Goal: Obtain resource: Download file/media

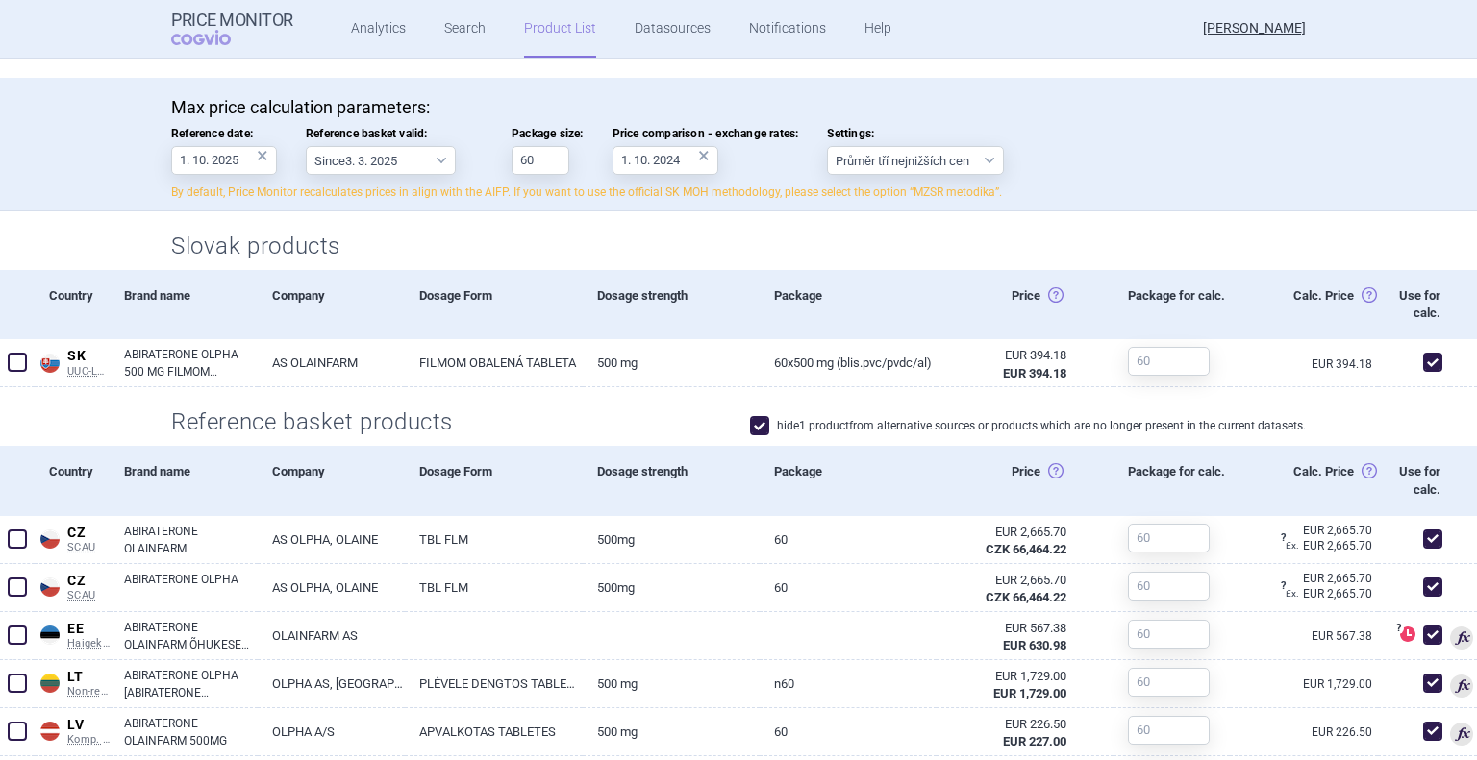
scroll to position [769, 0]
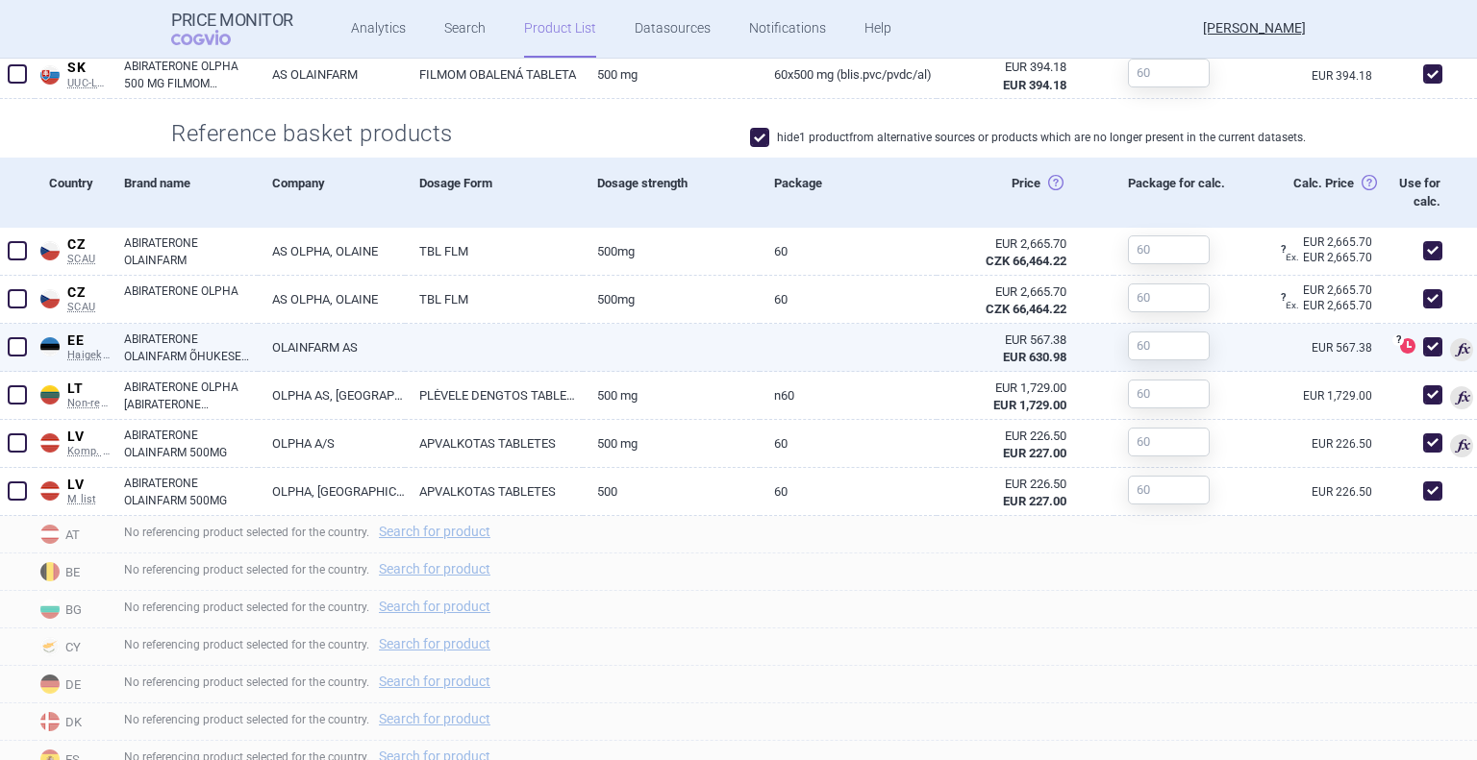
click at [1423, 349] on span at bounding box center [1432, 346] width 19 height 19
checkbox input "false"
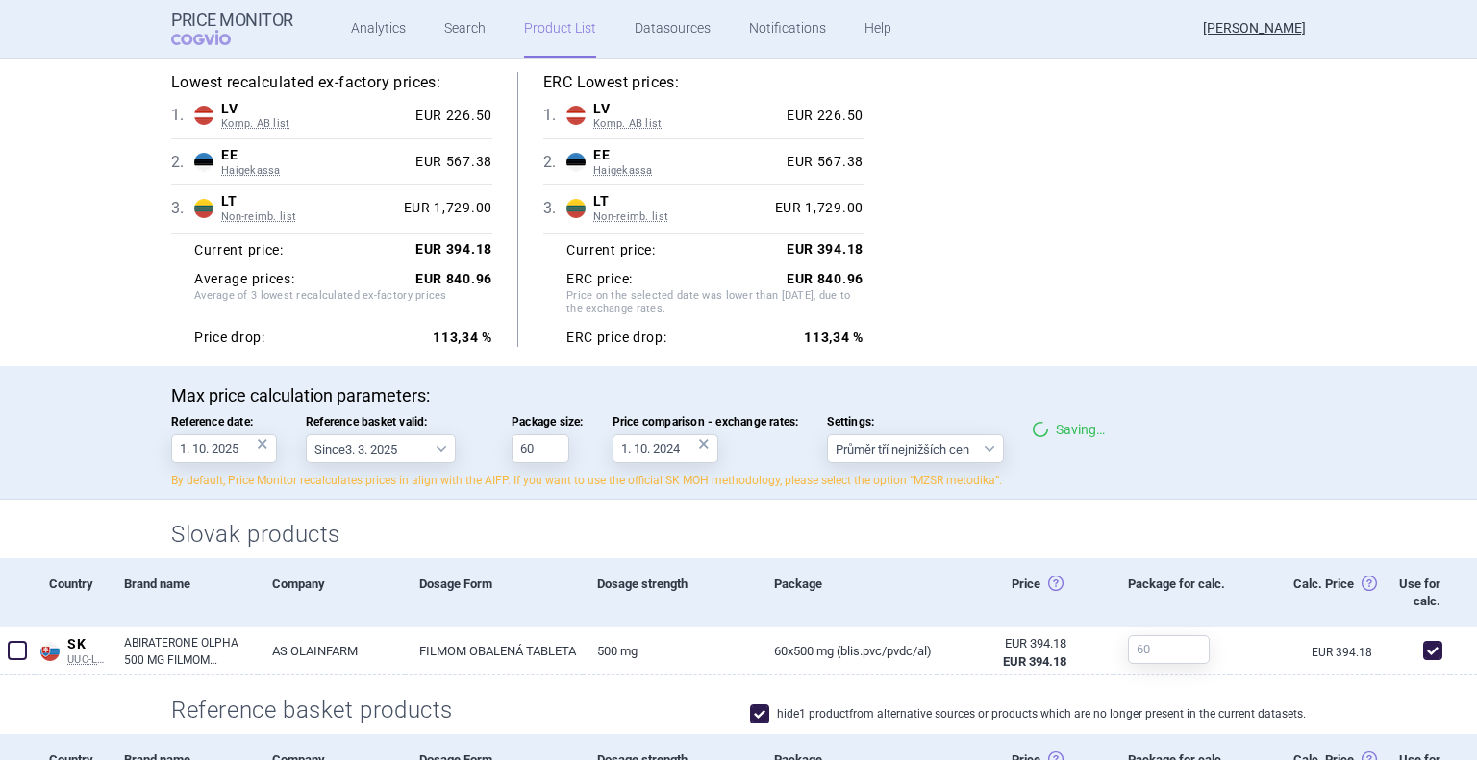
scroll to position [0, 0]
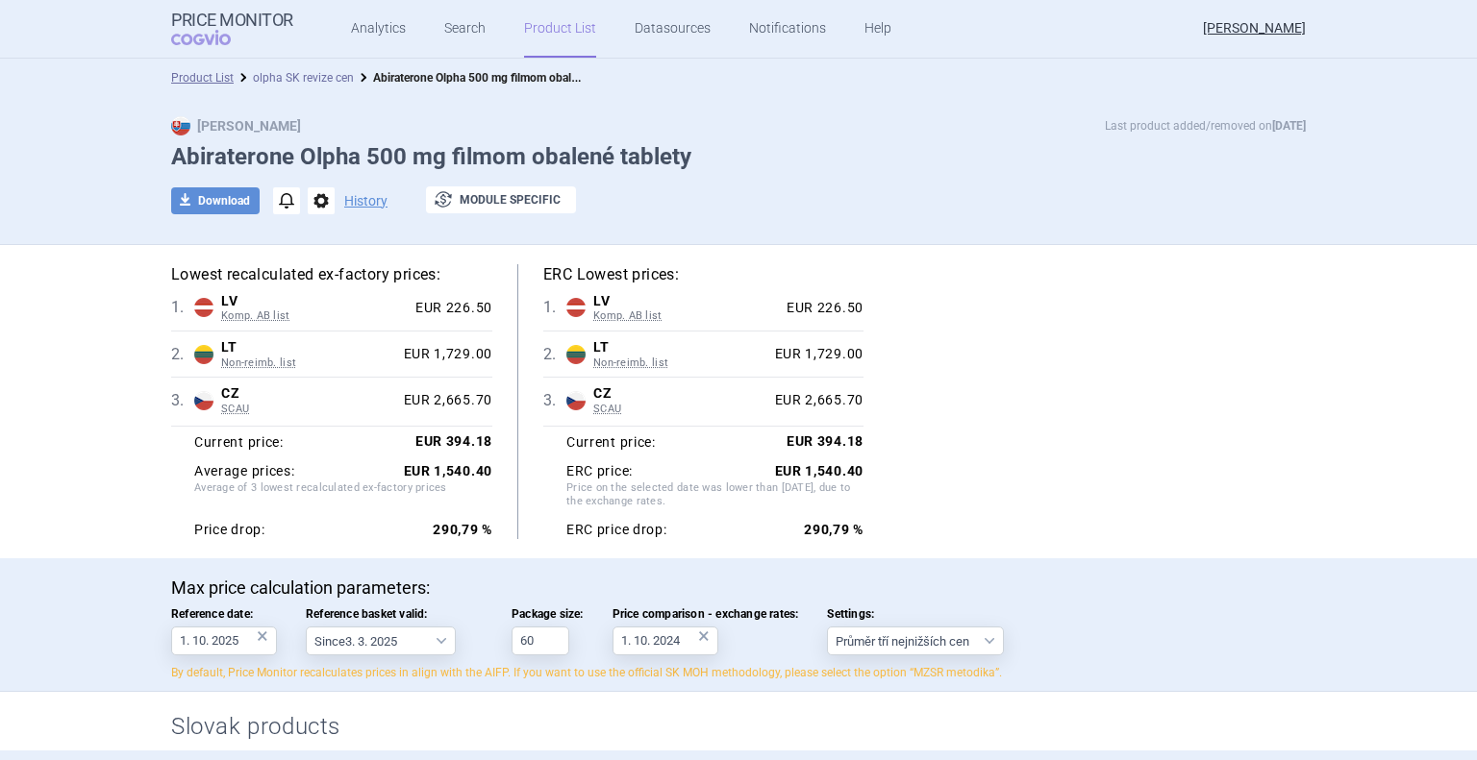
click at [271, 80] on link "olpha SK revize cen" at bounding box center [303, 77] width 101 height 13
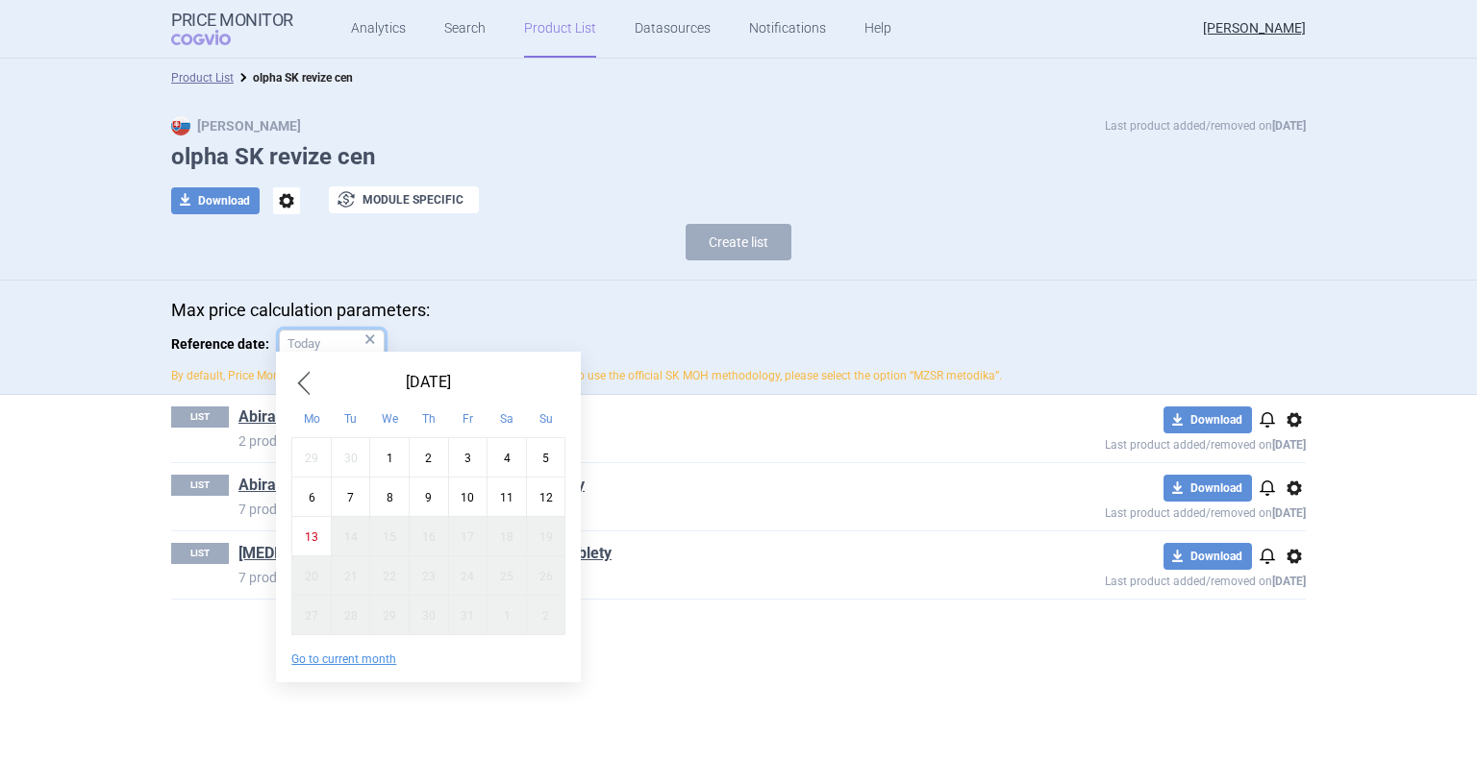
click at [321, 342] on input "Reference date: ×" at bounding box center [332, 344] width 106 height 29
click at [456, 342] on div at bounding box center [461, 344] width 96 height 29
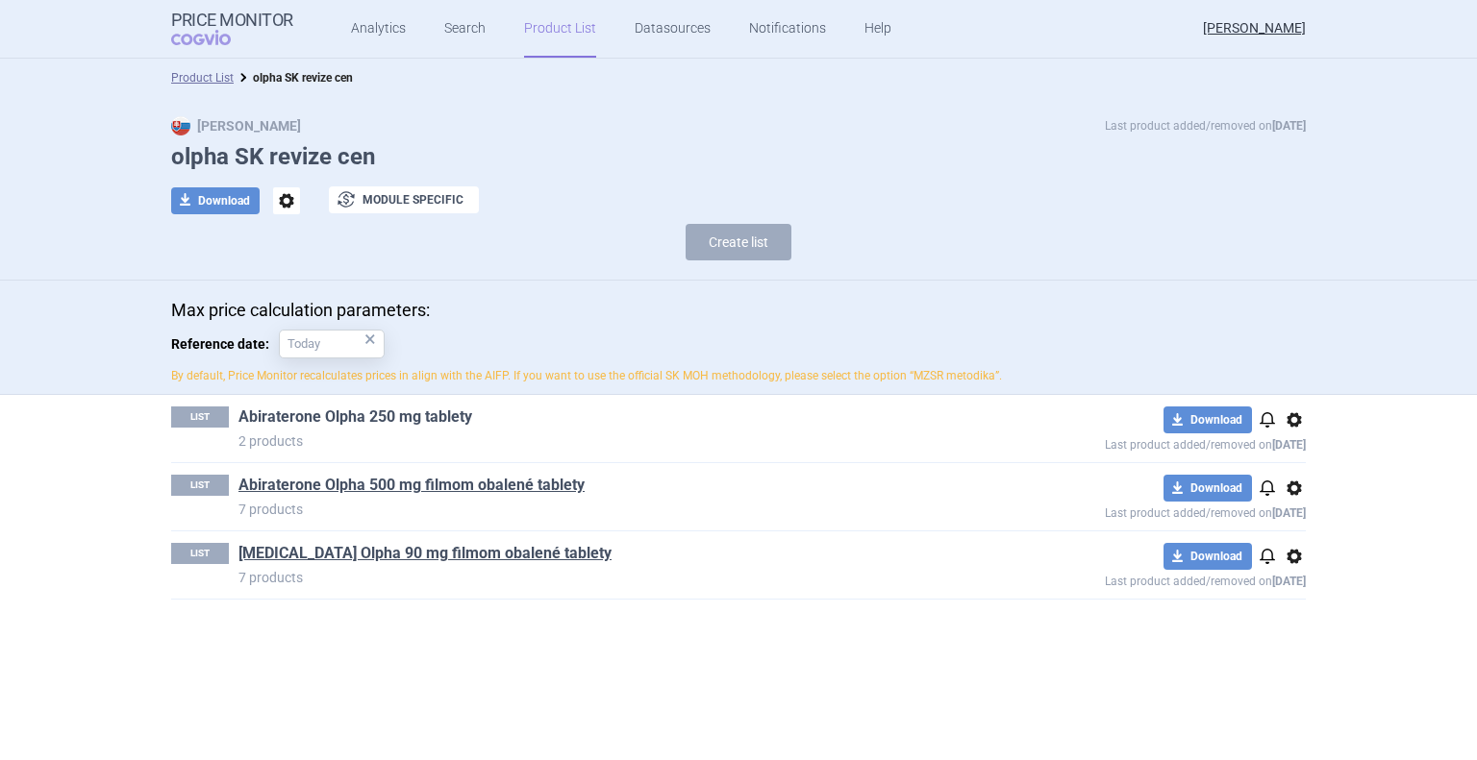
click at [357, 414] on link "Abiraterone Olpha 250 mg tablety" at bounding box center [355, 417] width 234 height 21
click at [1289, 419] on span "options" at bounding box center [1293, 420] width 23 height 23
click at [1096, 328] on div "Max price calculation parameters: Reference date: × By default, Price Monitor r…" at bounding box center [738, 342] width 1134 height 85
click at [320, 350] on input "Reference date: ×" at bounding box center [332, 344] width 106 height 29
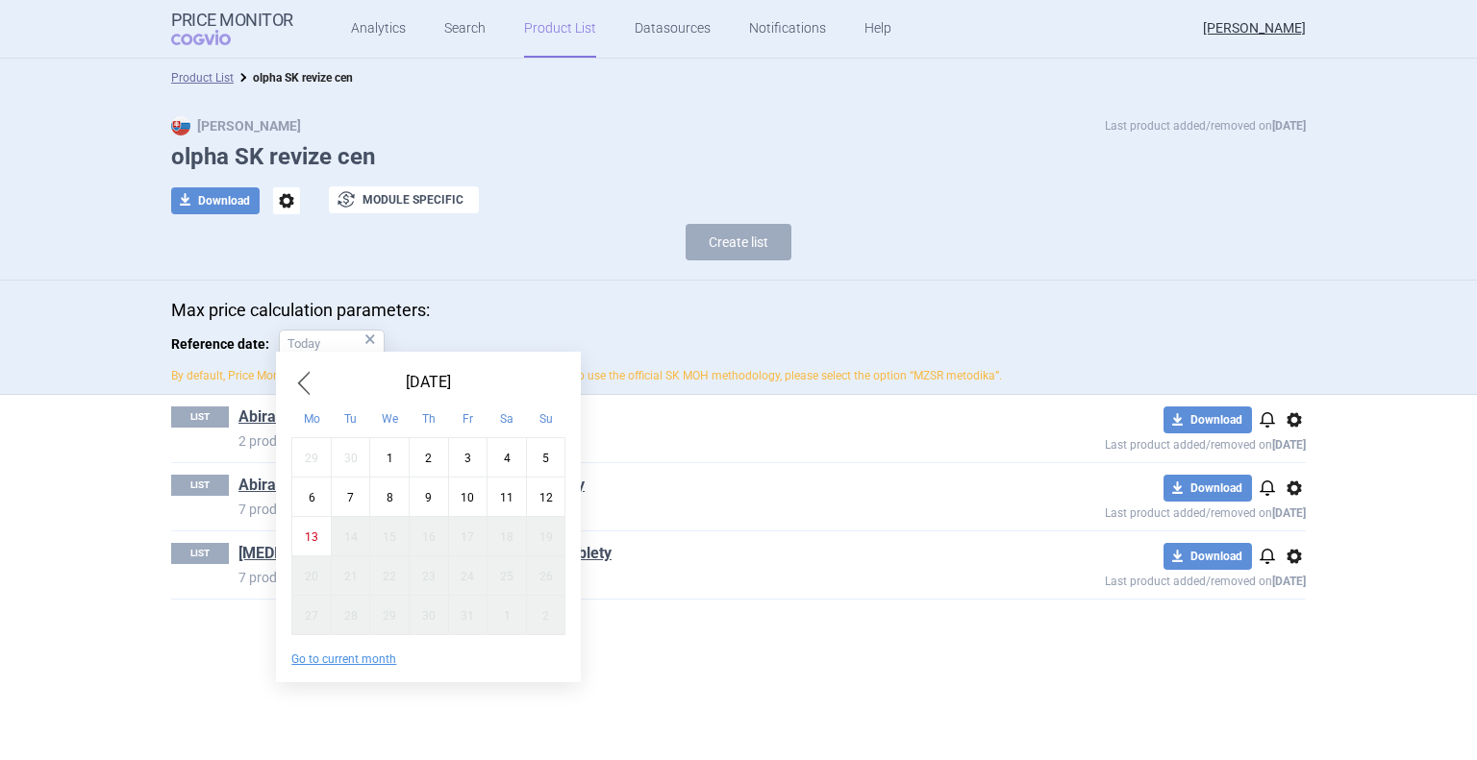
click at [309, 399] on div "Mo" at bounding box center [311, 417] width 39 height 39
click at [303, 386] on span "Previous Month" at bounding box center [302, 382] width 23 height 31
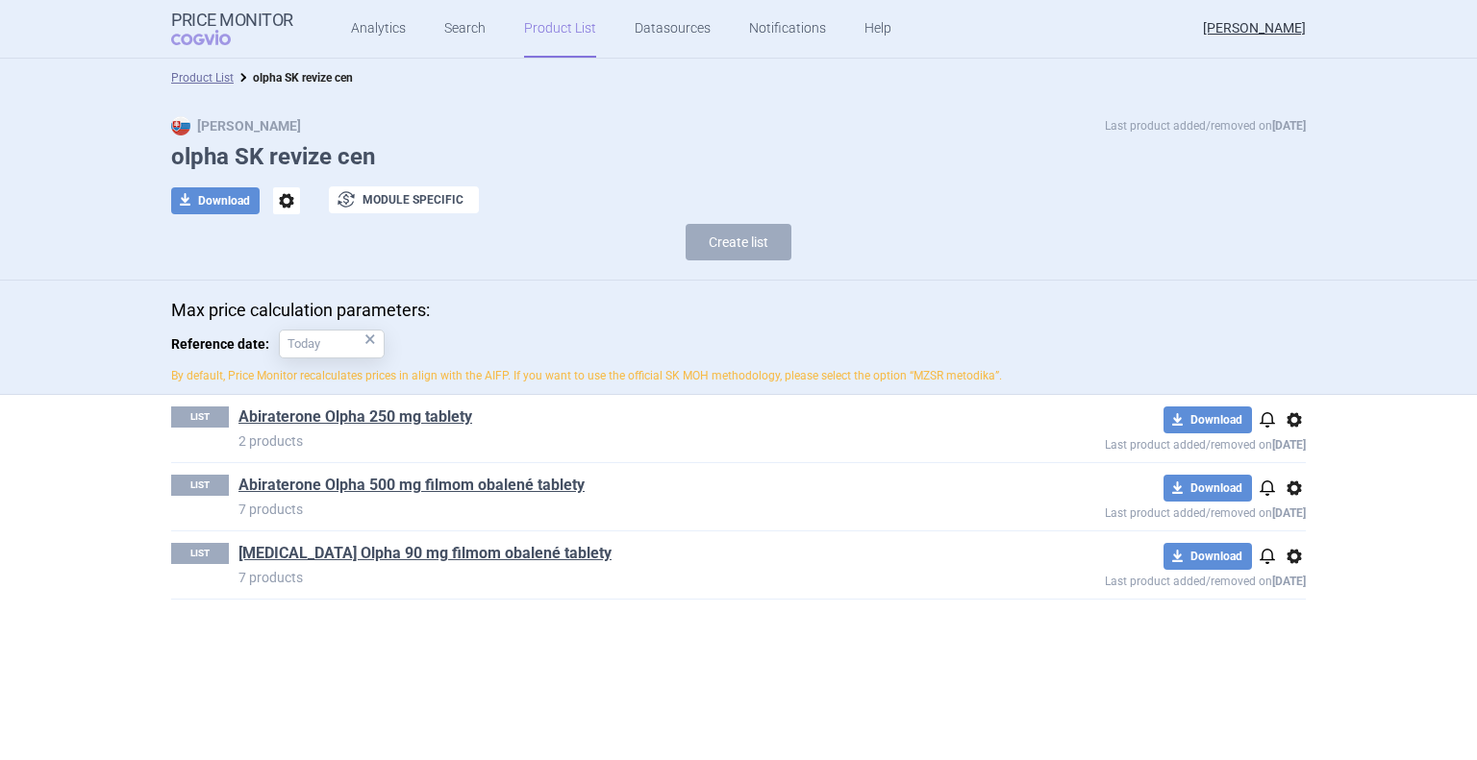
click at [525, 346] on div "Max price calculation parameters: Reference date: × By default, Price Monitor r…" at bounding box center [738, 342] width 1134 height 85
click at [343, 349] on input "Reference date: ×" at bounding box center [332, 344] width 106 height 29
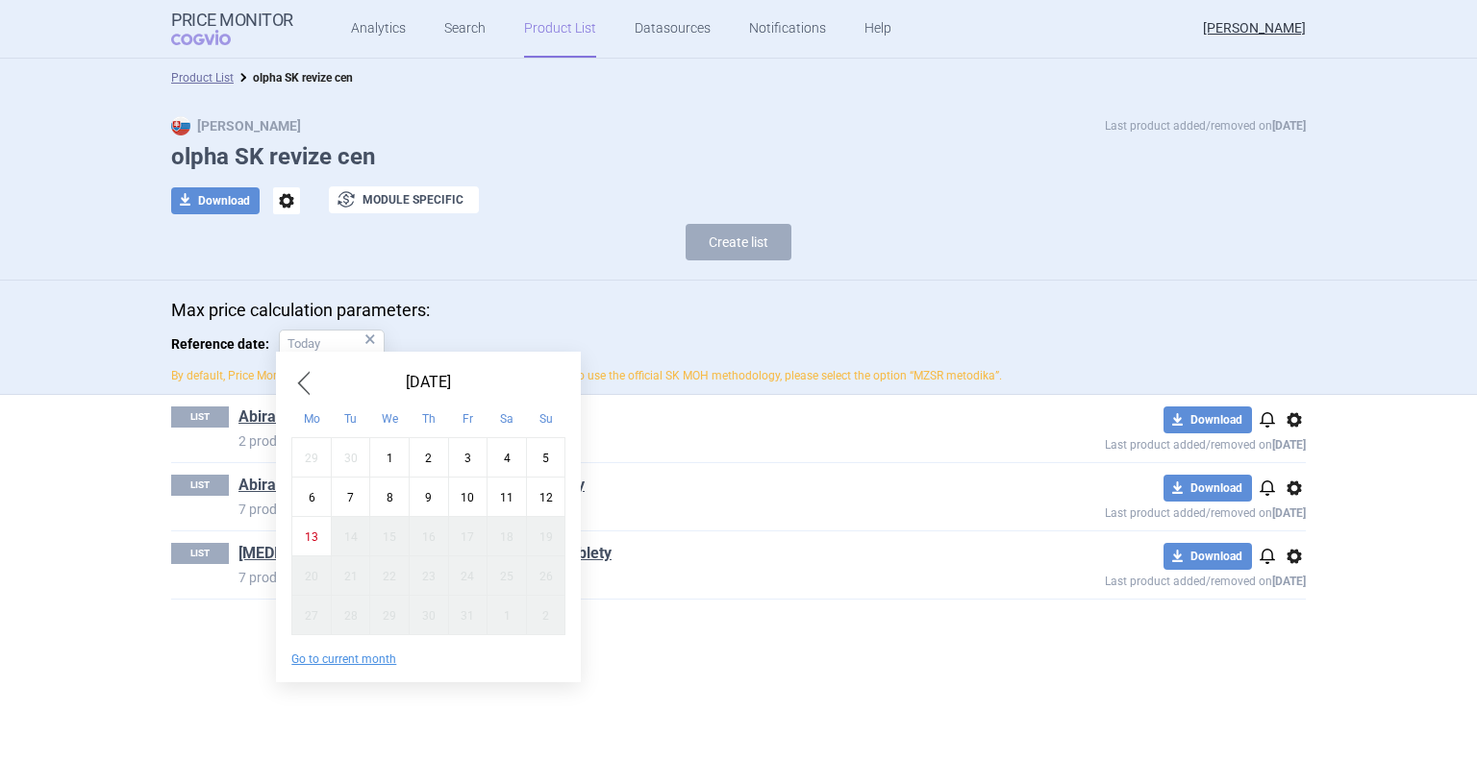
click at [379, 464] on div "1" at bounding box center [389, 457] width 39 height 39
type input "1. 10. 2025"
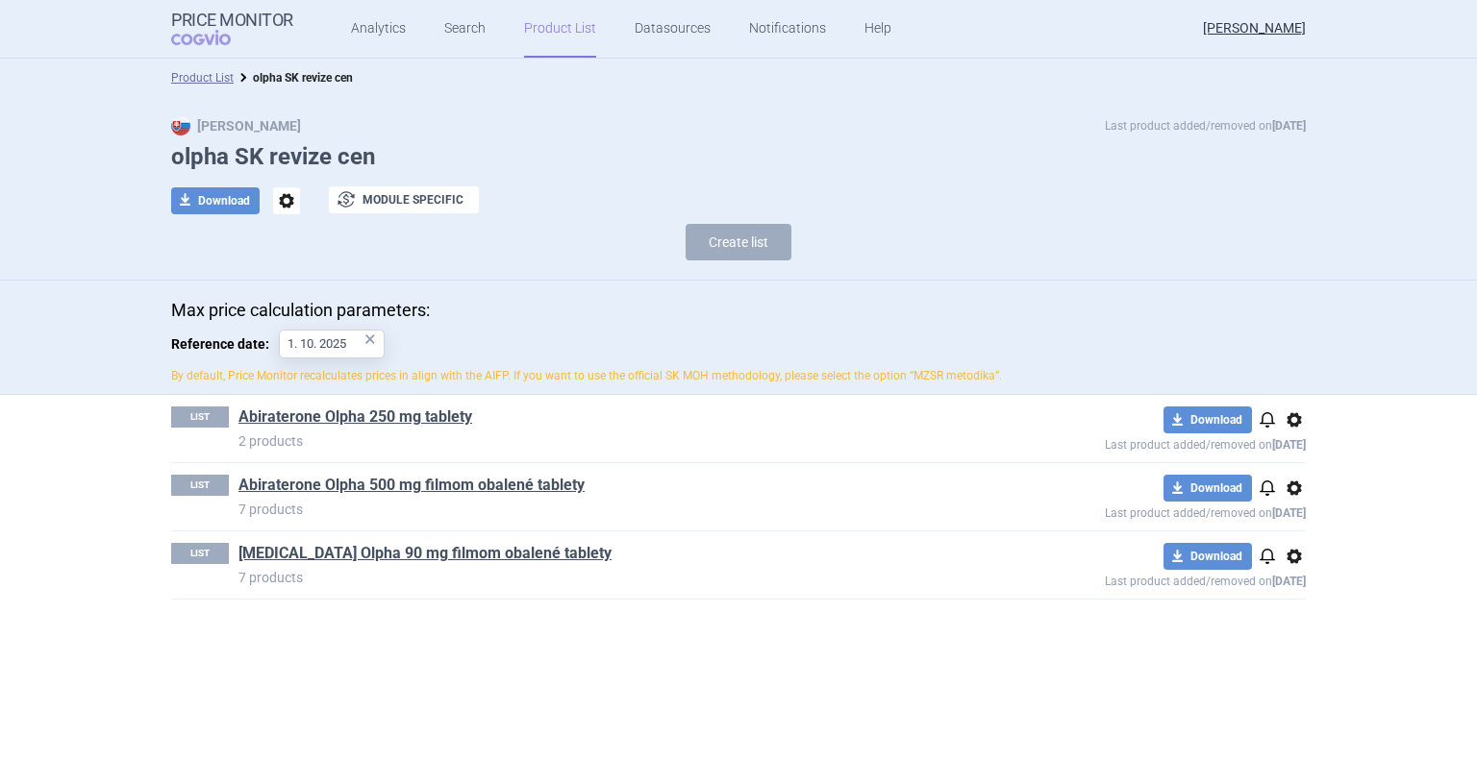
click at [75, 468] on section "Product List olpha SK revize cen Max Price Last product added/removed on [DATE]…" at bounding box center [738, 410] width 1477 height 702
click at [304, 421] on link "Abiraterone Olpha 250 mg tablety" at bounding box center [355, 417] width 234 height 21
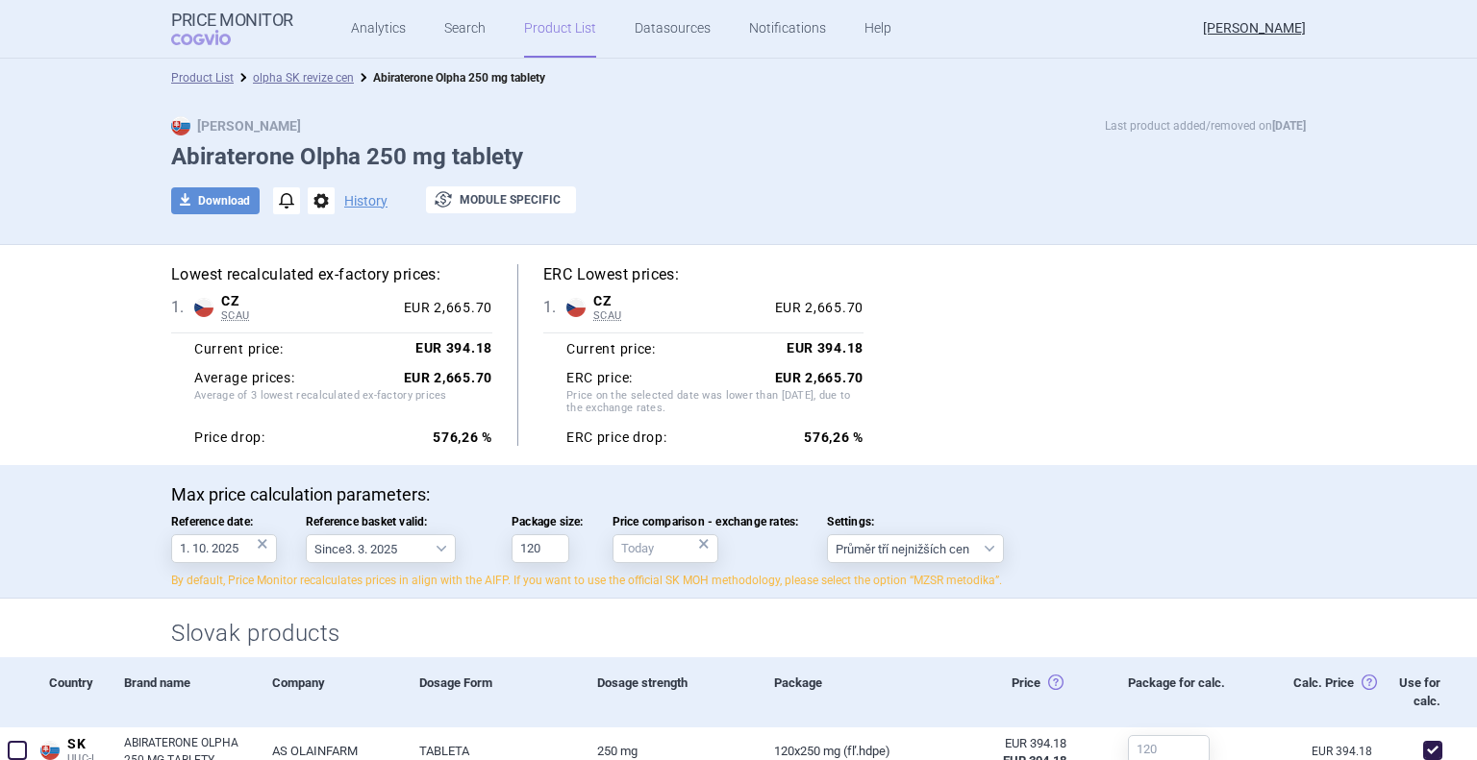
click at [309, 207] on span "options" at bounding box center [321, 200] width 27 height 27
click at [361, 205] on button "History" at bounding box center [365, 200] width 43 height 13
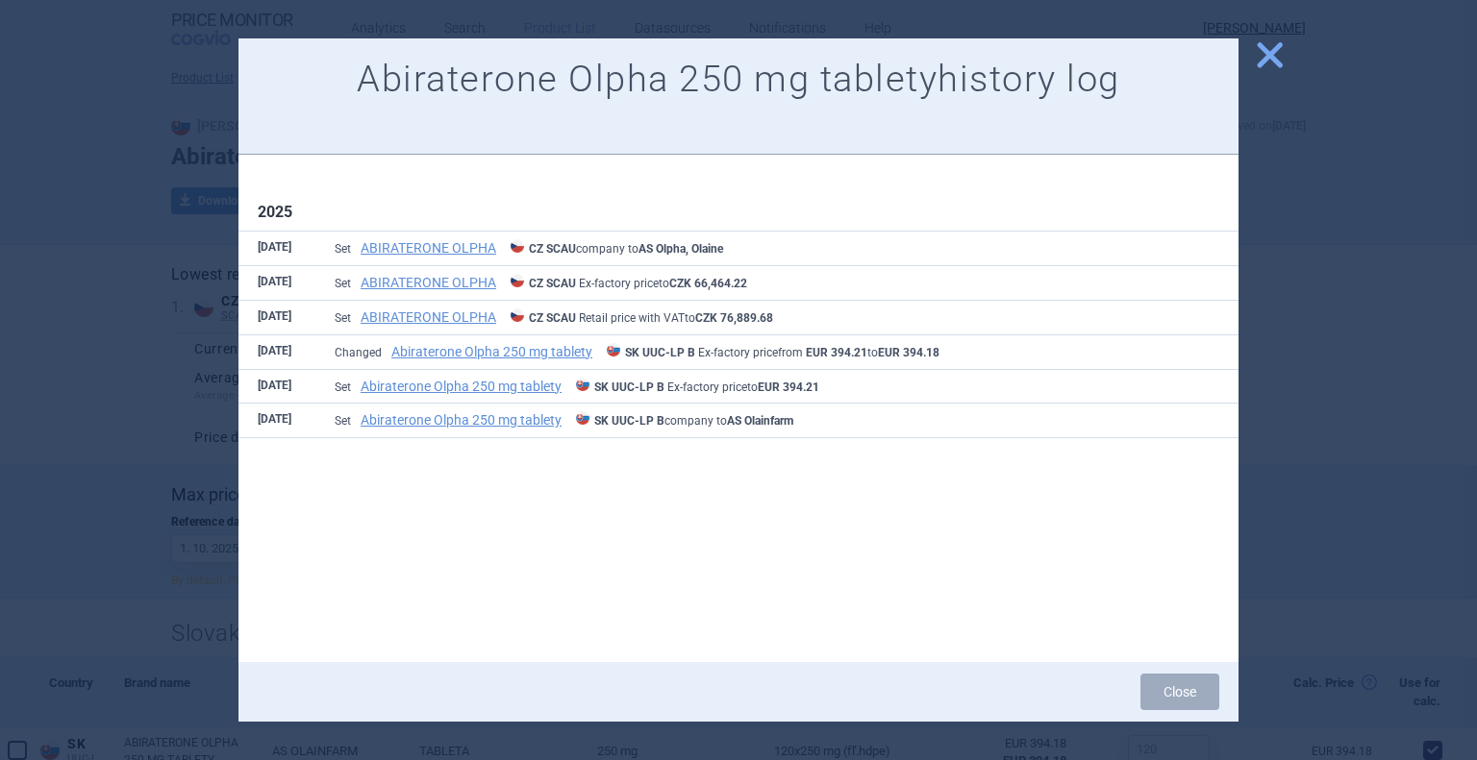
click at [1268, 47] on span "close" at bounding box center [1270, 55] width 34 height 34
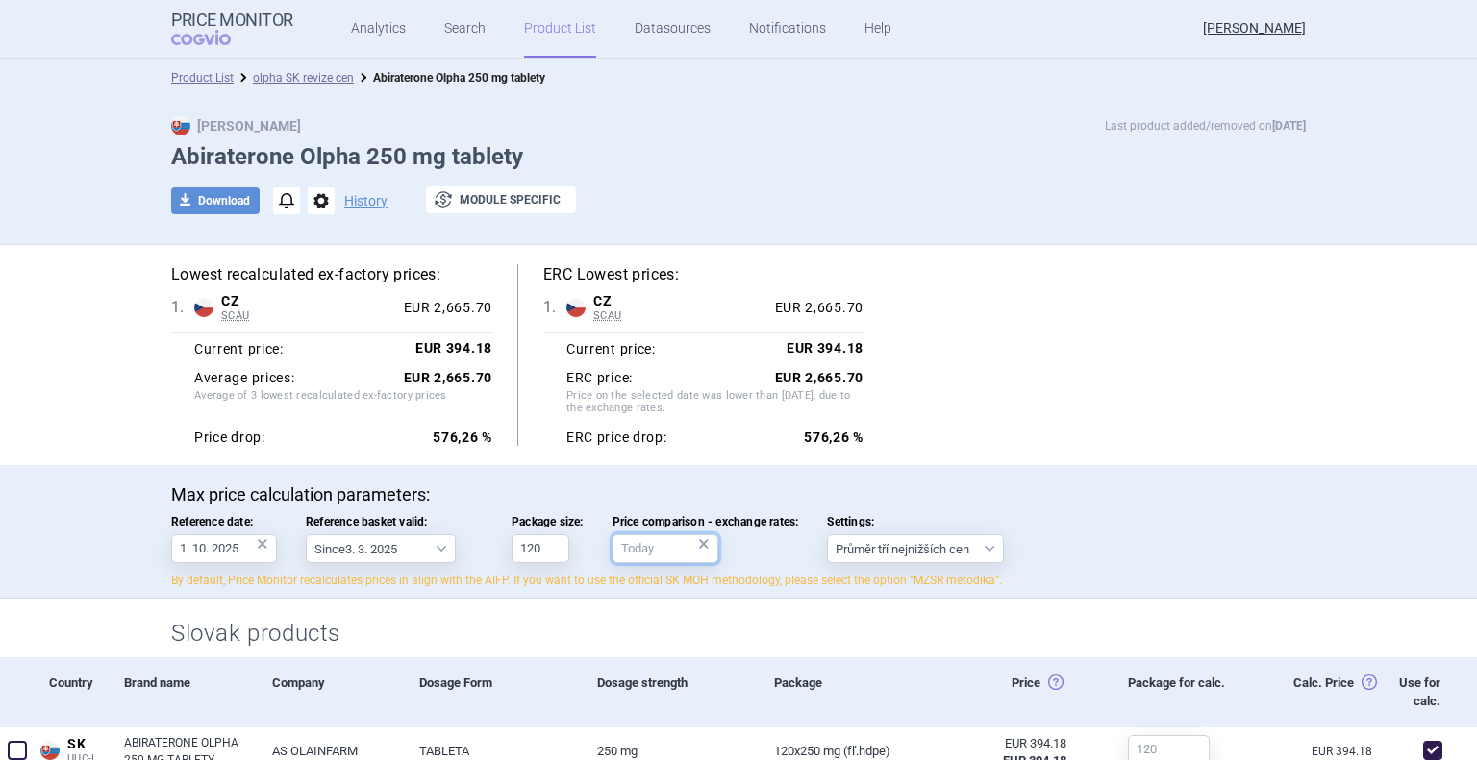
click at [671, 549] on input "Price comparison - exchange rates: ×" at bounding box center [665, 549] width 106 height 29
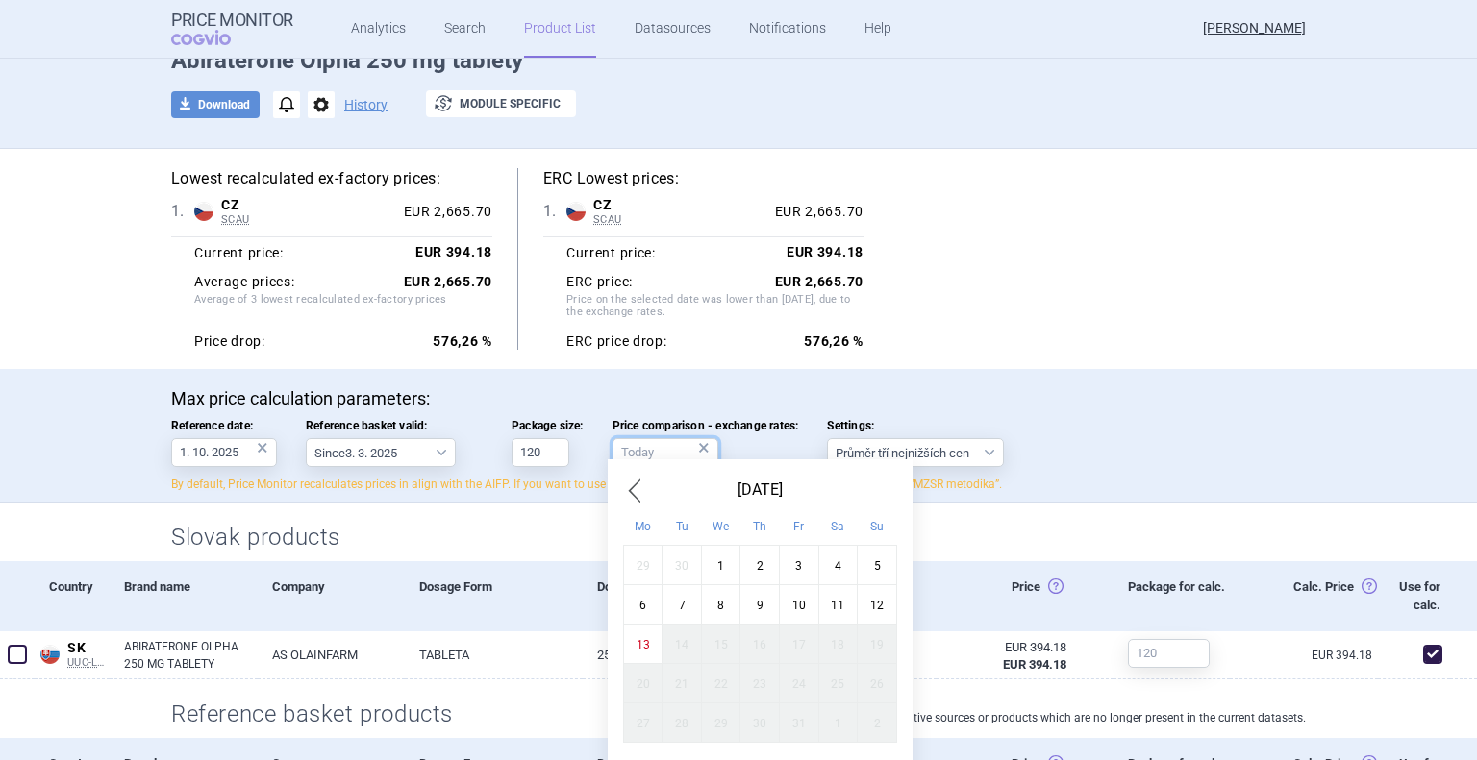
scroll to position [192, 0]
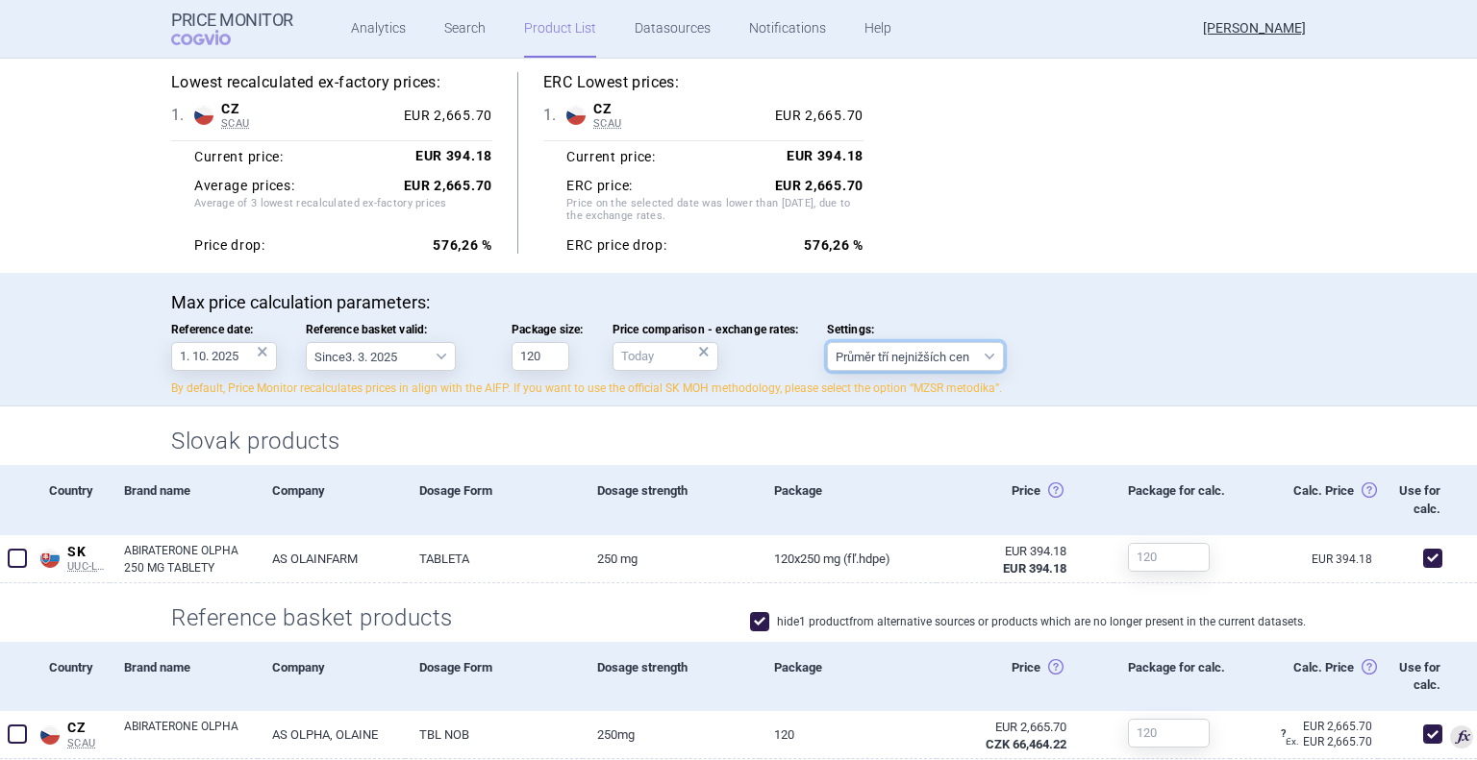
click at [920, 360] on select "Průměr tří nejnižších cen" at bounding box center [915, 356] width 177 height 29
click at [948, 302] on p "Max price calculation parameters:" at bounding box center [738, 302] width 1134 height 21
click at [630, 350] on input "Price comparison - exchange rates: ×" at bounding box center [665, 356] width 106 height 29
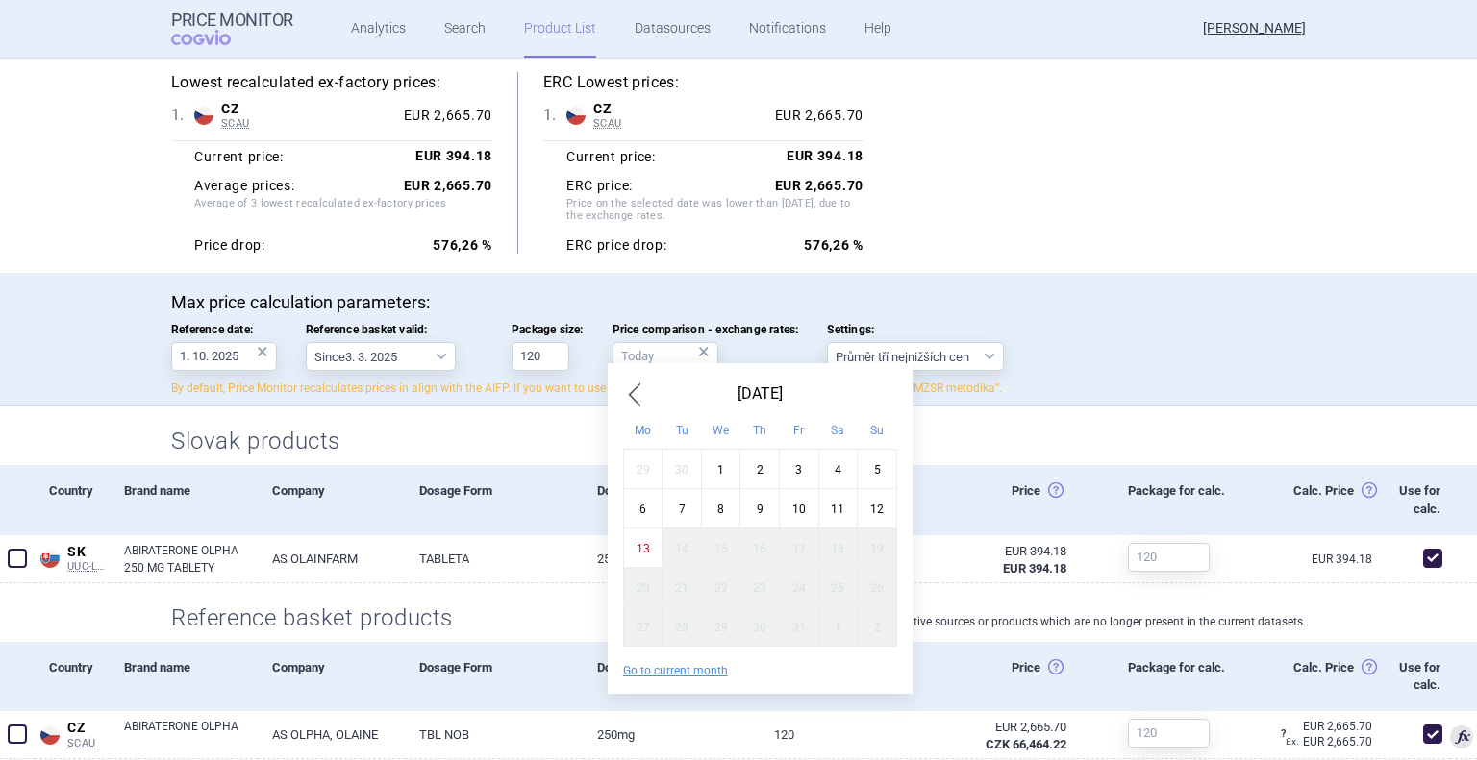
click at [647, 391] on div "[DATE]" at bounding box center [760, 394] width 274 height 31
click at [640, 402] on span "Previous Month" at bounding box center [634, 394] width 23 height 31
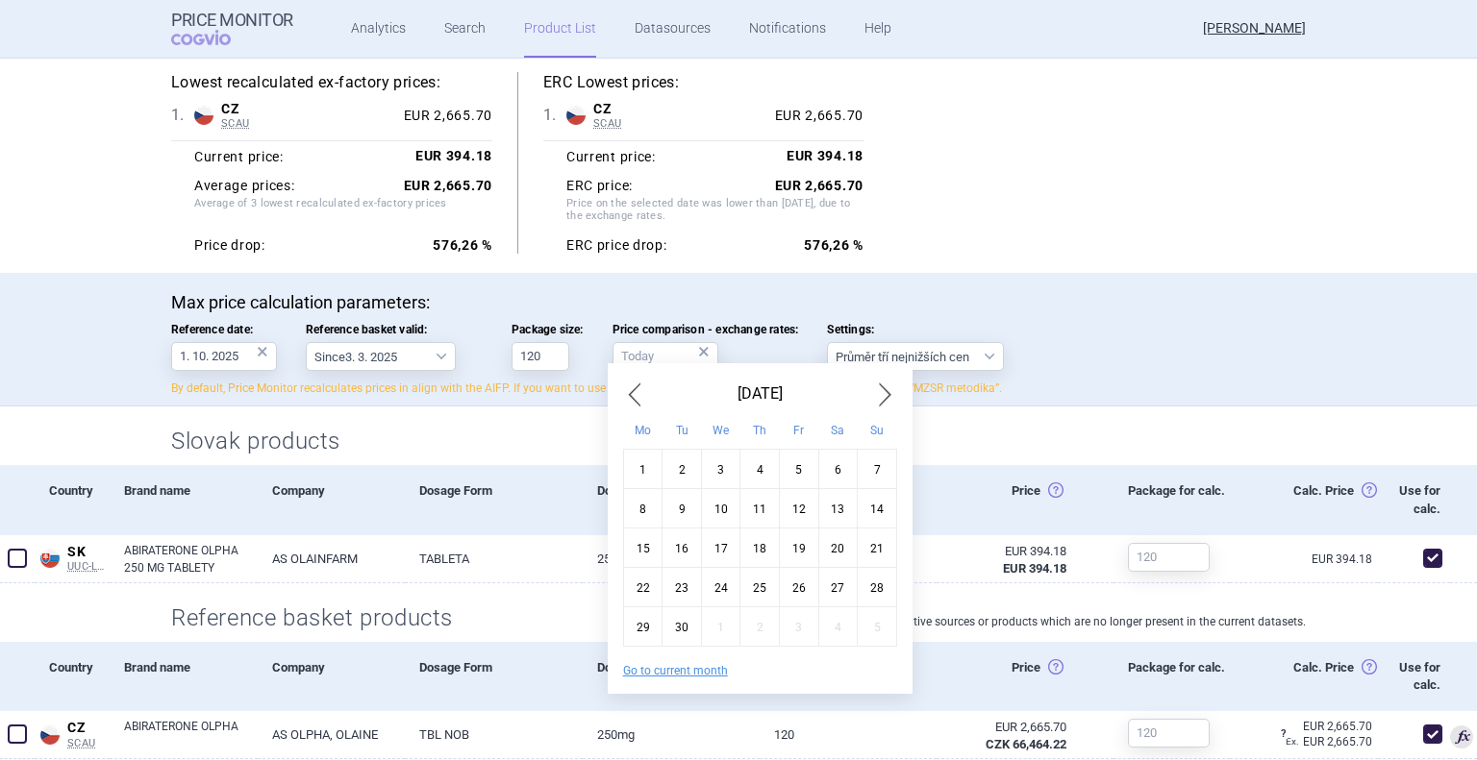
click at [640, 402] on span "Previous Month" at bounding box center [634, 394] width 23 height 31
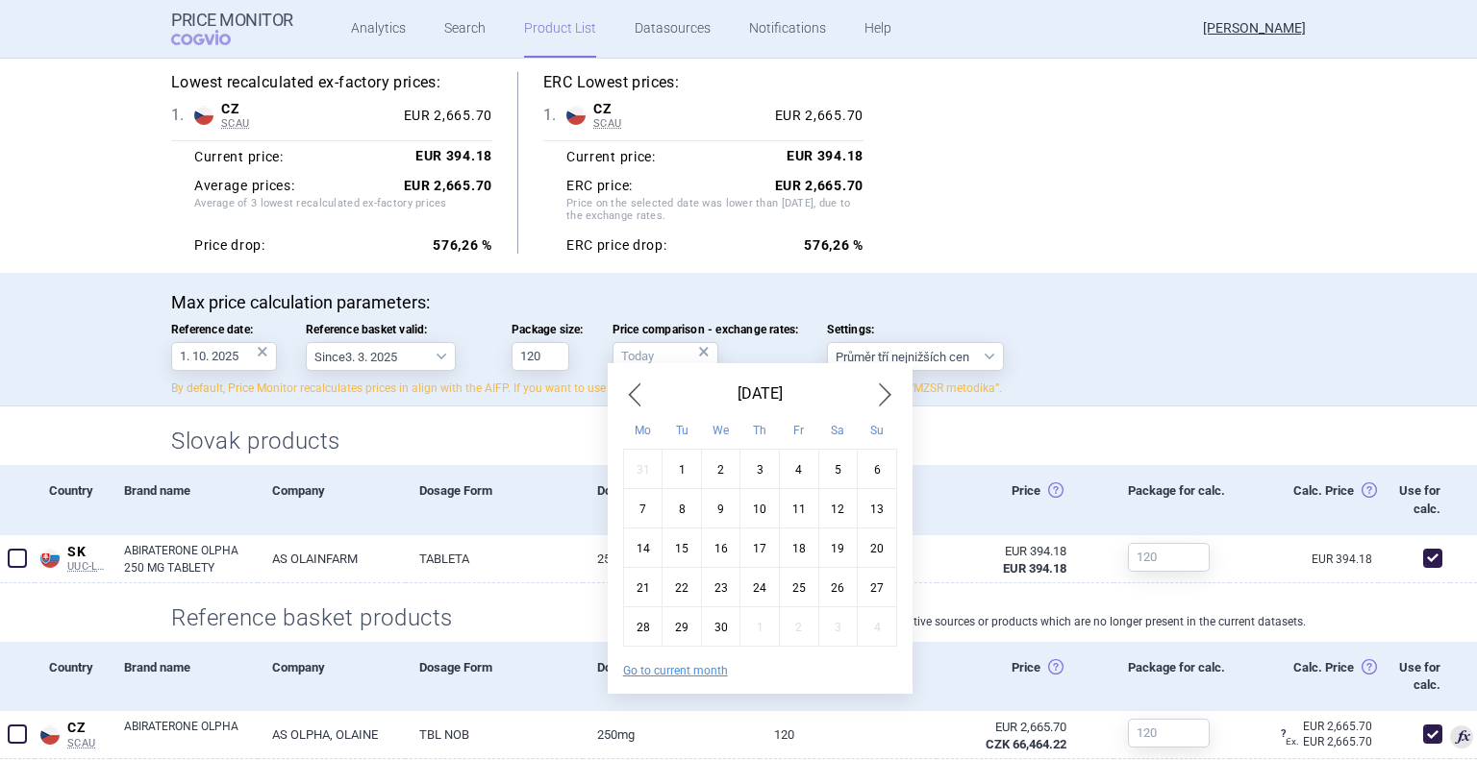
click at [640, 402] on span "Previous Month" at bounding box center [634, 394] width 23 height 31
click at [638, 402] on span "Previous Month" at bounding box center [634, 394] width 23 height 31
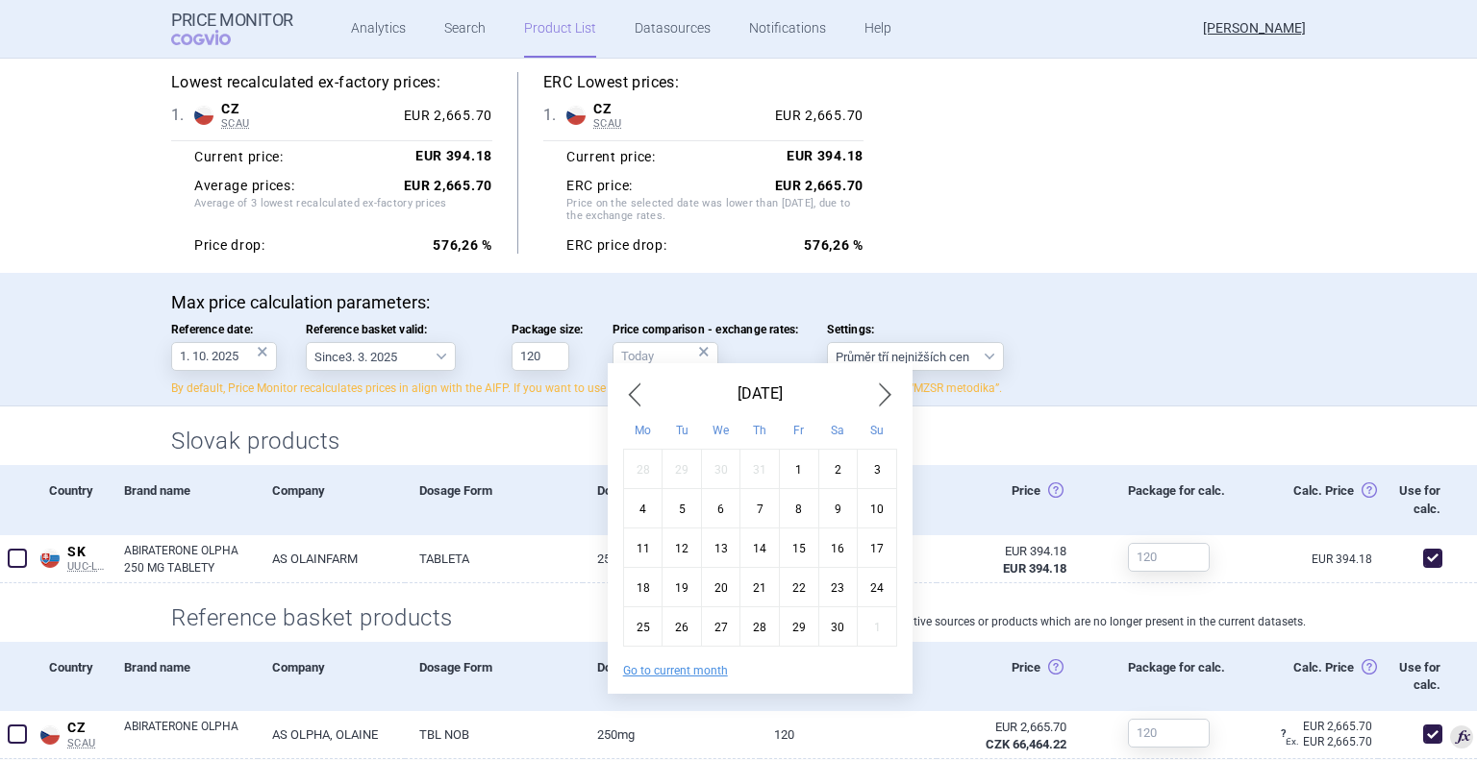
click at [638, 402] on span "Previous Month" at bounding box center [634, 394] width 23 height 31
click at [672, 466] on div "1" at bounding box center [681, 469] width 39 height 39
type input "1. 10. 2024"
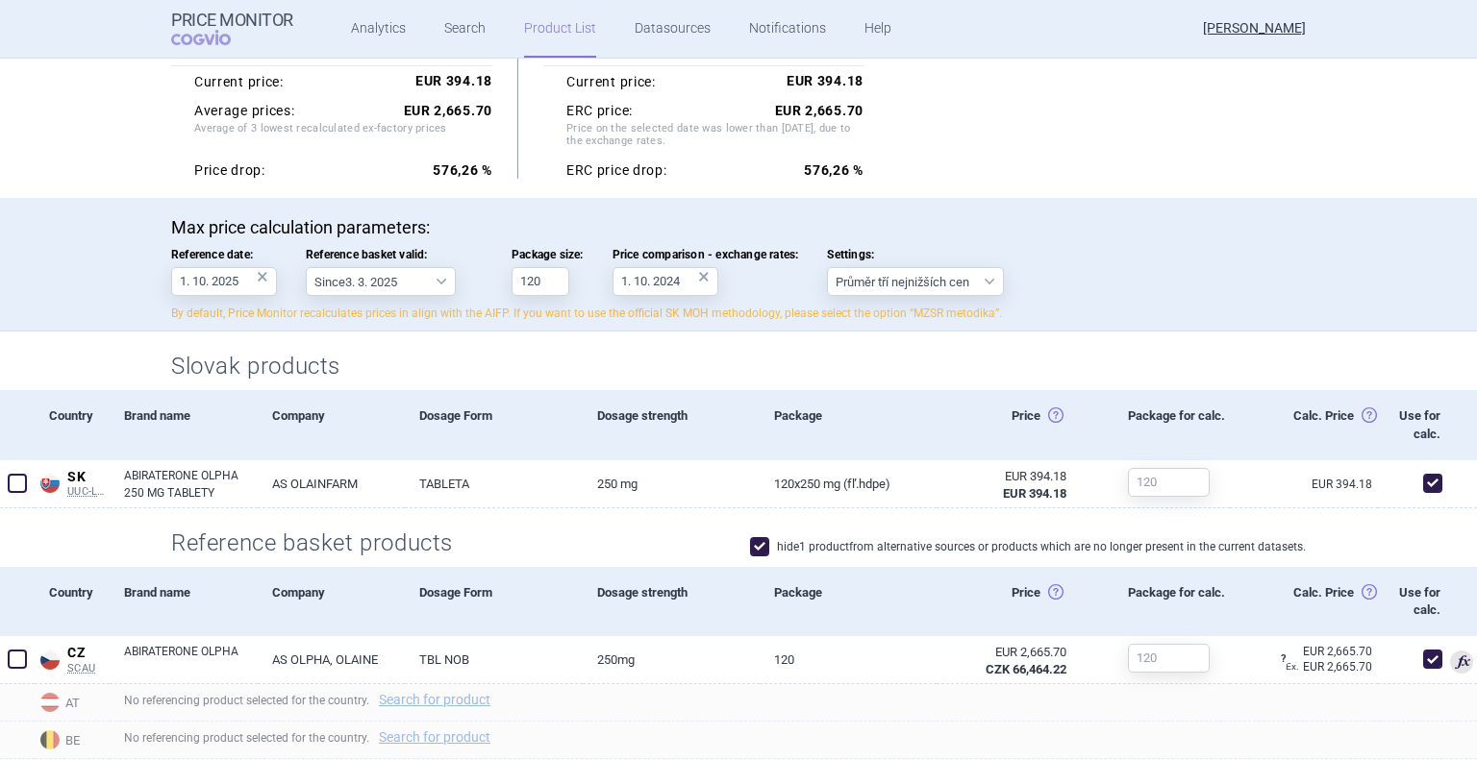
scroll to position [118, 0]
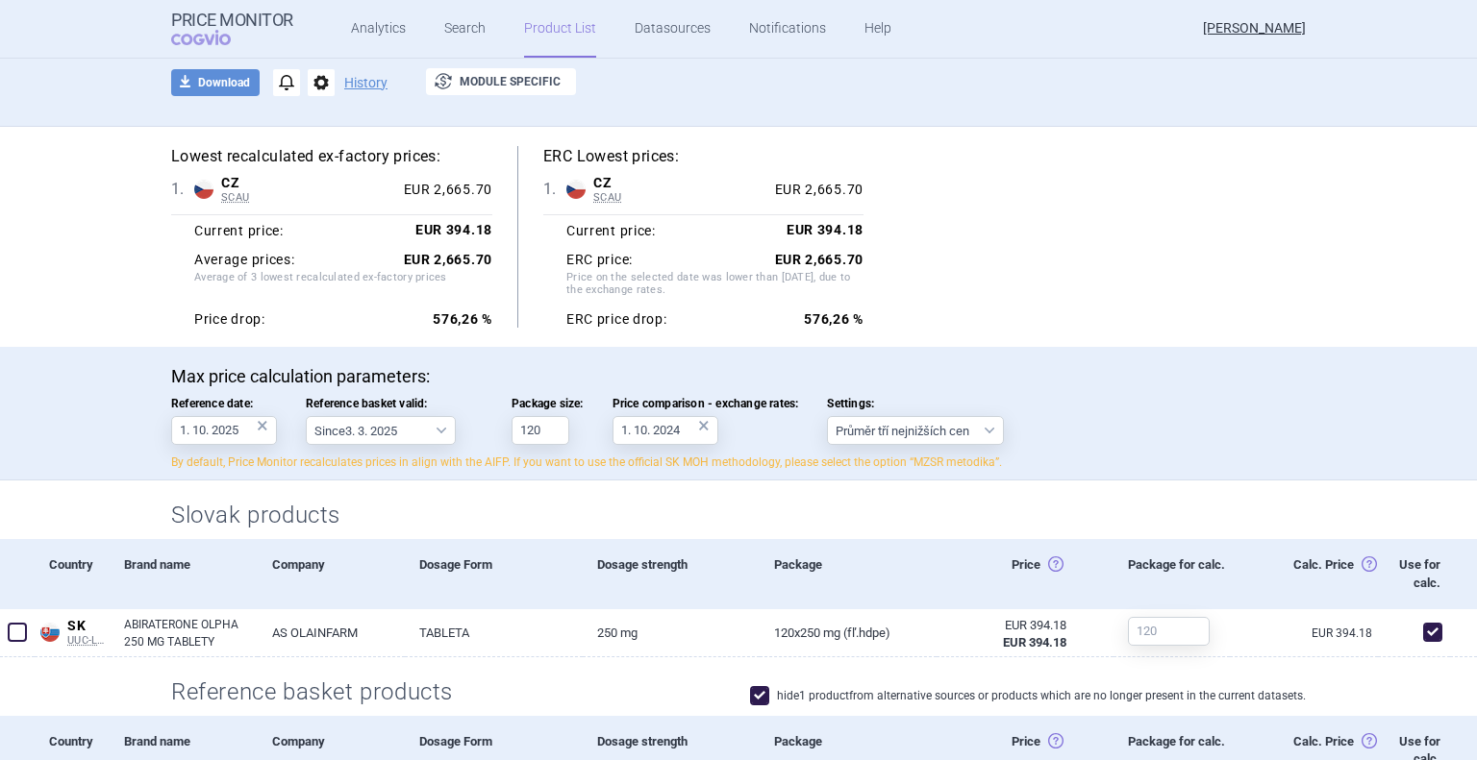
click at [562, 35] on link "Product List" at bounding box center [560, 29] width 72 height 58
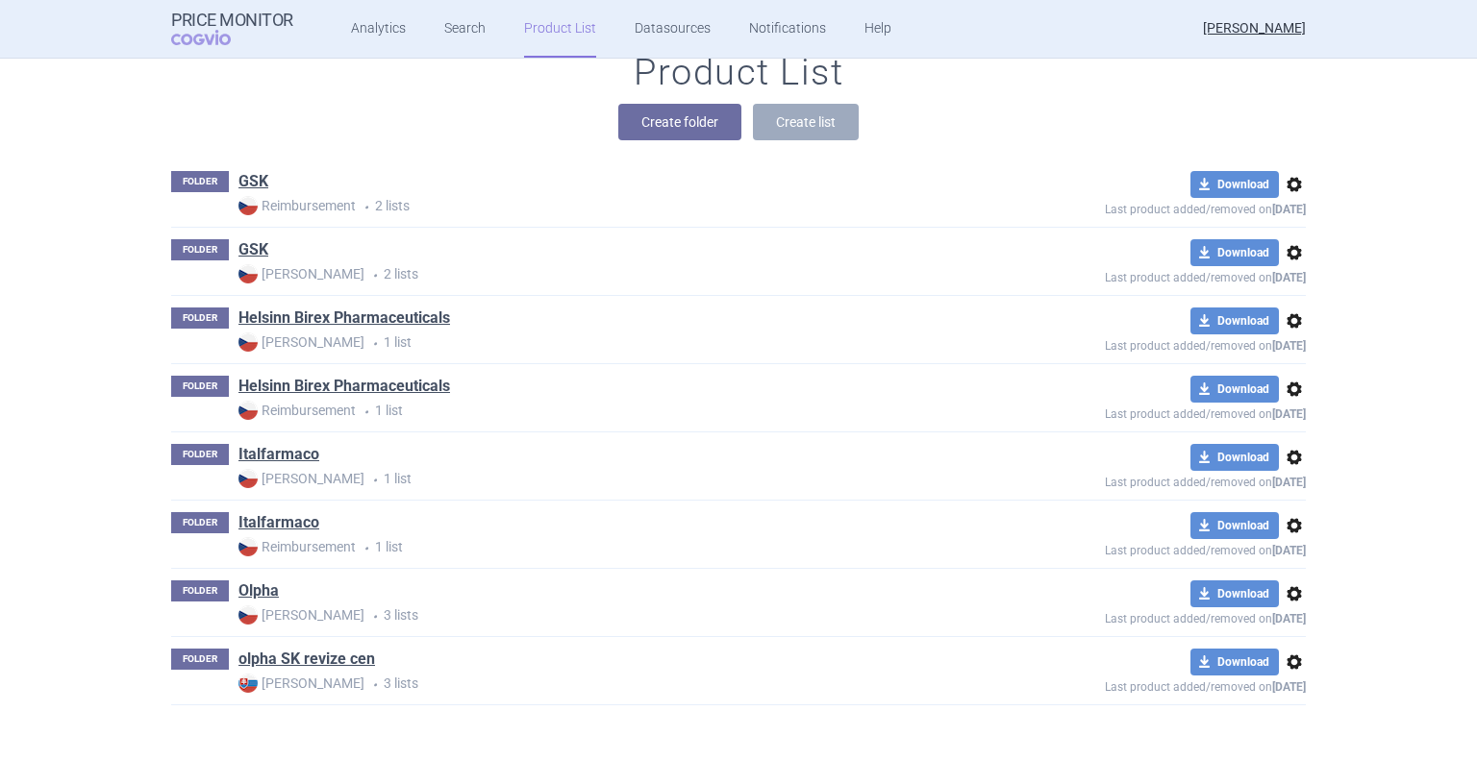
scroll to position [292, 0]
click at [303, 657] on link "olpha SK revize cen" at bounding box center [306, 658] width 137 height 21
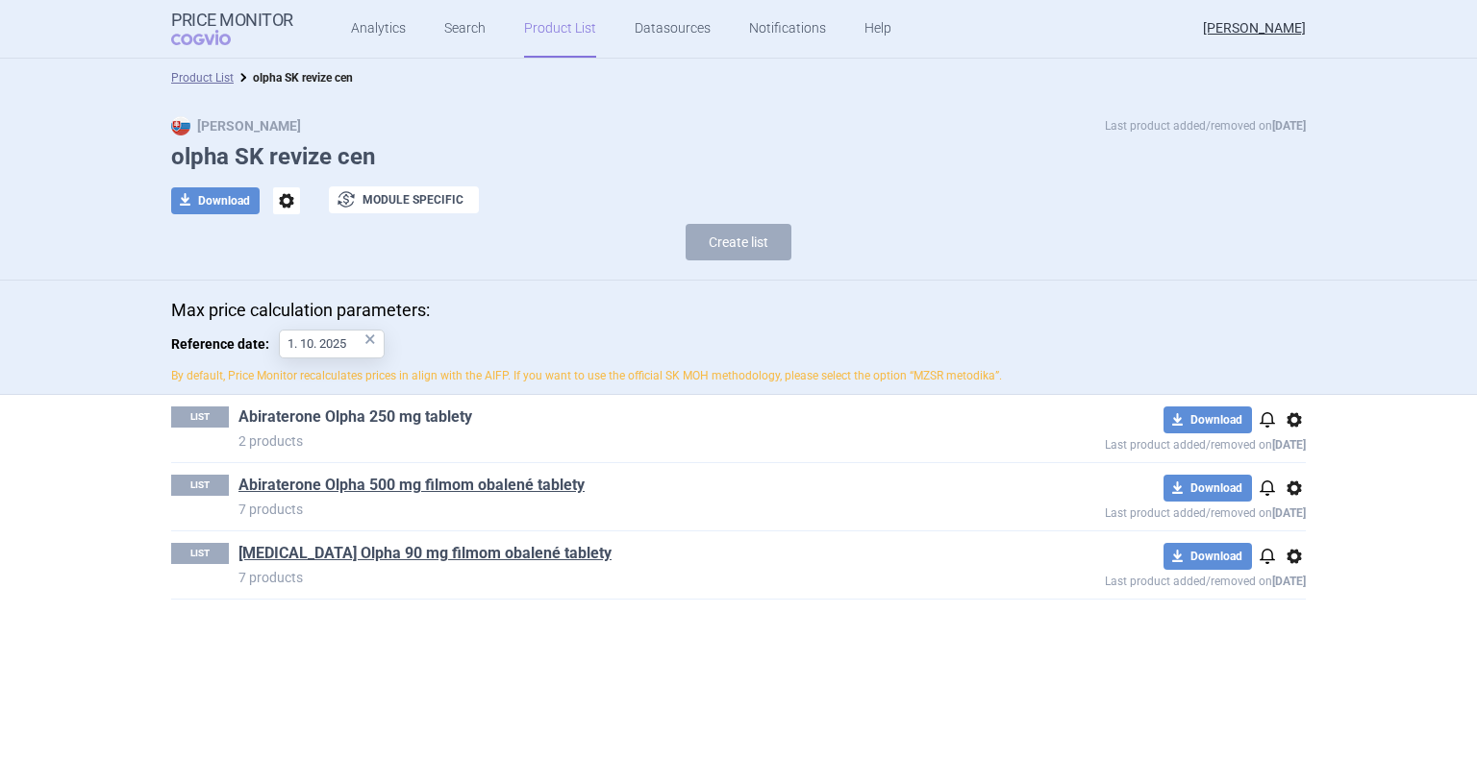
click at [401, 413] on link "Abiraterone Olpha 250 mg tablety" at bounding box center [355, 417] width 234 height 21
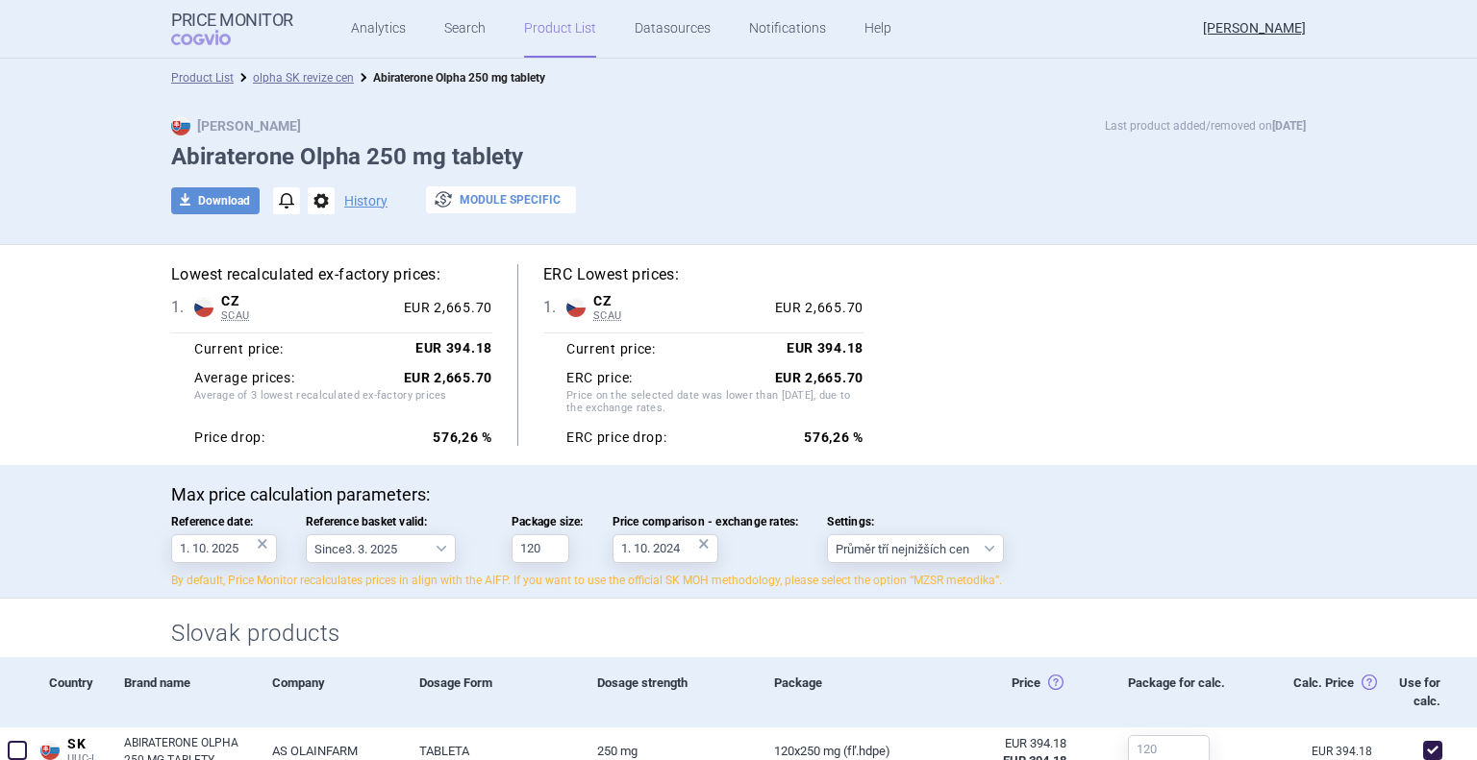
click at [524, 200] on button "exchange Module specific" at bounding box center [501, 200] width 150 height 27
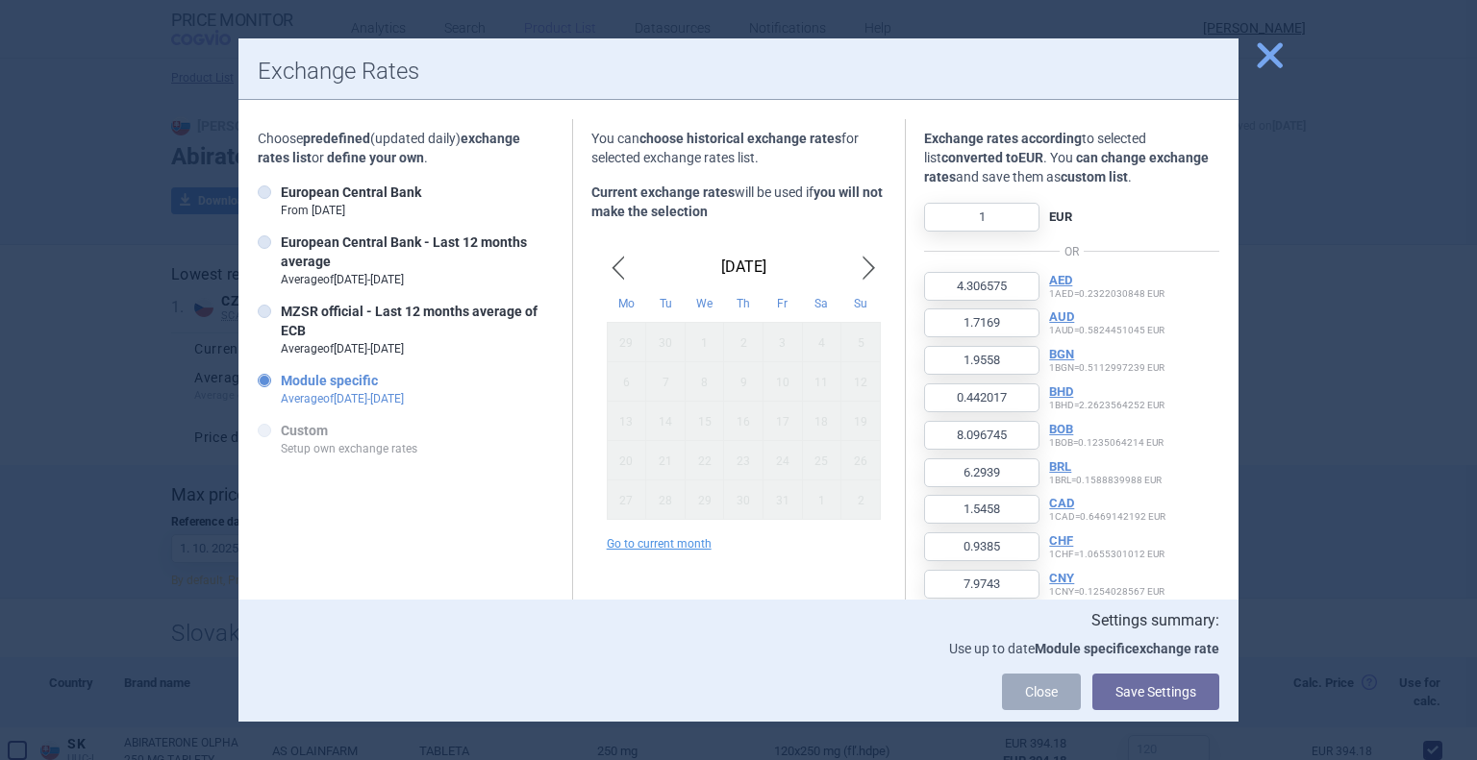
click at [1287, 43] on div at bounding box center [738, 380] width 1477 height 760
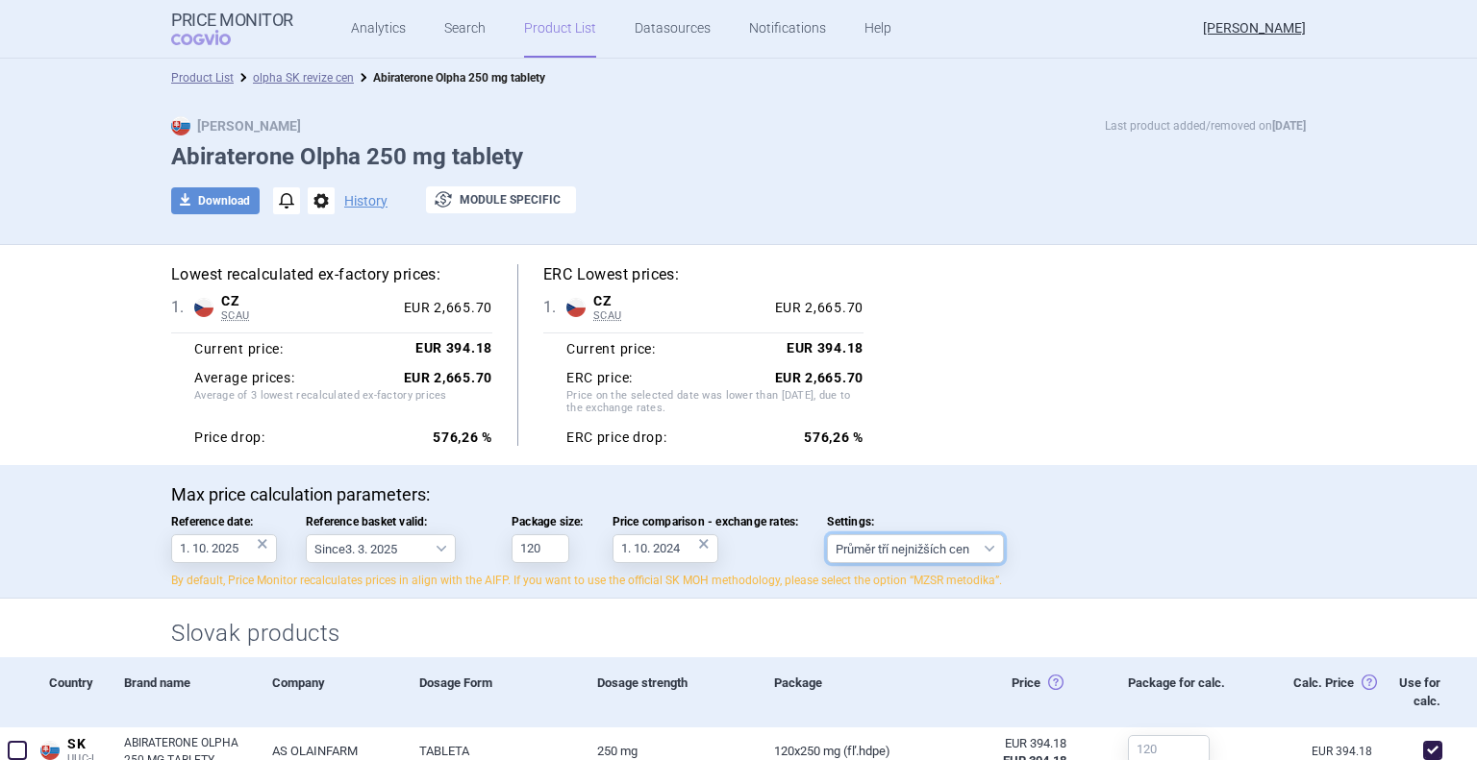
click at [909, 552] on select "Průměr tří nejnižších cen" at bounding box center [915, 549] width 177 height 29
click at [1014, 487] on p "Max price calculation parameters:" at bounding box center [738, 495] width 1134 height 21
click at [301, 79] on link "olpha SK revize cen" at bounding box center [303, 77] width 101 height 13
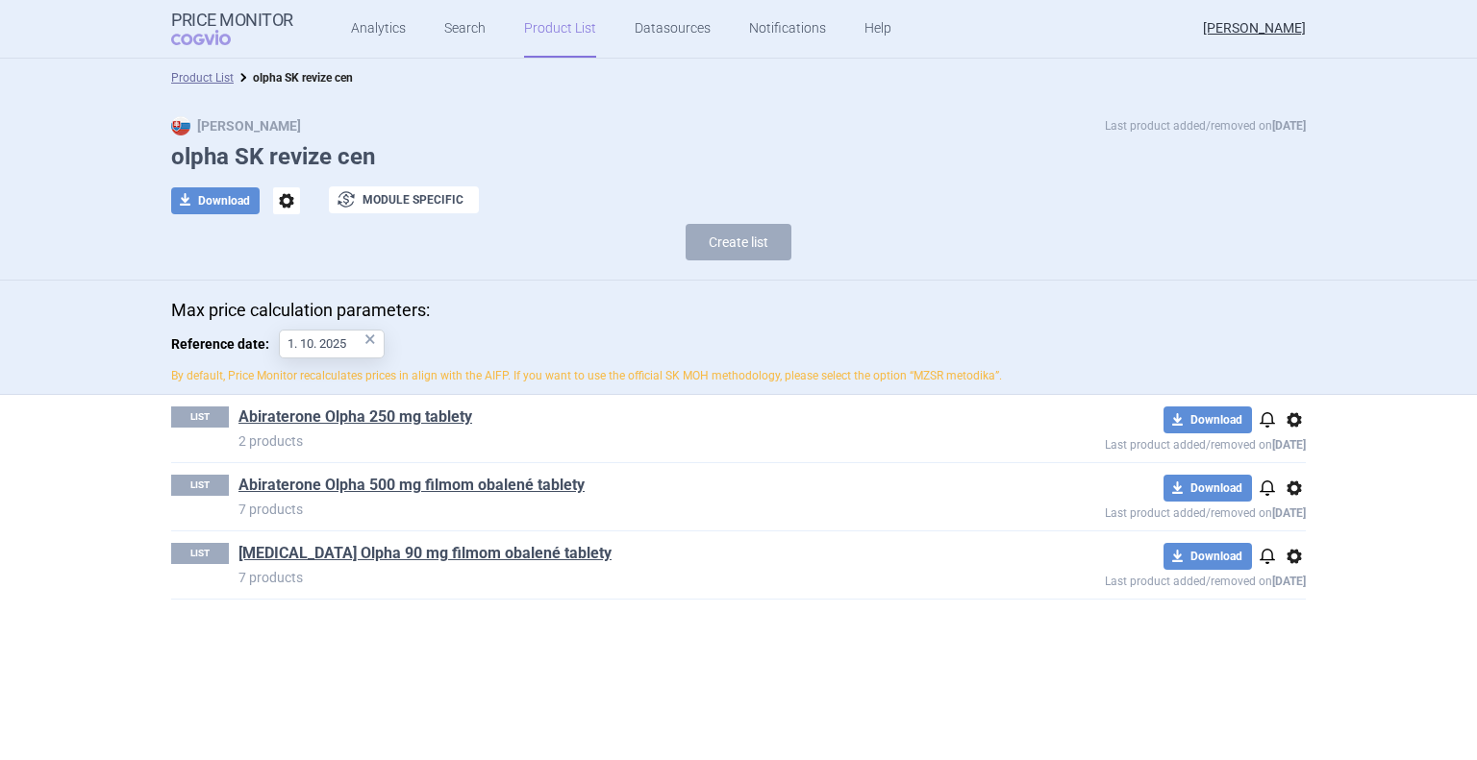
click at [223, 214] on div "Max Price Last product added/removed on [DATE] olpha SK revize cen download Dow…" at bounding box center [738, 193] width 1211 height 154
click at [220, 206] on button "download Download" at bounding box center [215, 200] width 88 height 27
select select "EUR"
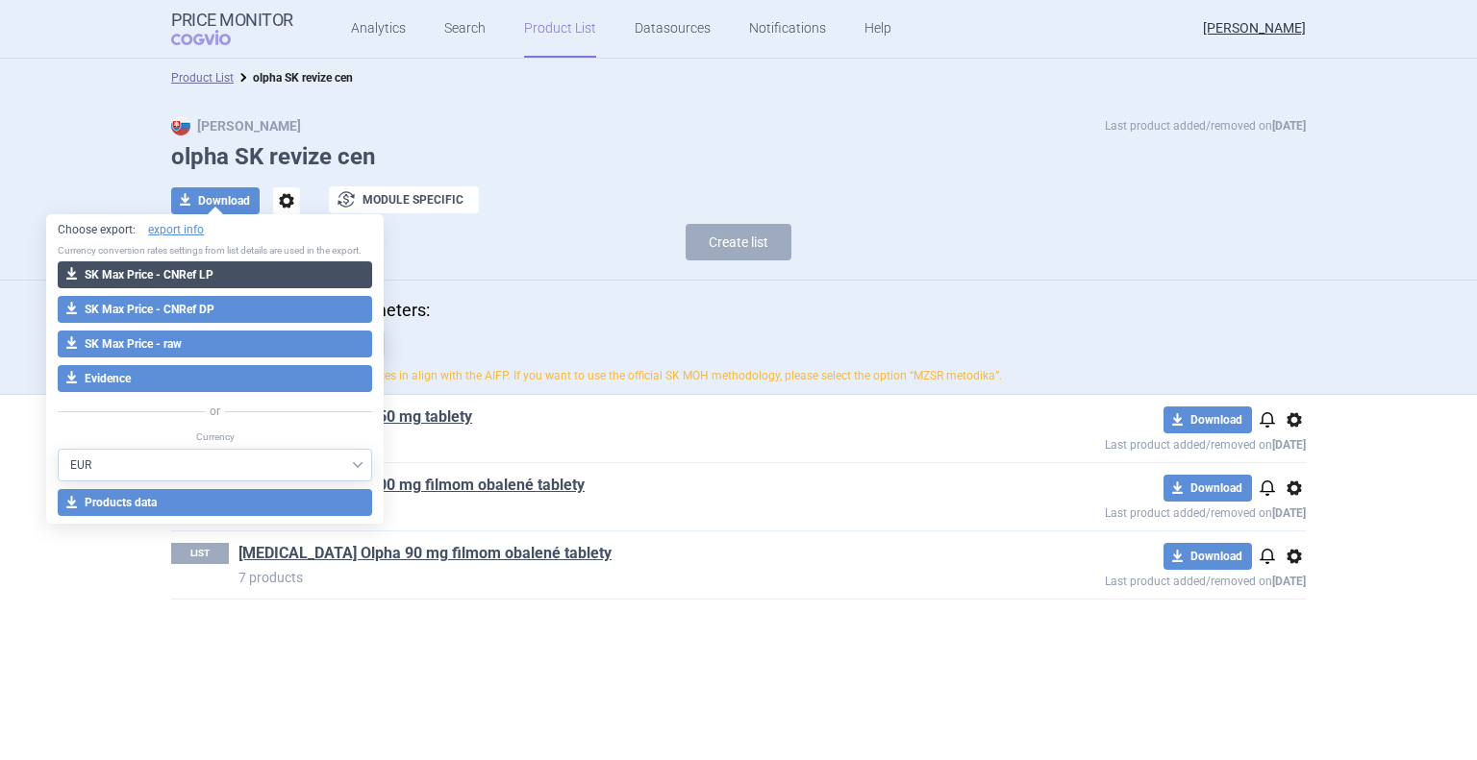
click at [173, 276] on button "download SK Max Price - CNRef LP" at bounding box center [215, 274] width 314 height 27
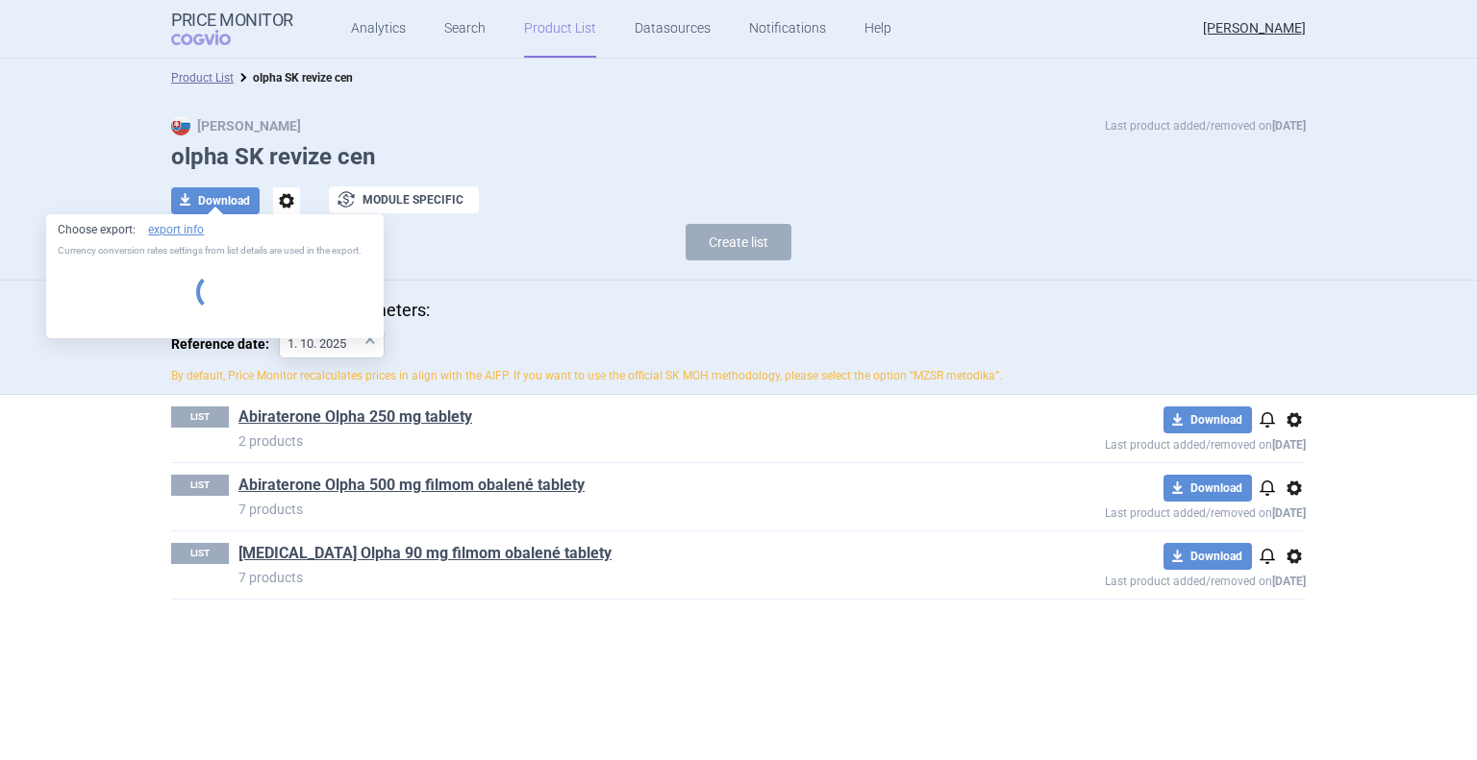
select select "EUR"
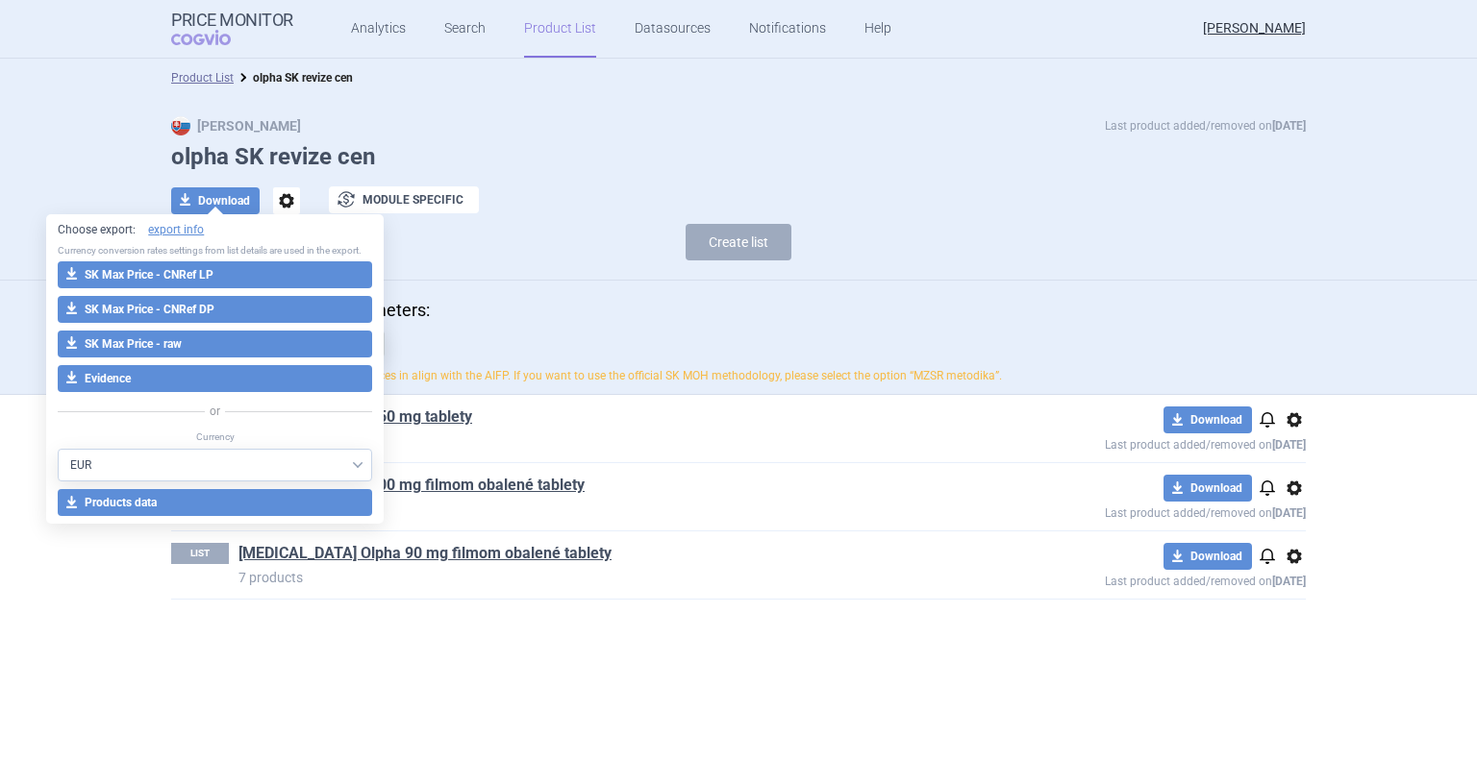
click at [498, 688] on section "Product List olpha SK revize cen Max Price Last product added/removed on [DATE]…" at bounding box center [738, 410] width 1477 height 702
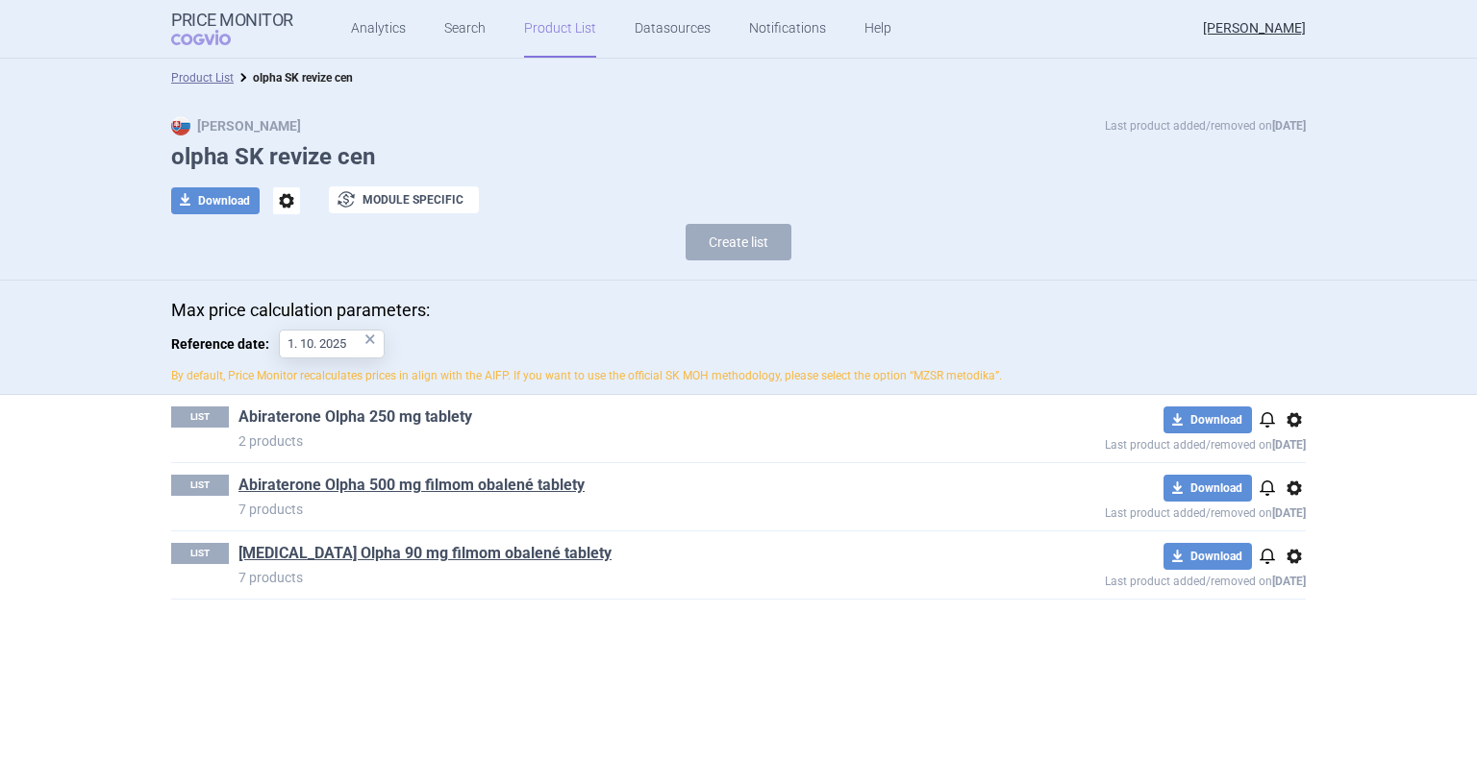
click at [376, 418] on link "Abiraterone Olpha 250 mg tablety" at bounding box center [355, 417] width 234 height 21
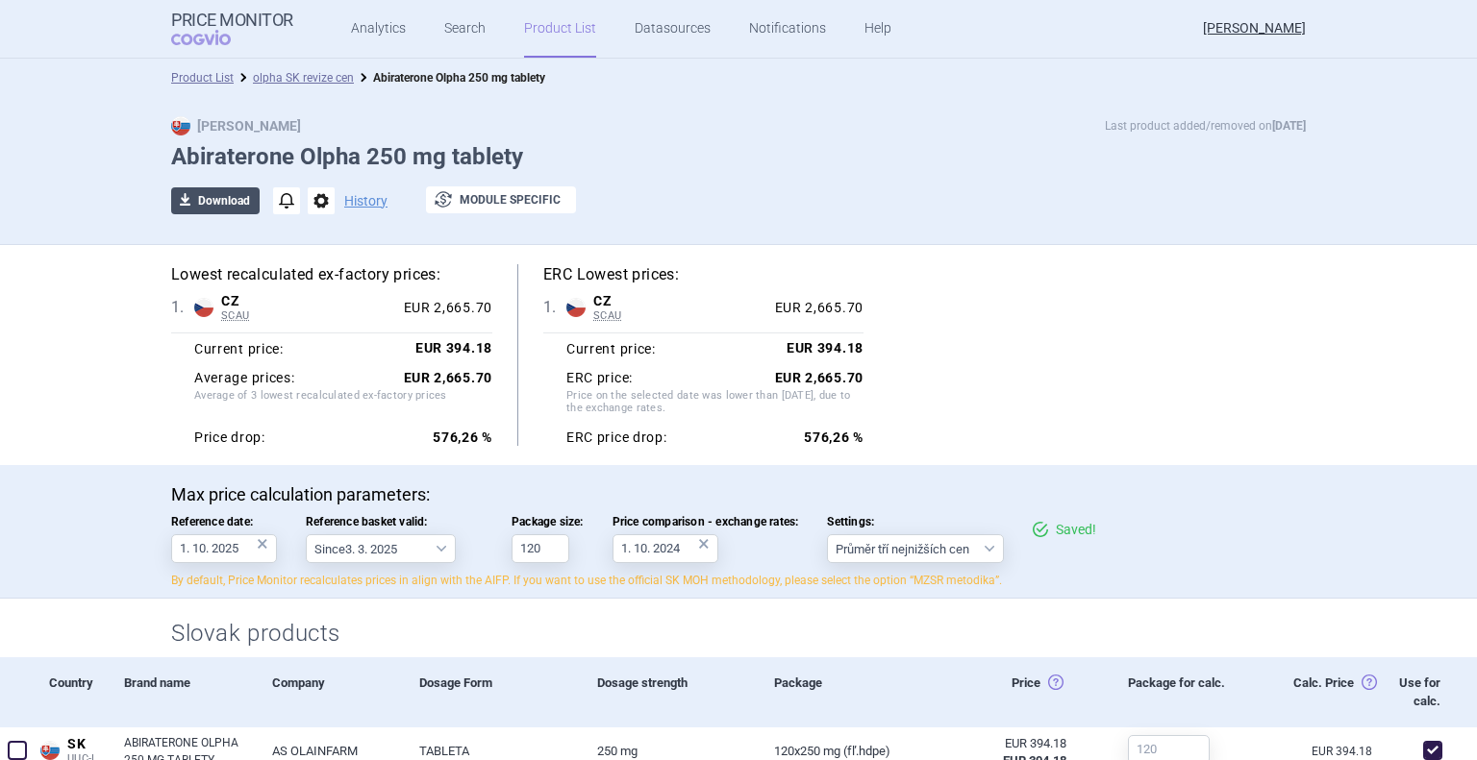
click at [230, 208] on button "download Download" at bounding box center [215, 200] width 88 height 27
select select "EUR"
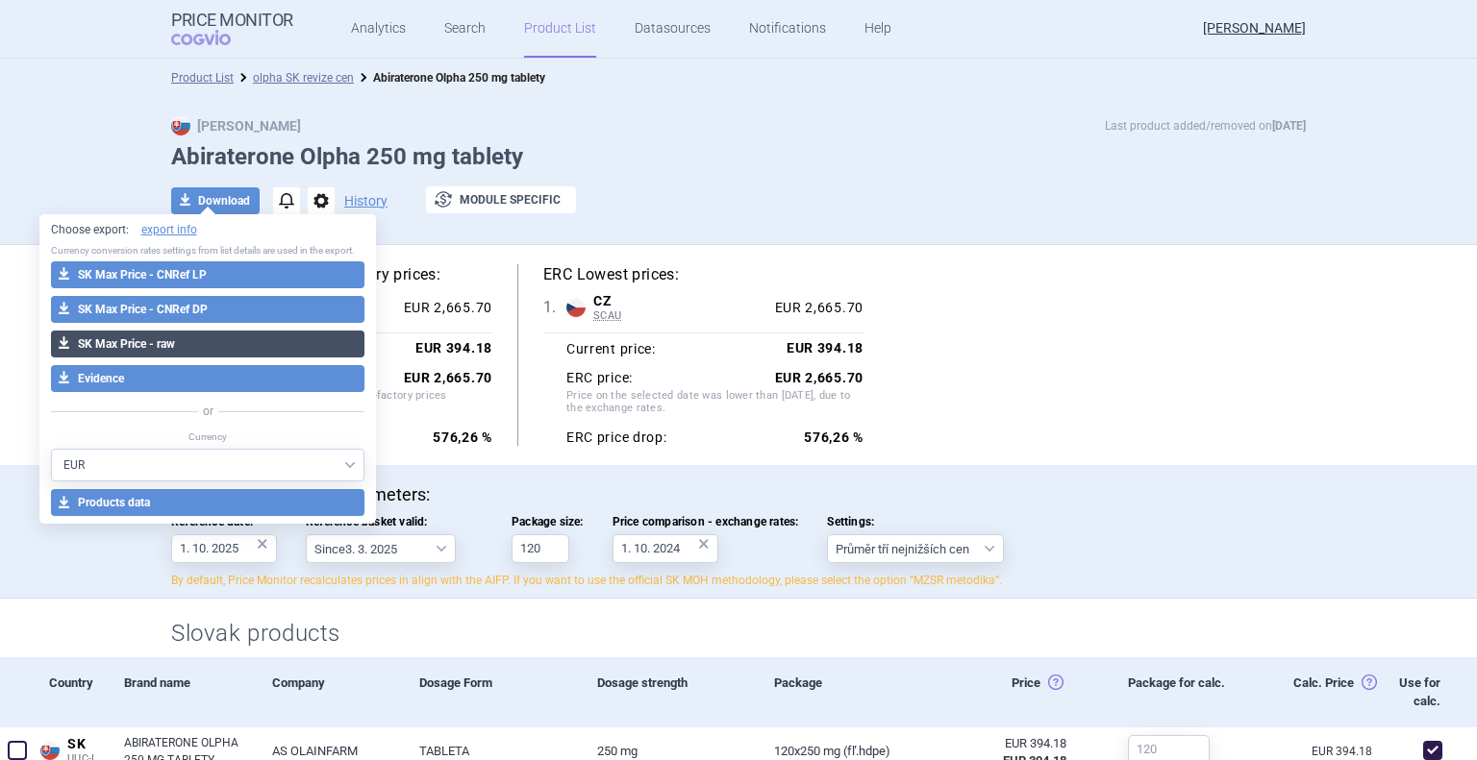
click at [214, 346] on button "download SK Max Price - raw" at bounding box center [208, 344] width 314 height 27
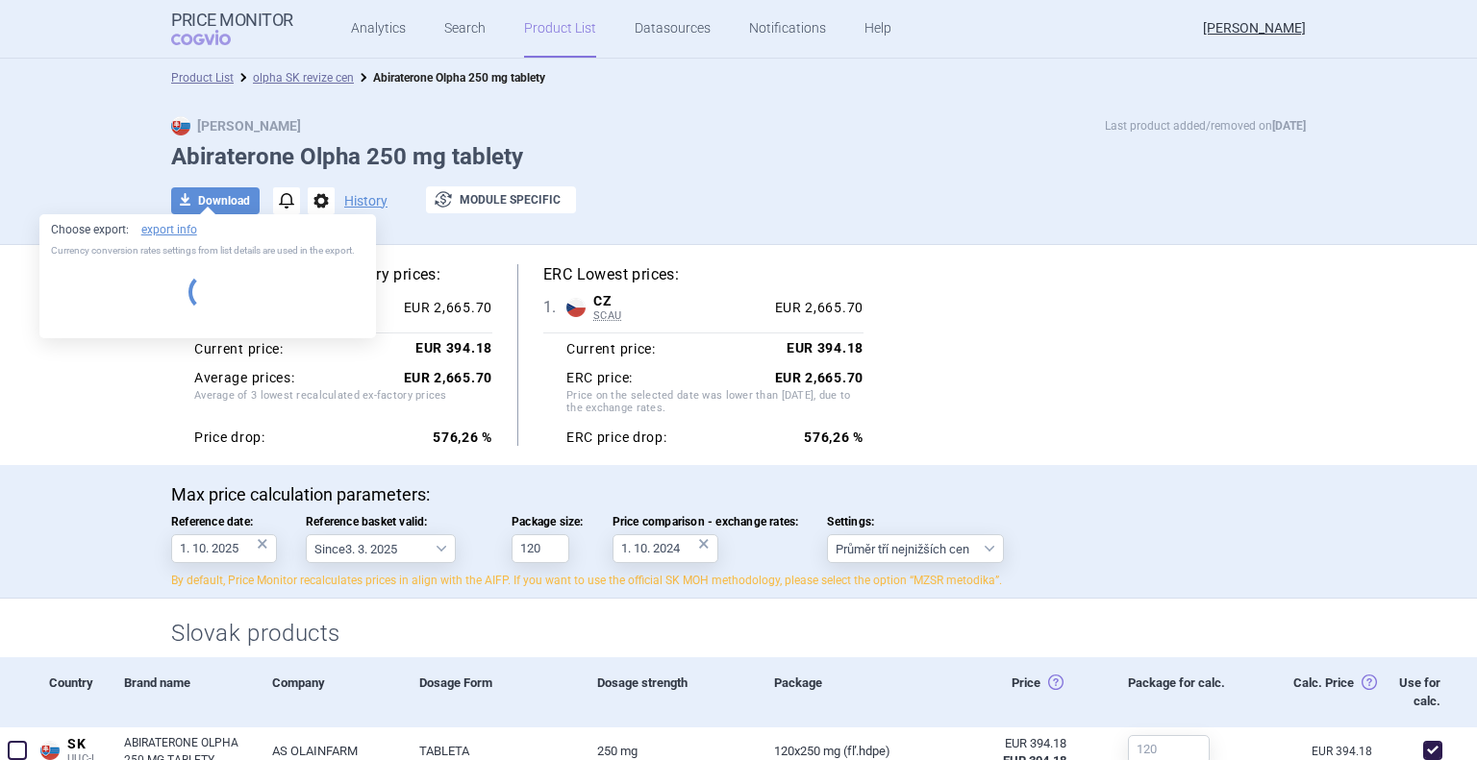
select select "EUR"
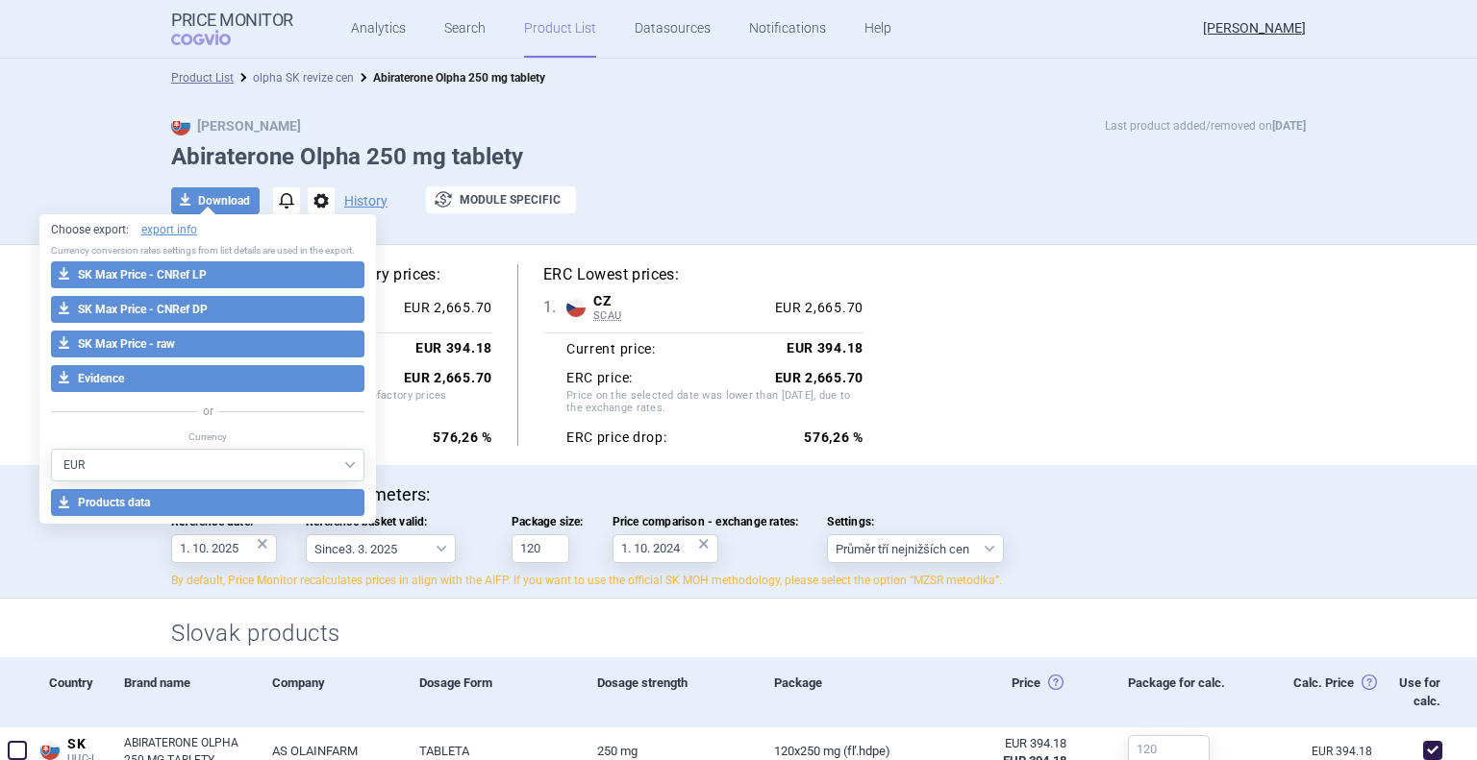
click at [316, 76] on link "olpha SK revize cen" at bounding box center [303, 77] width 101 height 13
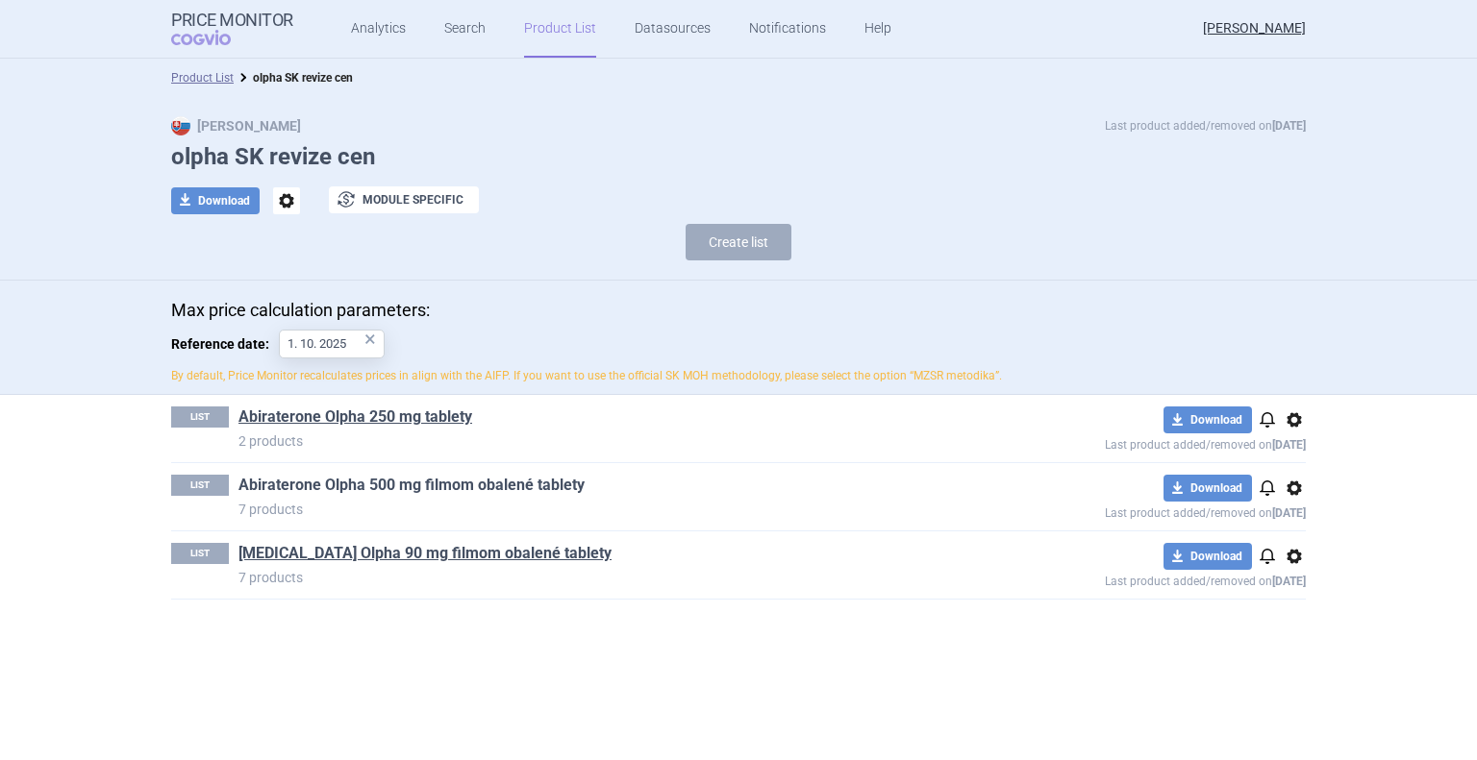
click at [340, 487] on link "Abiraterone Olpha 500 mg filmom obalené tablety" at bounding box center [411, 485] width 346 height 21
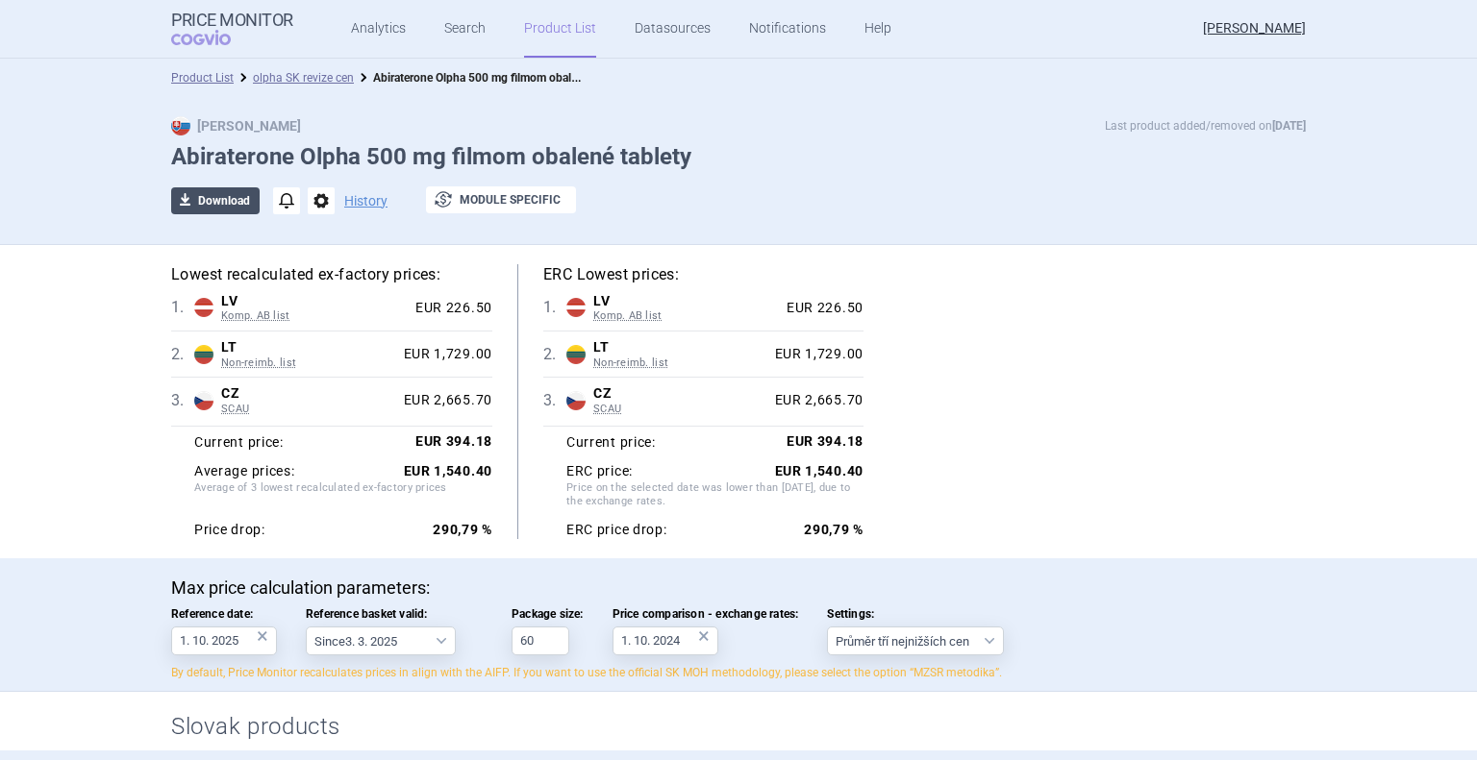
click at [224, 209] on button "download Download" at bounding box center [215, 200] width 88 height 27
select select "EUR"
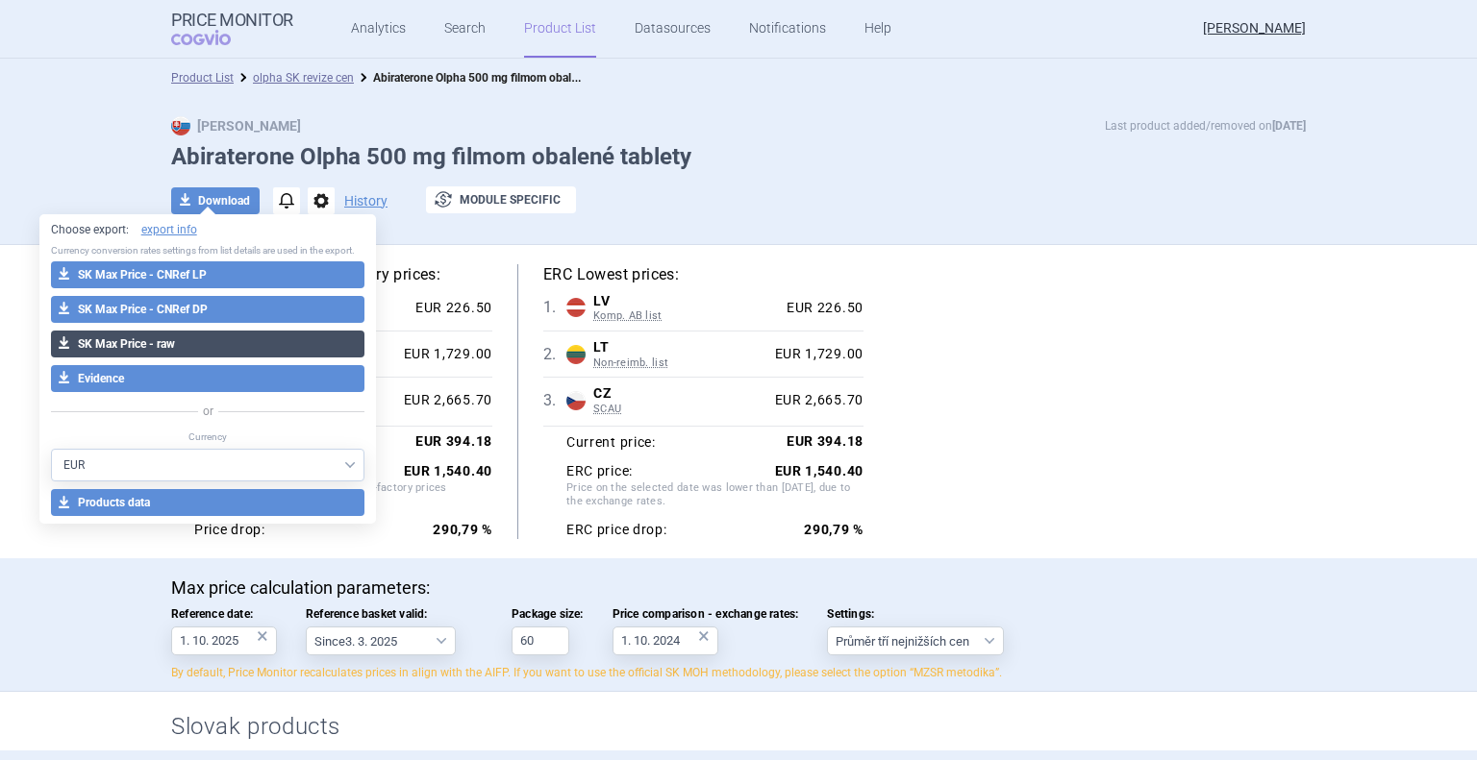
click at [196, 345] on button "download SK Max Price - raw" at bounding box center [208, 344] width 314 height 27
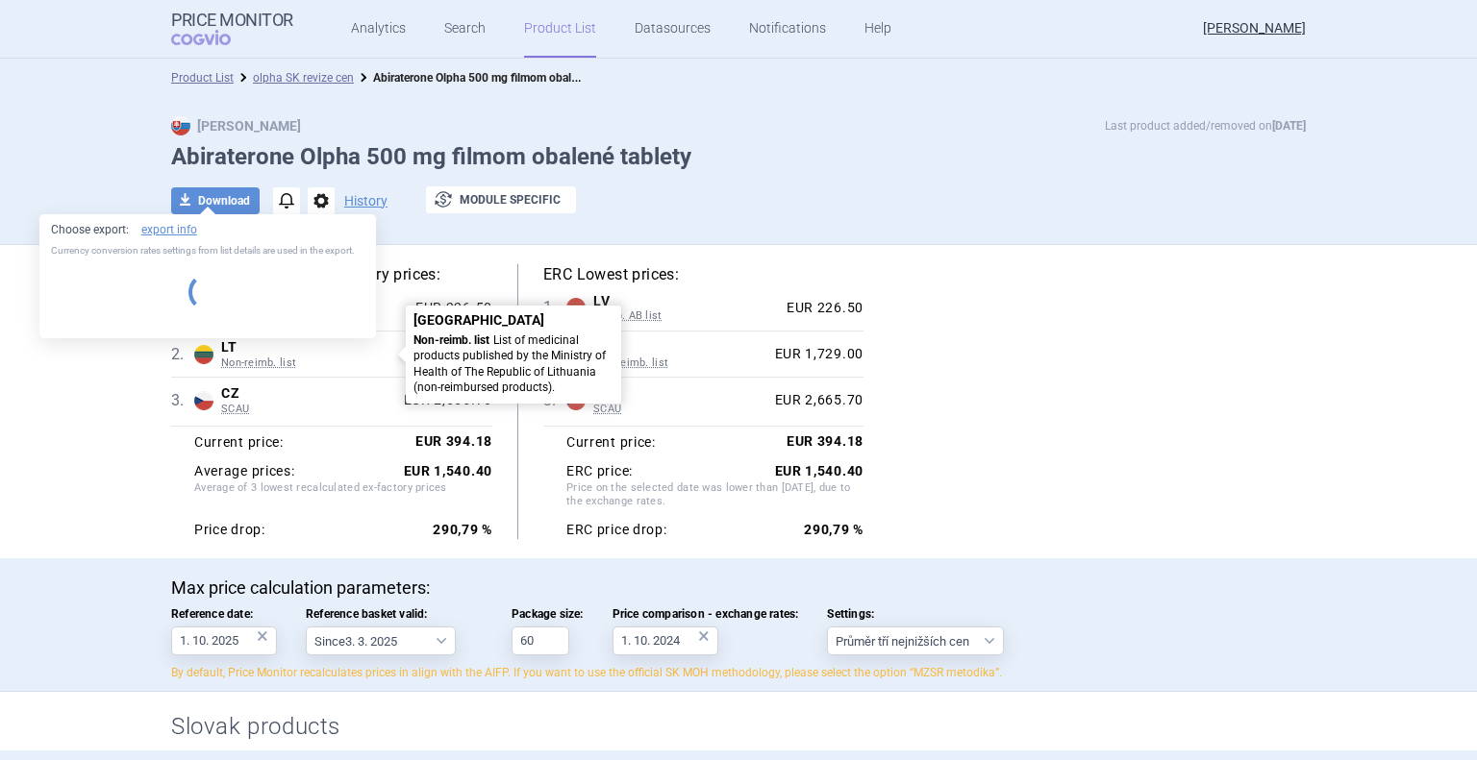
select select "EUR"
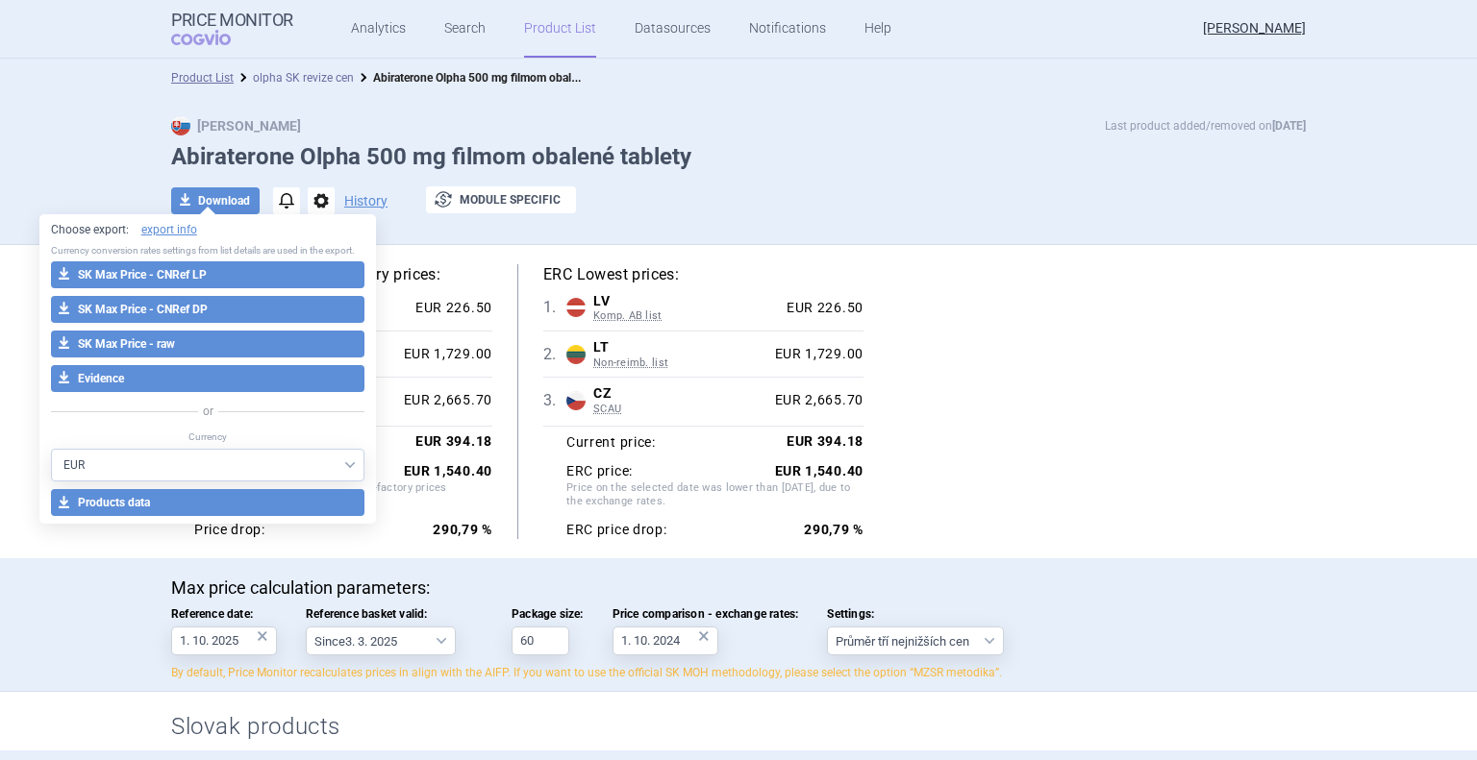
click at [288, 75] on link "olpha SK revize cen" at bounding box center [303, 77] width 101 height 13
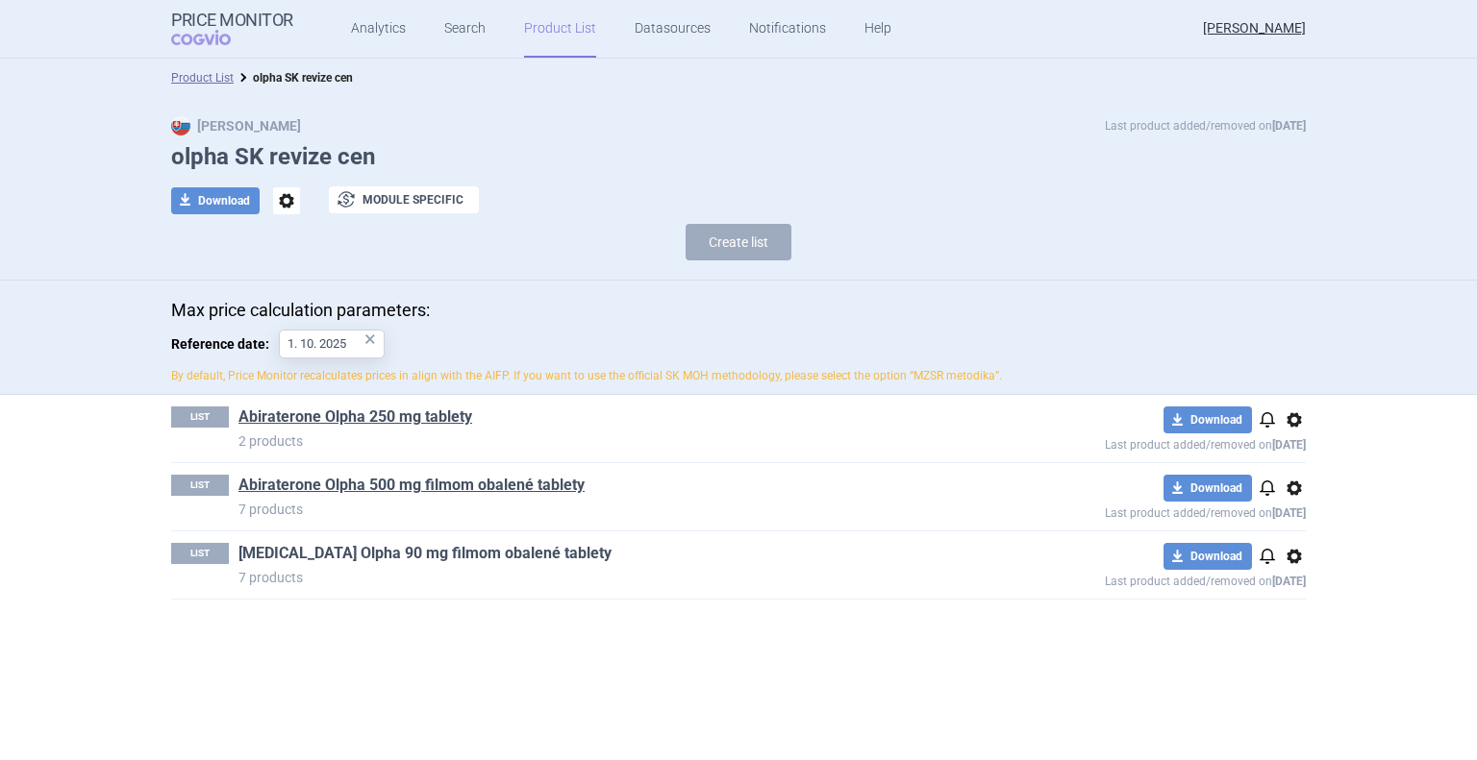
click at [374, 556] on link "[MEDICAL_DATA] Olpha 90 mg filmom obalené tablety" at bounding box center [424, 553] width 373 height 21
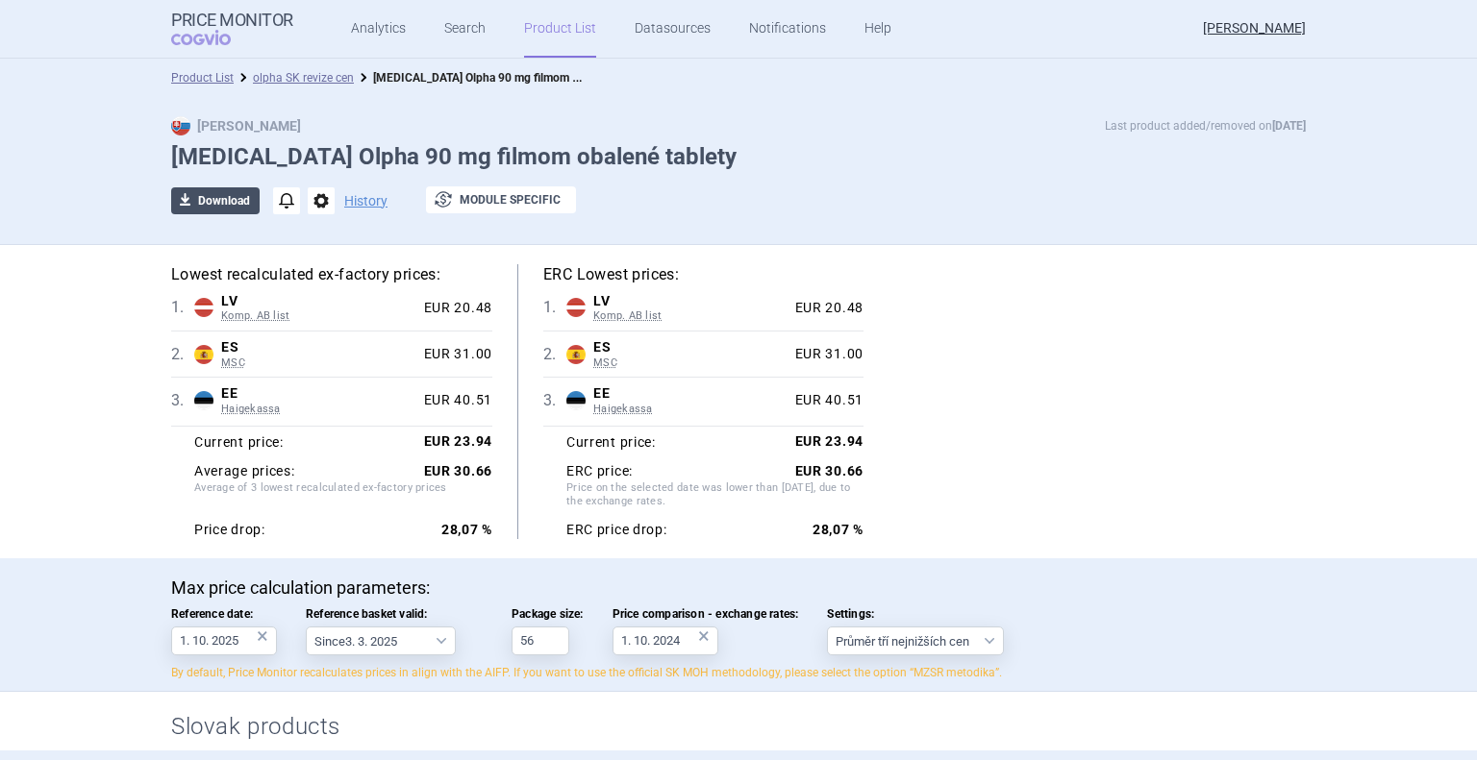
click at [223, 197] on button "download Download" at bounding box center [215, 200] width 88 height 27
select select "EUR"
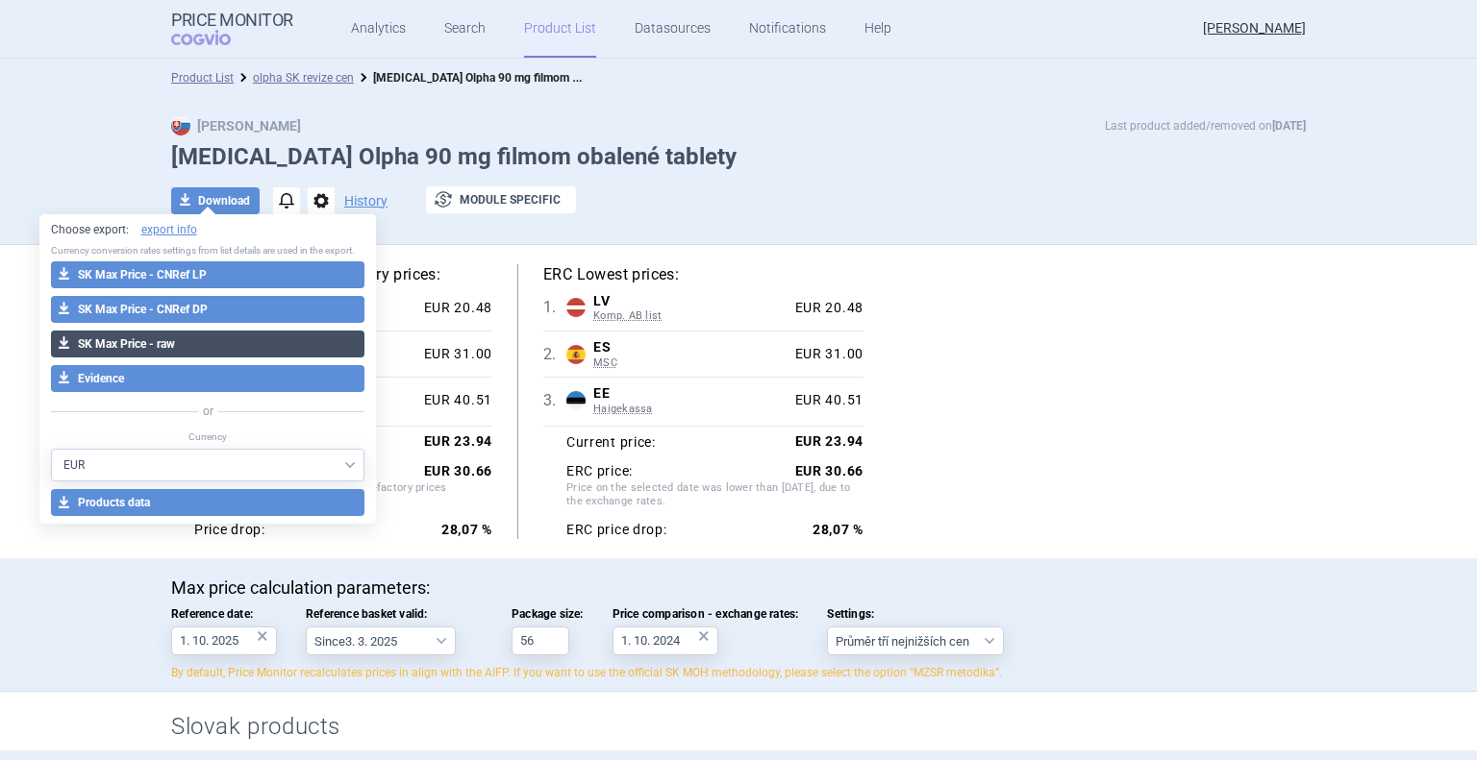
click at [206, 346] on button "download SK Max Price - raw" at bounding box center [208, 344] width 314 height 27
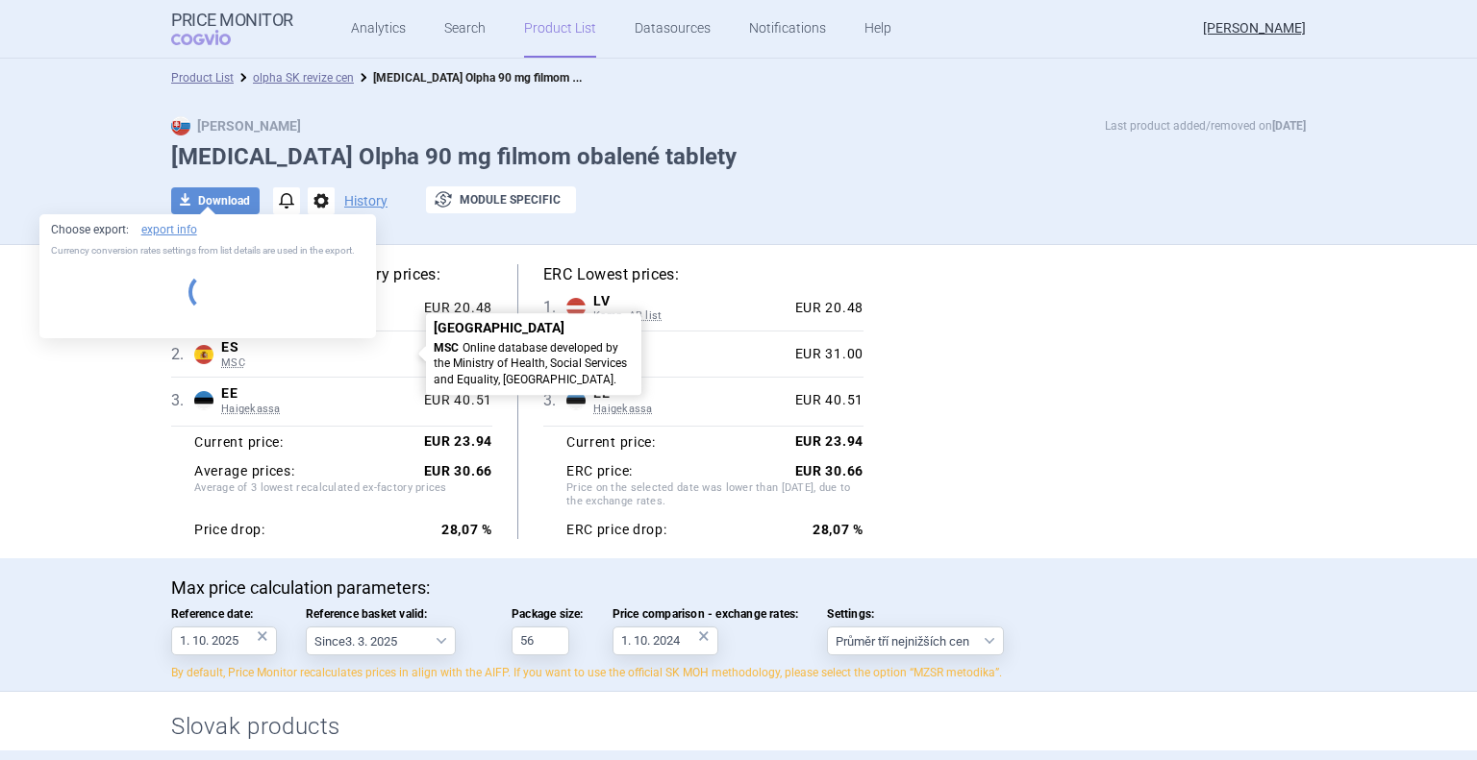
select select "EUR"
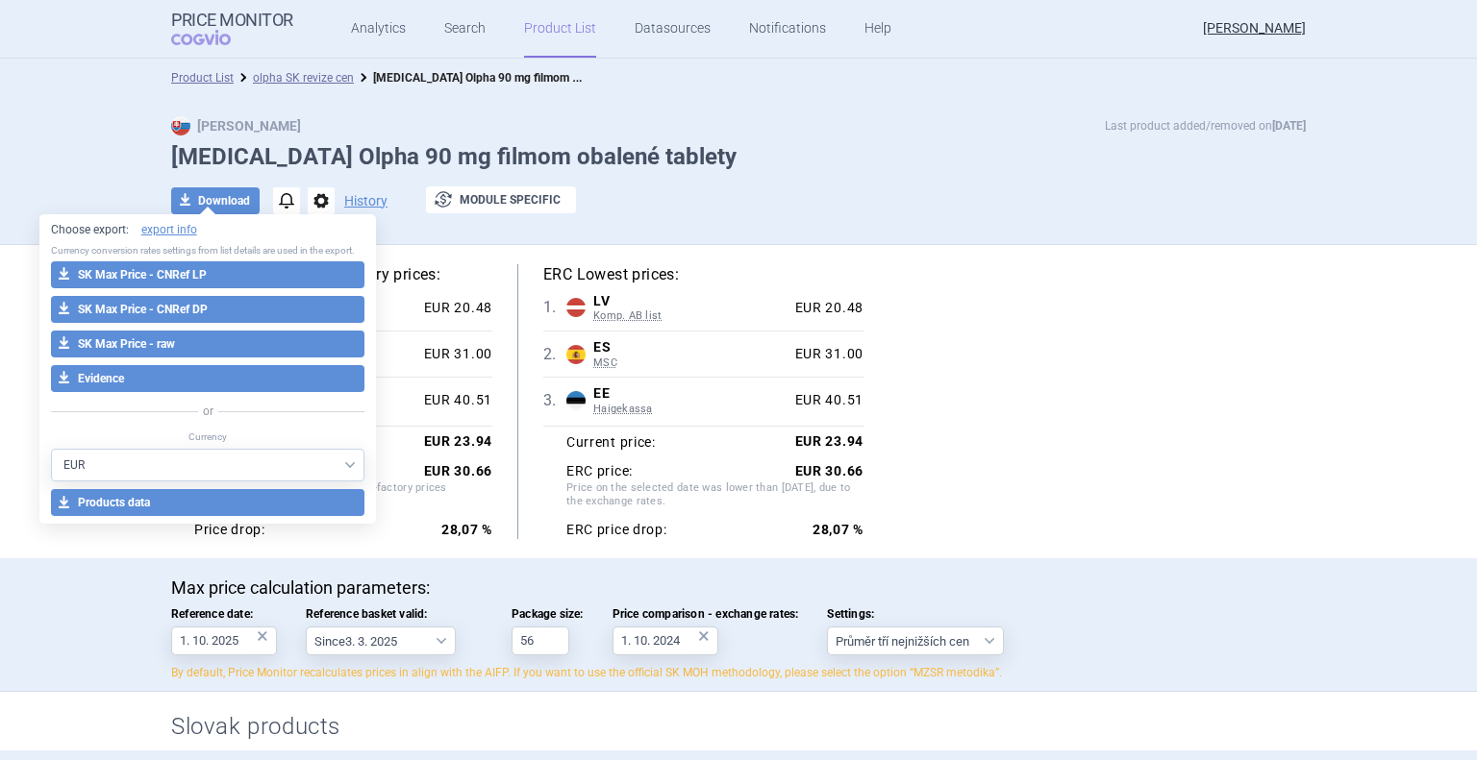
click at [564, 40] on link "Product List" at bounding box center [560, 29] width 72 height 58
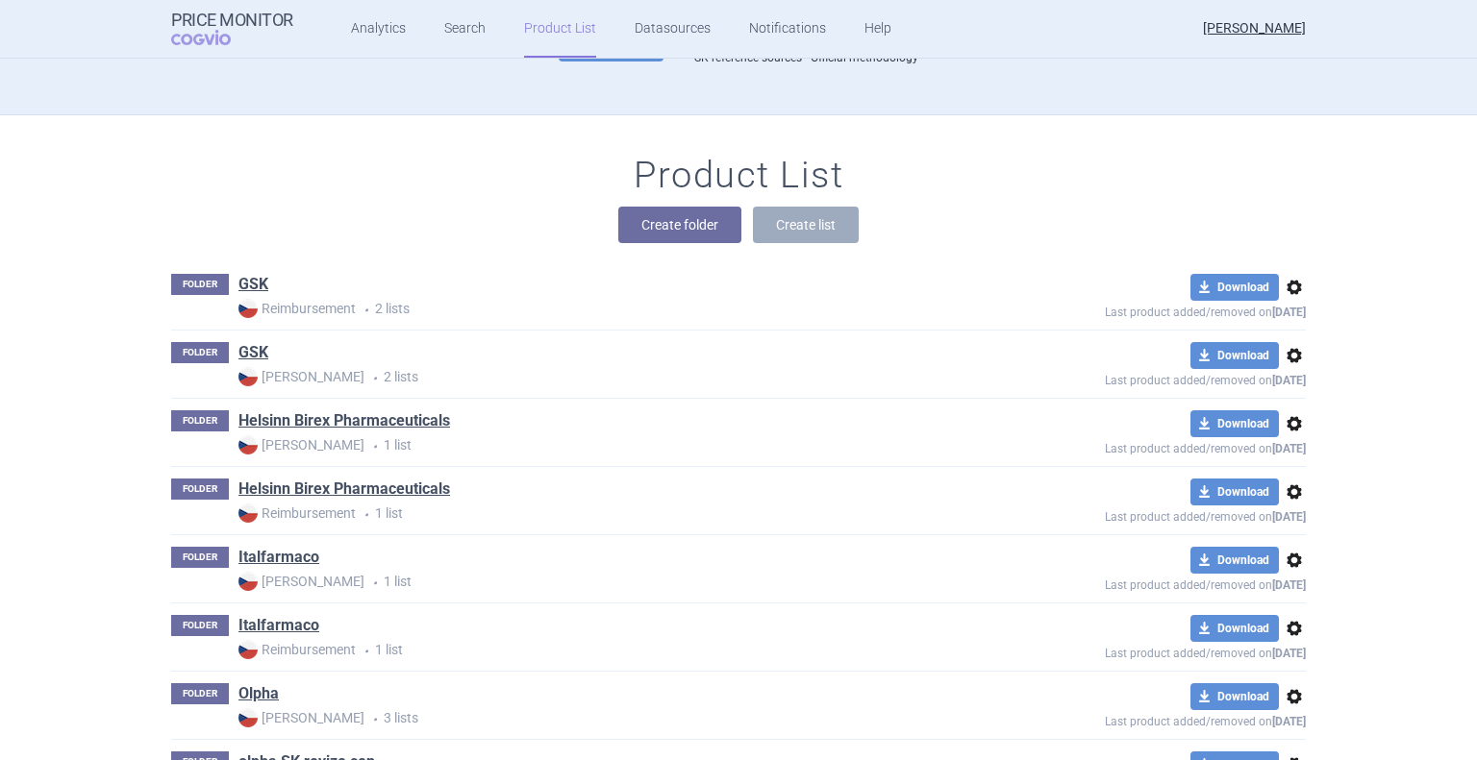
scroll to position [192, 0]
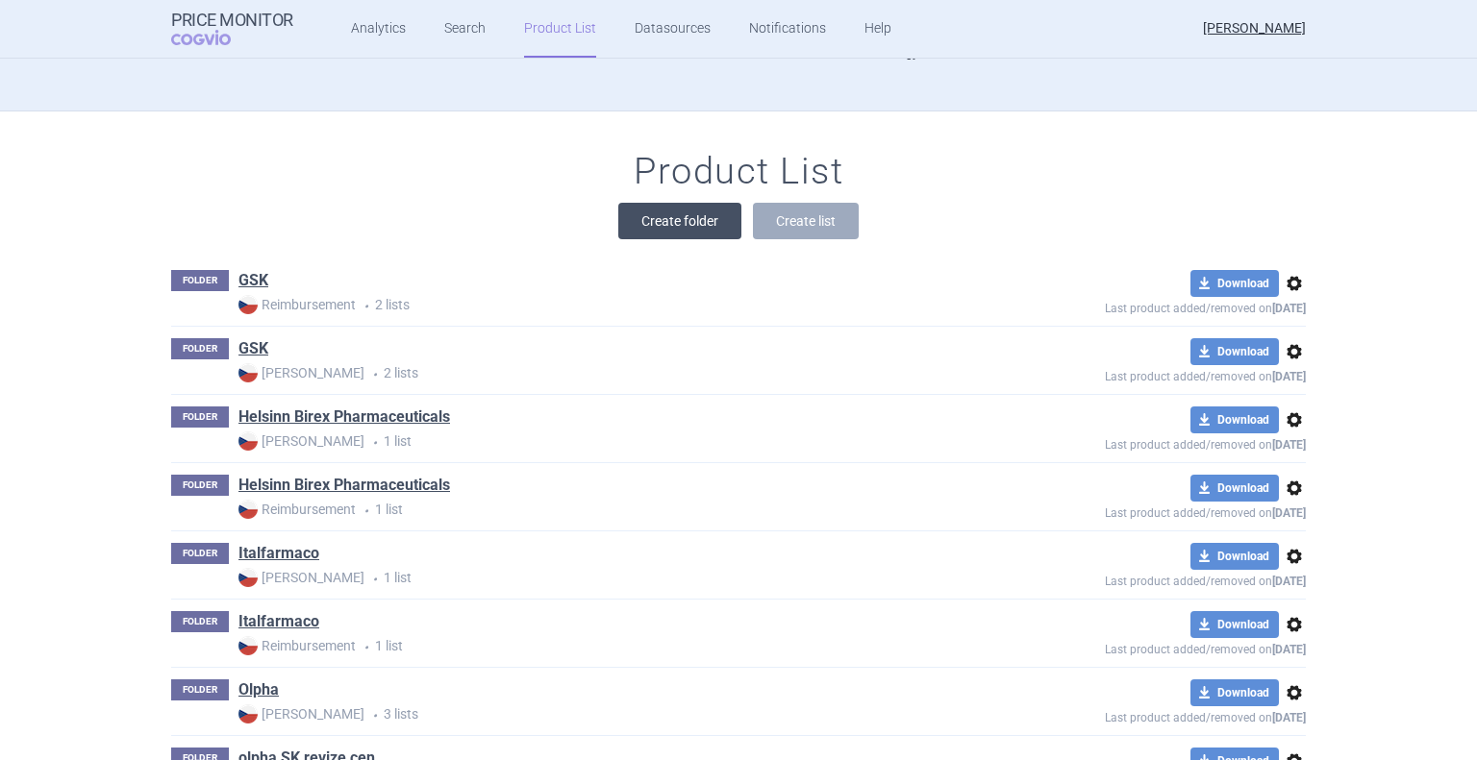
click at [665, 236] on button "Create folder" at bounding box center [679, 221] width 123 height 37
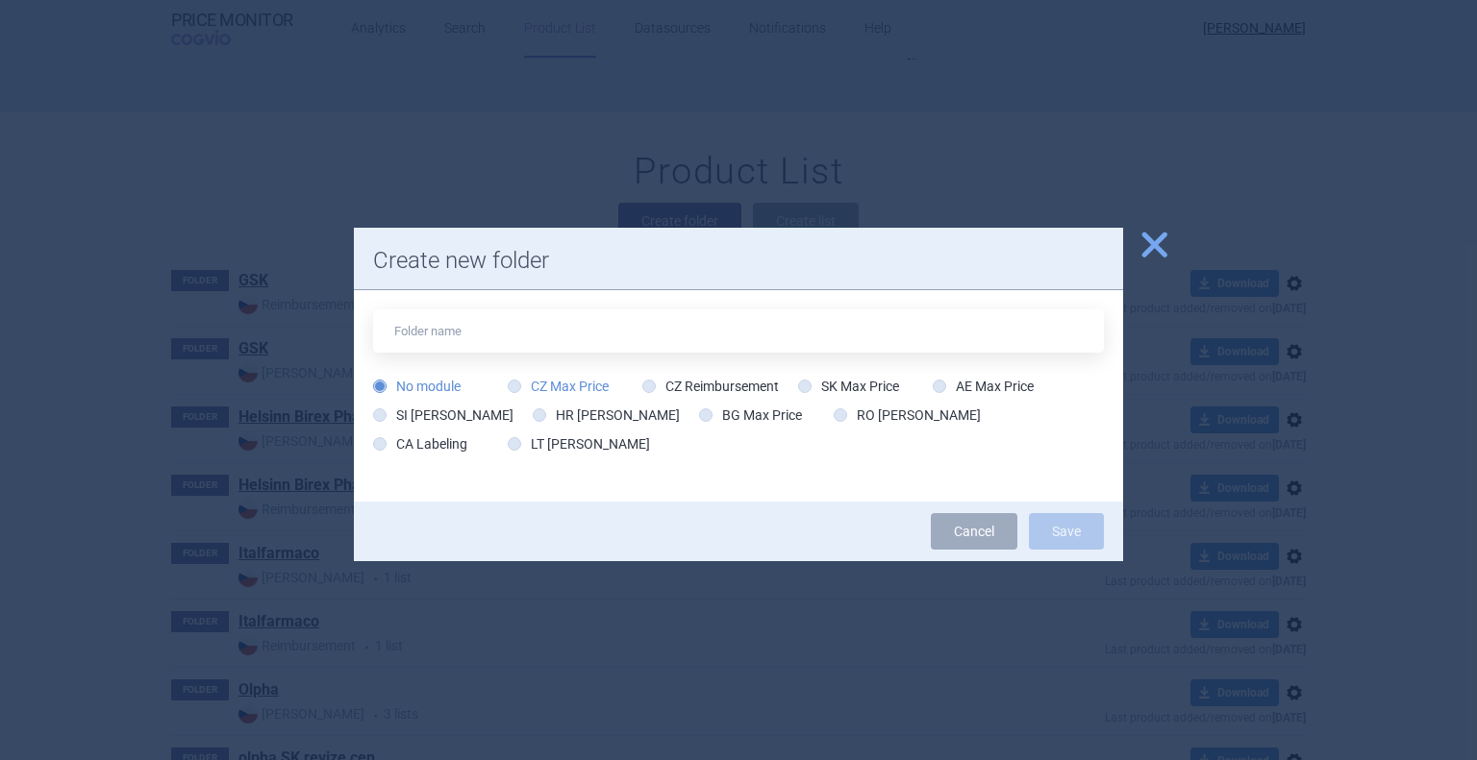
click at [519, 381] on icon at bounding box center [514, 386] width 13 height 13
click at [519, 381] on input "CZ Max Price" at bounding box center [518, 387] width 19 height 19
radio input "true"
click at [519, 341] on input "text" at bounding box center [738, 331] width 731 height 43
type input "MSD"
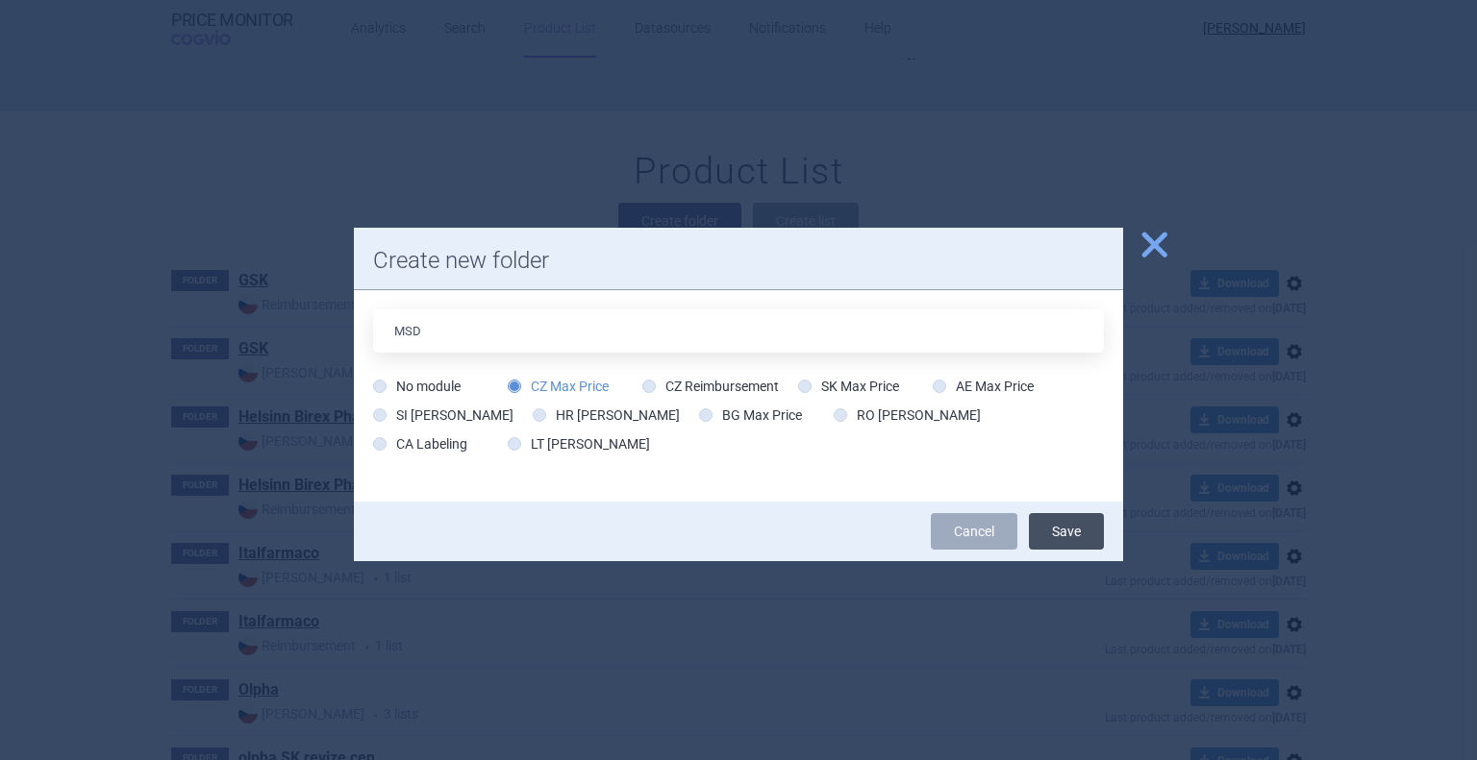
click at [1058, 529] on button "Save" at bounding box center [1066, 531] width 75 height 37
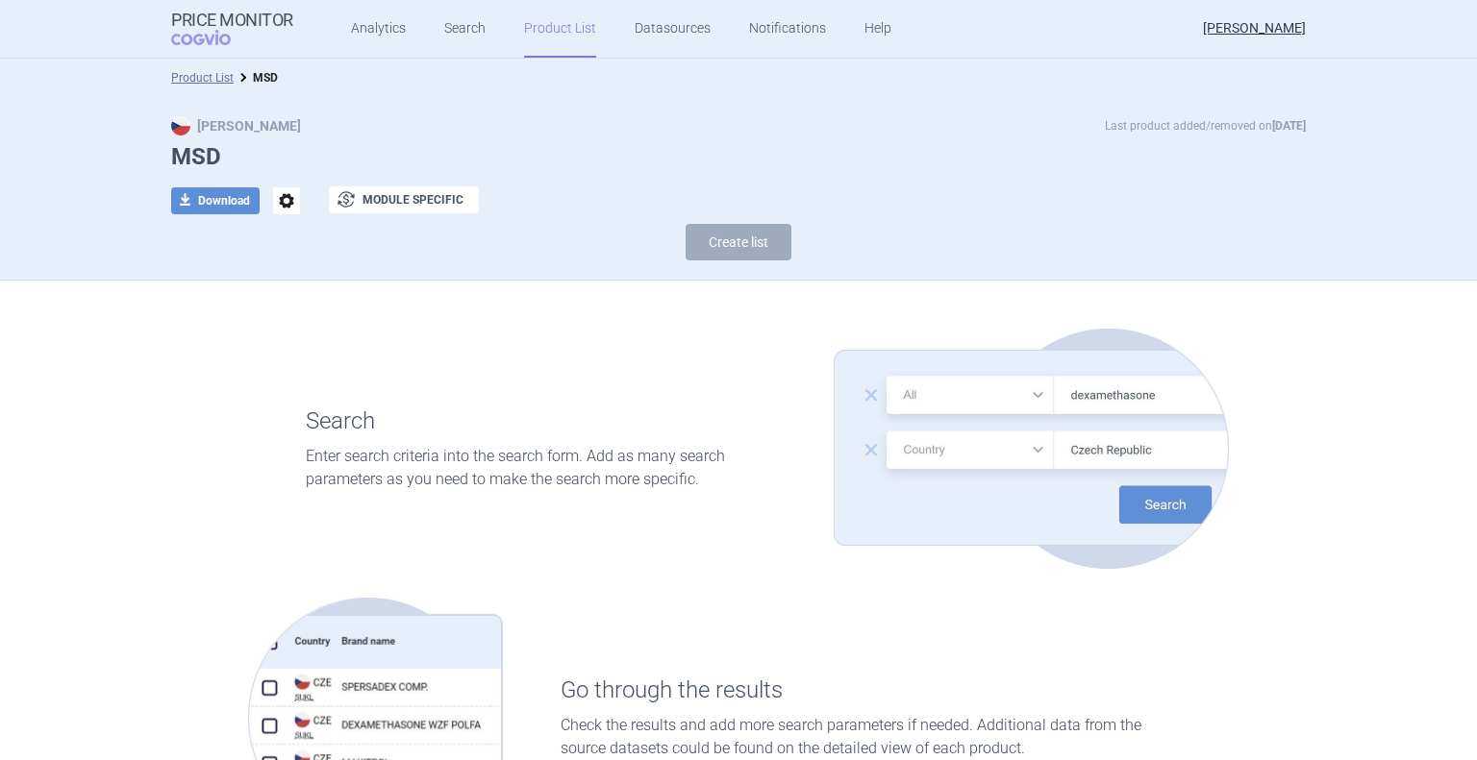
click at [542, 31] on link "Product List" at bounding box center [560, 29] width 72 height 58
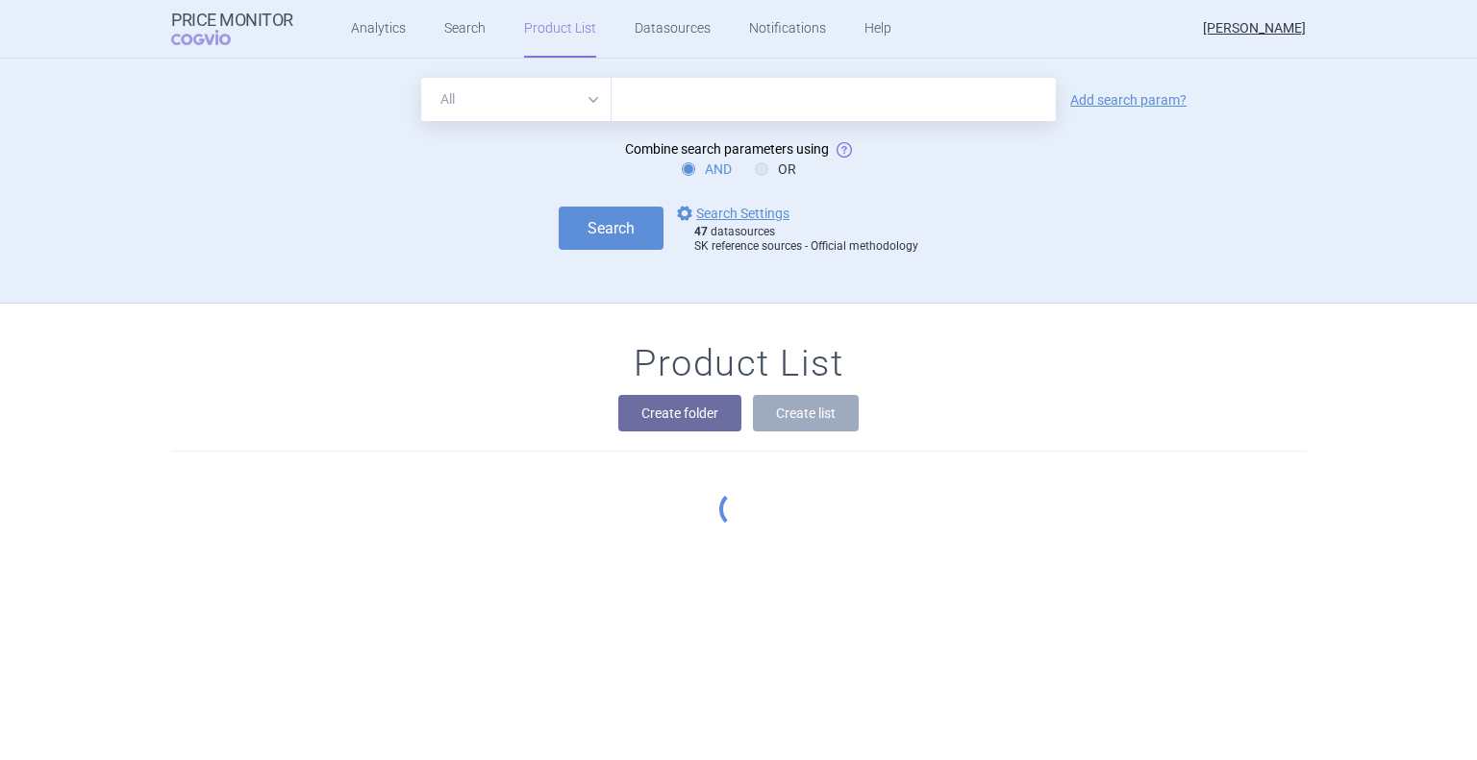
scroll to position [244, 0]
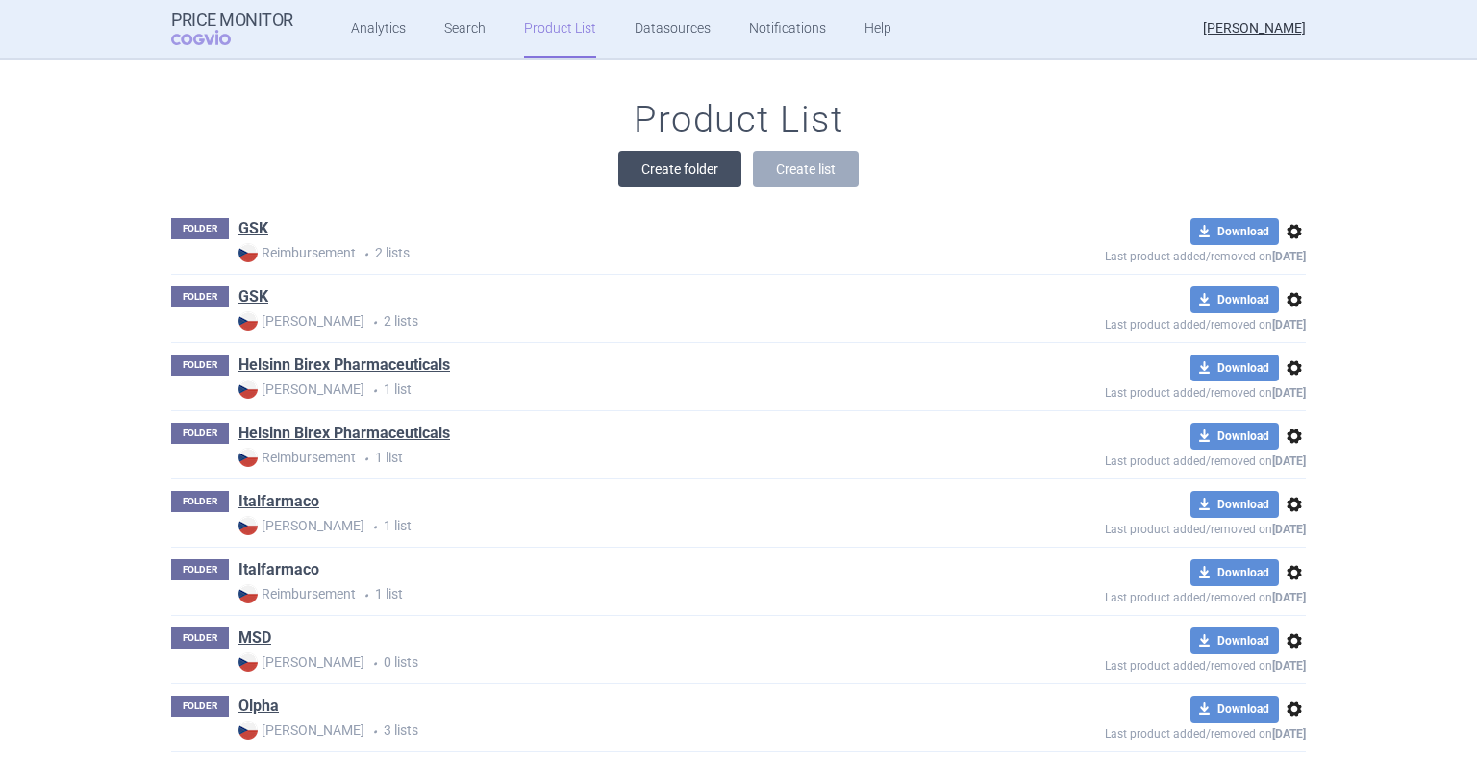
click at [646, 164] on button "Create folder" at bounding box center [679, 169] width 123 height 37
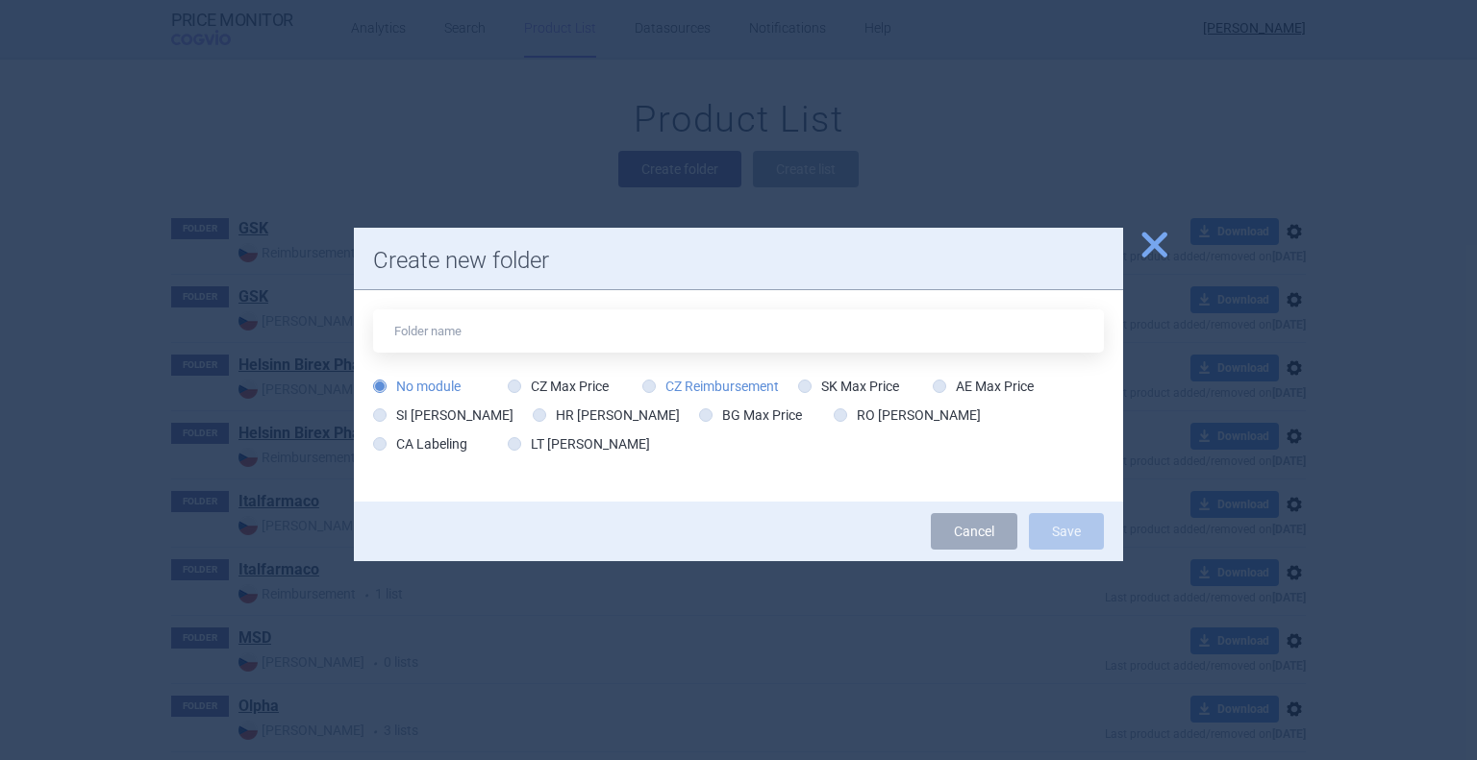
click at [654, 386] on icon at bounding box center [648, 386] width 13 height 13
click at [654, 386] on input "CZ Reimbursement" at bounding box center [652, 387] width 19 height 19
radio input "true"
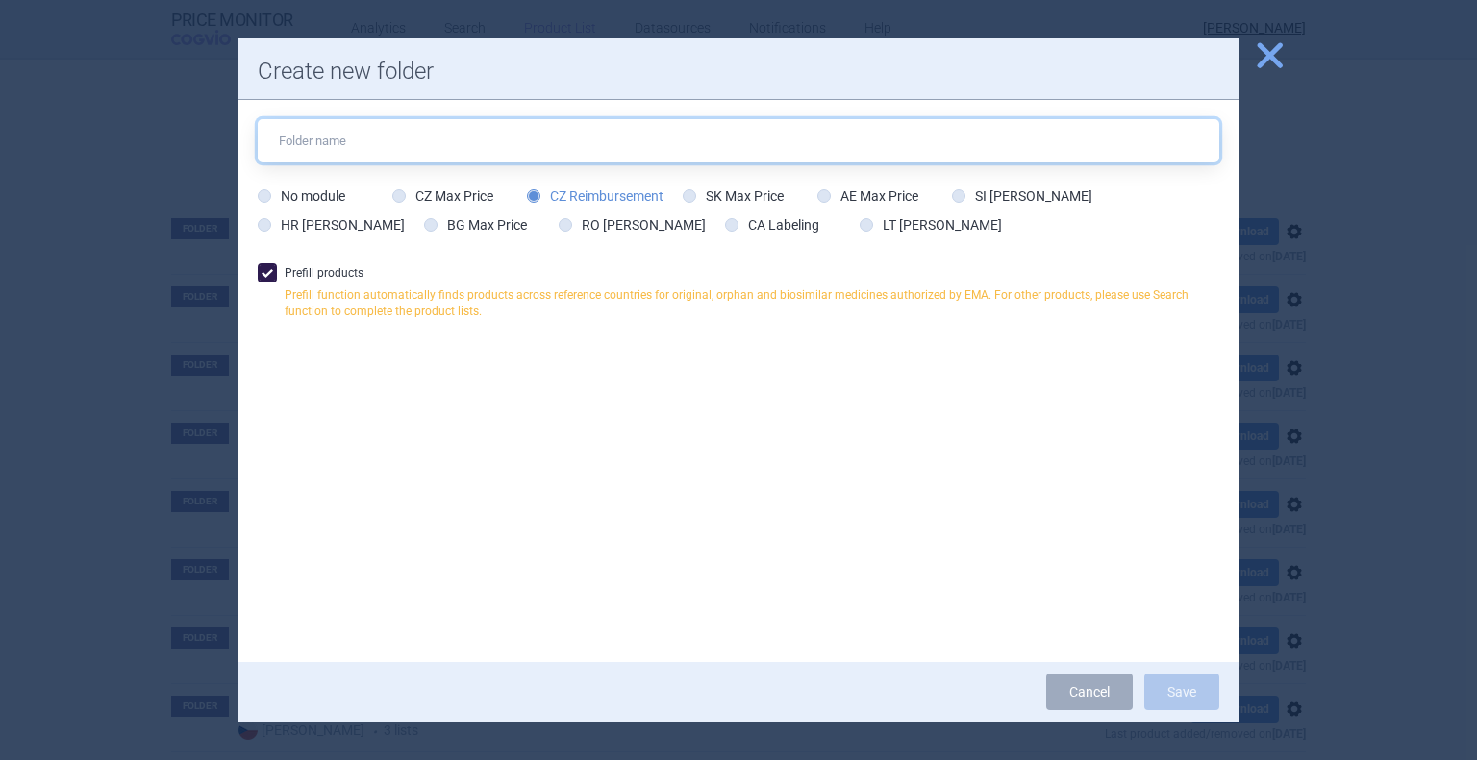
click at [378, 141] on input "text" at bounding box center [738, 140] width 961 height 43
type input "MSD"
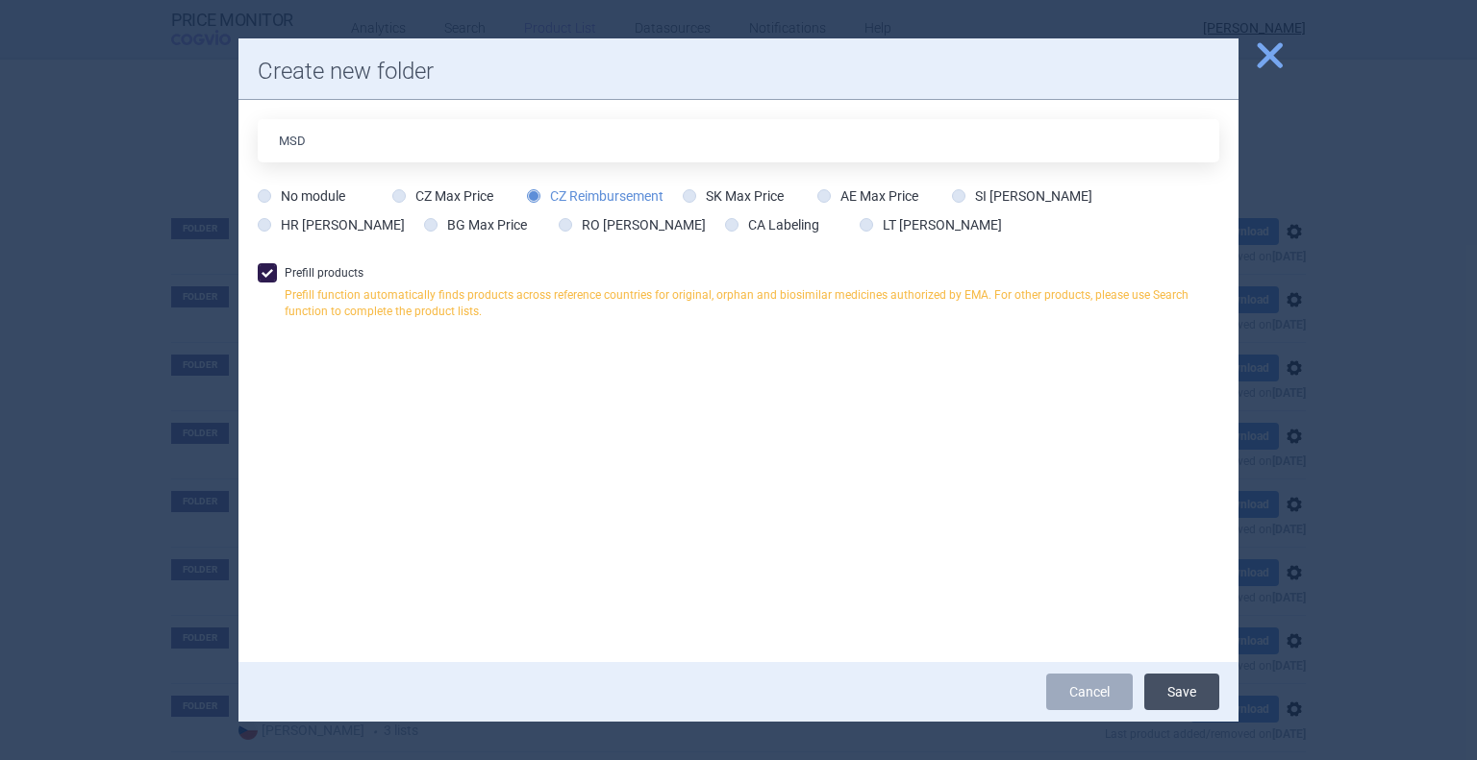
click at [1192, 694] on button "Save" at bounding box center [1181, 692] width 75 height 37
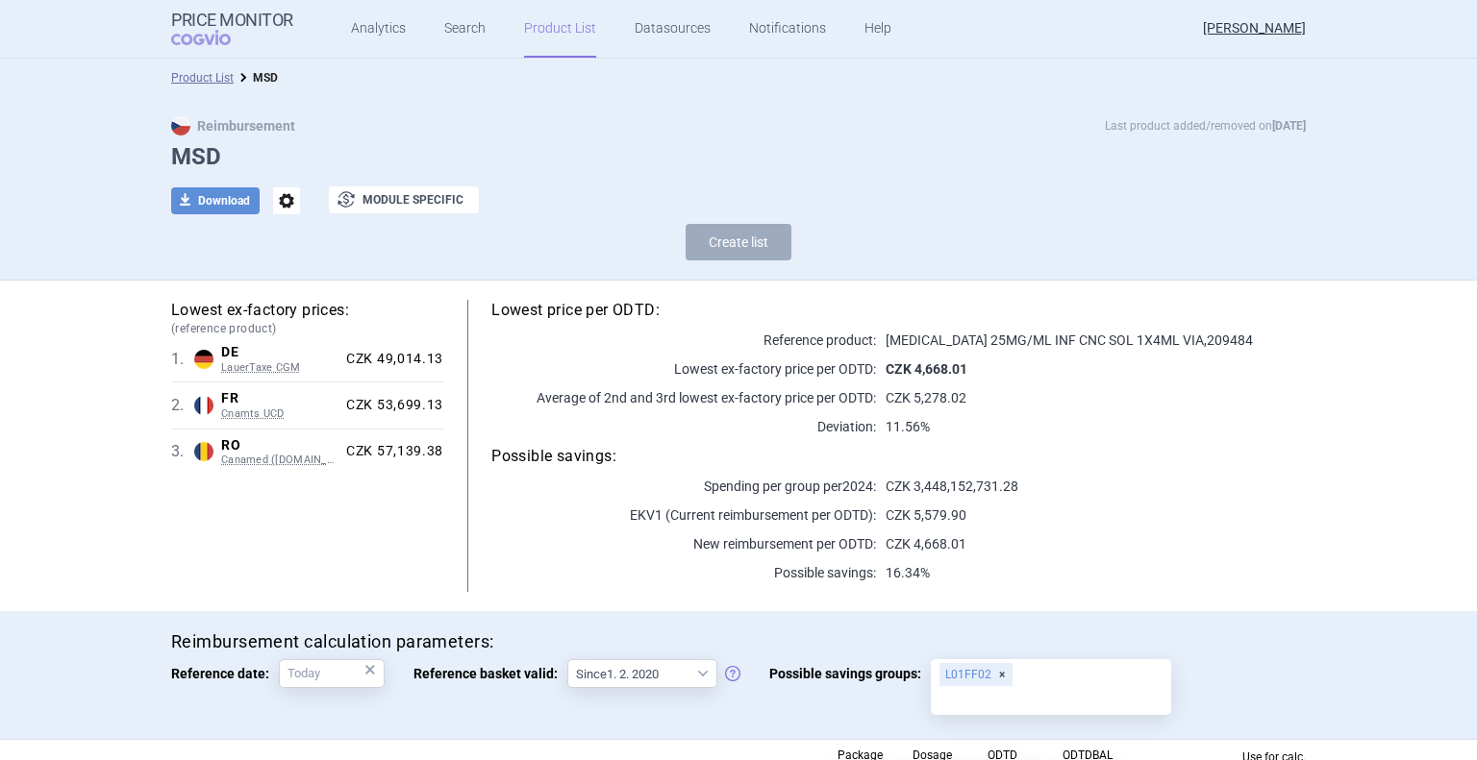
click at [560, 28] on link "Product List" at bounding box center [560, 29] width 72 height 58
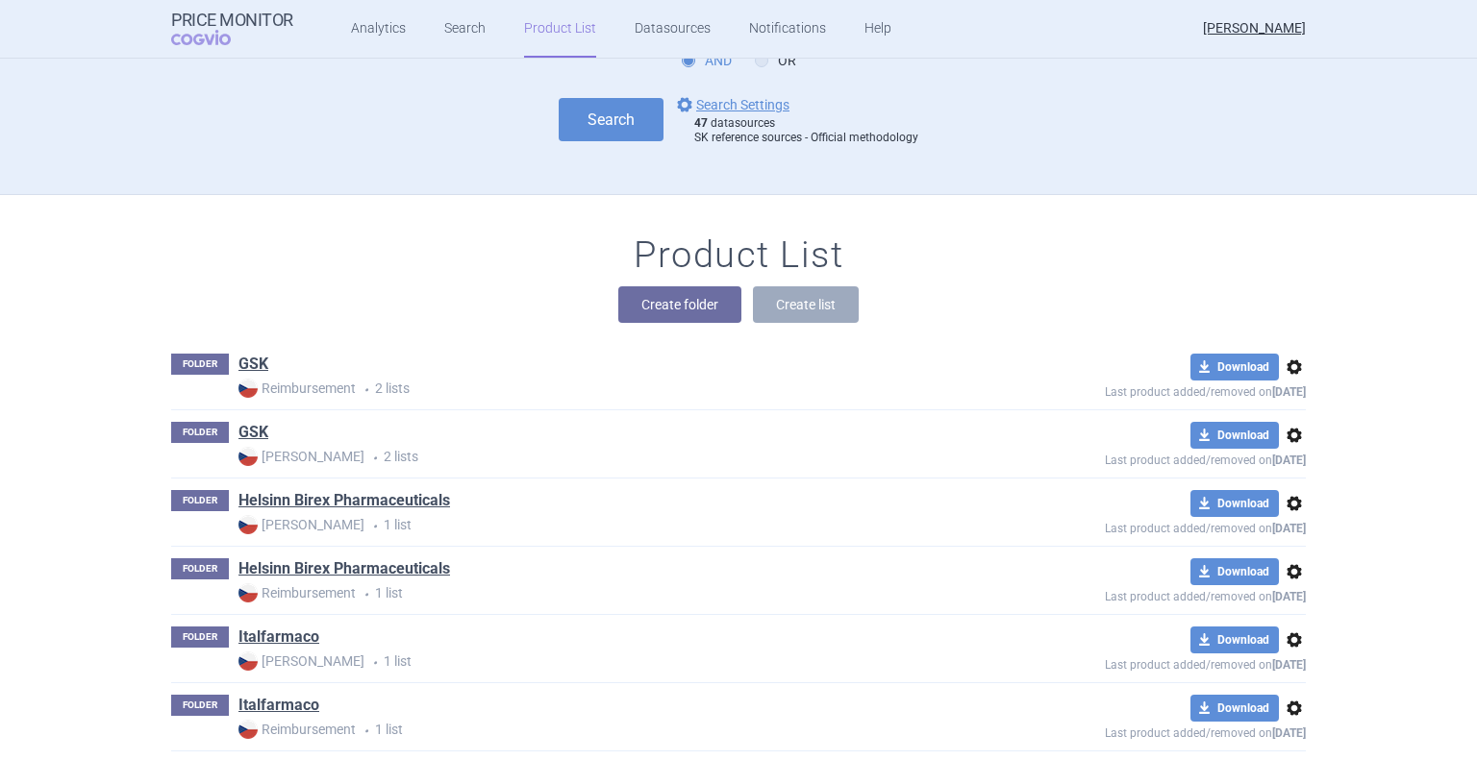
scroll to position [52, 0]
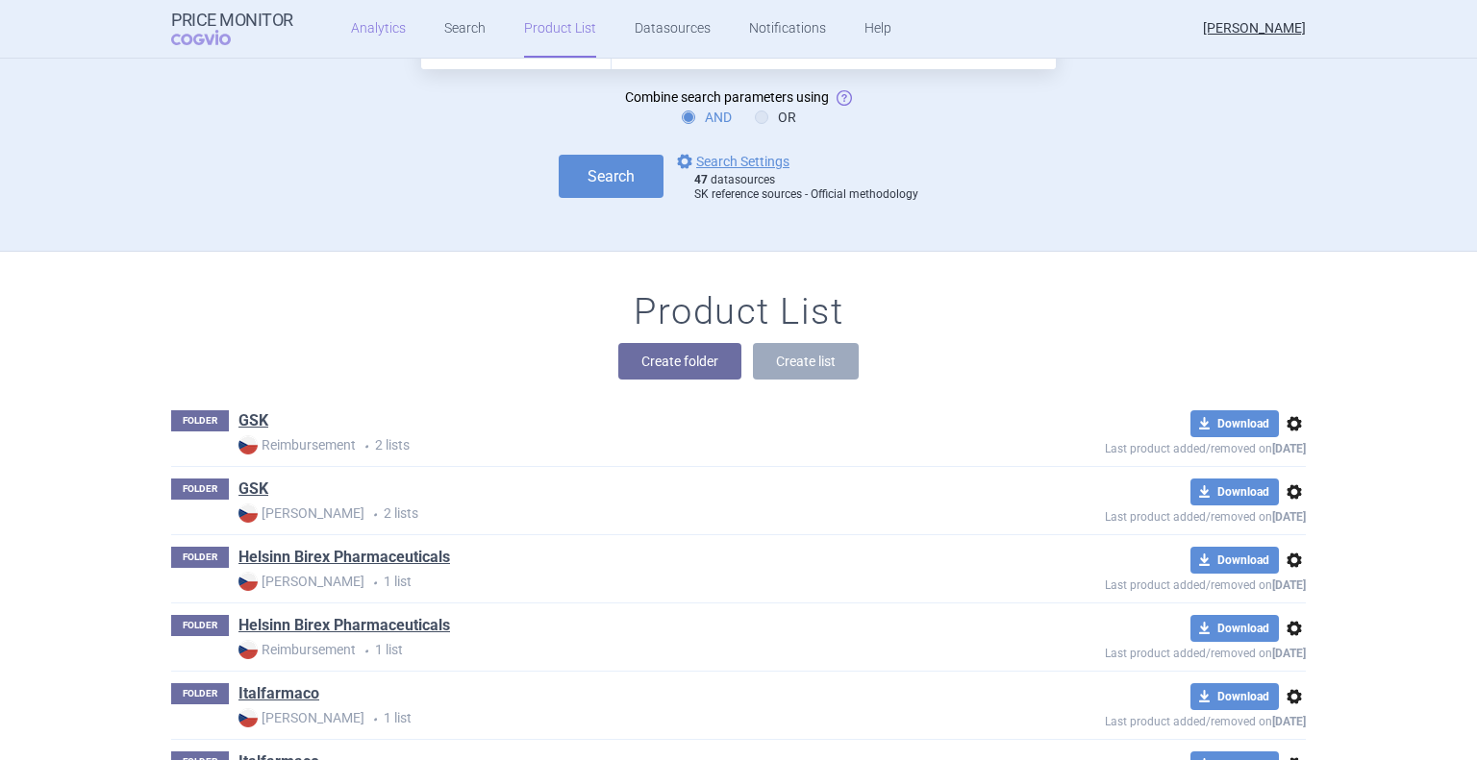
click at [378, 25] on link "Analytics" at bounding box center [378, 29] width 55 height 58
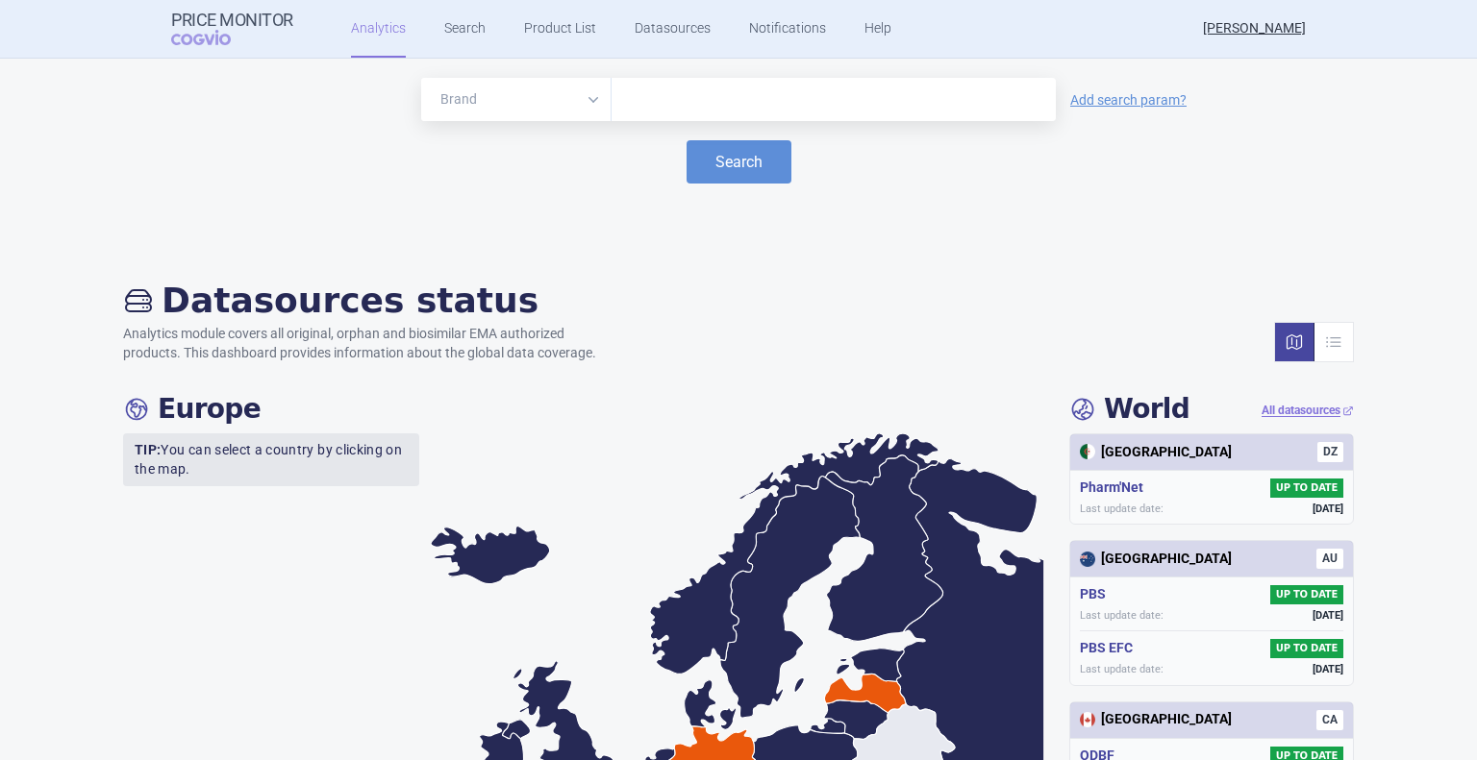
click at [638, 99] on input "text" at bounding box center [833, 99] width 425 height 25
type input "keytru"
click at [739, 165] on button "Search" at bounding box center [738, 161] width 105 height 43
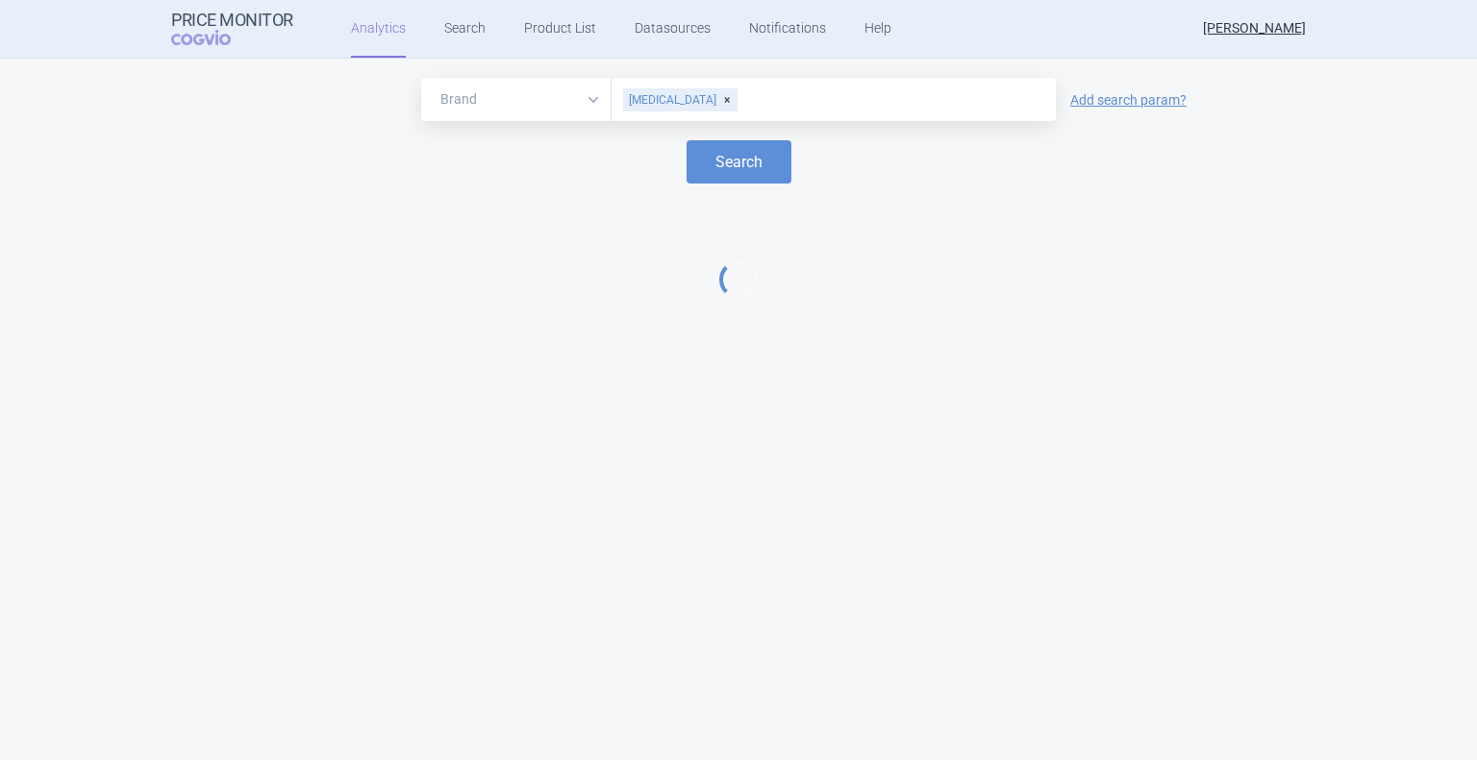
select select "EUR"
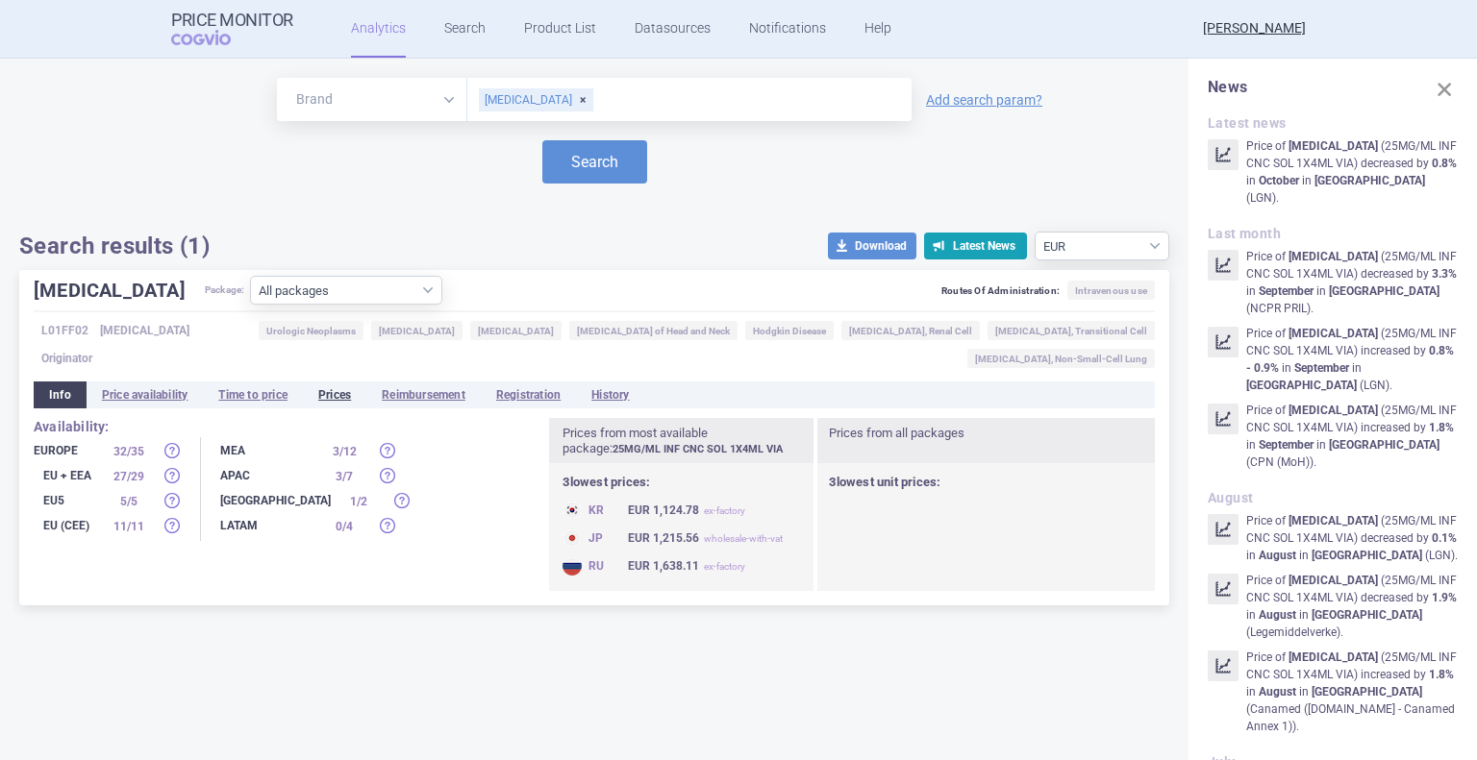
click at [337, 394] on li "Prices" at bounding box center [334, 395] width 63 height 27
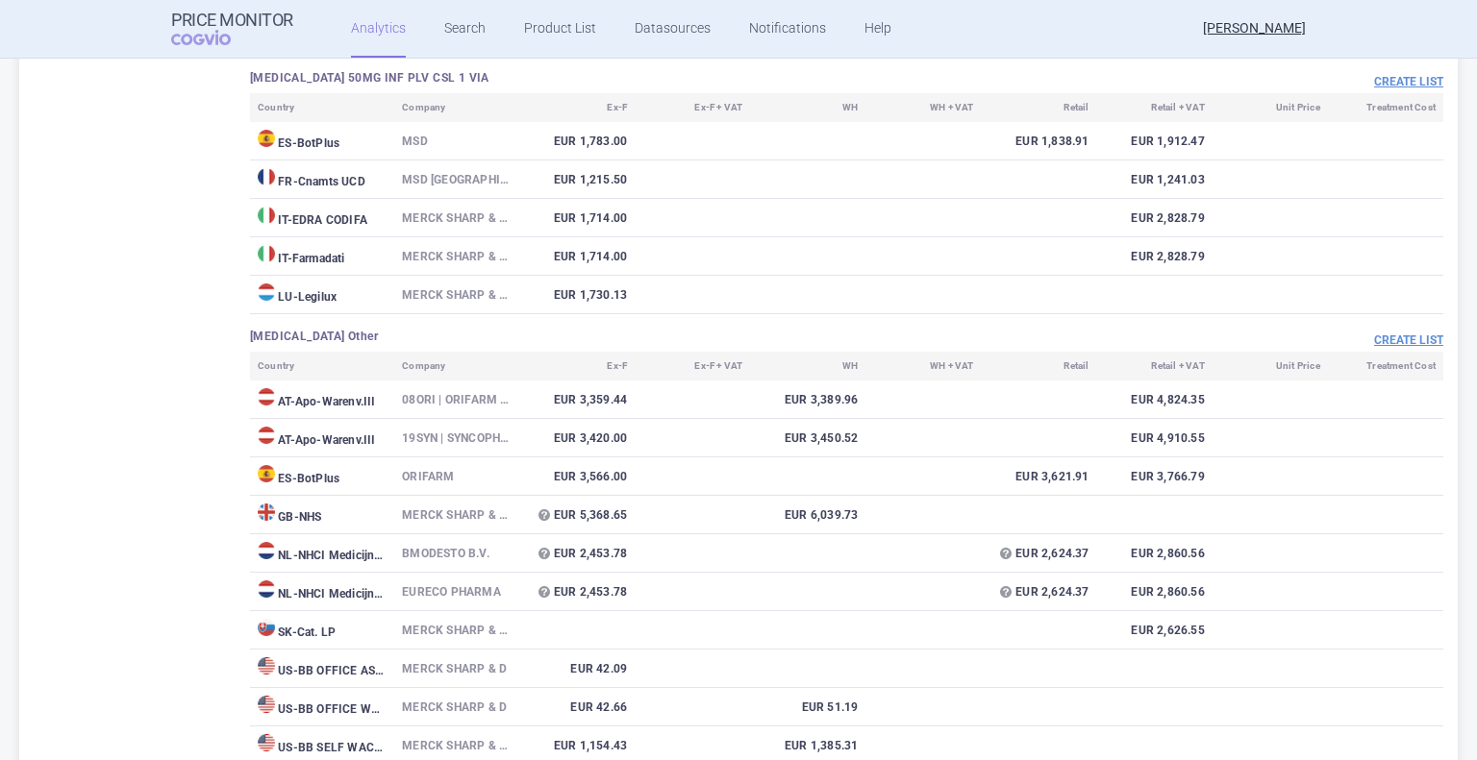
scroll to position [3523, 0]
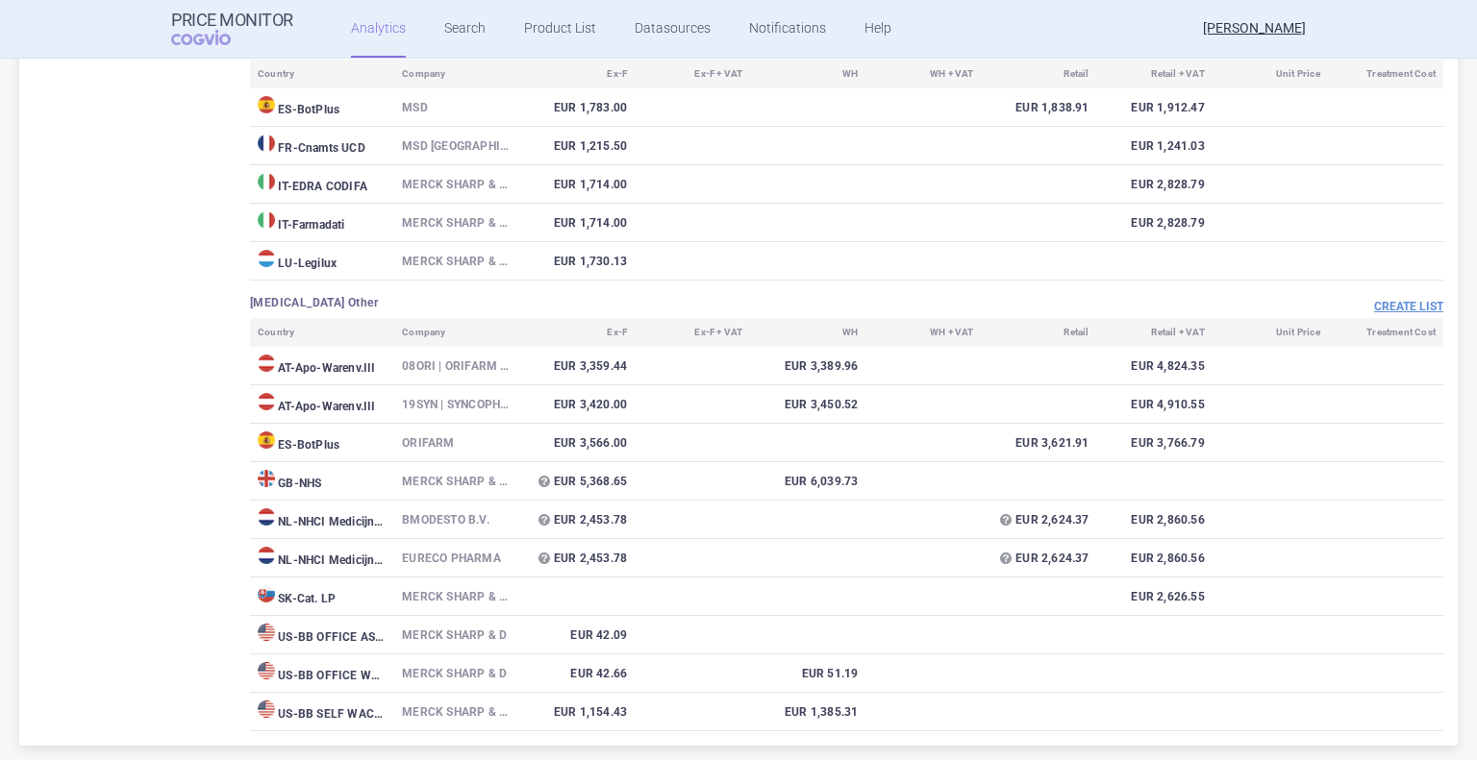
click at [265, 518] on img at bounding box center [266, 517] width 17 height 17
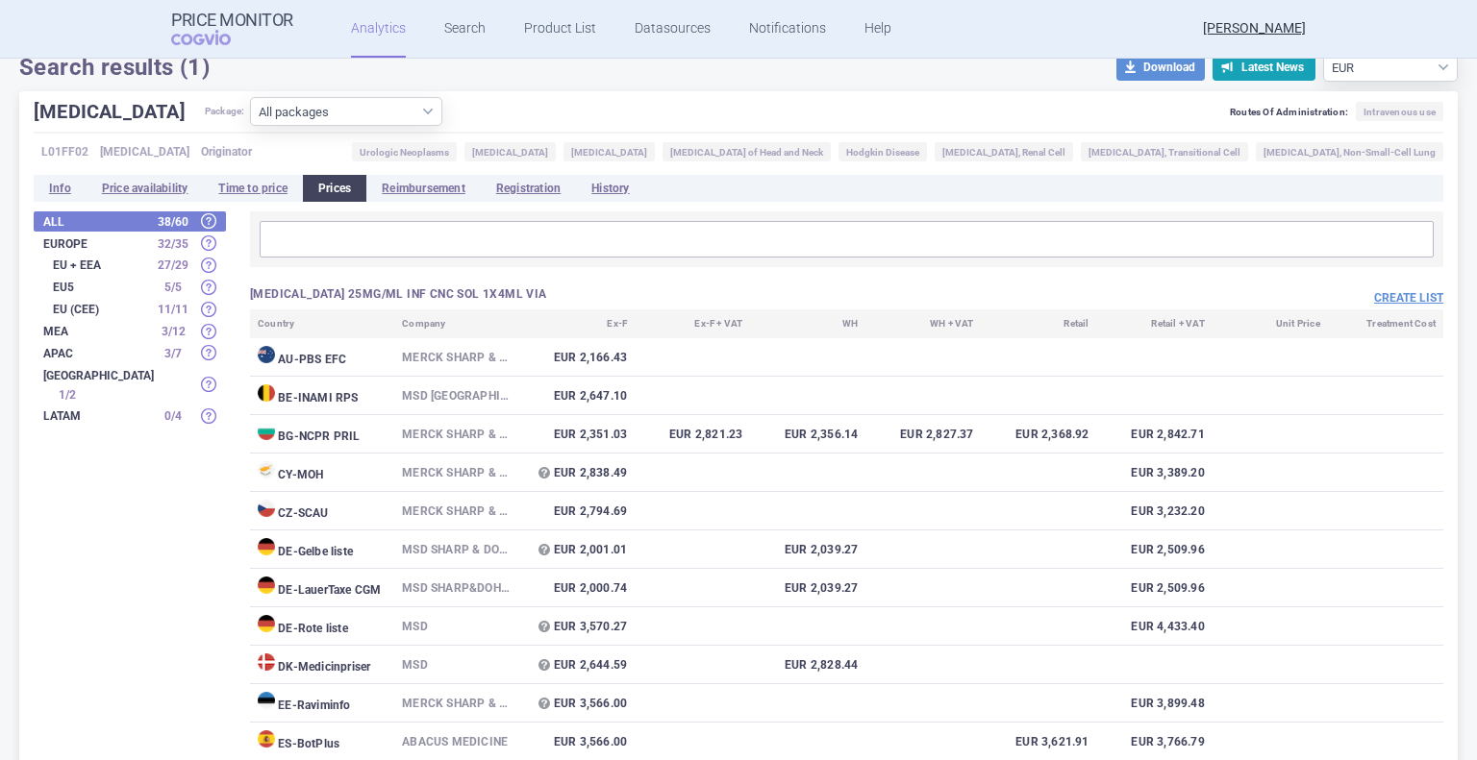
scroll to position [158, 0]
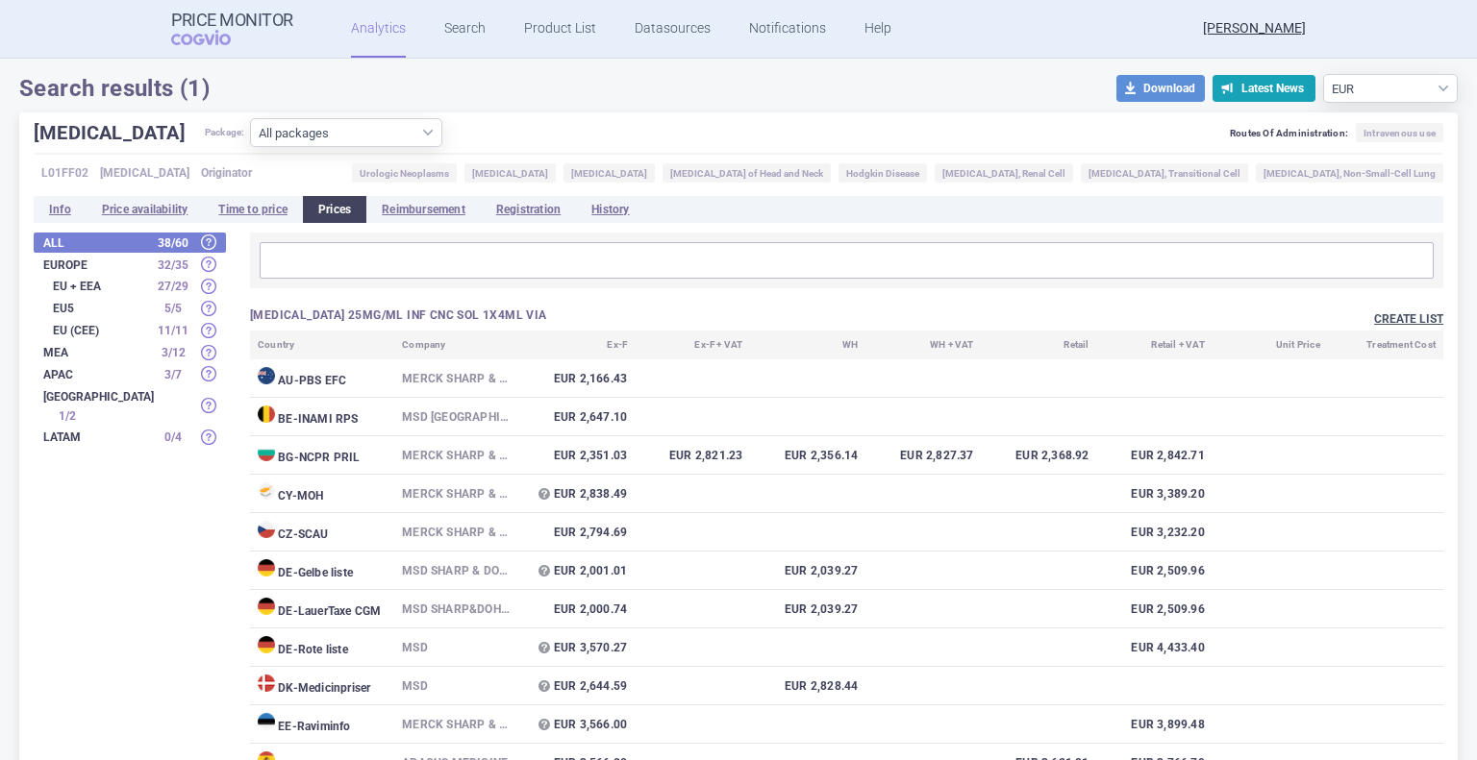
click at [1381, 322] on button "Create list" at bounding box center [1408, 319] width 69 height 16
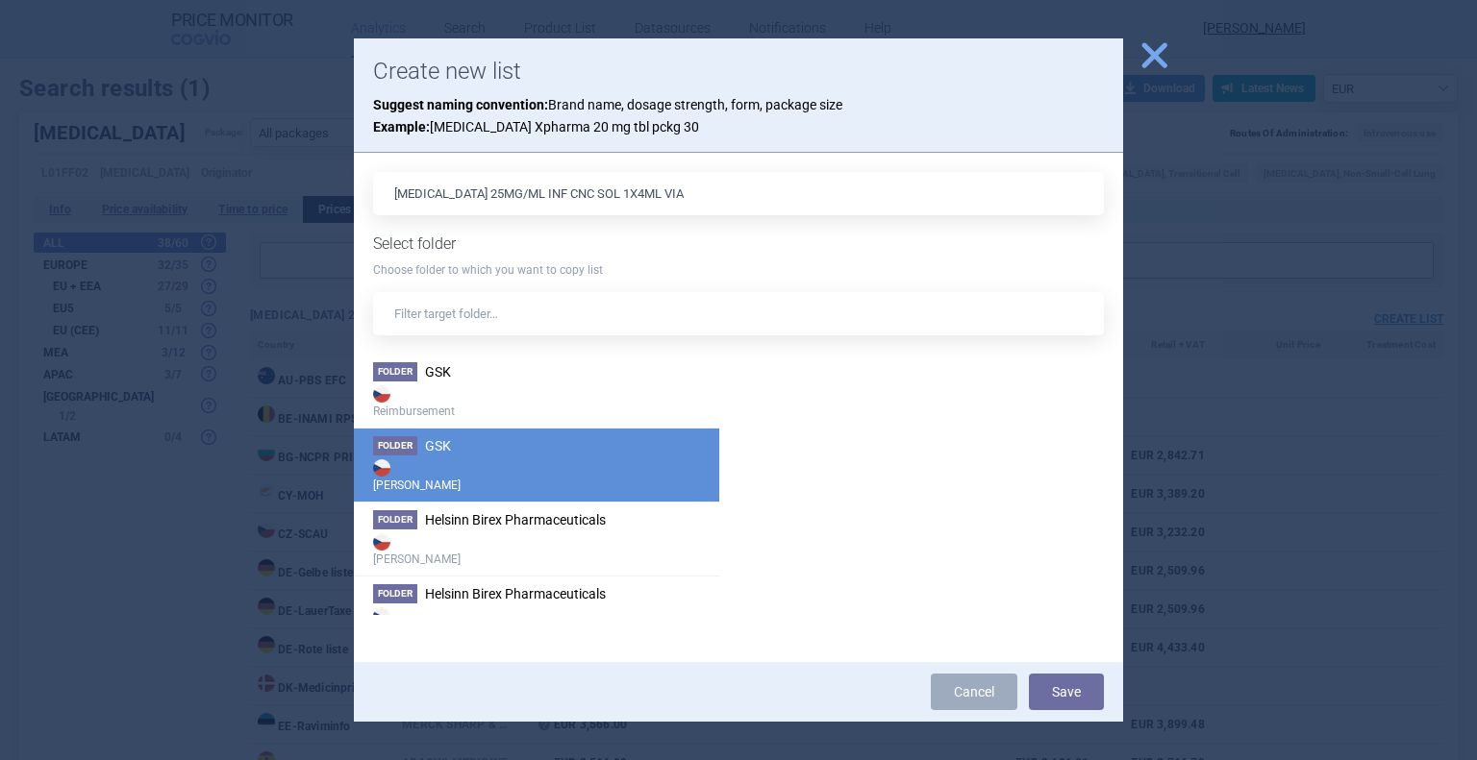
click at [446, 468] on strong "[PERSON_NAME]" at bounding box center [536, 475] width 327 height 38
click at [1061, 703] on button "Save" at bounding box center [1066, 692] width 75 height 37
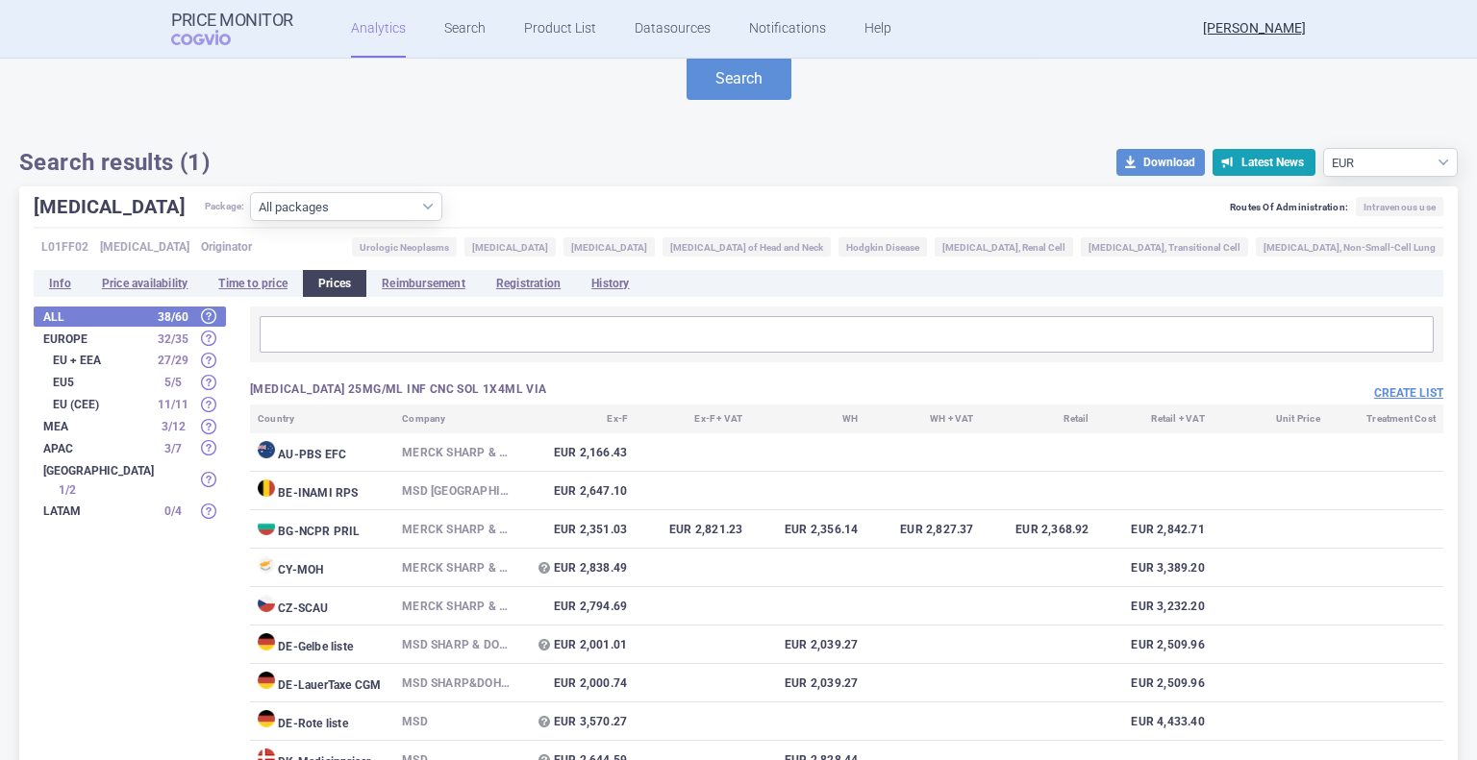
scroll to position [0, 0]
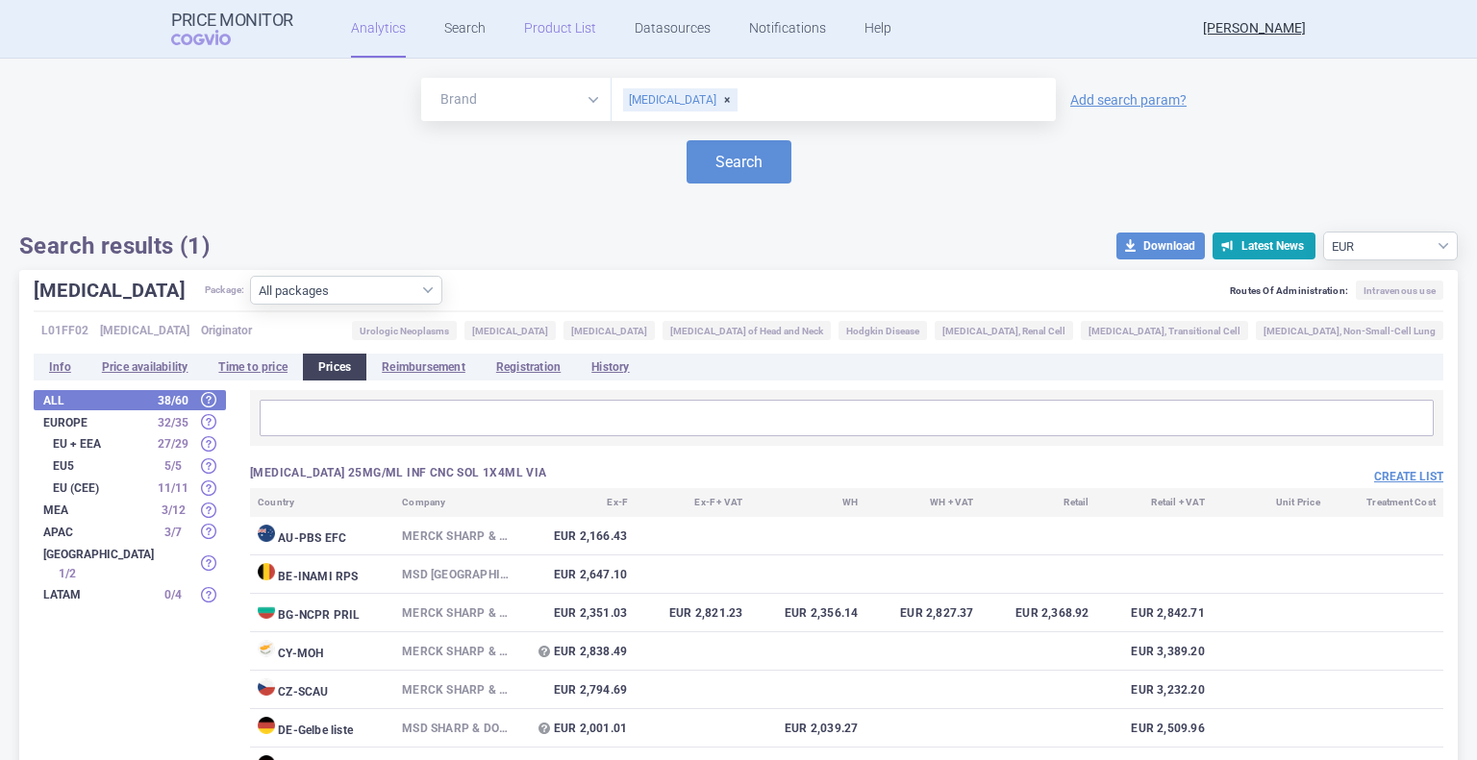
click at [537, 26] on link "Product List" at bounding box center [560, 29] width 72 height 58
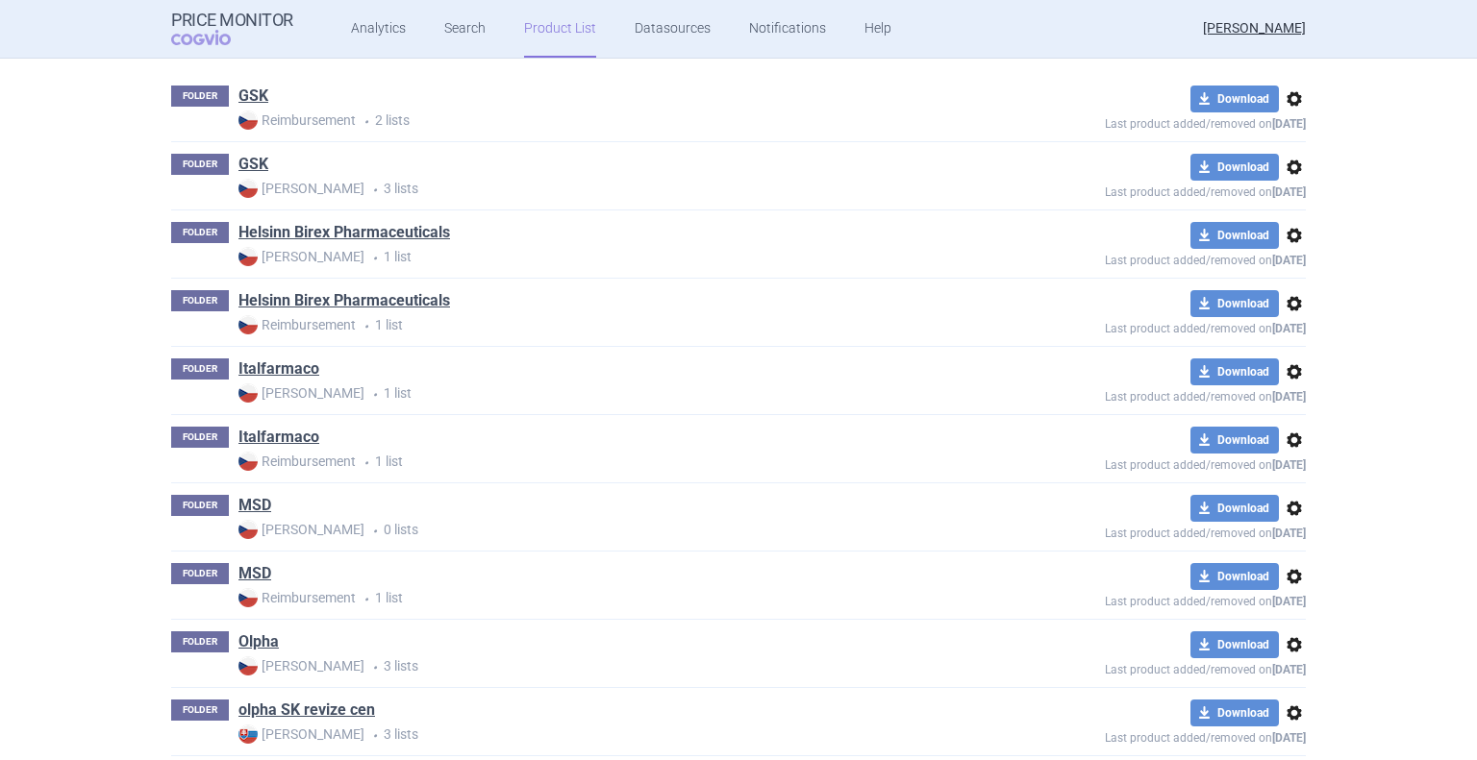
scroll to position [428, 0]
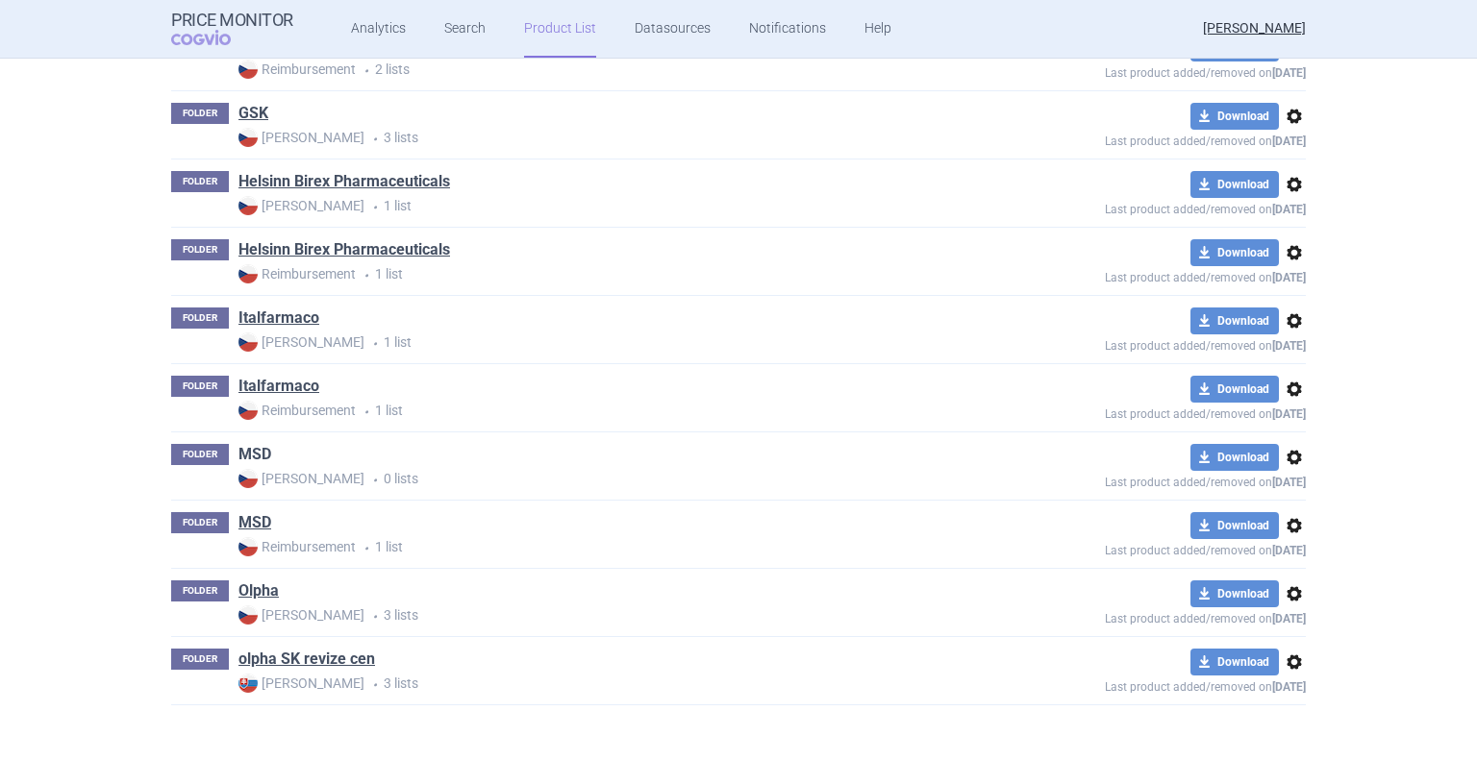
click at [240, 457] on link "MSD" at bounding box center [254, 454] width 33 height 21
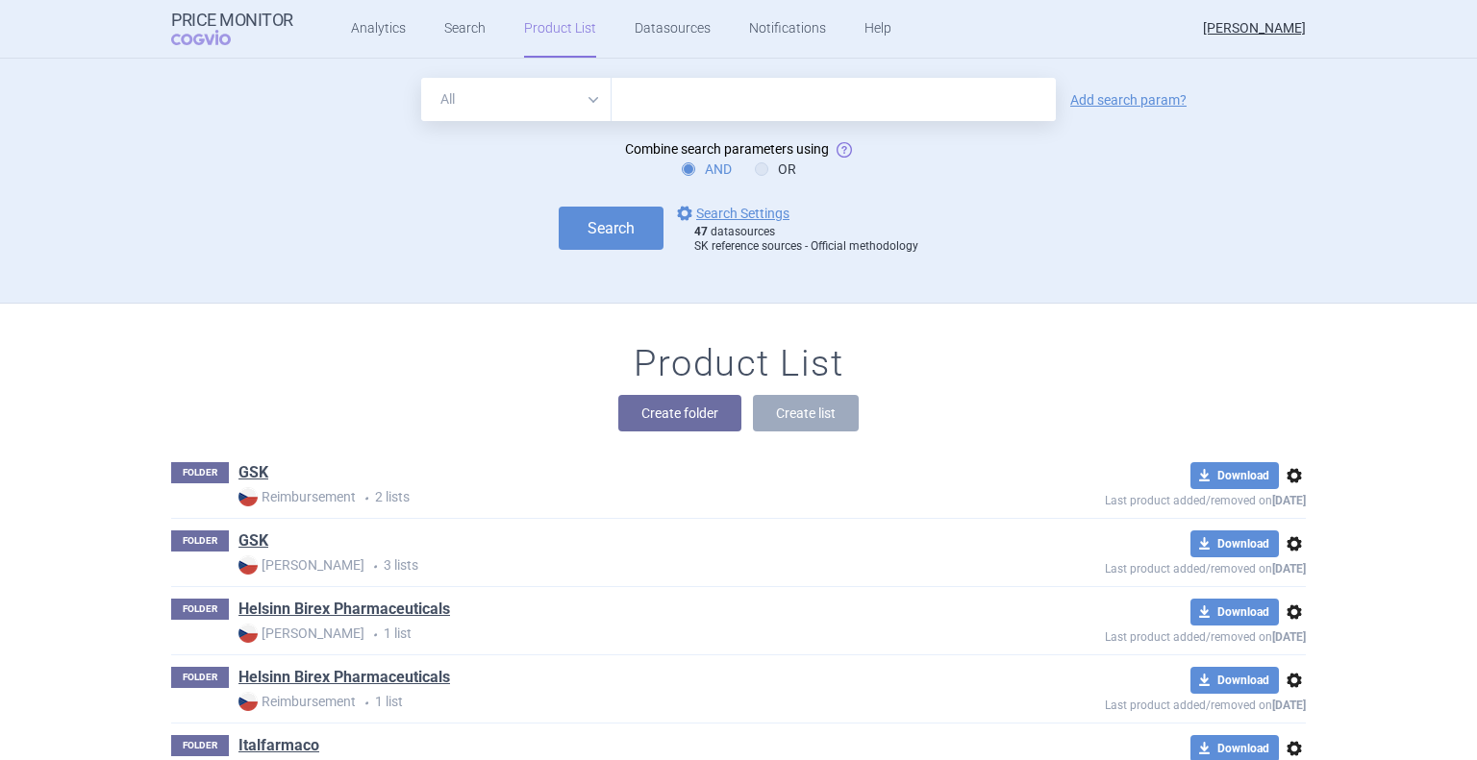
scroll to position [244, 0]
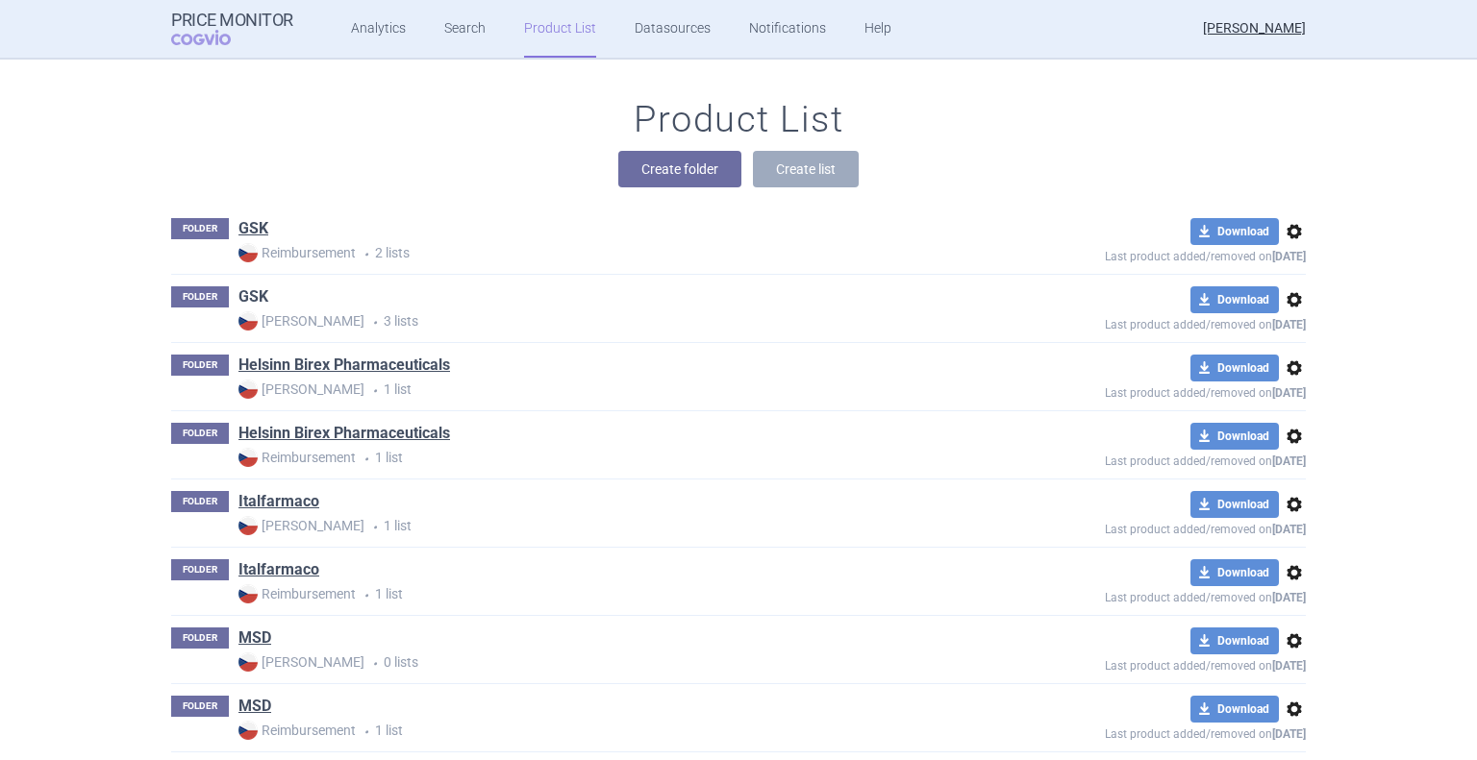
click at [238, 299] on link "GSK" at bounding box center [253, 296] width 30 height 21
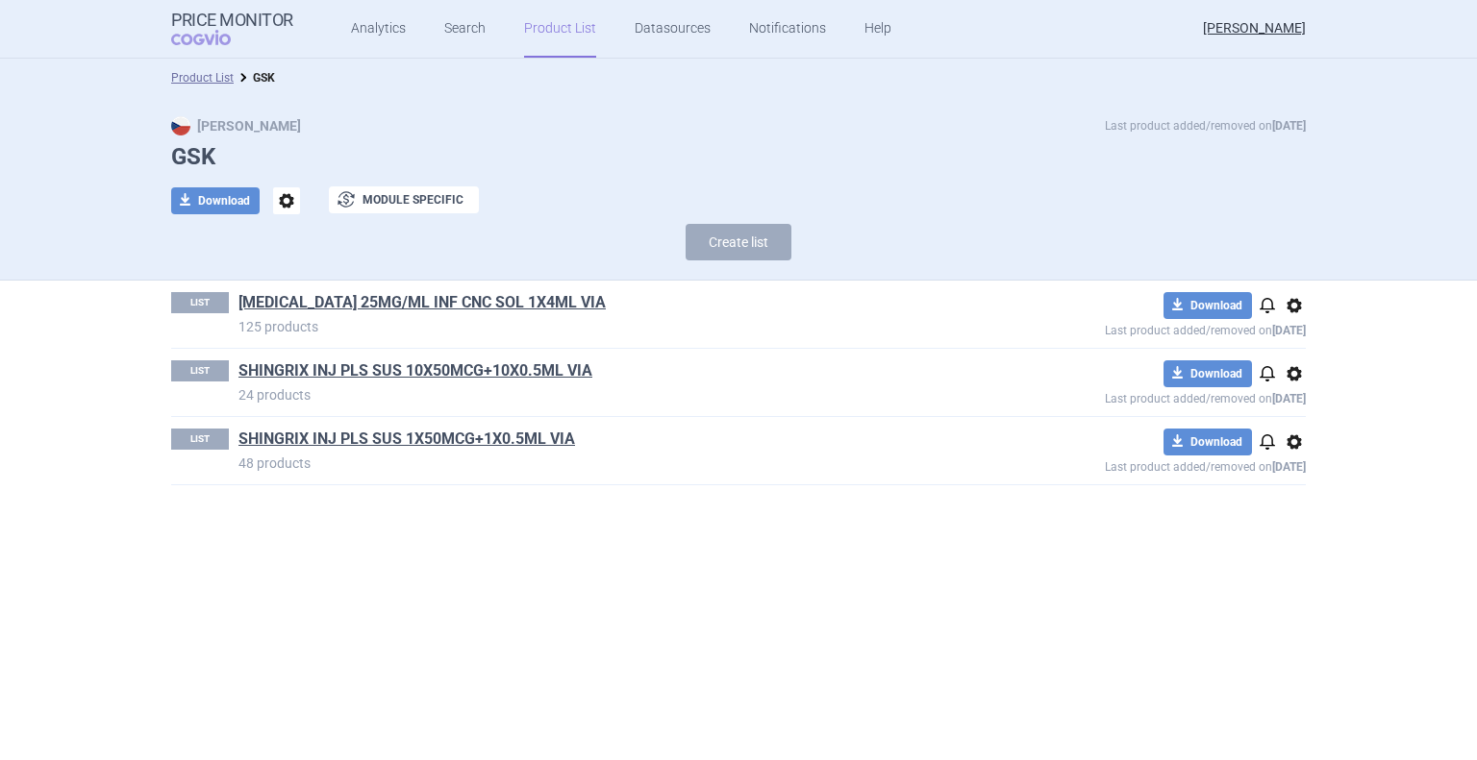
click at [1296, 311] on span "options" at bounding box center [1293, 305] width 23 height 23
click at [1288, 416] on button "Delete" at bounding box center [1294, 418] width 62 height 28
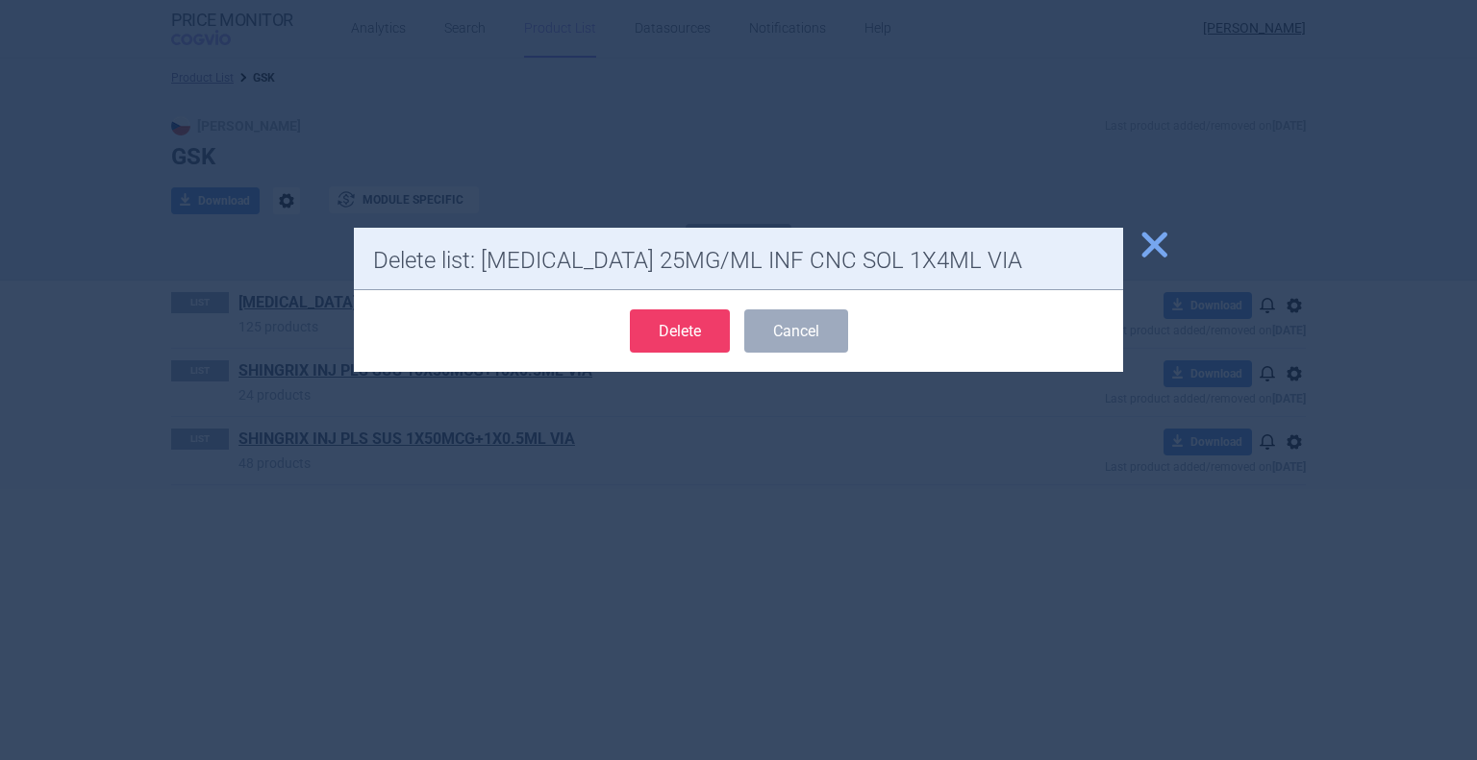
click at [699, 314] on button "Delete" at bounding box center [680, 331] width 100 height 43
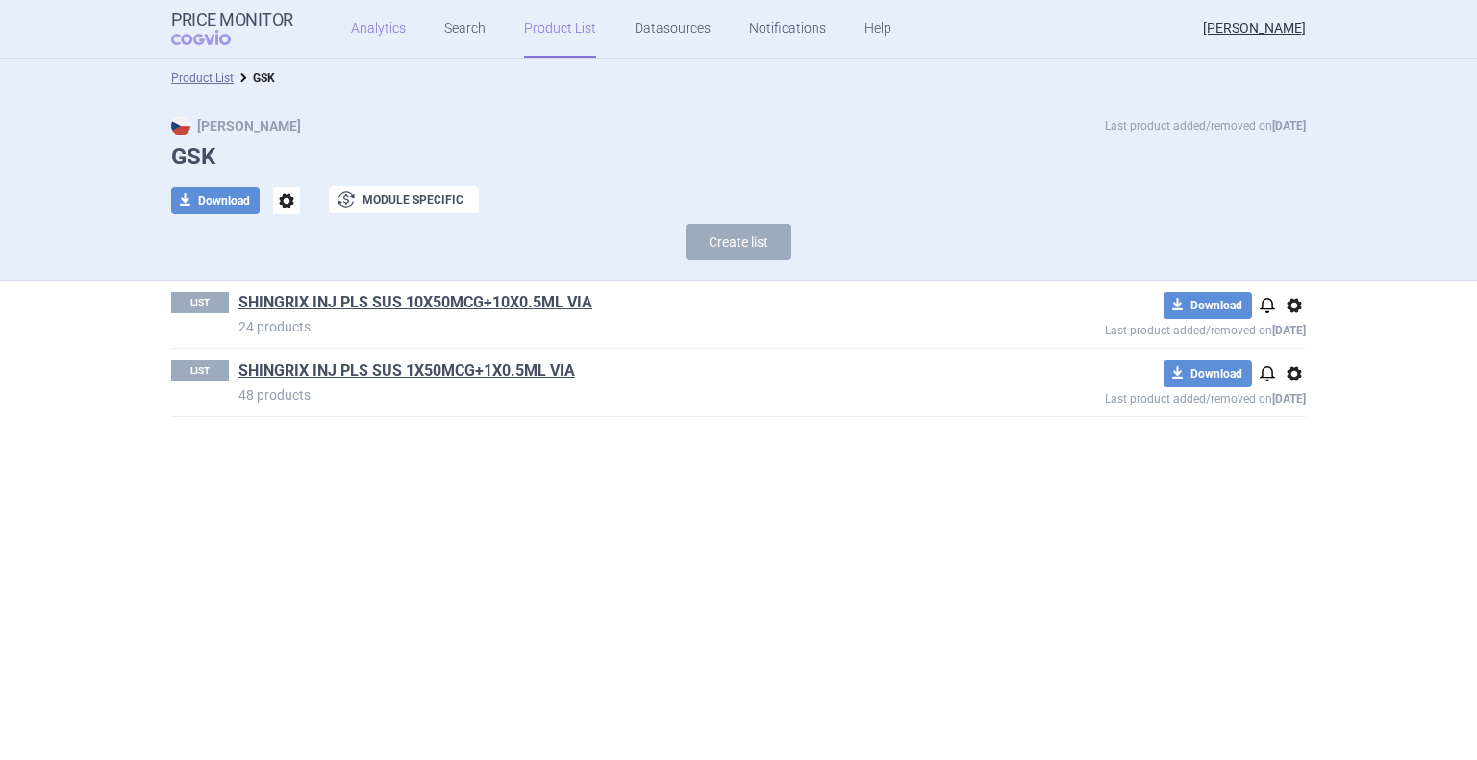
click at [374, 37] on link "Analytics" at bounding box center [378, 29] width 55 height 58
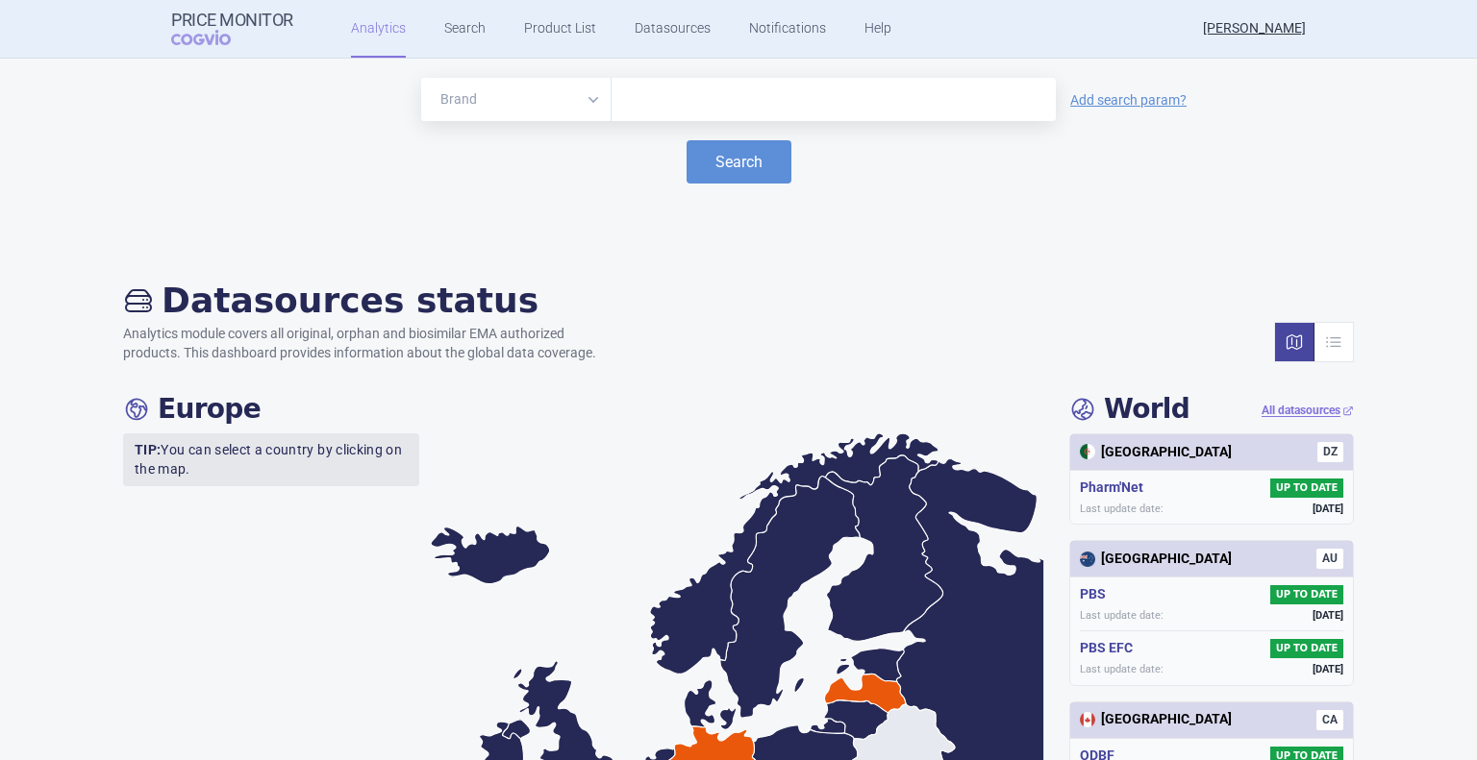
click at [669, 105] on input "text" at bounding box center [833, 99] width 425 height 25
type input "key"
click at [706, 162] on button "Search" at bounding box center [738, 161] width 105 height 43
select select "EUR"
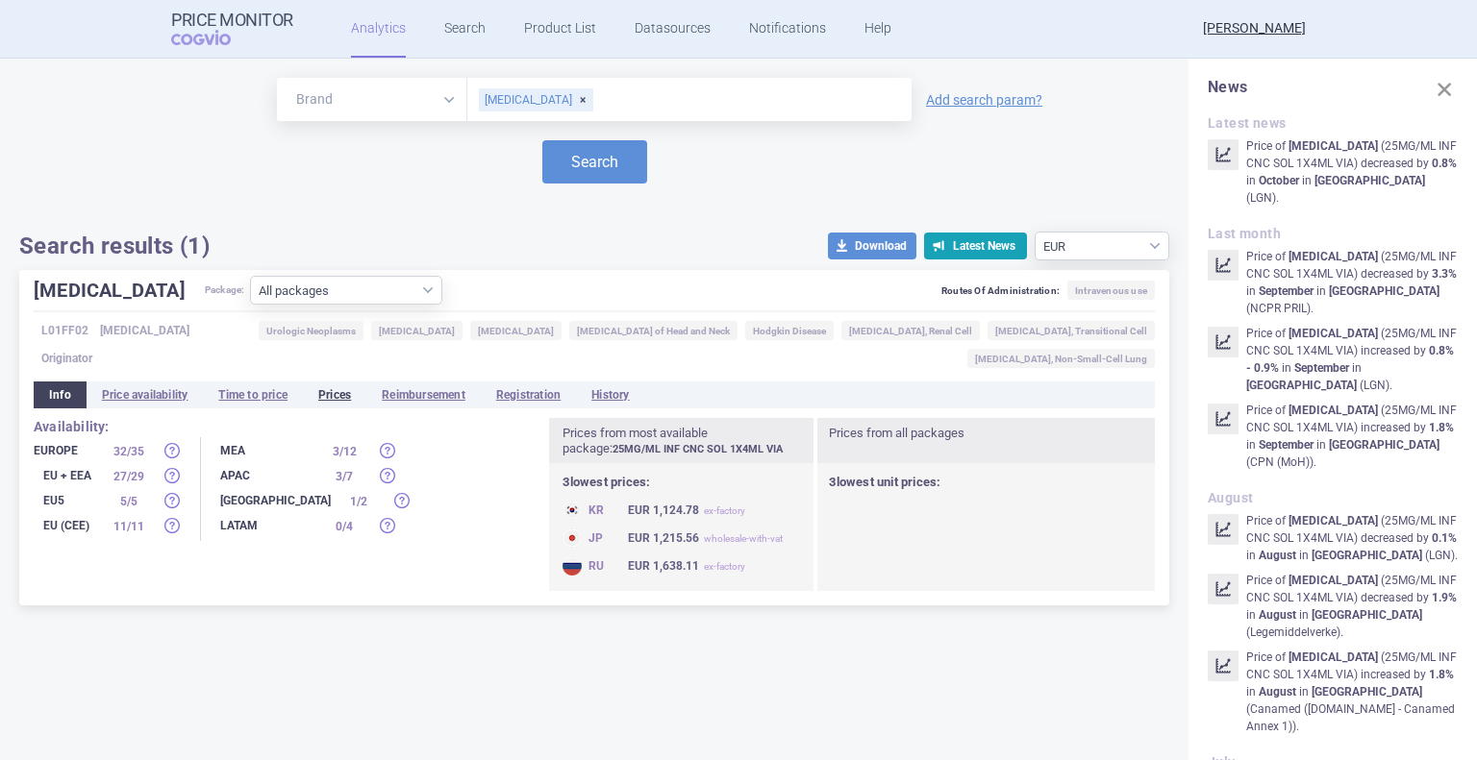
click at [340, 394] on li "Prices" at bounding box center [334, 395] width 63 height 27
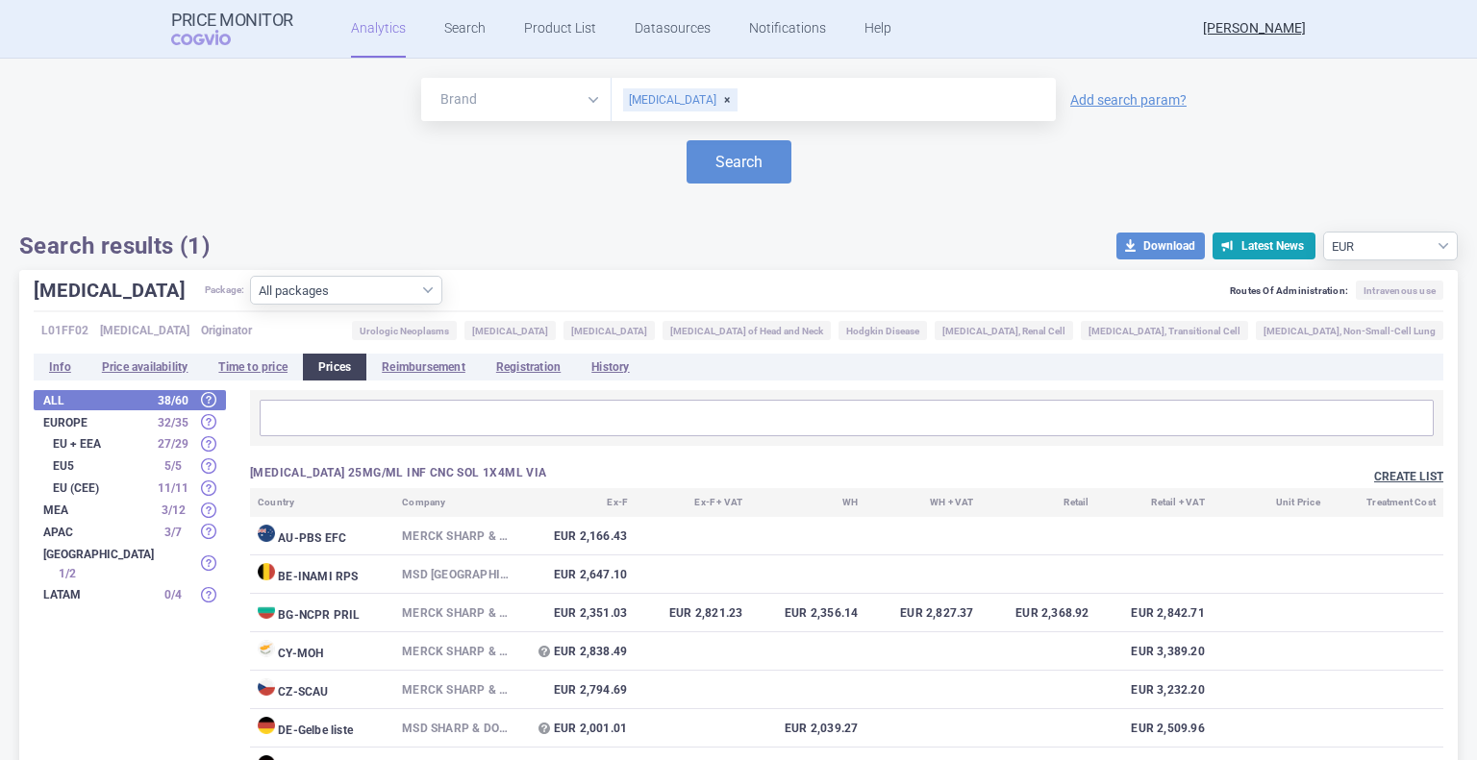
click at [1400, 479] on button "Create list" at bounding box center [1408, 477] width 69 height 16
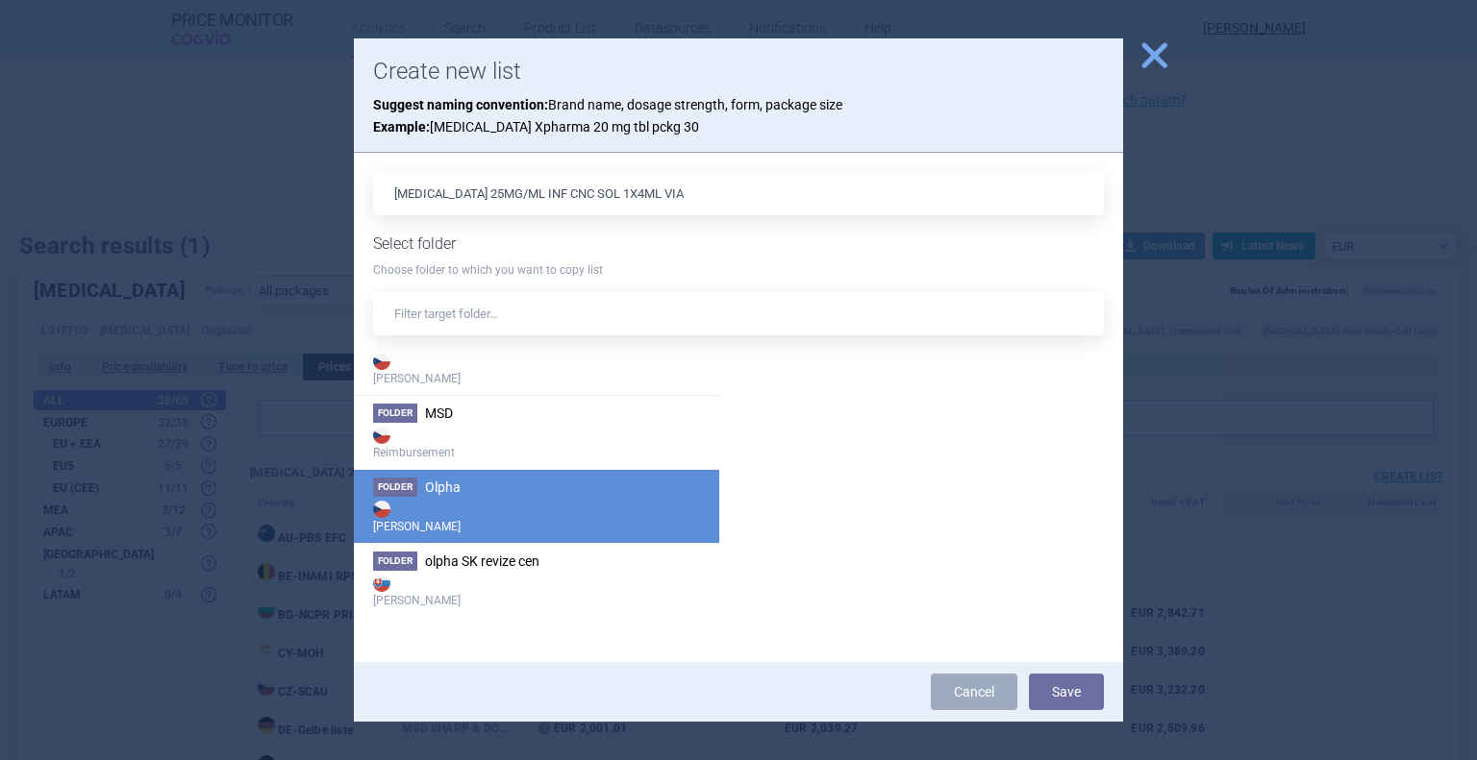
scroll to position [381, 0]
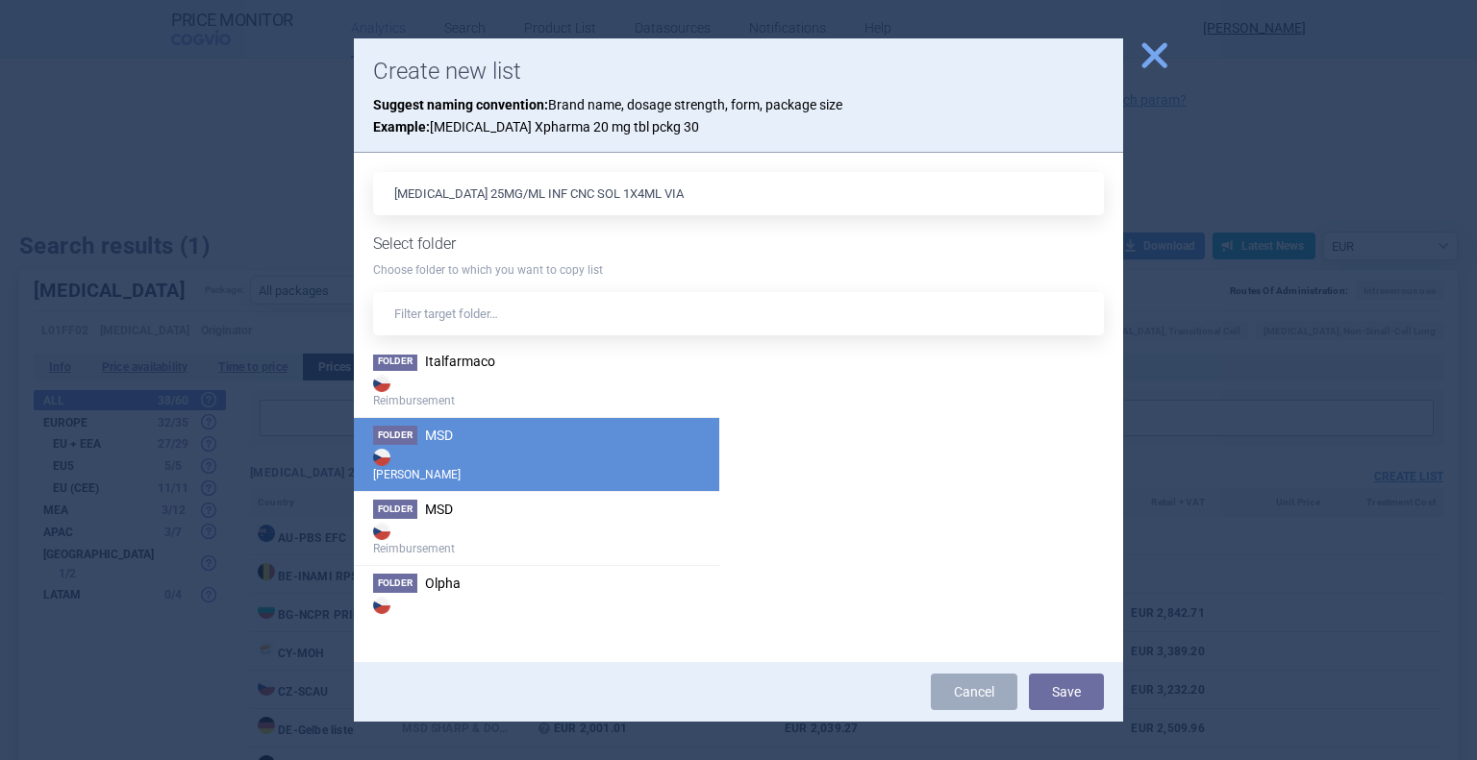
click at [476, 457] on strong "[PERSON_NAME]" at bounding box center [536, 464] width 327 height 38
click at [1055, 695] on button "Save" at bounding box center [1066, 692] width 75 height 37
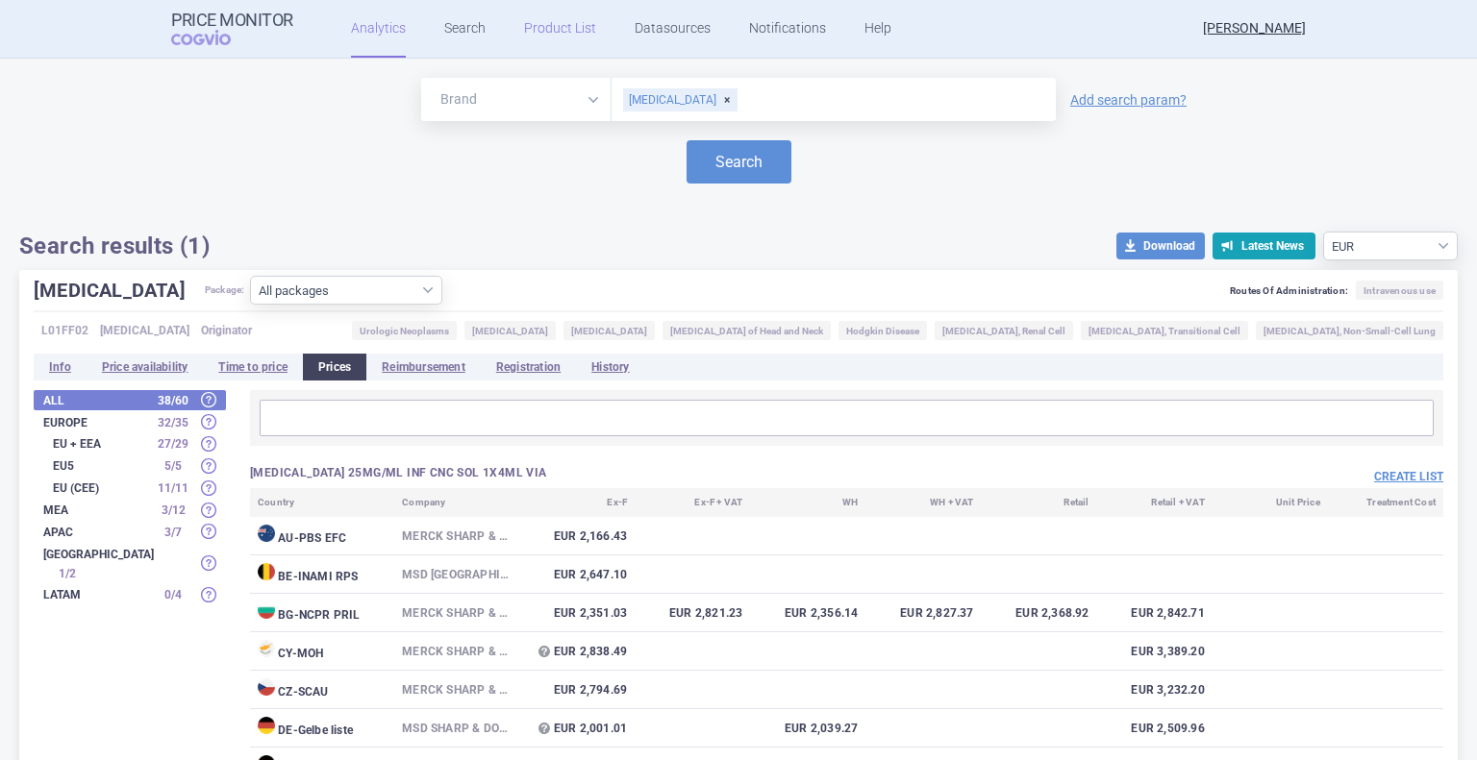
click at [561, 34] on link "Product List" at bounding box center [560, 29] width 72 height 58
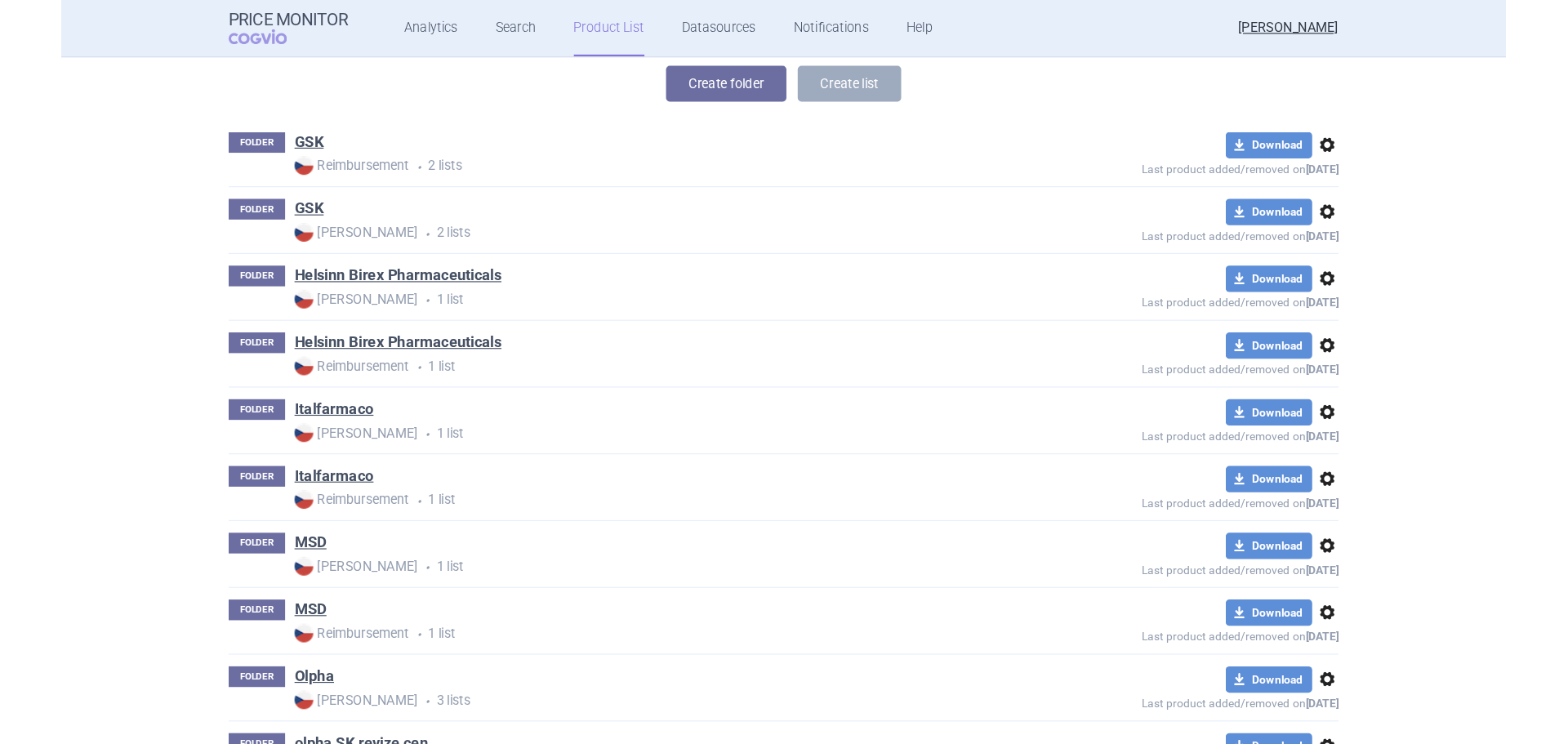
scroll to position [364, 0]
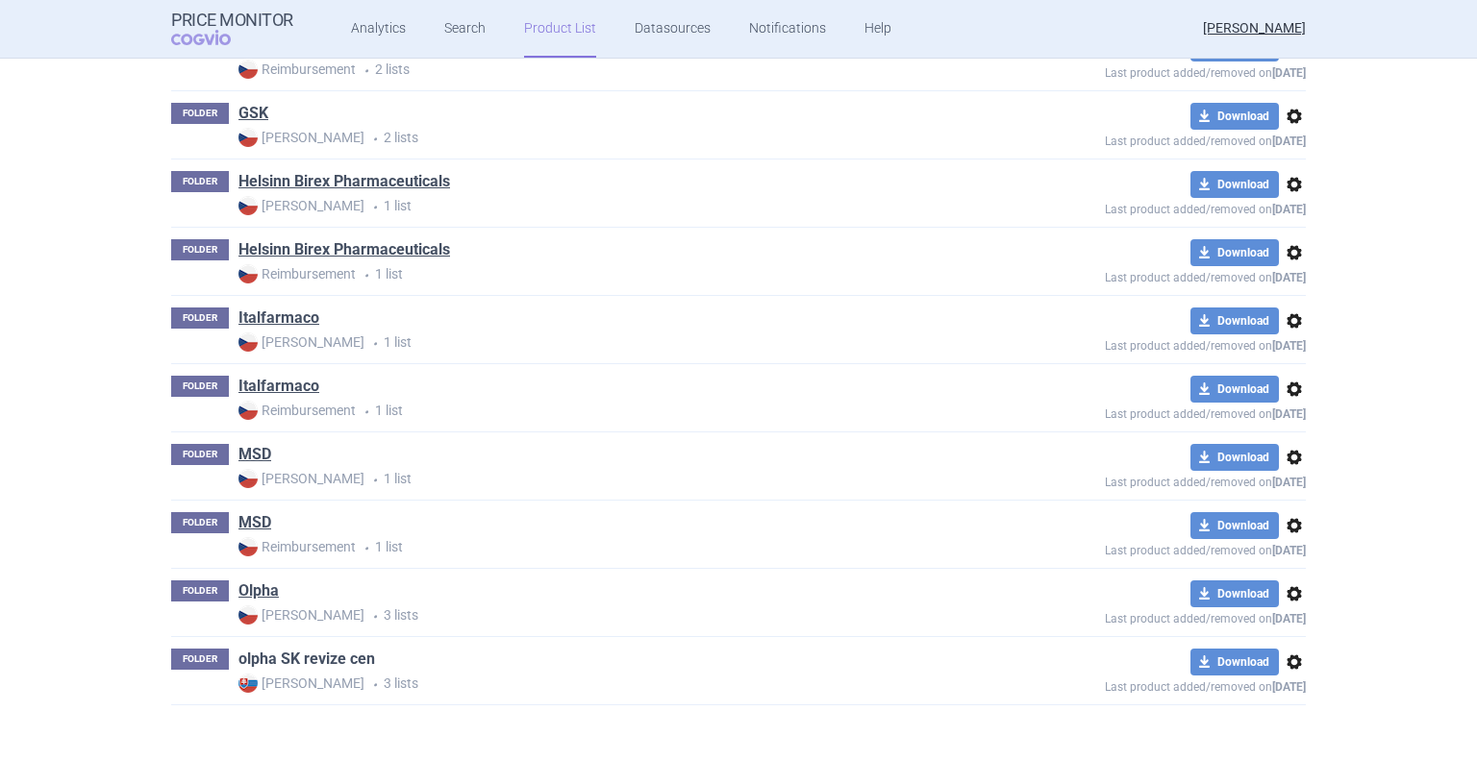
click at [311, 655] on link "olpha SK revize cen" at bounding box center [306, 659] width 137 height 21
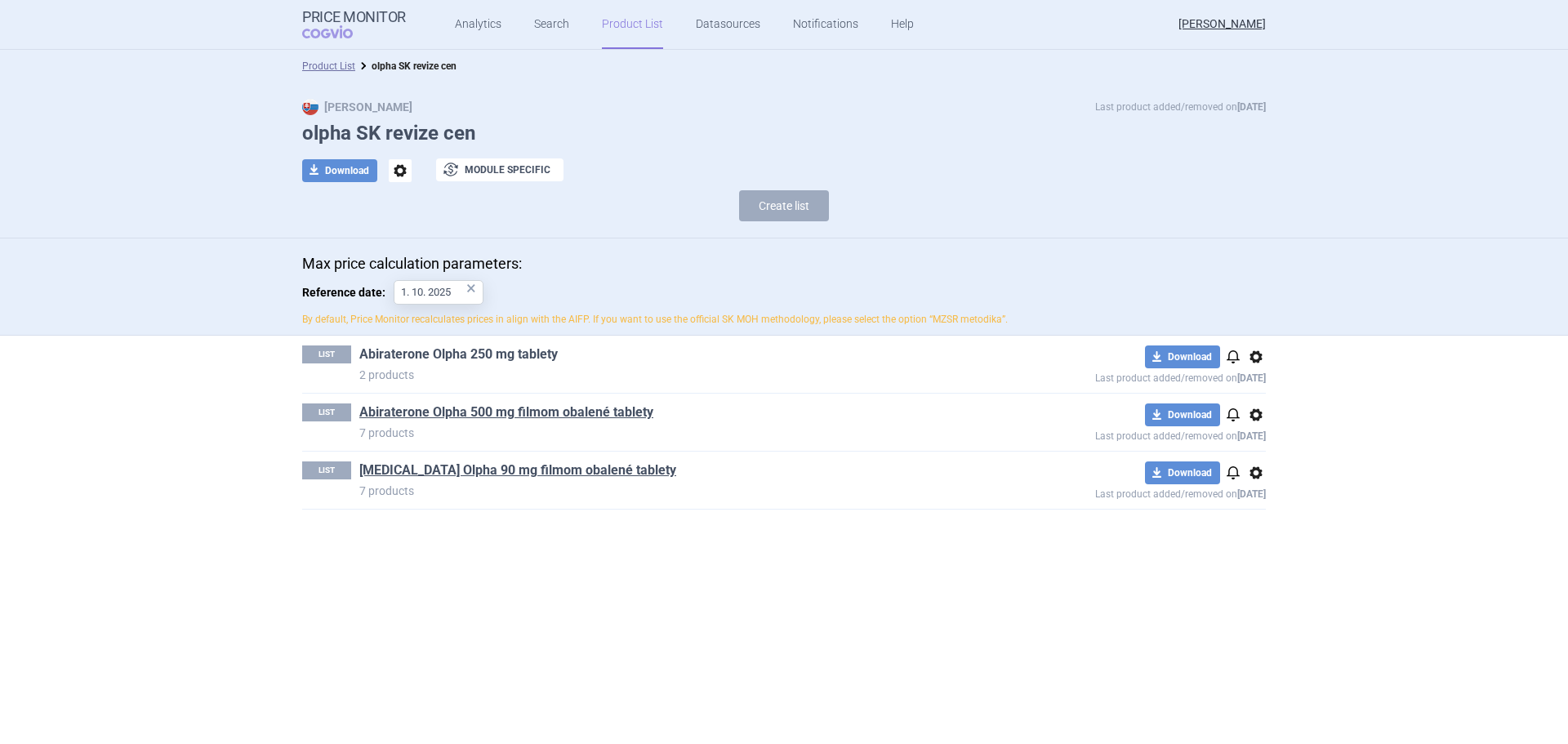
click at [512, 349] on link "Abiraterone Olpha 250 mg tablety" at bounding box center [459, 354] width 199 height 18
click at [433, 420] on link "Abiraterone Olpha 500 mg filmom obalené tablety" at bounding box center [506, 412] width 294 height 18
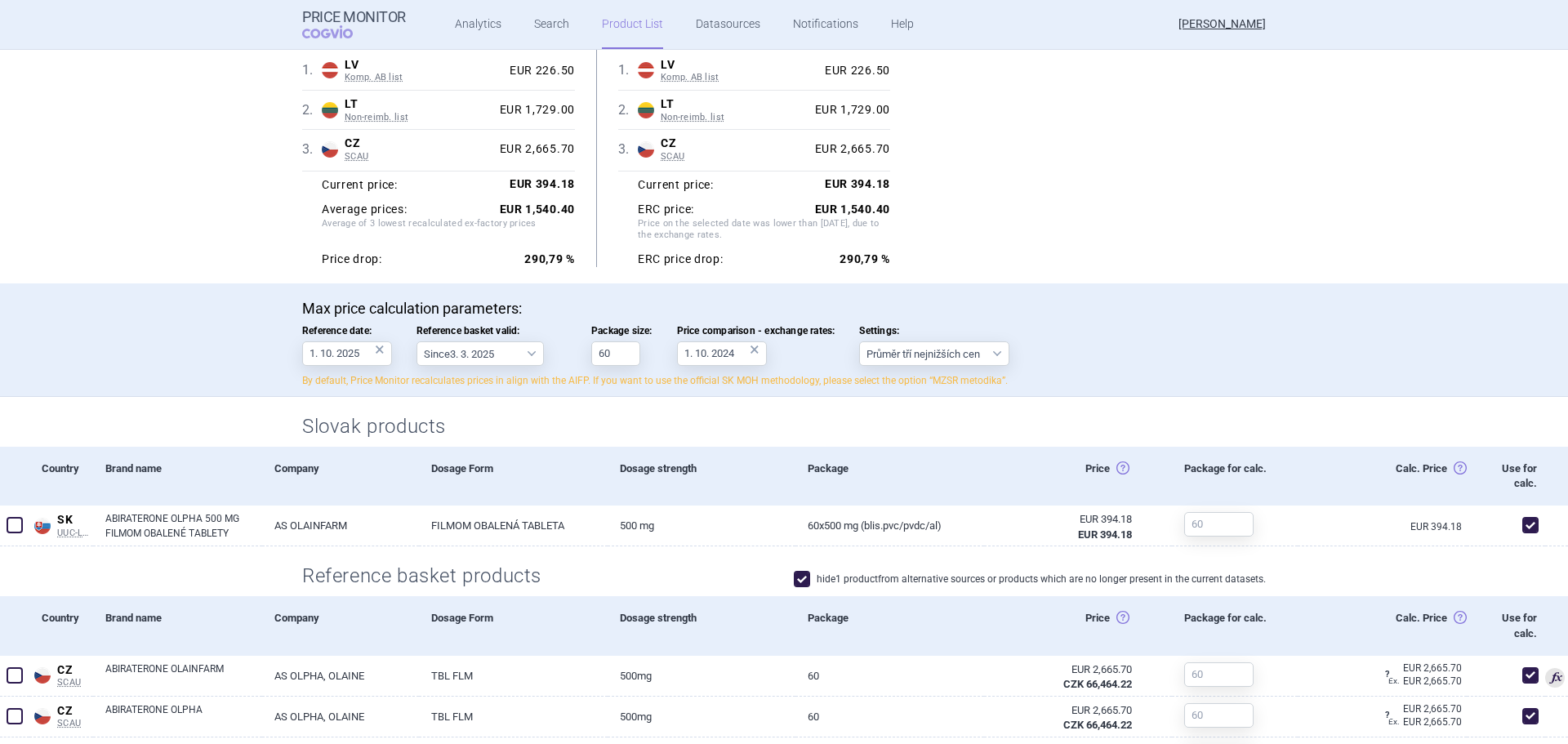
scroll to position [245, 0]
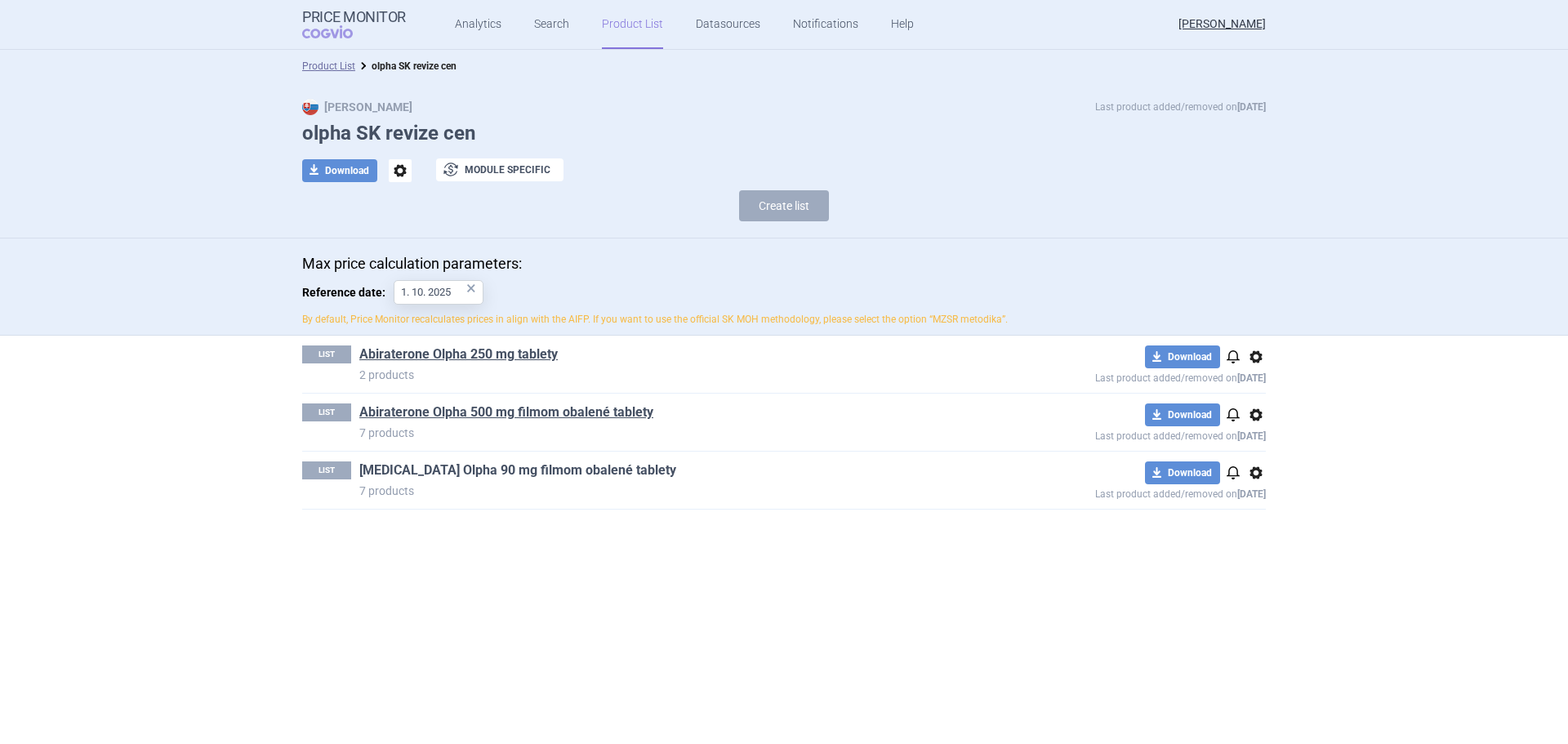
click at [515, 469] on link "[MEDICAL_DATA] Olpha 90 mg filmom obalené tablety" at bounding box center [517, 470] width 317 height 18
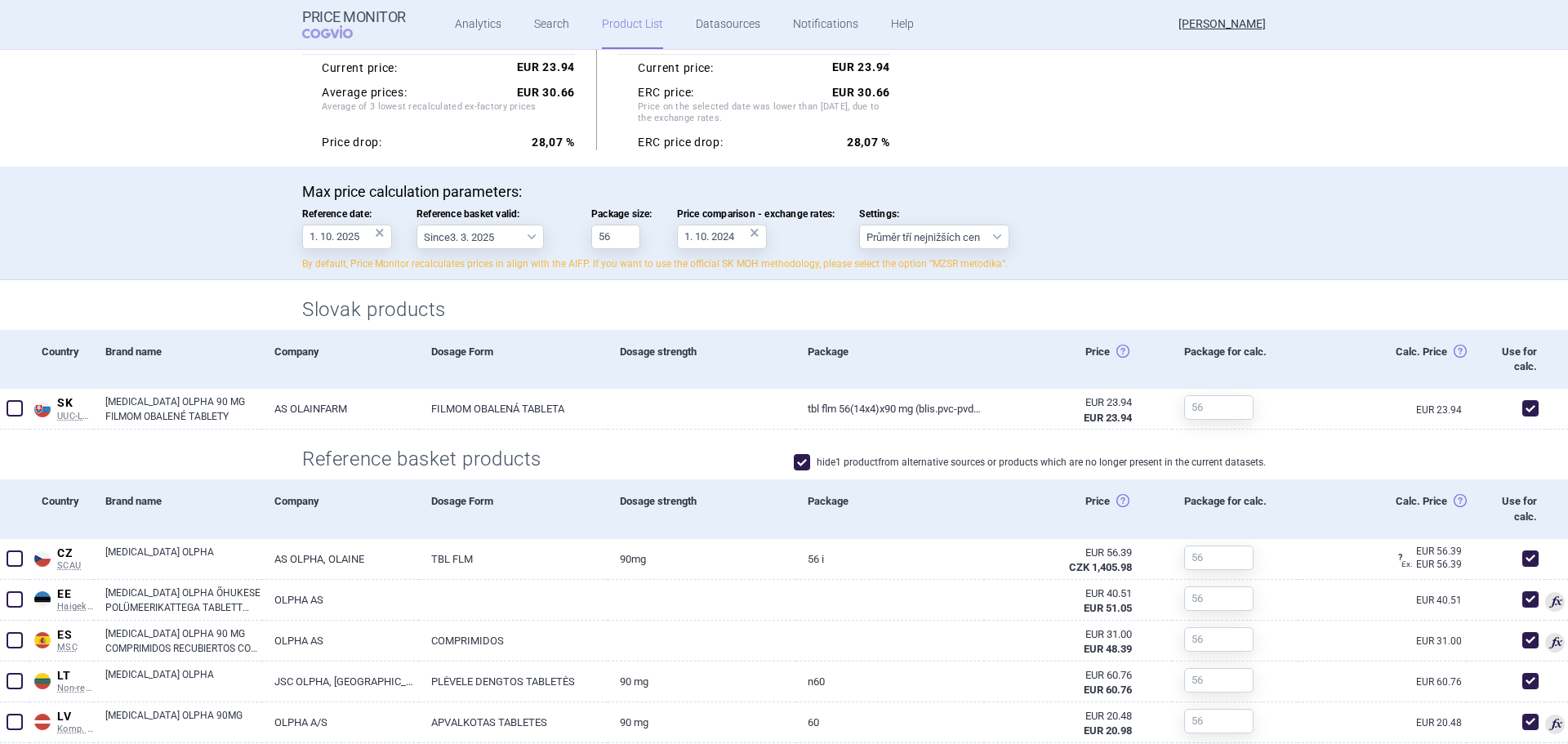
scroll to position [409, 0]
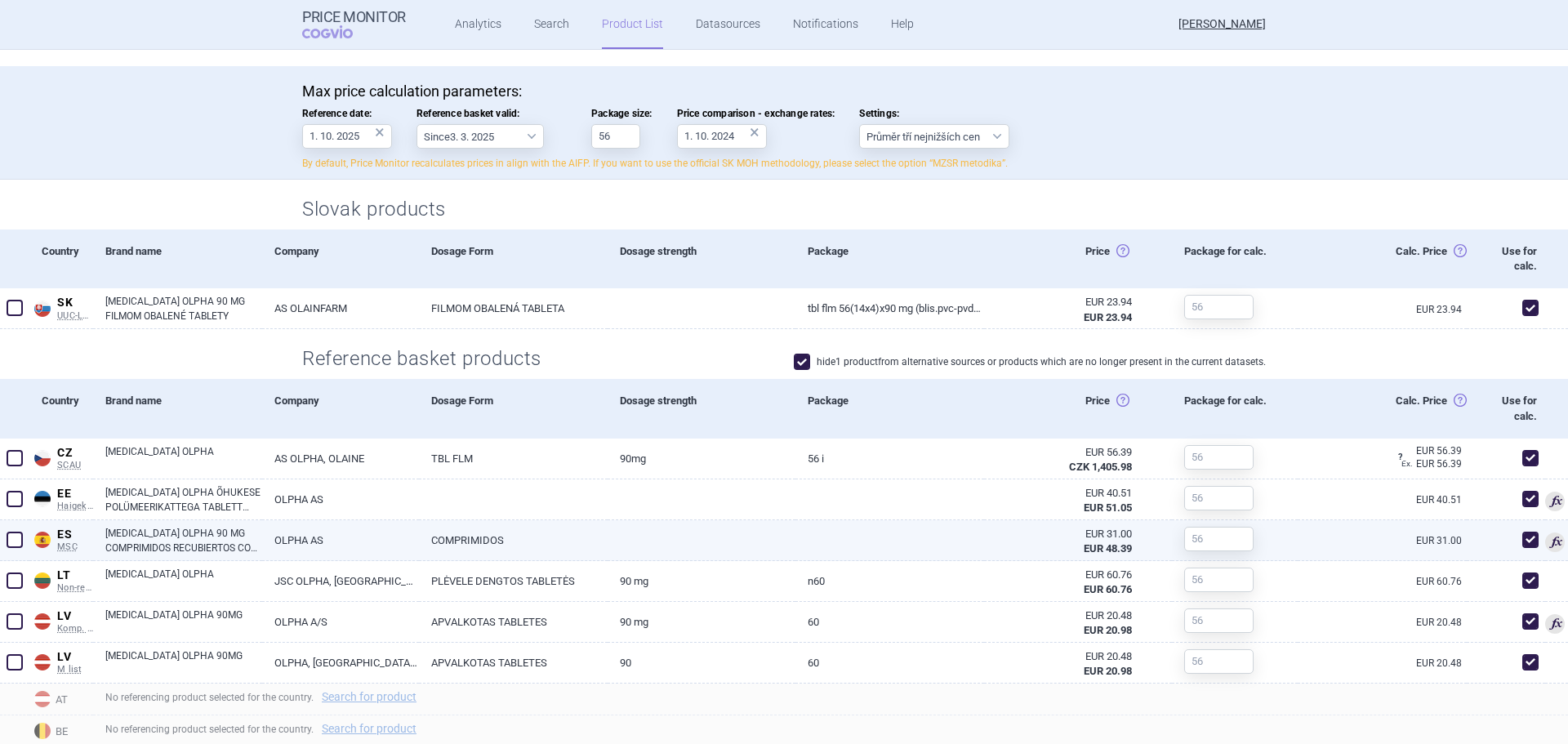
click at [162, 539] on link "[MEDICAL_DATA] OLPHA 90 MG COMPRIMIDOS RECUBIERTOS CON PELICULA EFG, 56 COMPRIM…" at bounding box center [183, 540] width 157 height 30
select select "EUR"
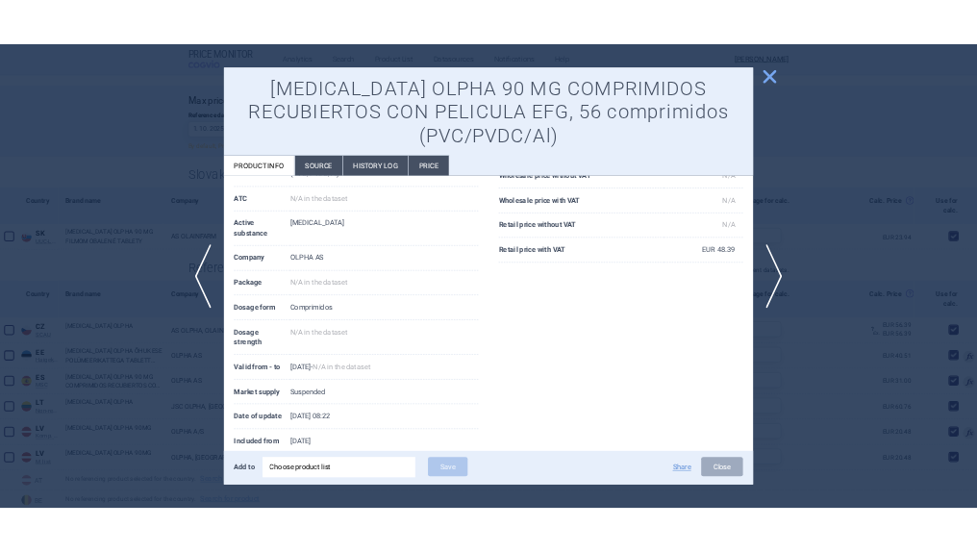
scroll to position [236, 0]
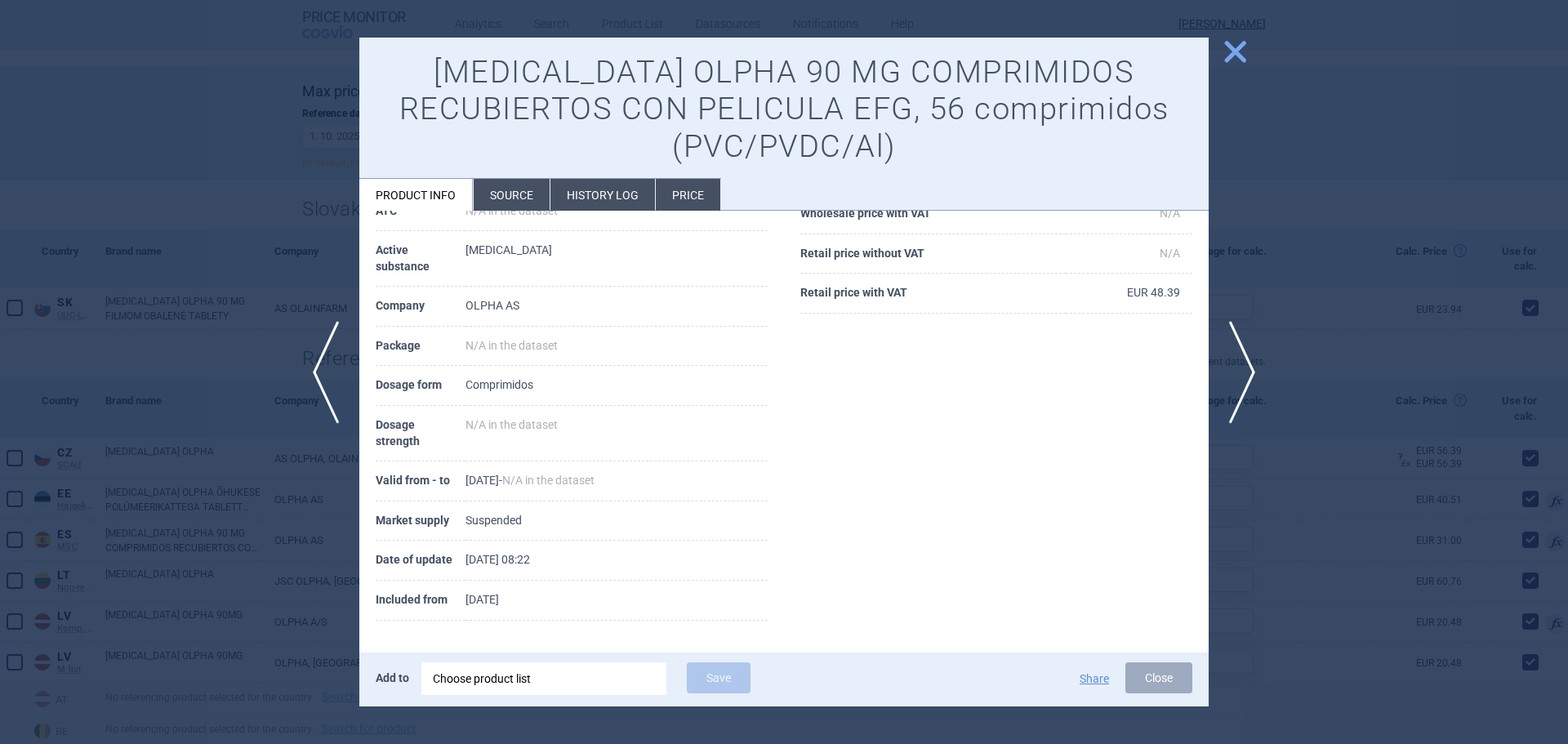
click at [1236, 54] on span "close" at bounding box center [1235, 52] width 29 height 29
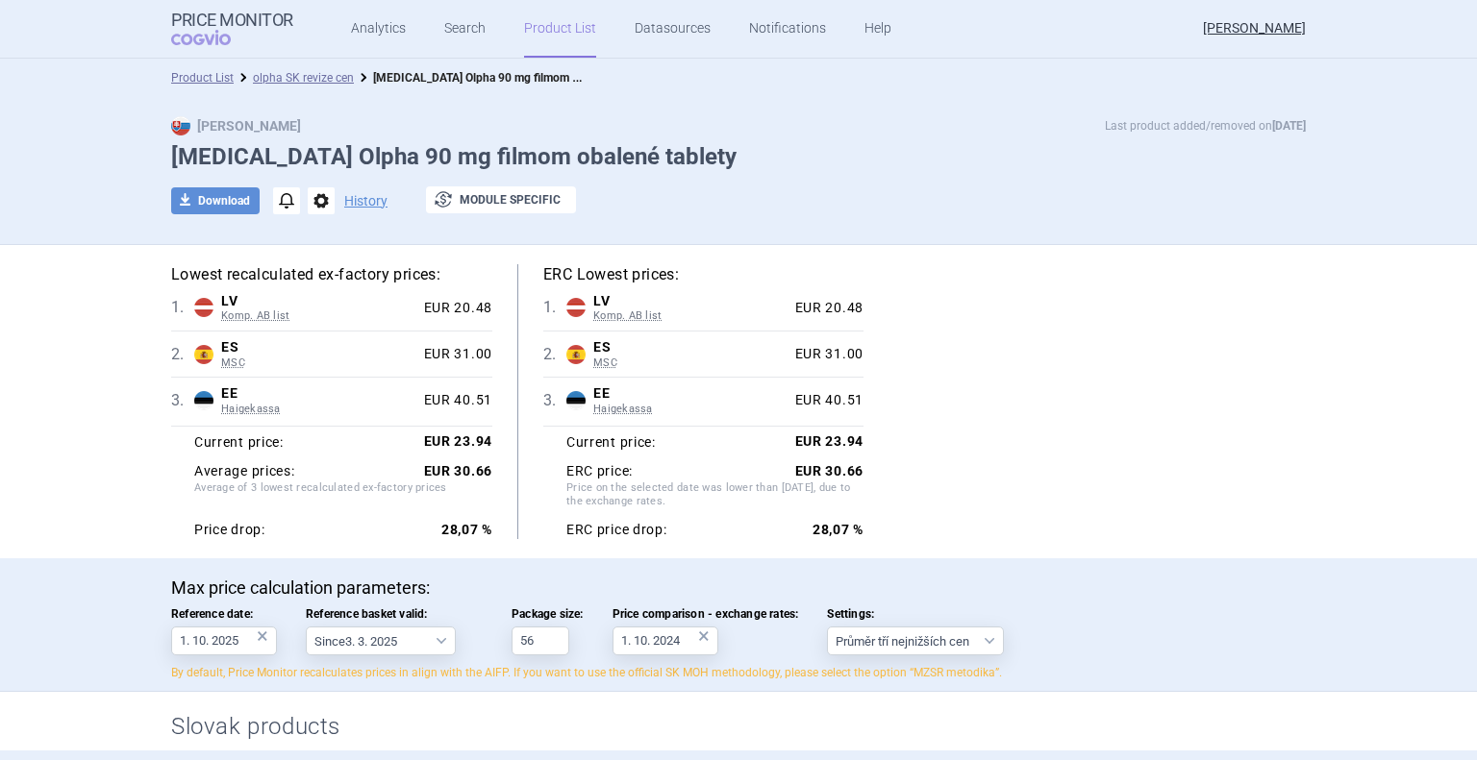
click at [554, 34] on link "Product List" at bounding box center [560, 29] width 72 height 58
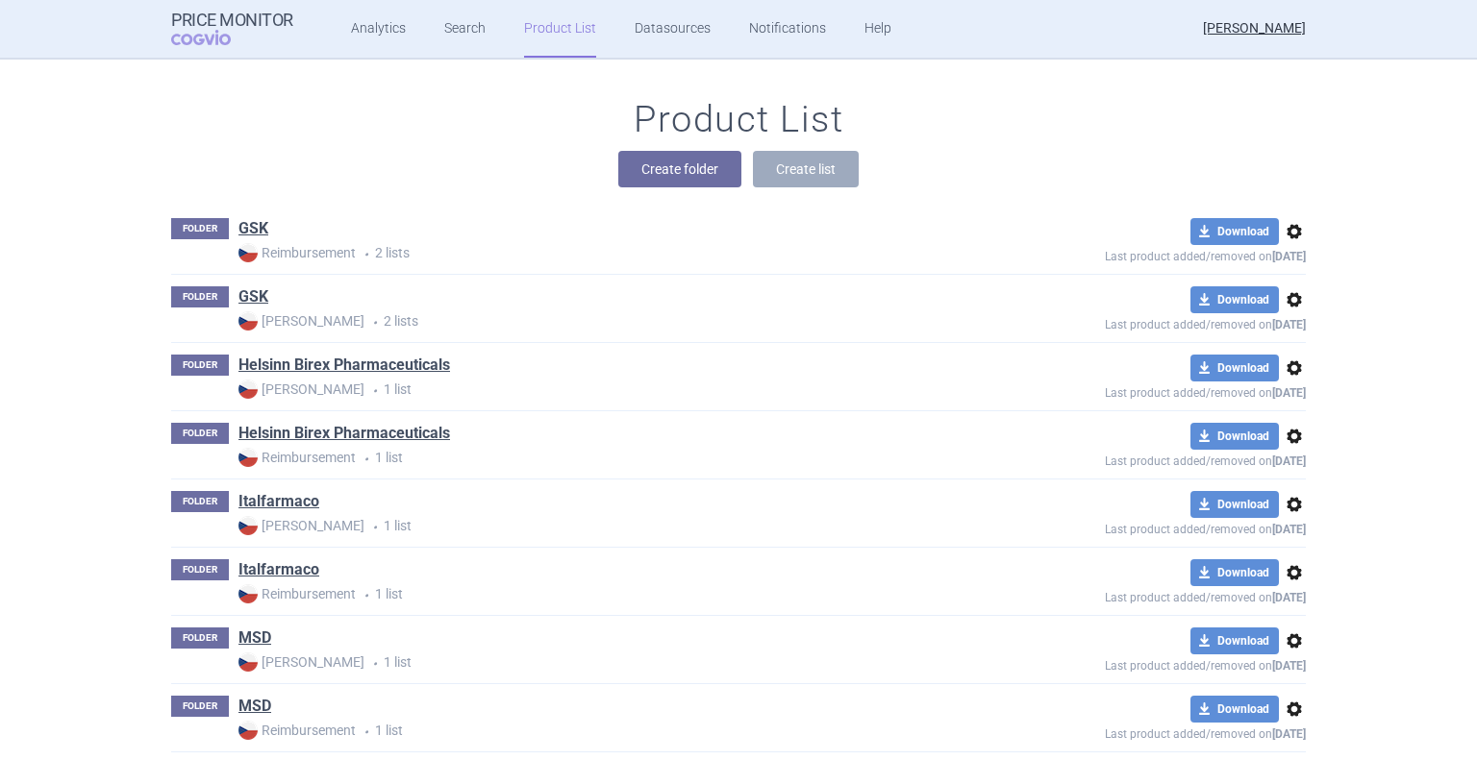
scroll to position [428, 0]
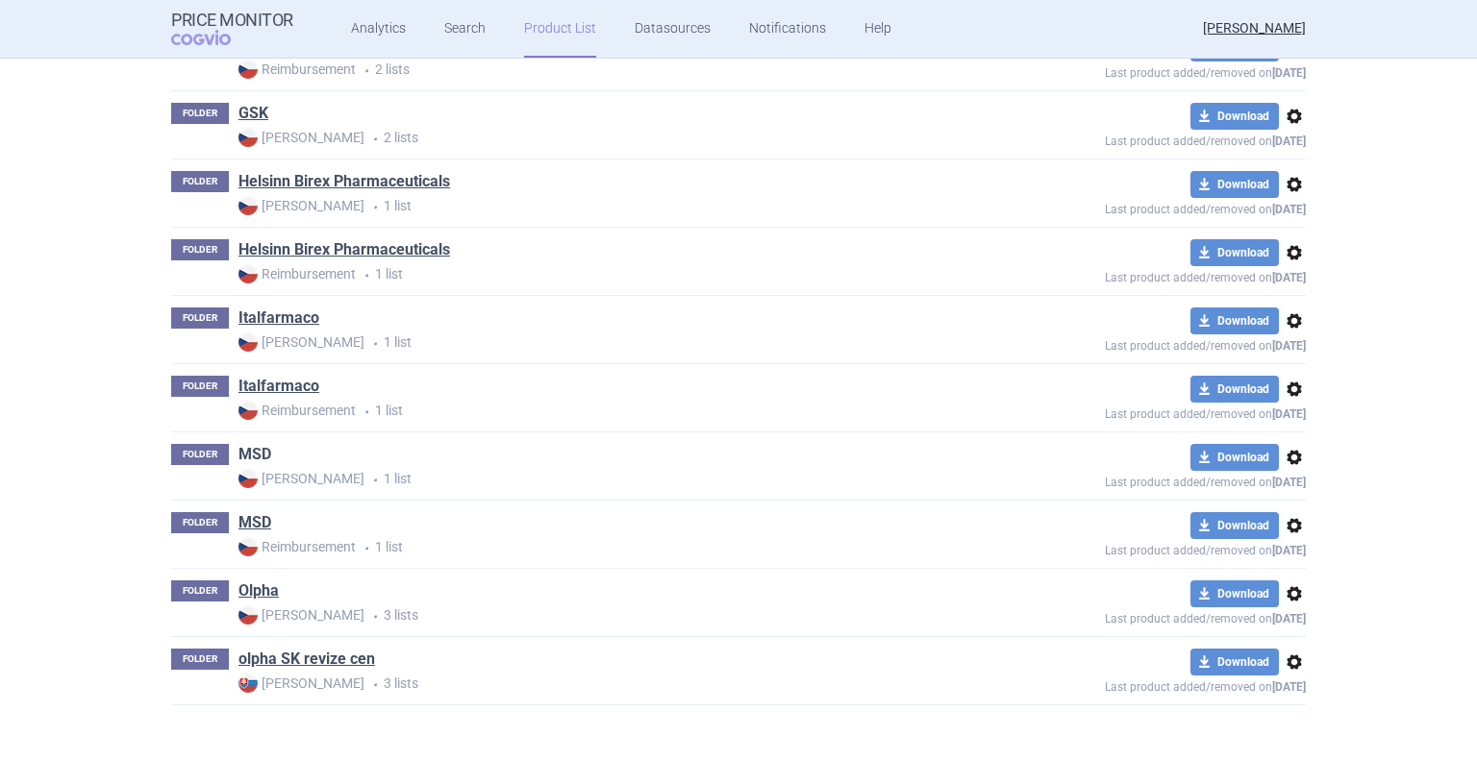
click at [242, 450] on link "MSD" at bounding box center [254, 454] width 33 height 21
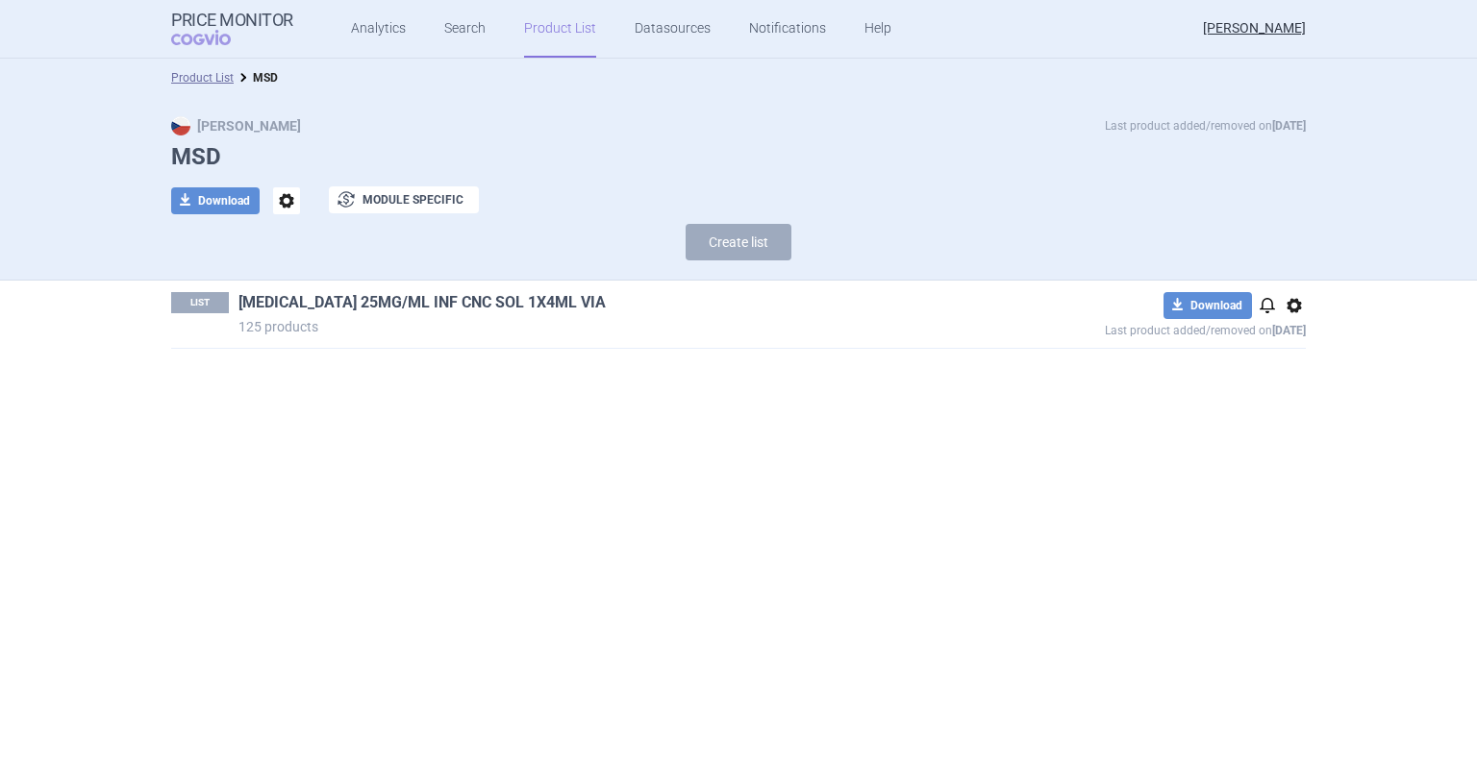
click at [488, 306] on link "[MEDICAL_DATA] 25MG/ML INF CNC SOL 1X4ML VIA" at bounding box center [421, 302] width 367 height 21
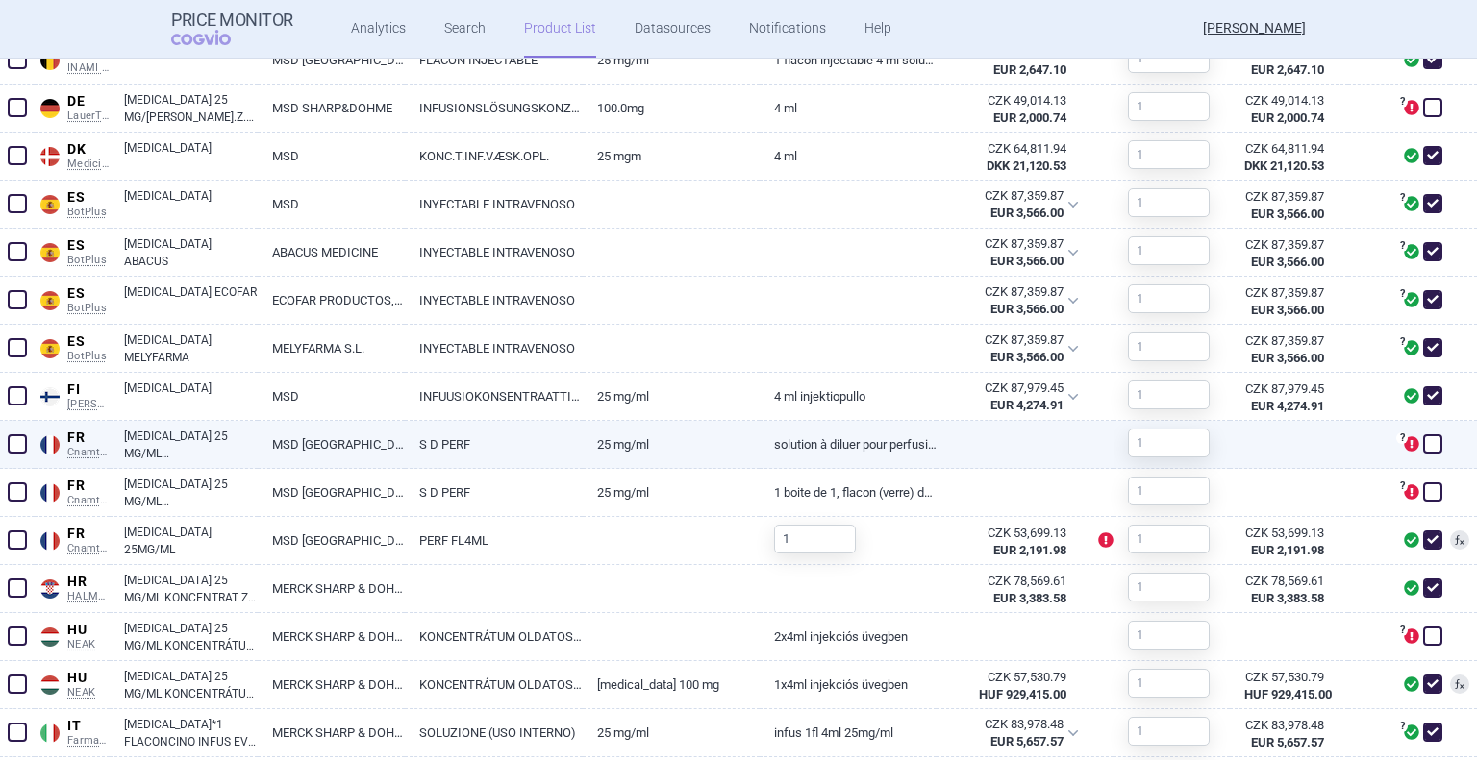
scroll to position [869, 0]
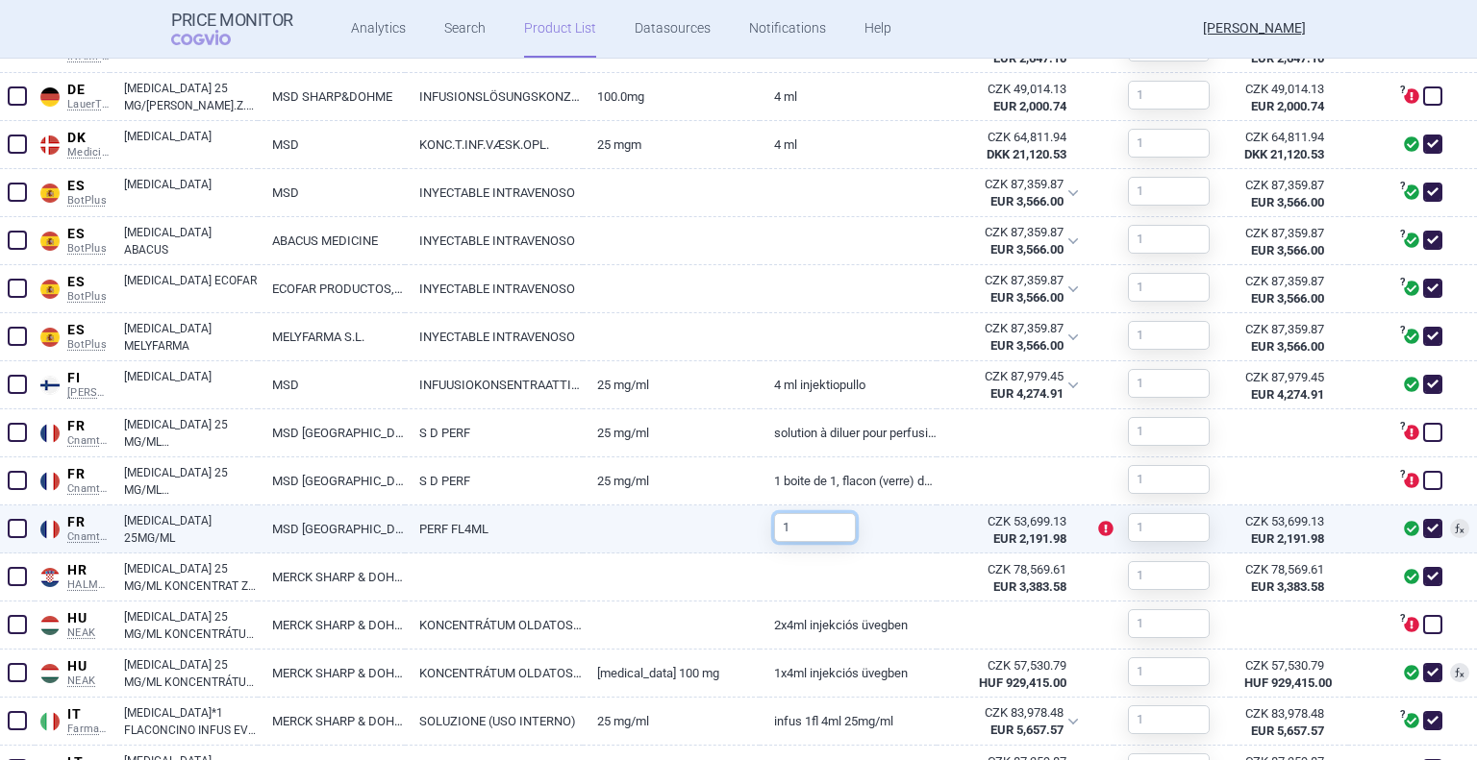
click at [799, 522] on input "1" at bounding box center [815, 527] width 82 height 29
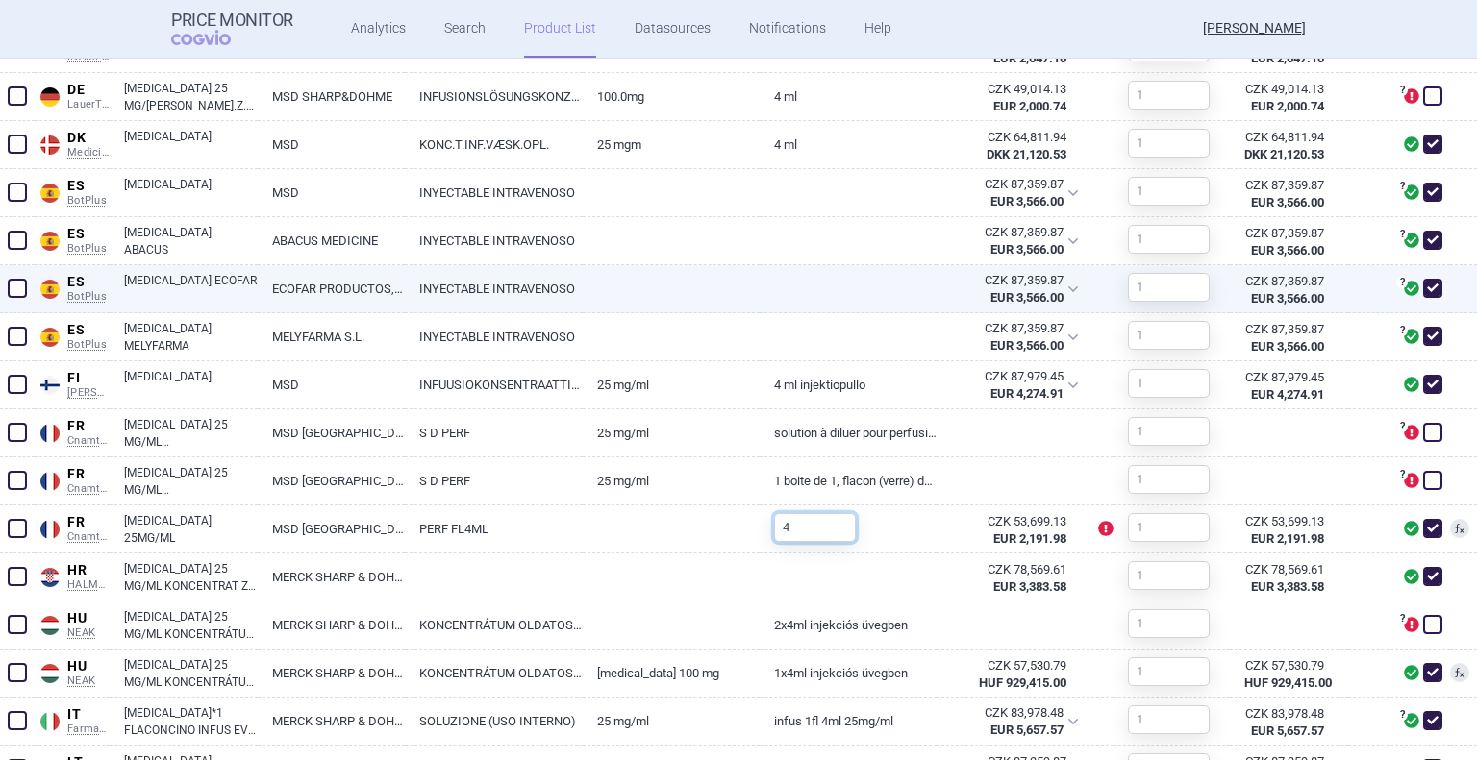
type input "4"
click at [835, 307] on div at bounding box center [847, 289] width 177 height 48
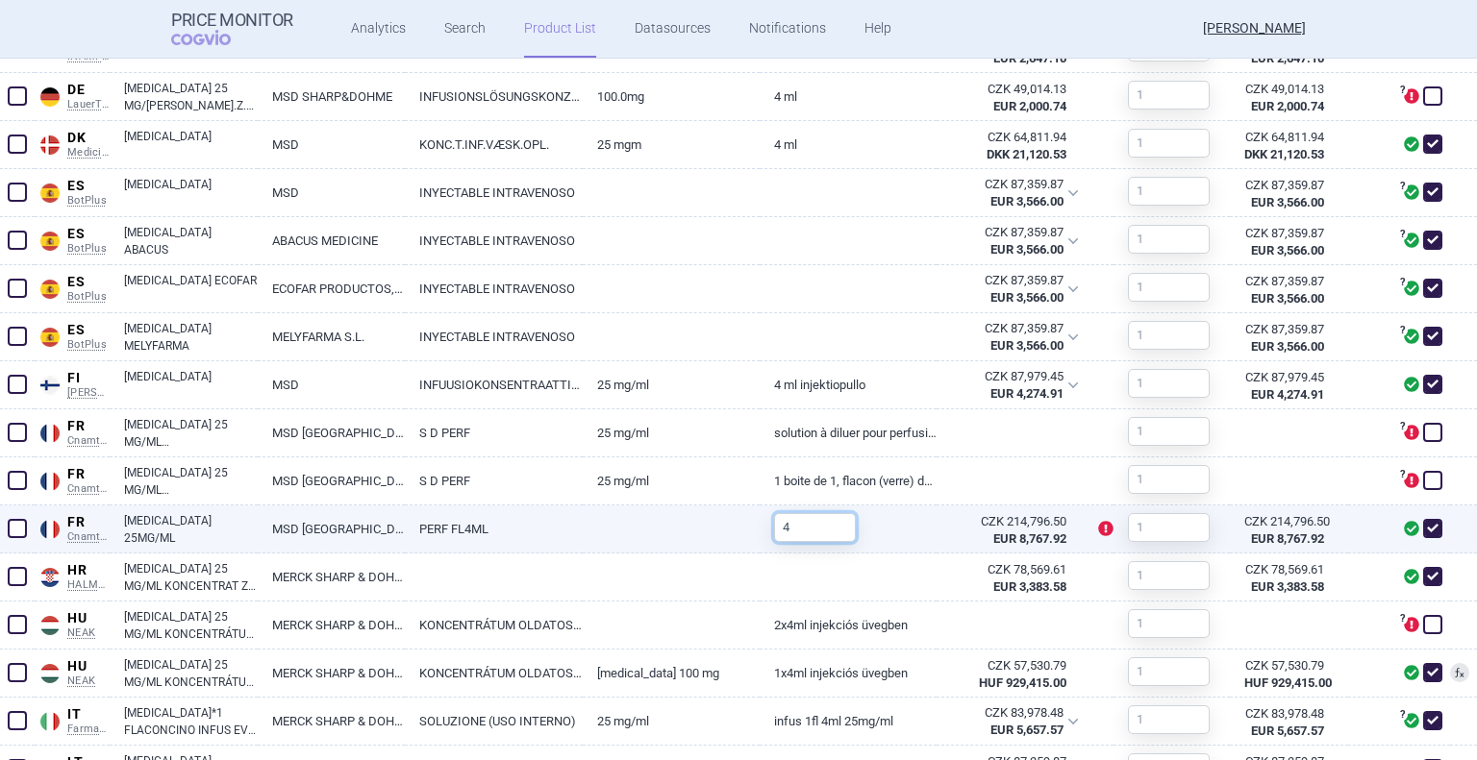
click at [798, 530] on input "4" at bounding box center [815, 527] width 82 height 29
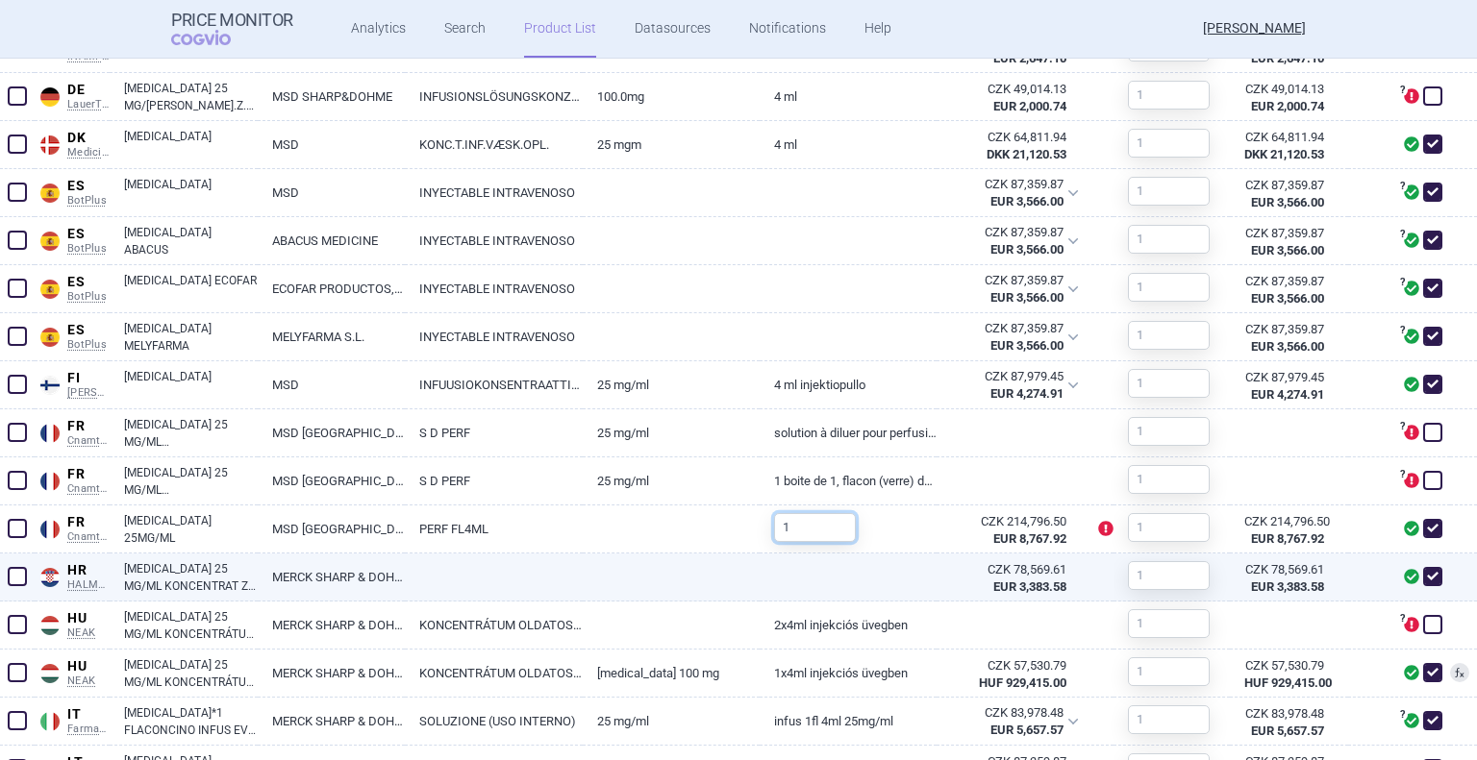
type input "1"
click at [892, 568] on link at bounding box center [847, 571] width 177 height 35
select select "EUR"
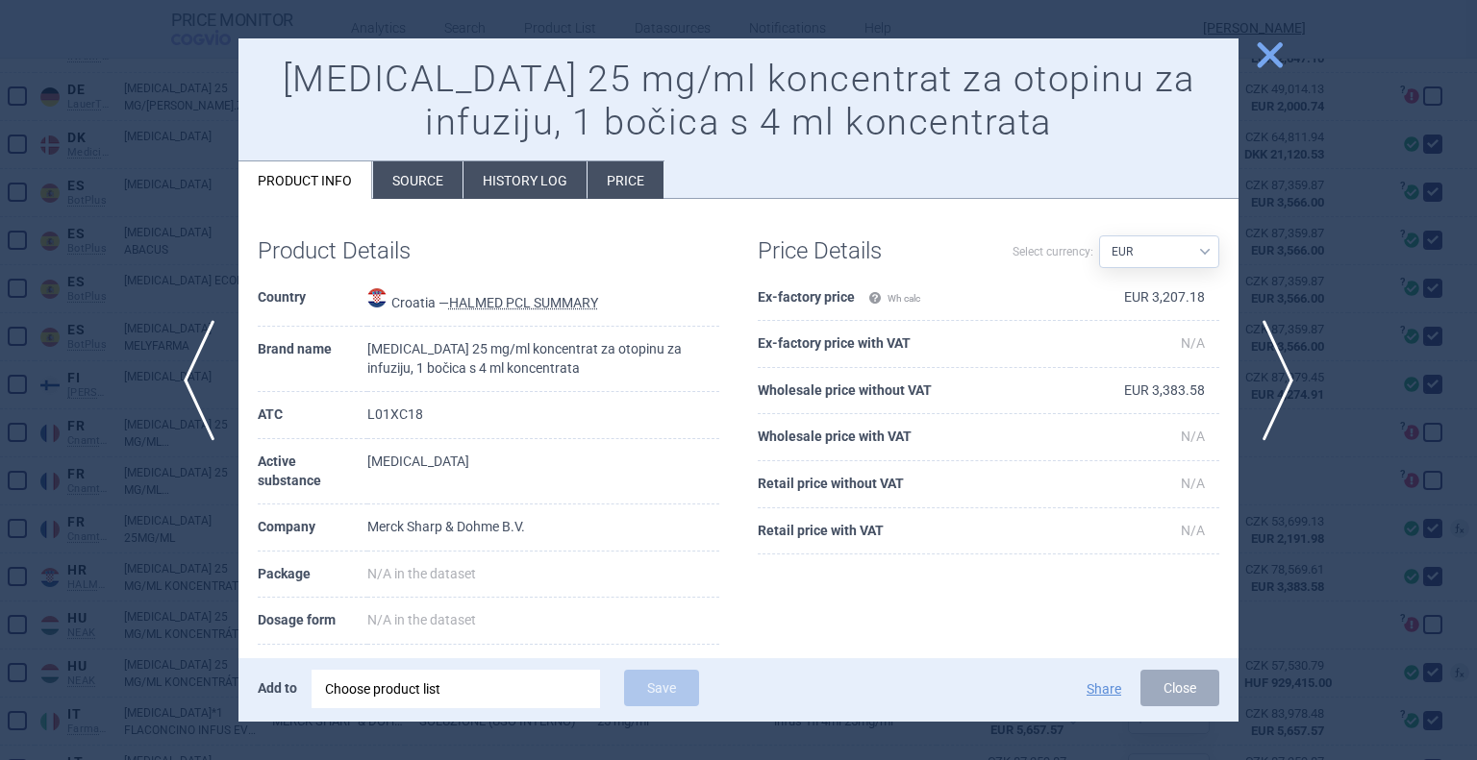
click at [1269, 62] on span "close" at bounding box center [1270, 55] width 34 height 34
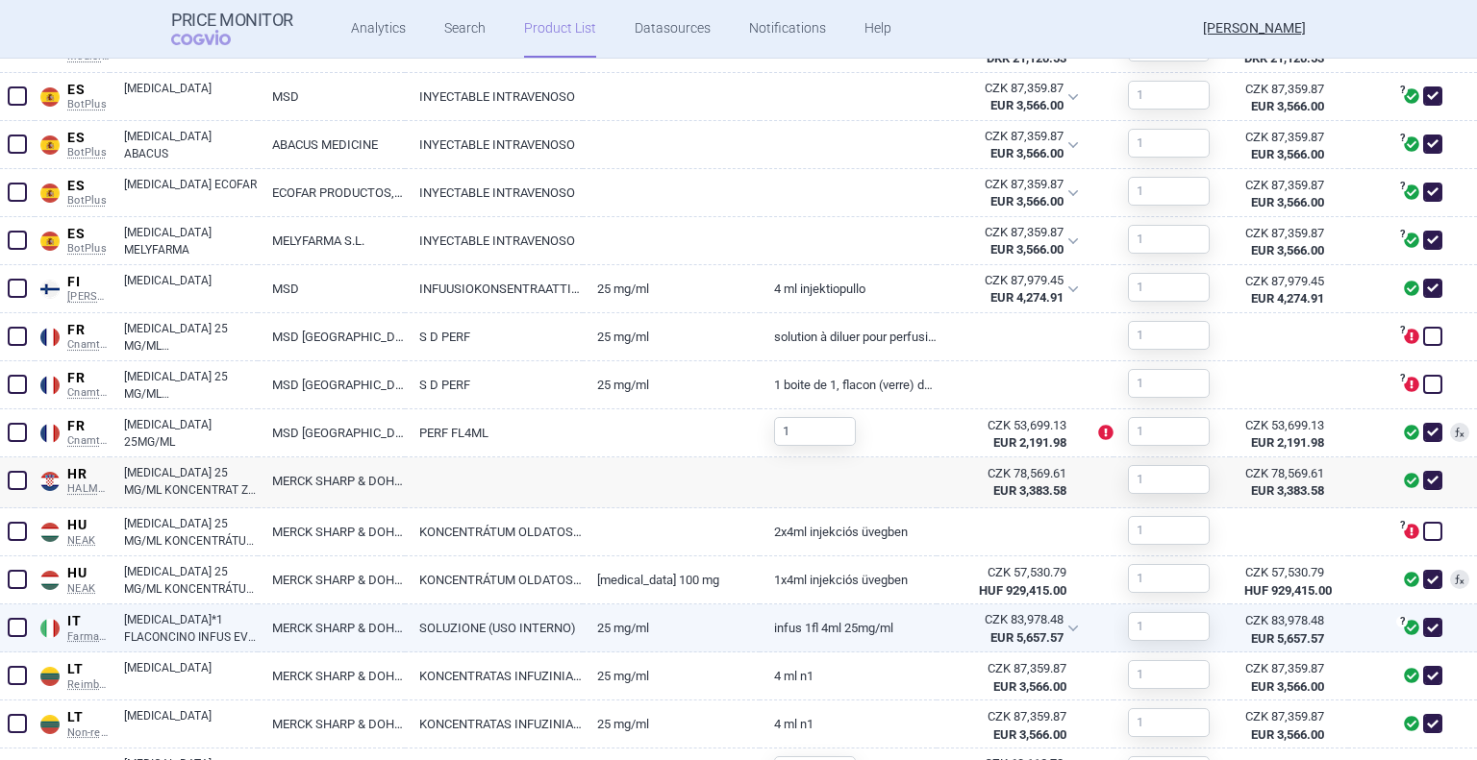
scroll to position [869, 0]
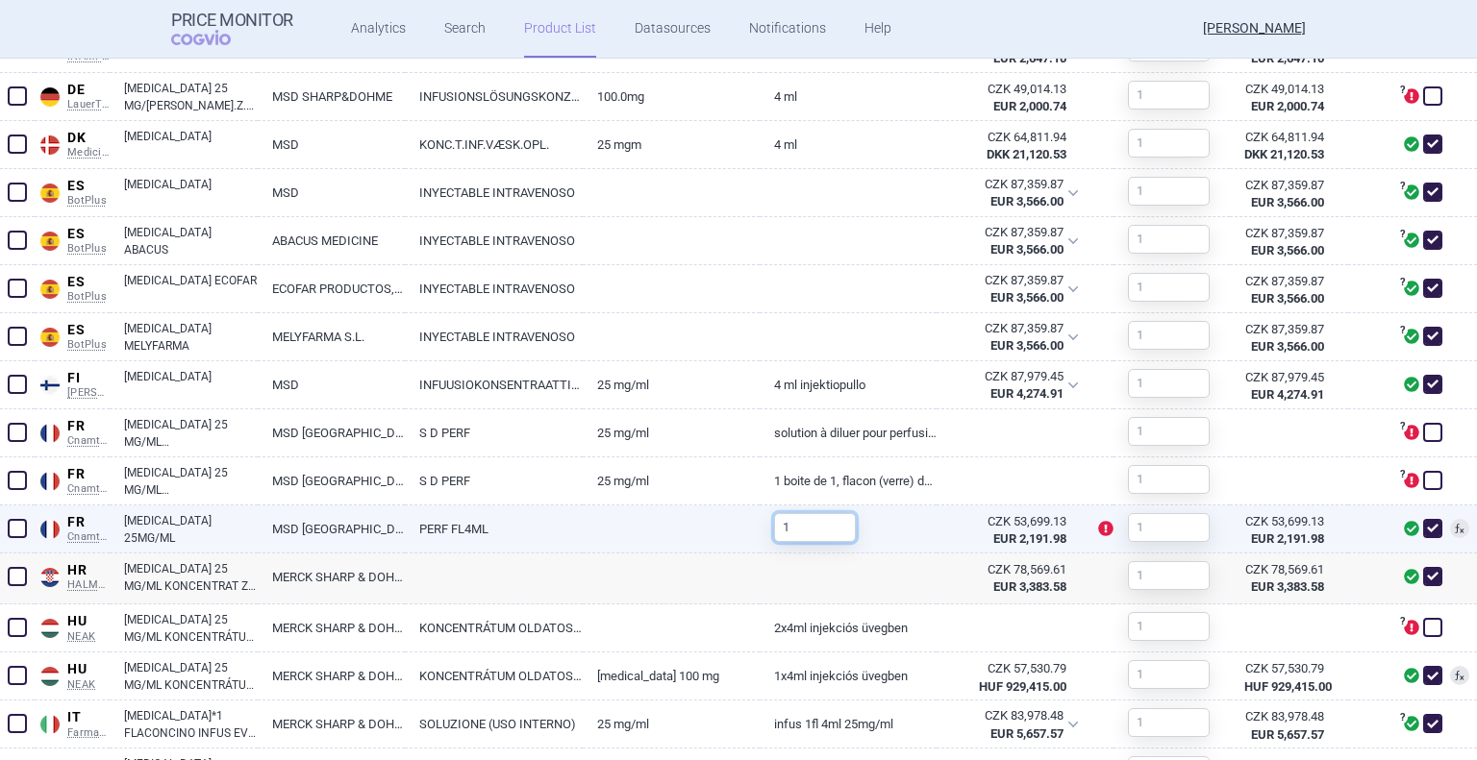
click at [814, 520] on input "1" at bounding box center [815, 527] width 82 height 29
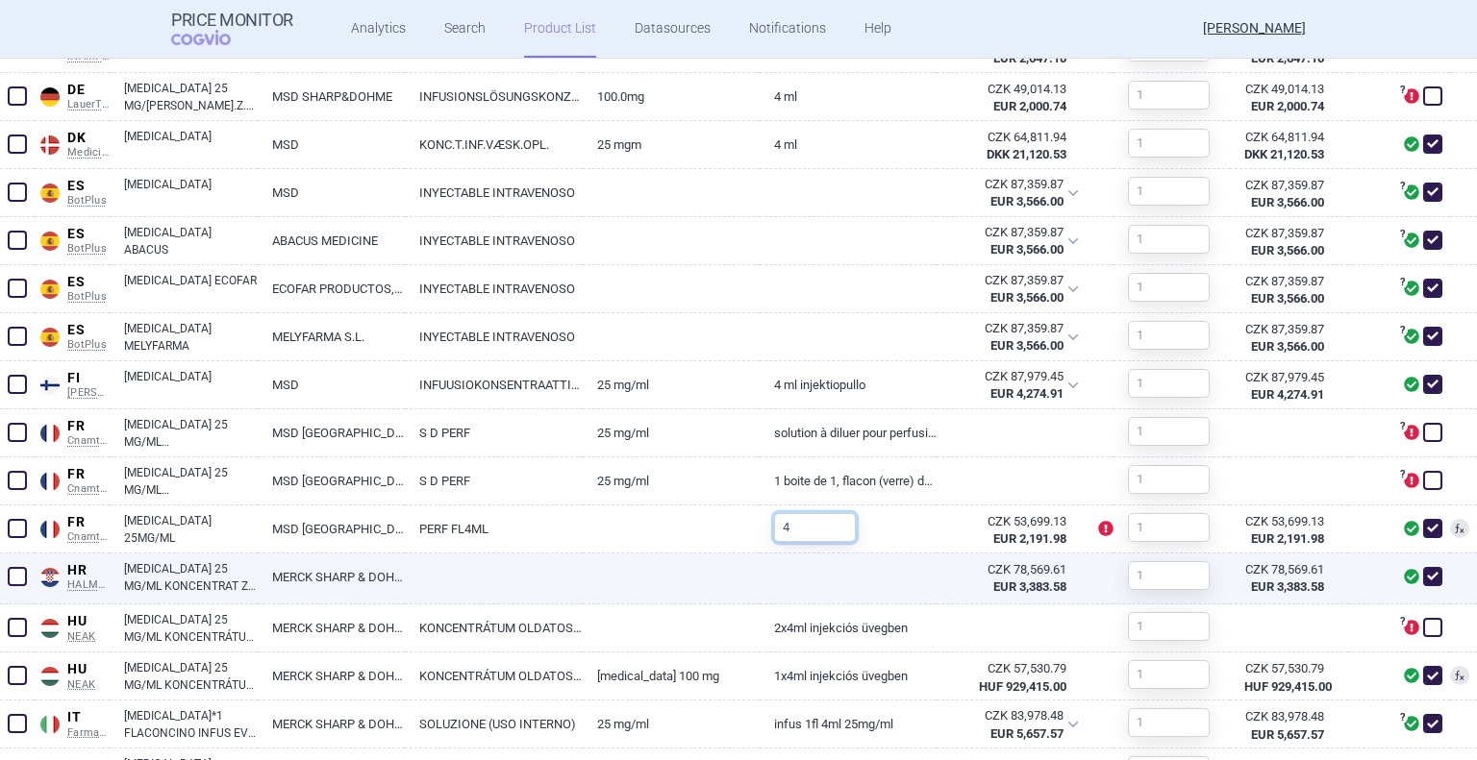
type input "4"
click at [905, 593] on div at bounding box center [847, 579] width 177 height 51
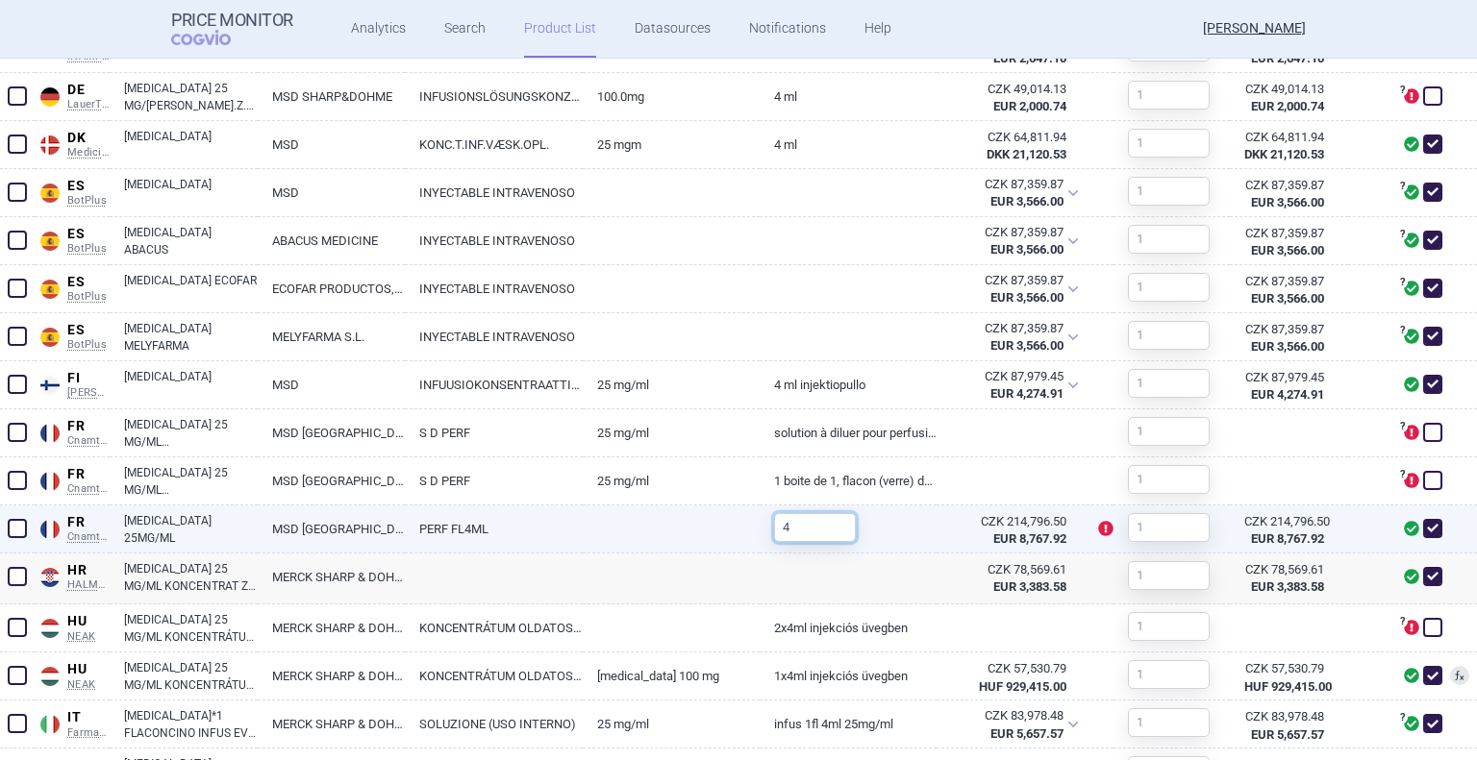
click at [822, 529] on input "4" at bounding box center [815, 527] width 82 height 29
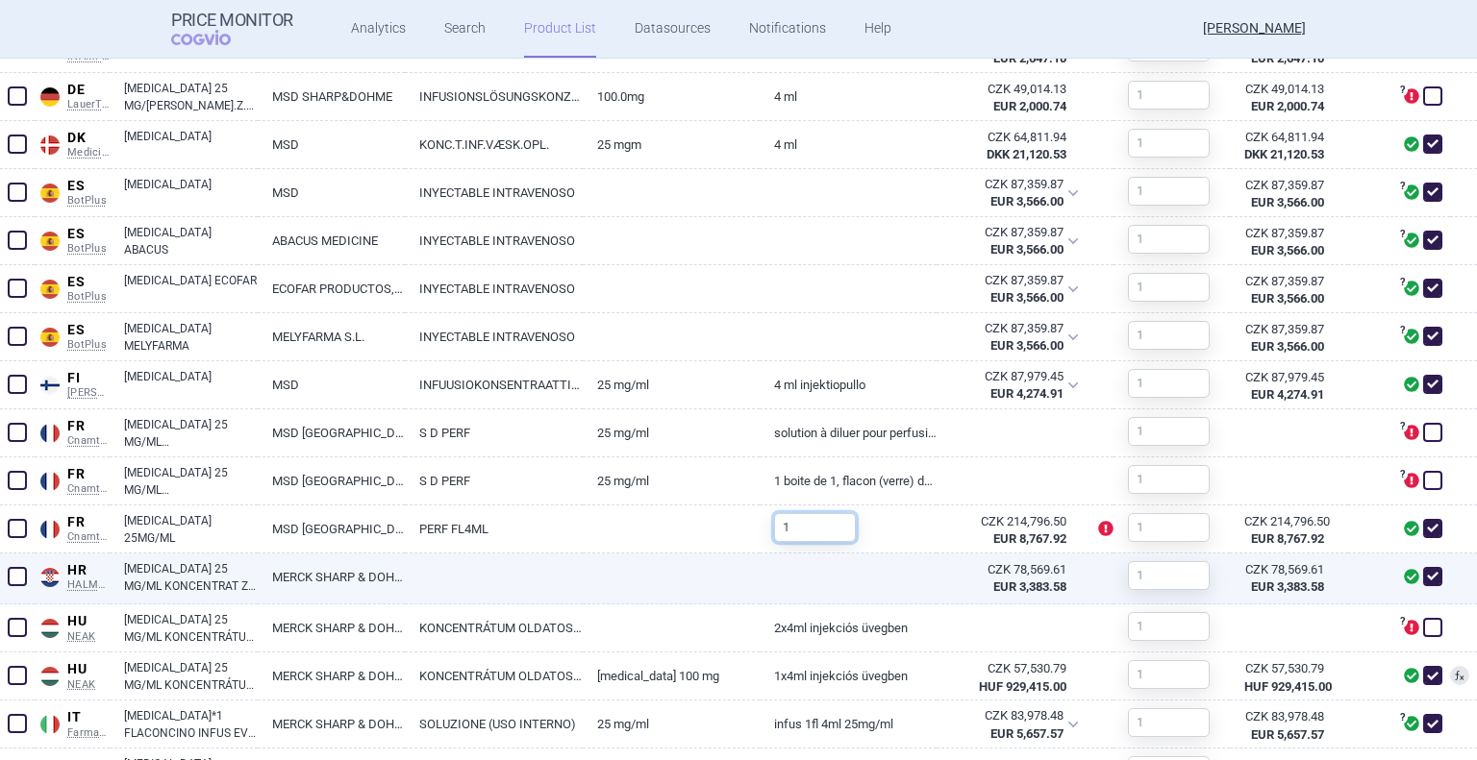
type input "1"
click at [824, 564] on link at bounding box center [847, 571] width 177 height 35
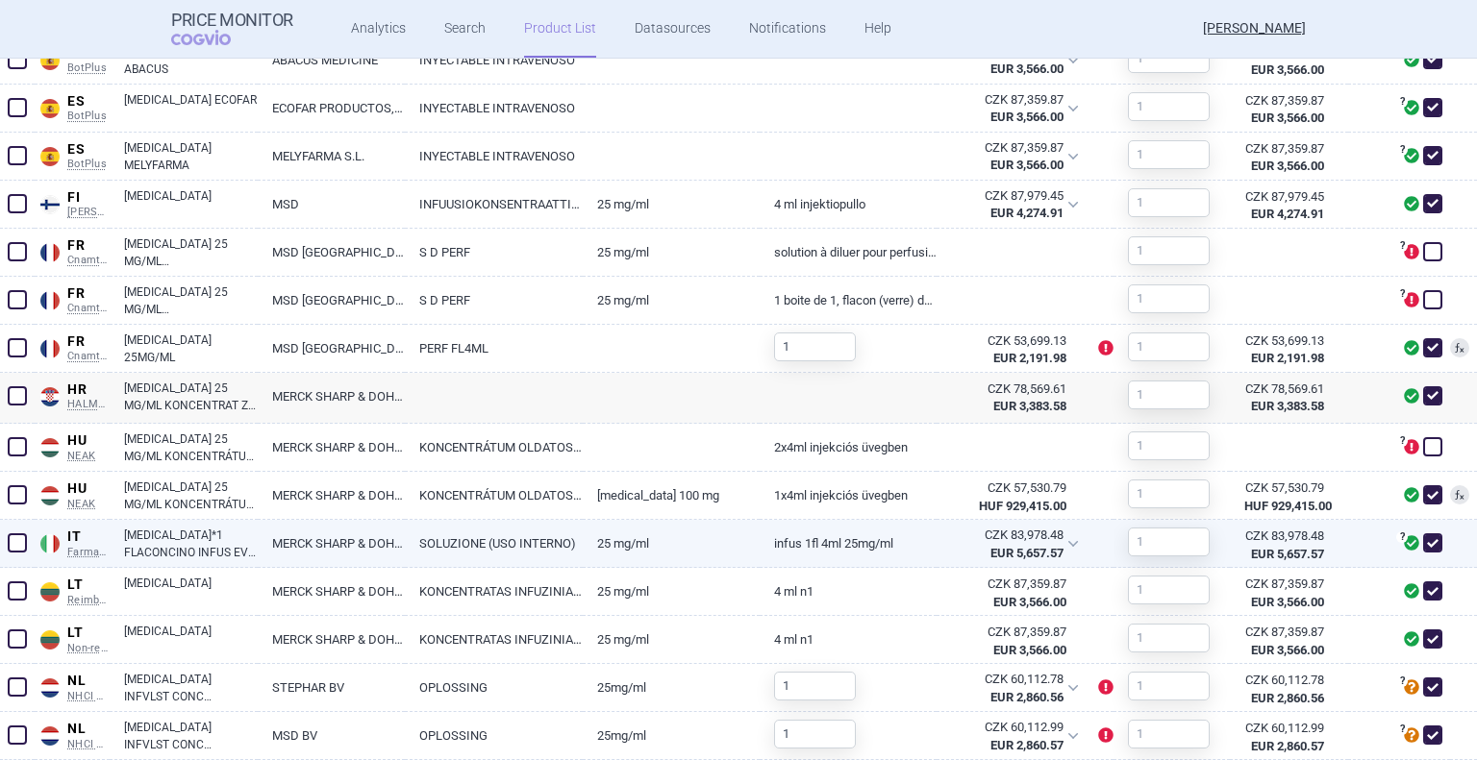
scroll to position [1061, 0]
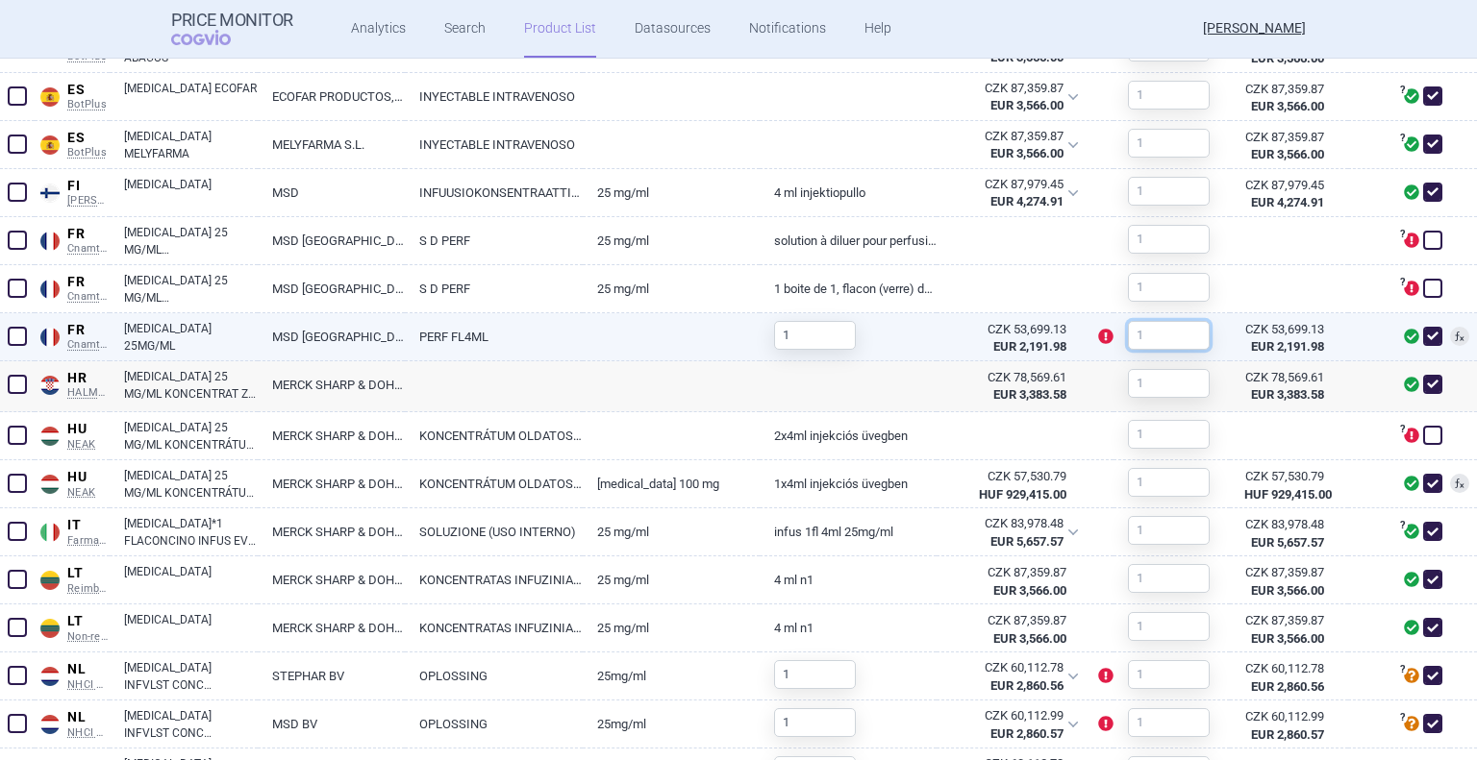
click at [1149, 336] on input "text" at bounding box center [1169, 335] width 82 height 29
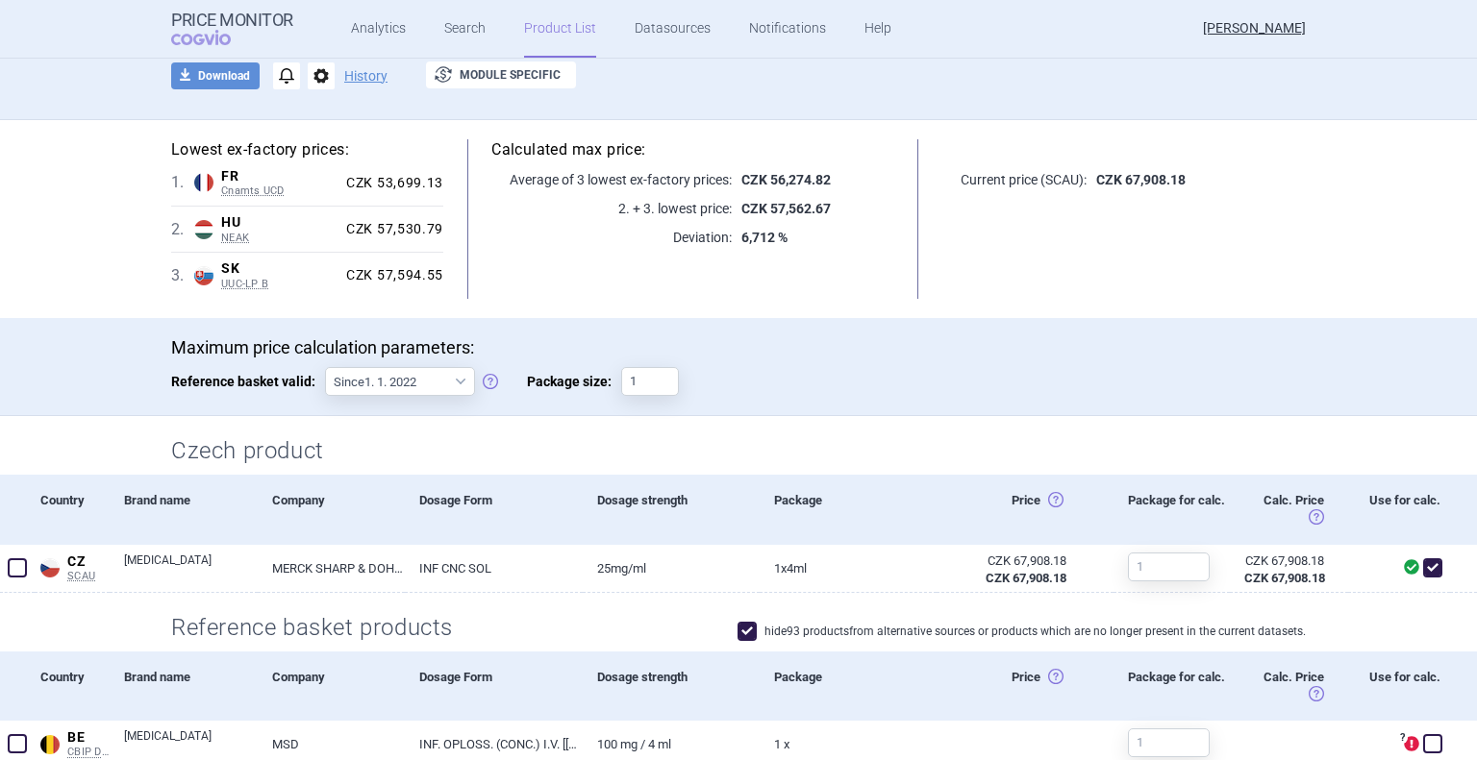
scroll to position [0, 0]
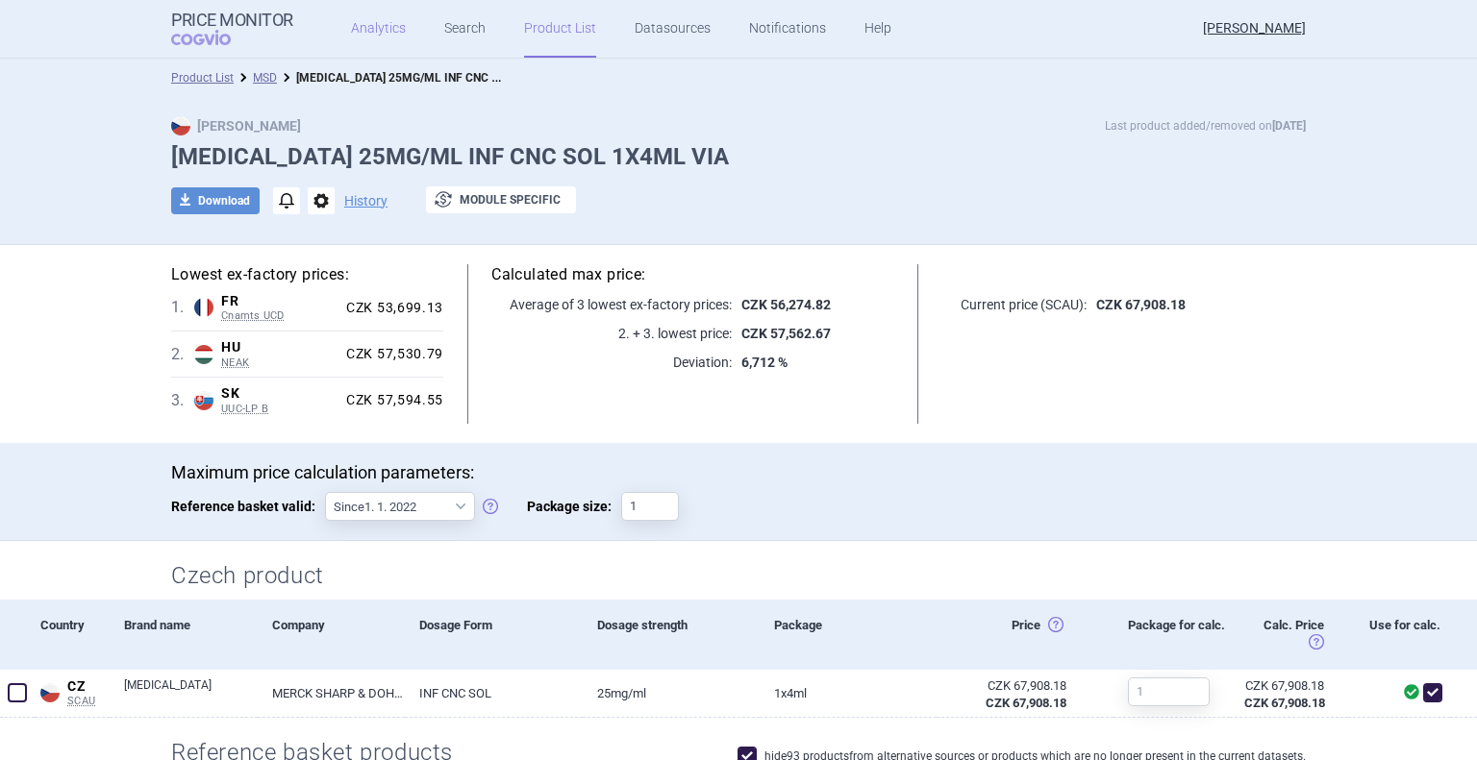
click at [389, 30] on link "Analytics" at bounding box center [378, 29] width 55 height 58
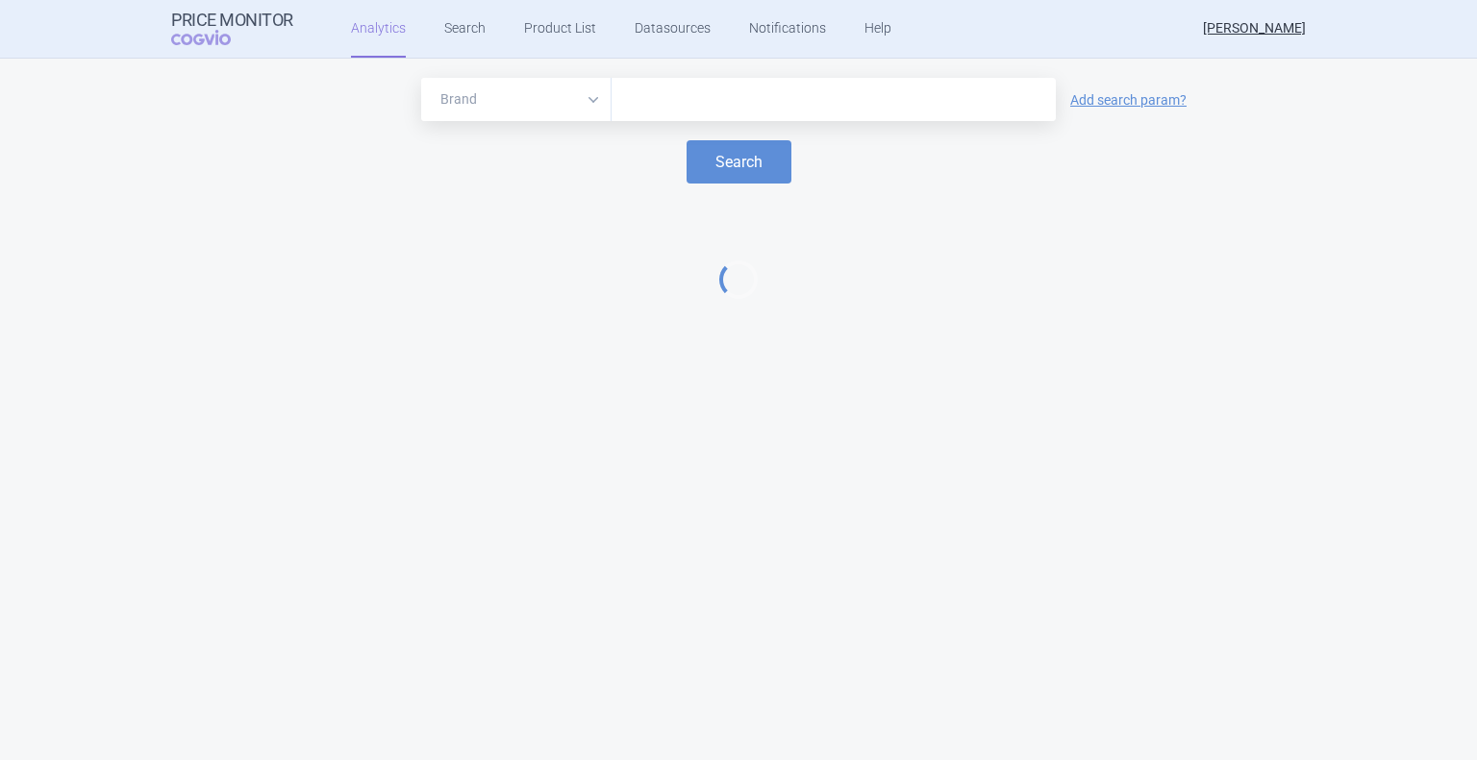
click at [642, 101] on input "text" at bounding box center [833, 99] width 425 height 25
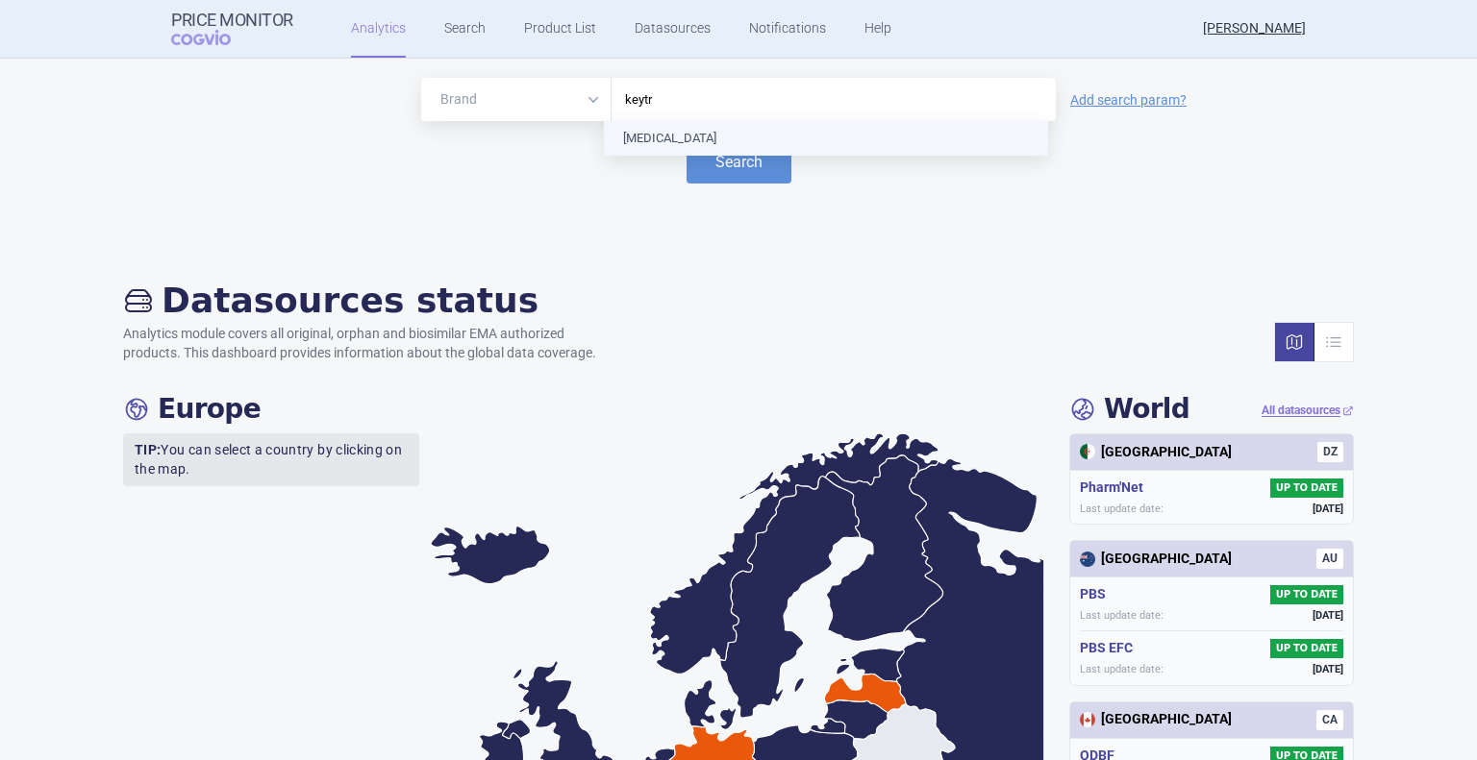
type input "keytru"
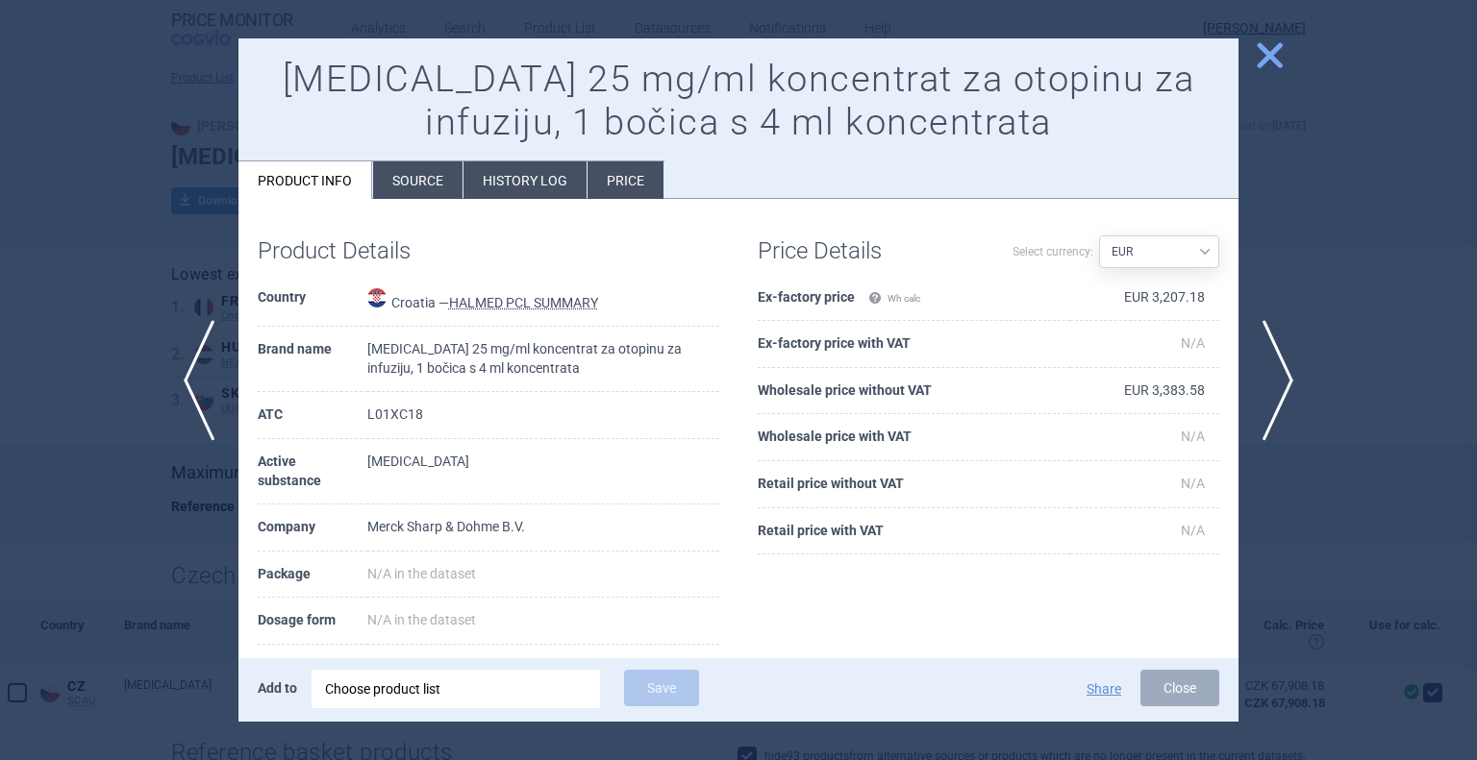
select select "EUR"
click at [1256, 57] on span "close" at bounding box center [1270, 55] width 34 height 34
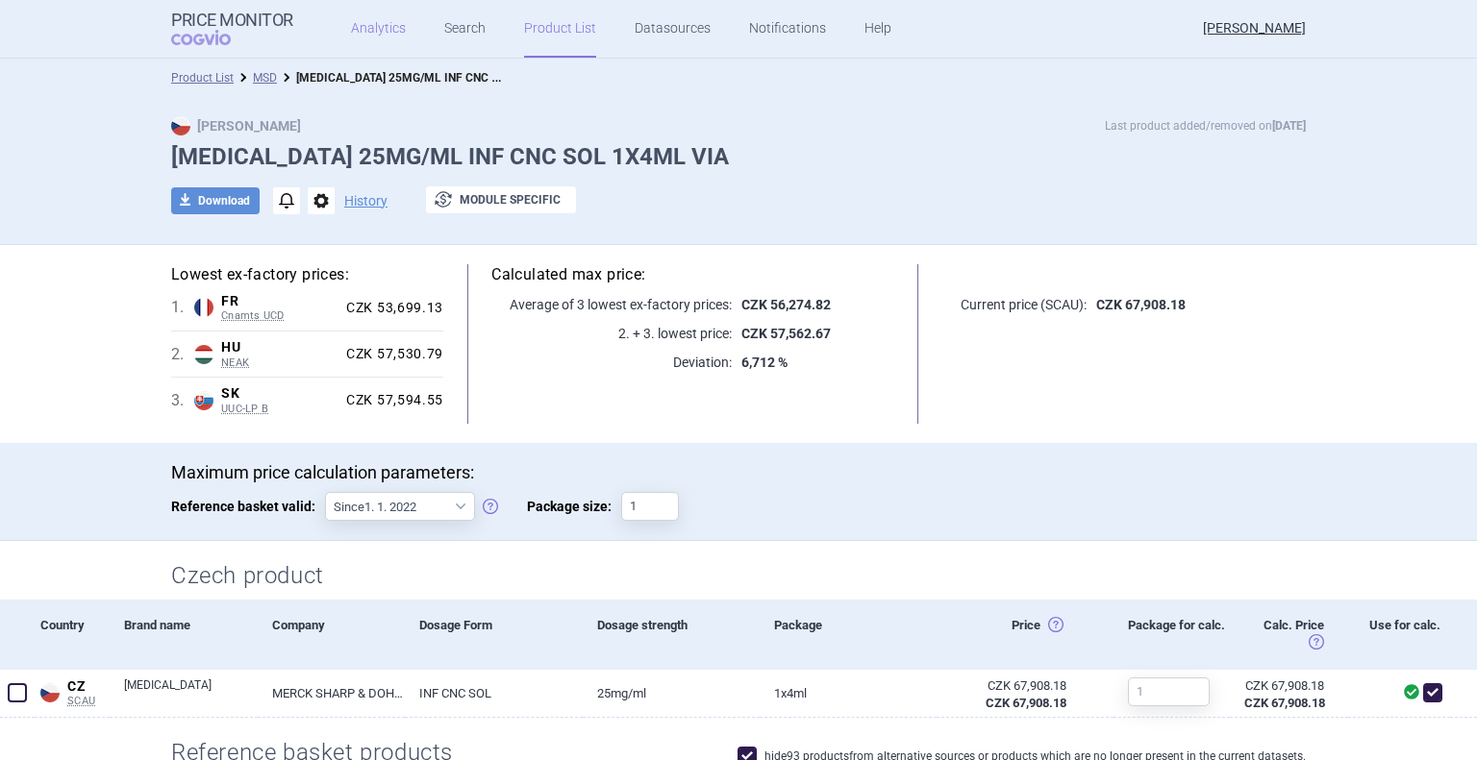
click at [386, 34] on link "Analytics" at bounding box center [378, 29] width 55 height 58
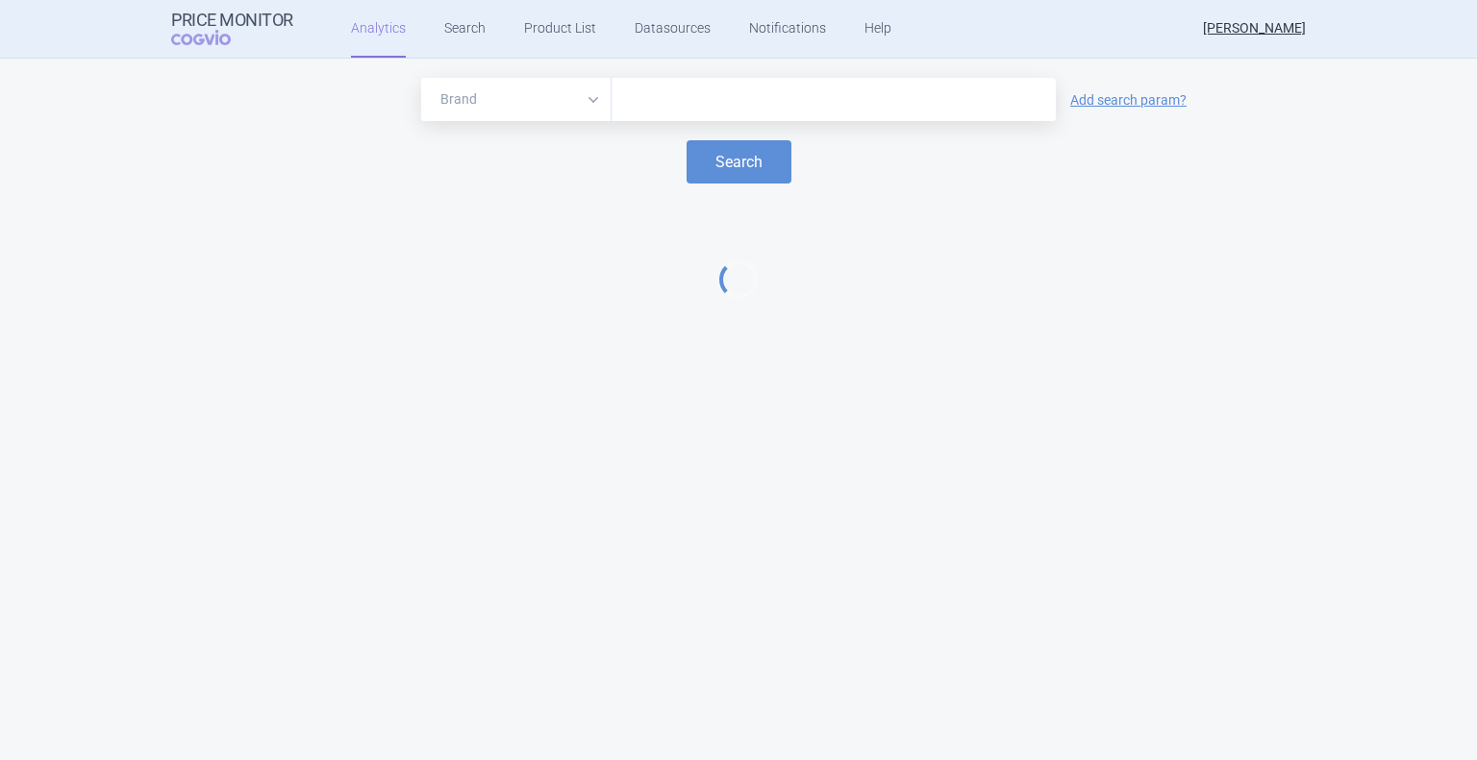
click at [631, 100] on input "text" at bounding box center [833, 99] width 425 height 25
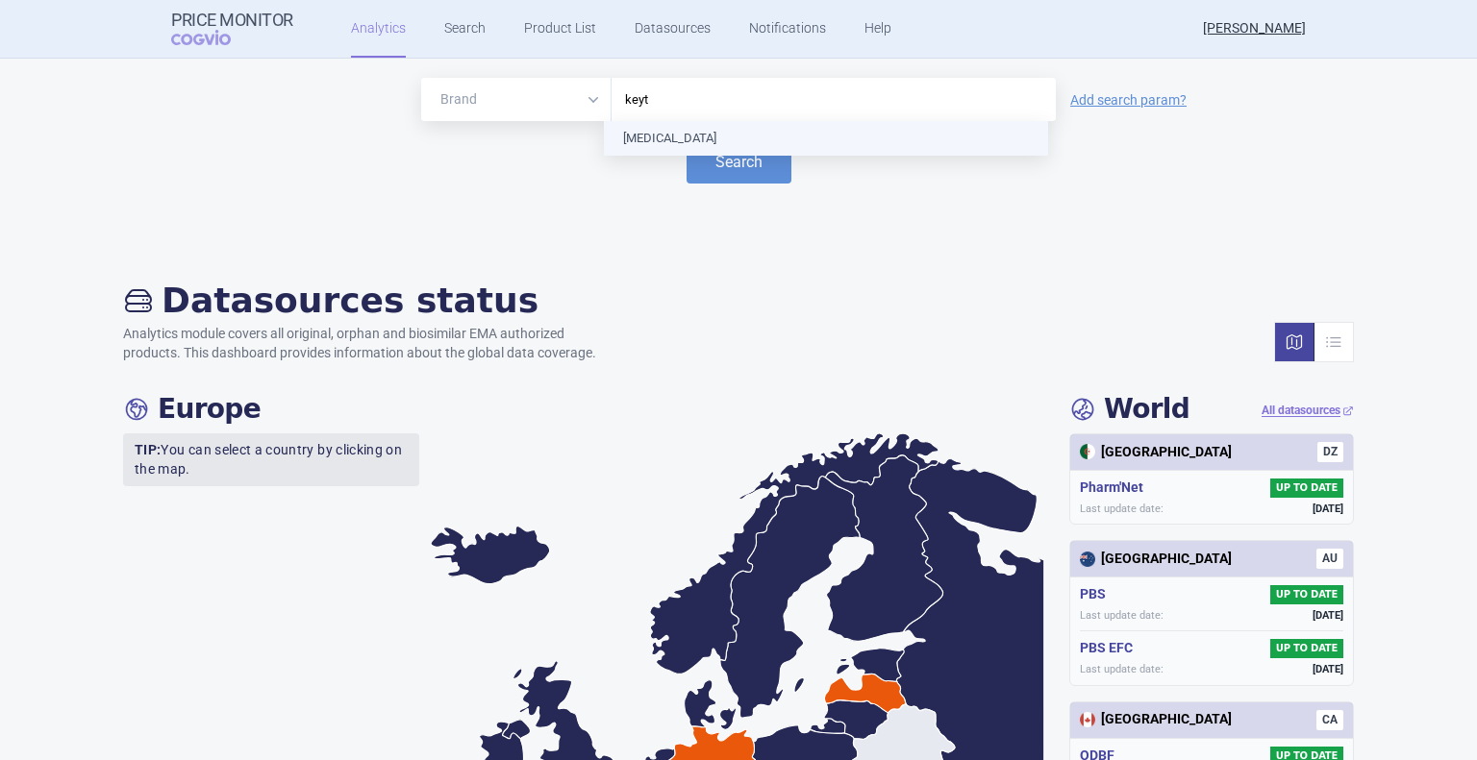
type input "keytr"
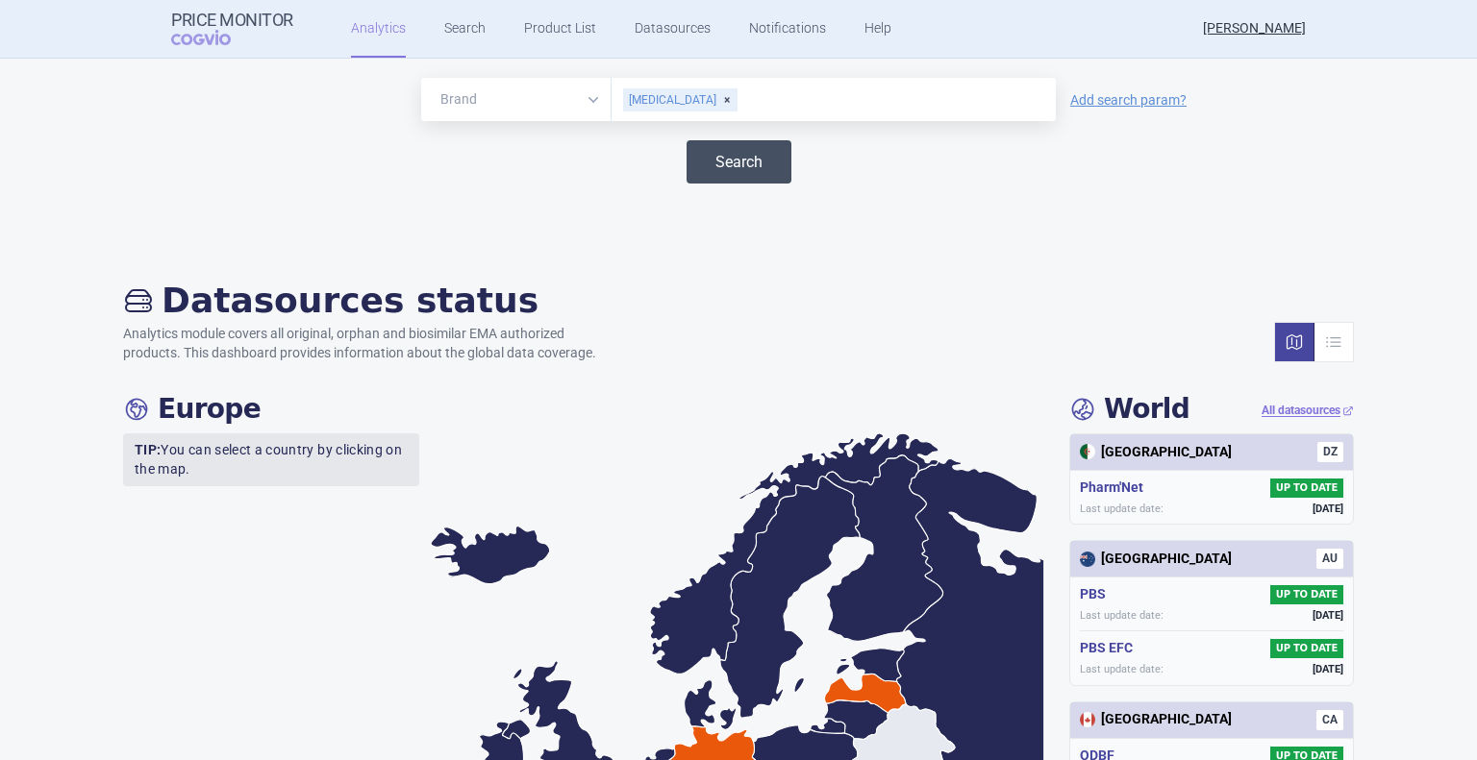
click at [695, 168] on button "Search" at bounding box center [738, 161] width 105 height 43
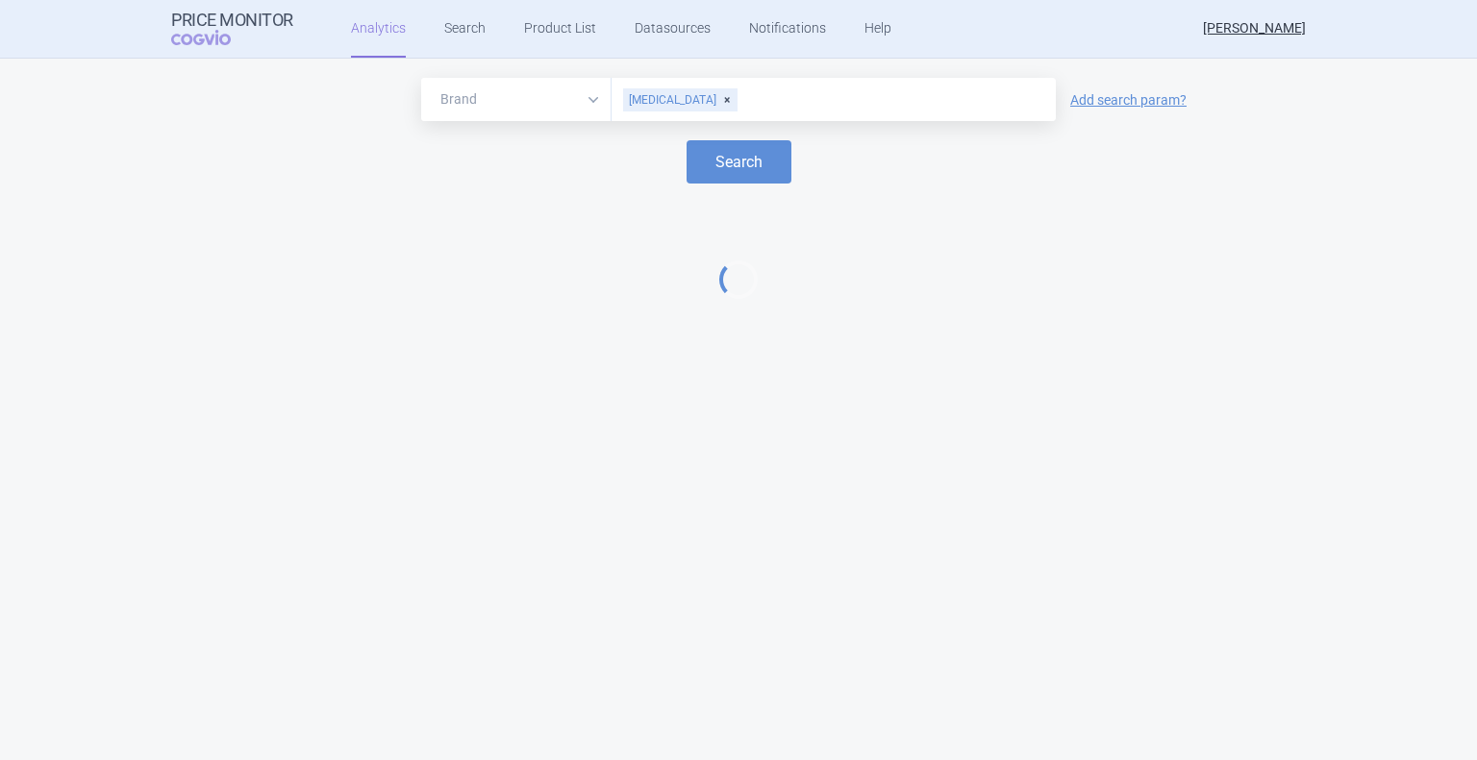
select select "EUR"
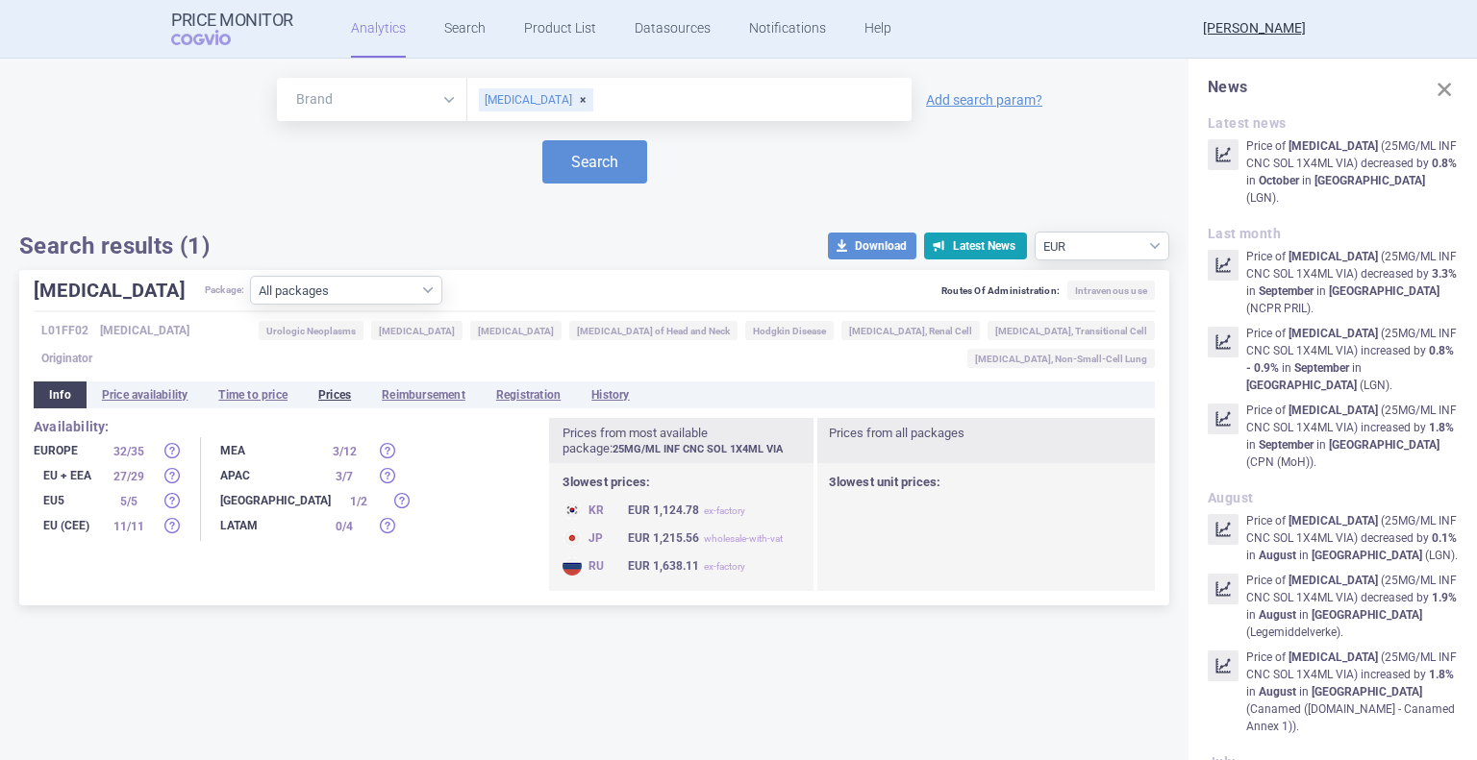
click at [347, 395] on li "Prices" at bounding box center [334, 395] width 63 height 27
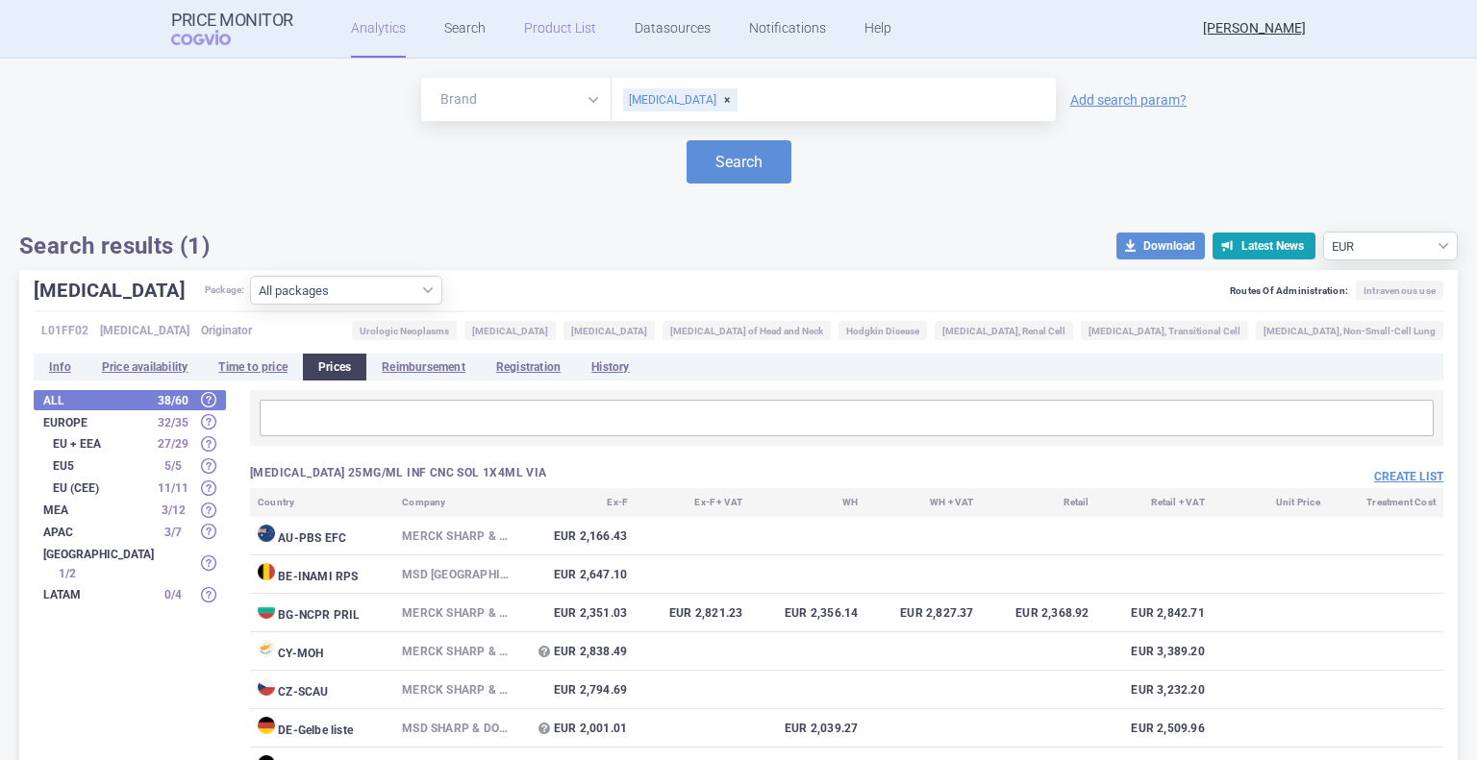
click at [535, 40] on link "Product List" at bounding box center [560, 29] width 72 height 58
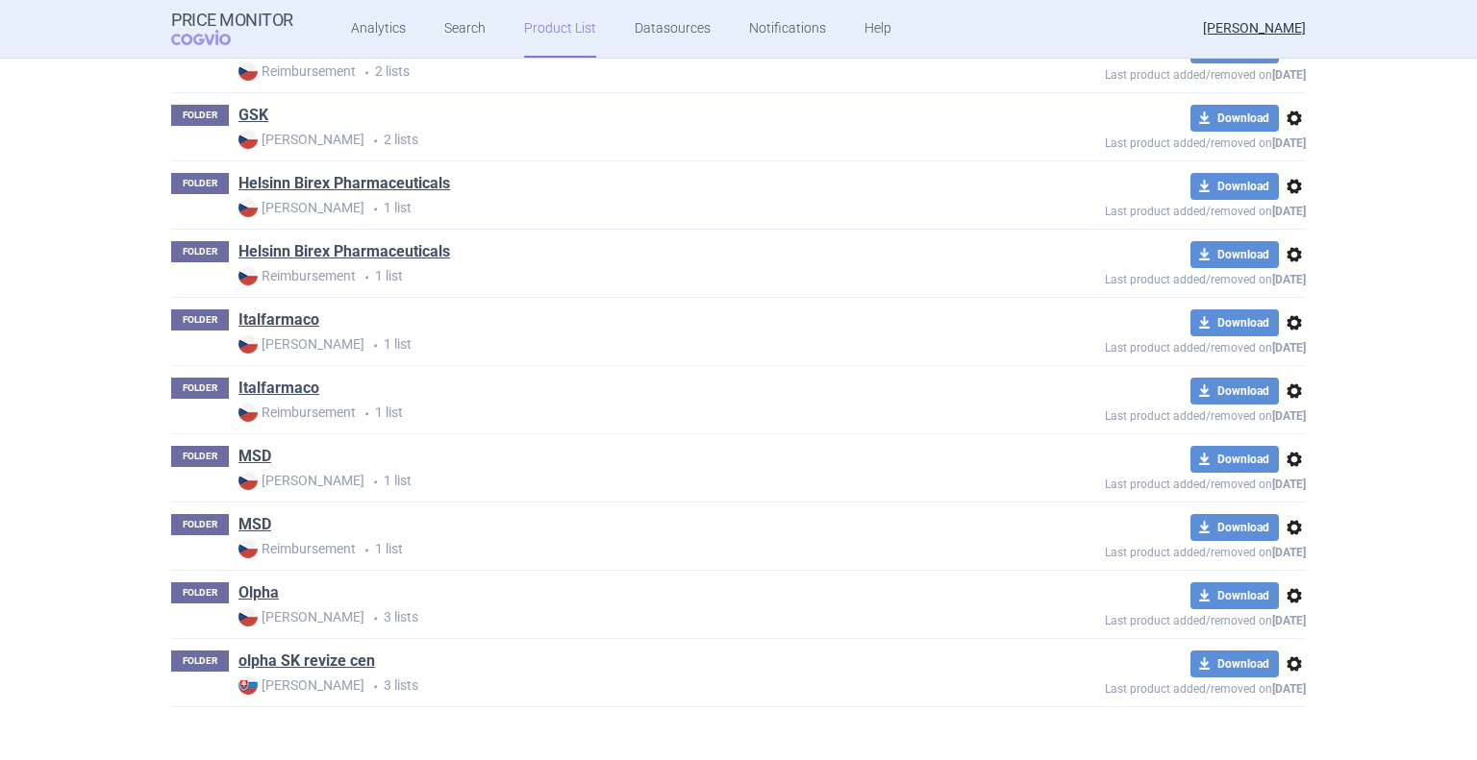
scroll to position [428, 0]
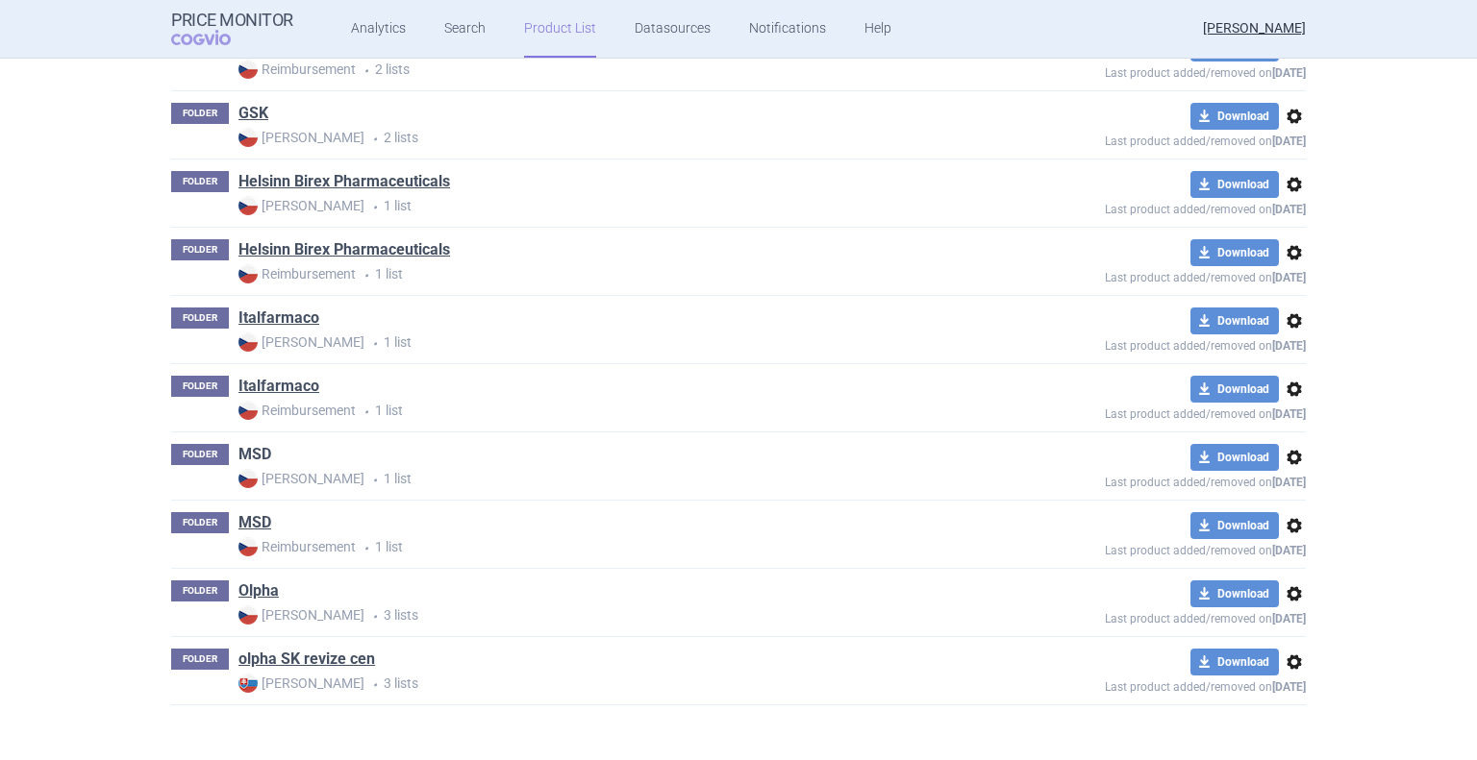
click at [246, 444] on link "MSD" at bounding box center [254, 454] width 33 height 21
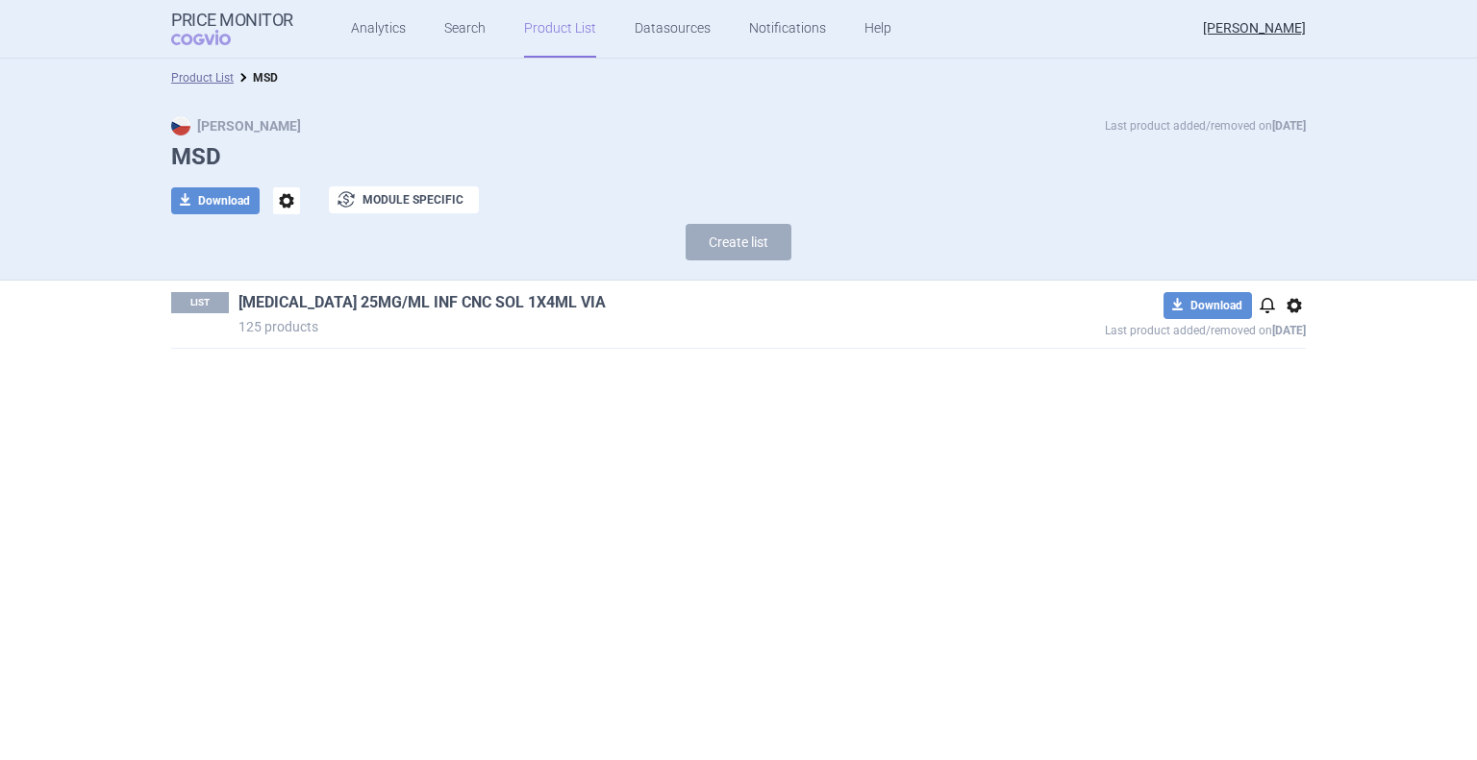
click at [451, 293] on link "[MEDICAL_DATA] 25MG/ML INF CNC SOL 1X4ML VIA" at bounding box center [421, 302] width 367 height 21
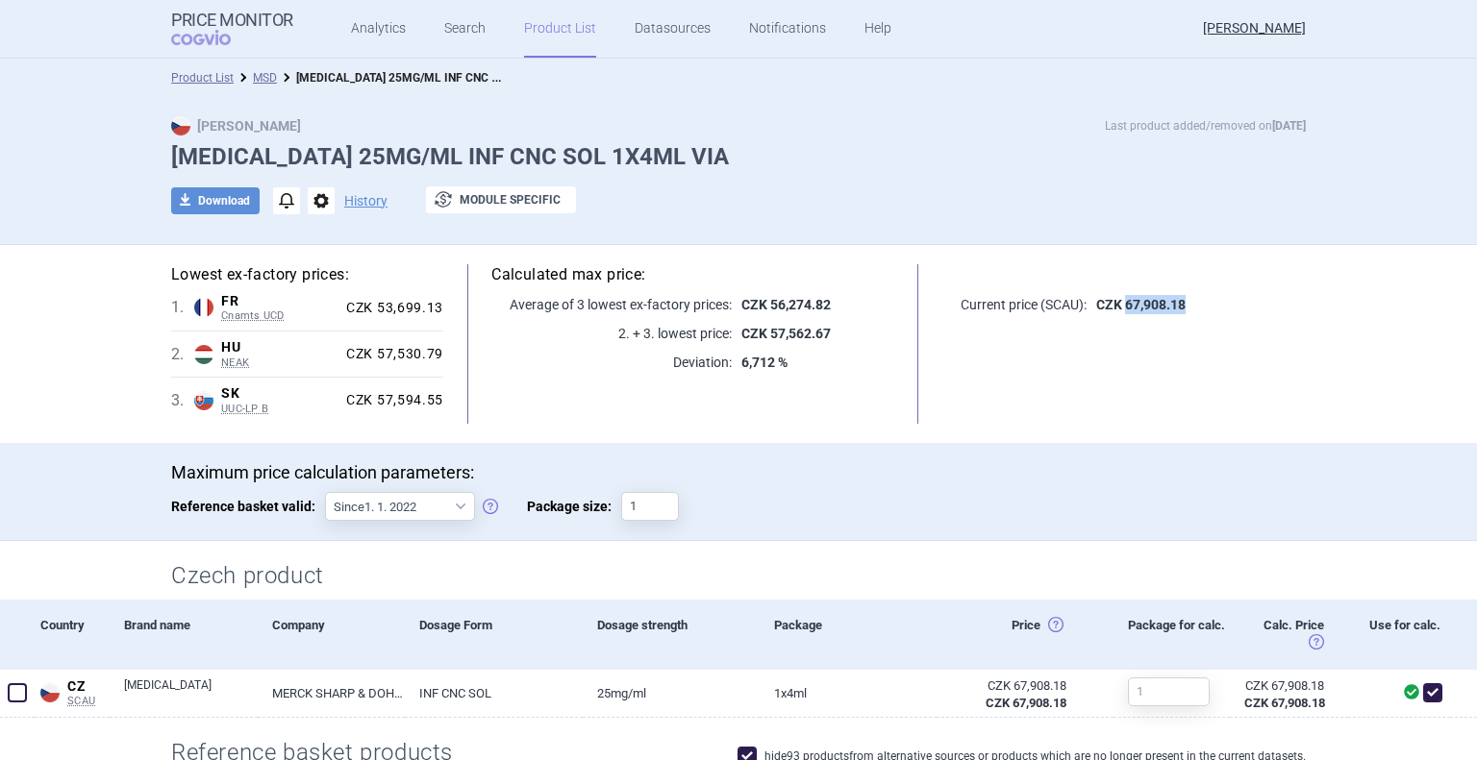
drag, startPoint x: 1188, startPoint y: 307, endPoint x: 1118, endPoint y: 312, distance: 70.4
click at [1118, 312] on p "CZK 67,908.18" at bounding box center [1195, 304] width 219 height 19
copy strong "67,908.18"
click at [208, 201] on button "download Download" at bounding box center [215, 200] width 88 height 27
select select "EUR"
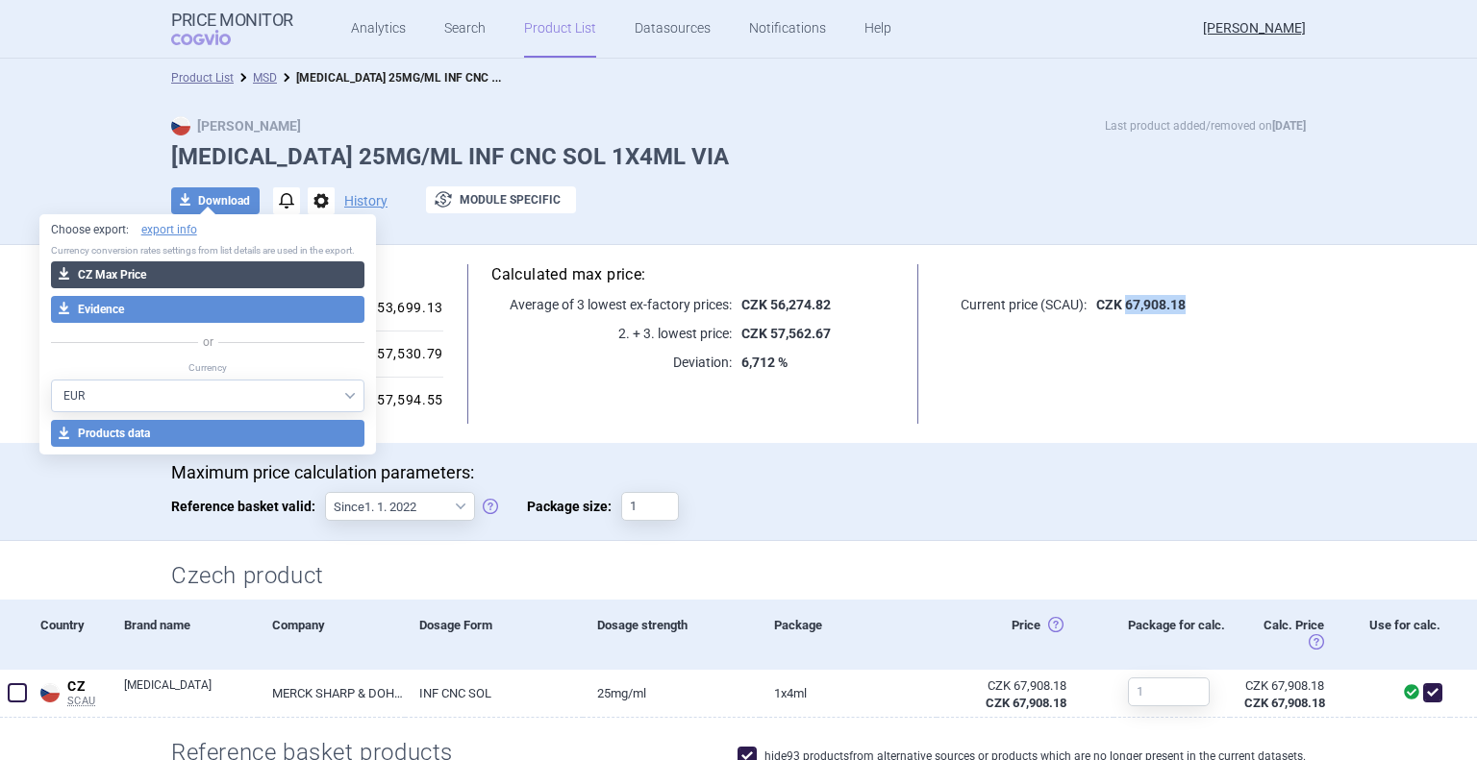
click at [185, 280] on button "download CZ Max Price" at bounding box center [208, 274] width 314 height 27
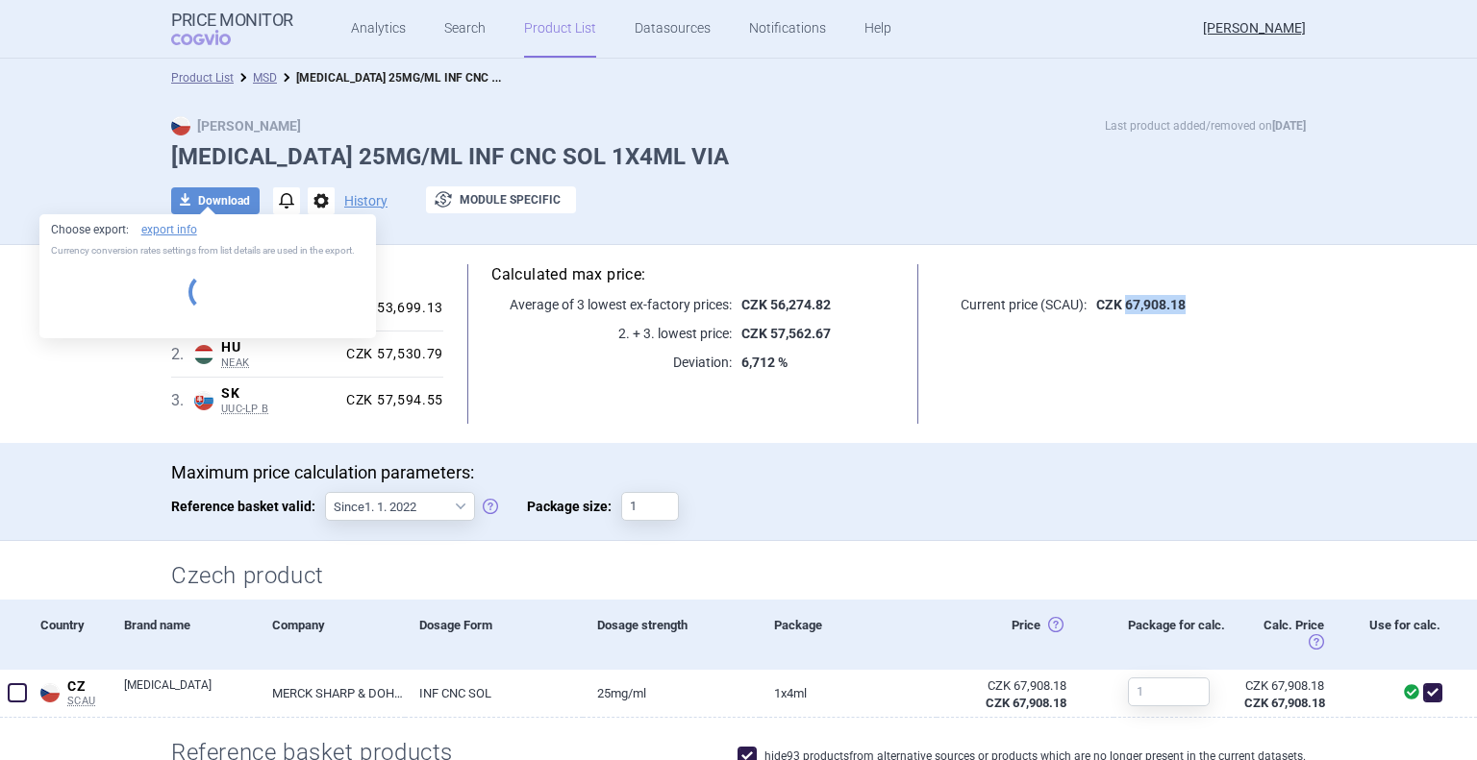
select select "EUR"
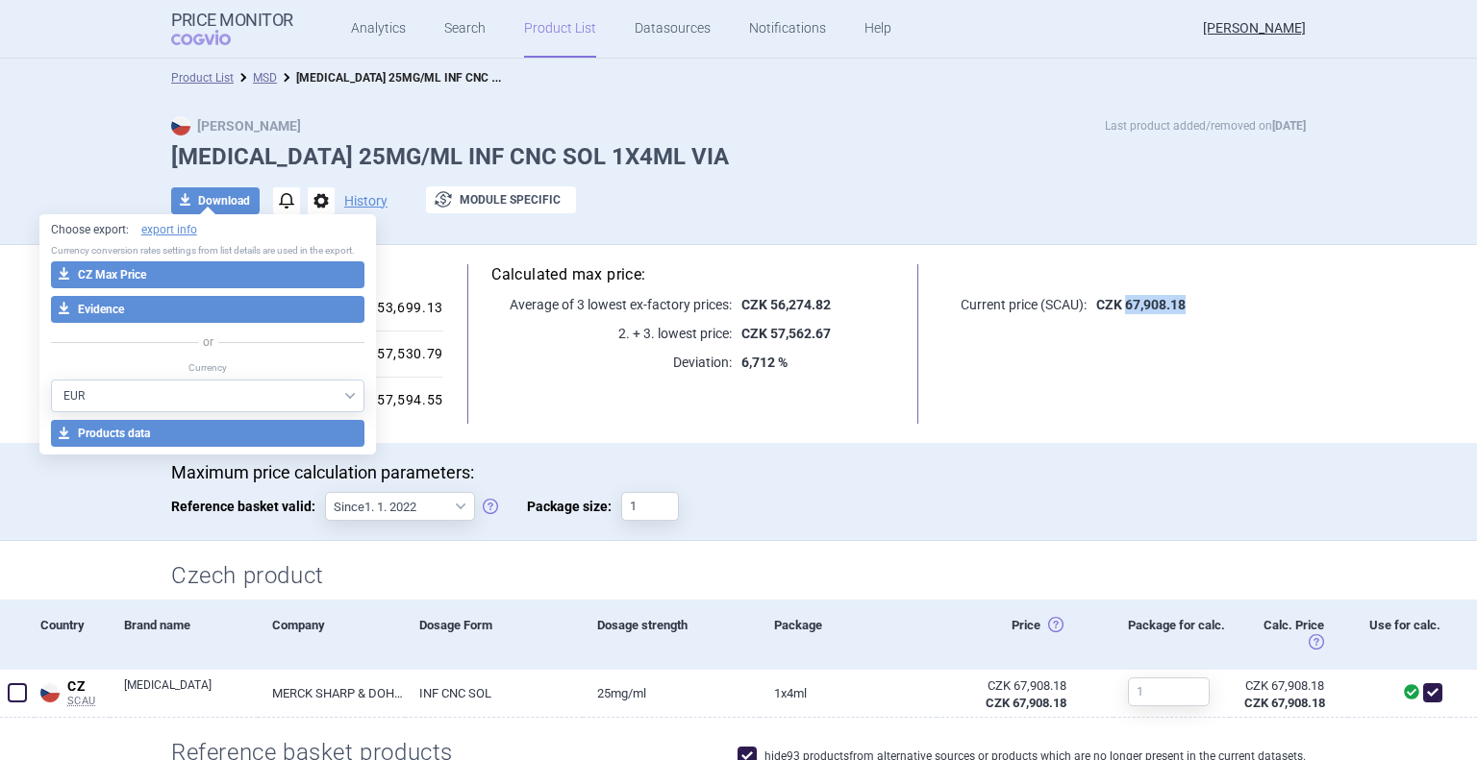
click at [524, 36] on link "Product List" at bounding box center [560, 29] width 72 height 58
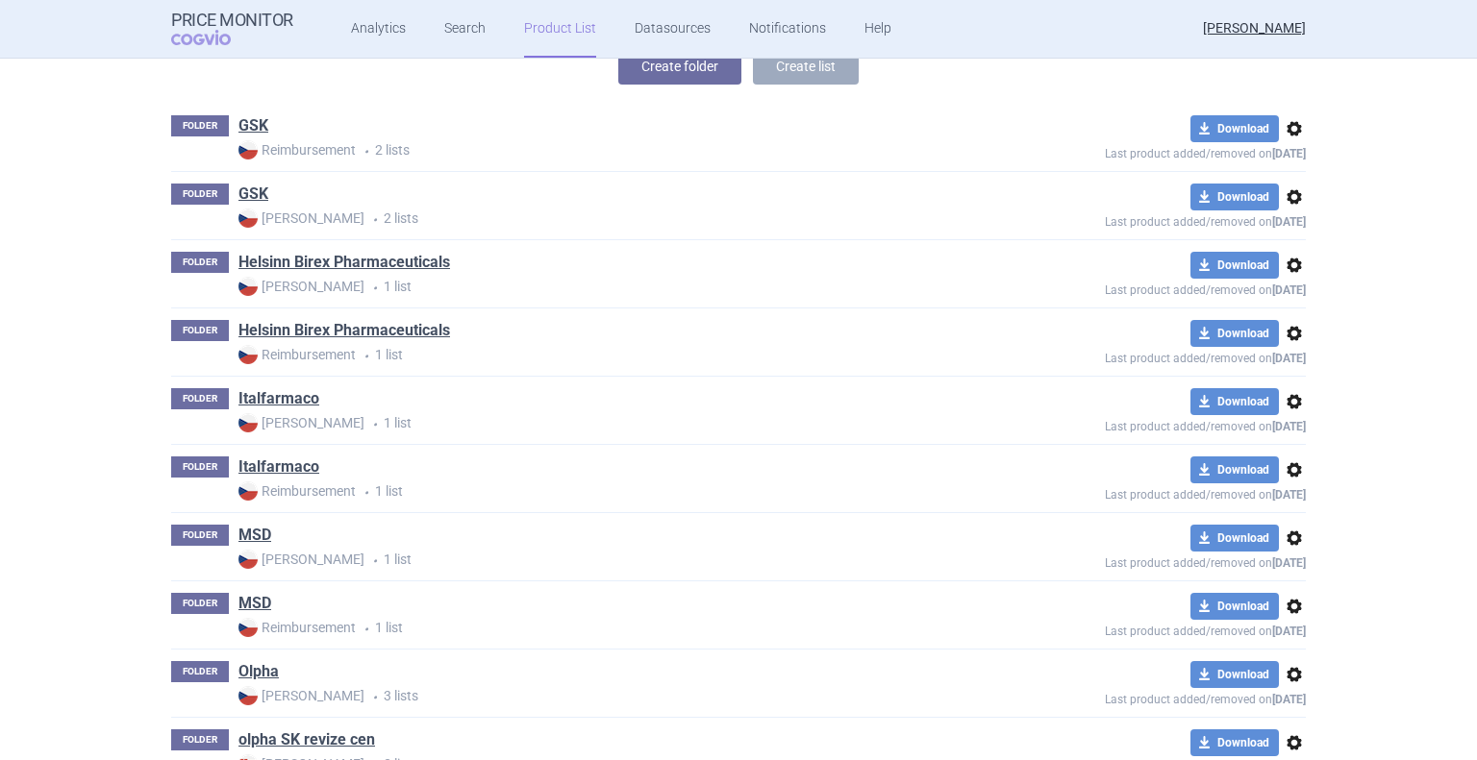
scroll to position [428, 0]
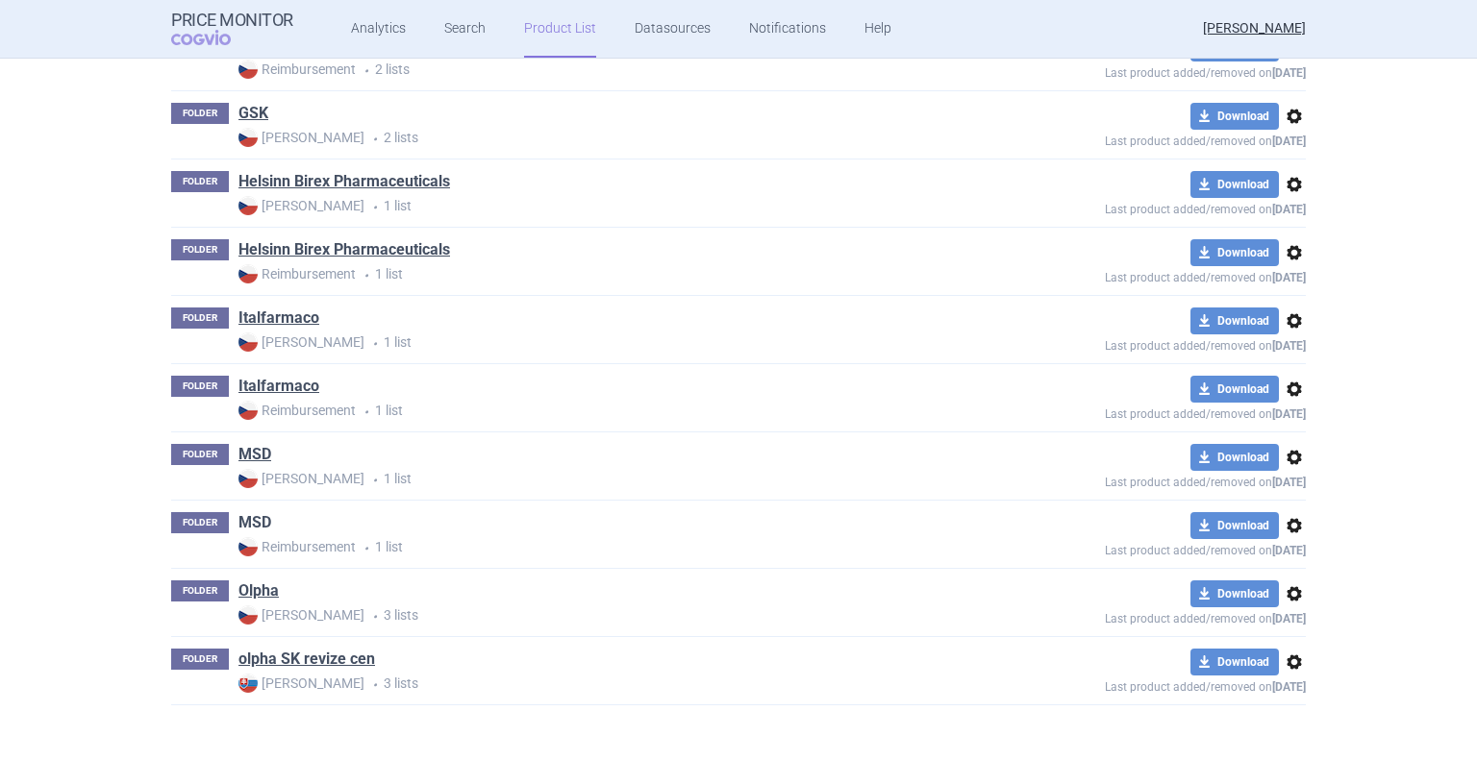
click at [242, 518] on link "MSD" at bounding box center [254, 522] width 33 height 21
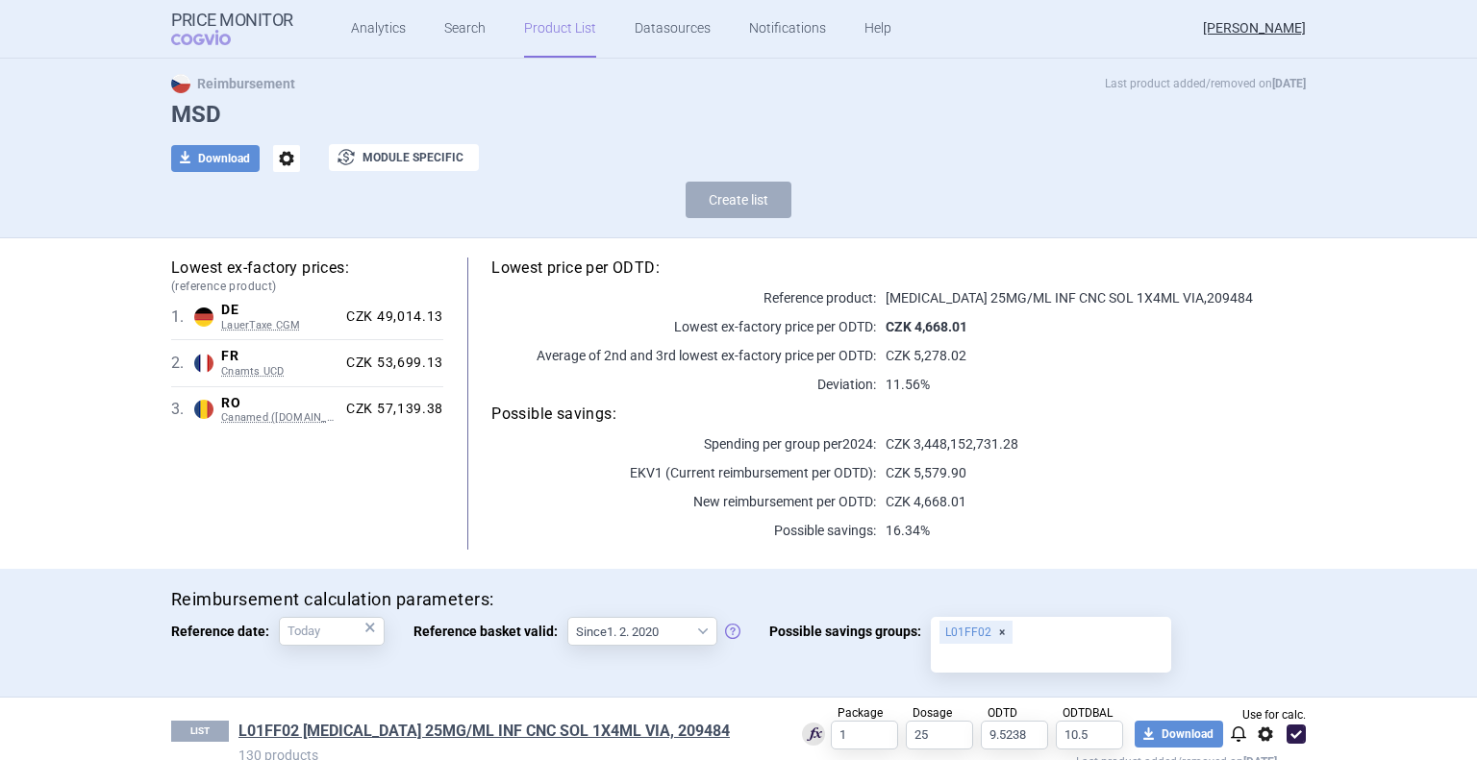
scroll to position [77, 0]
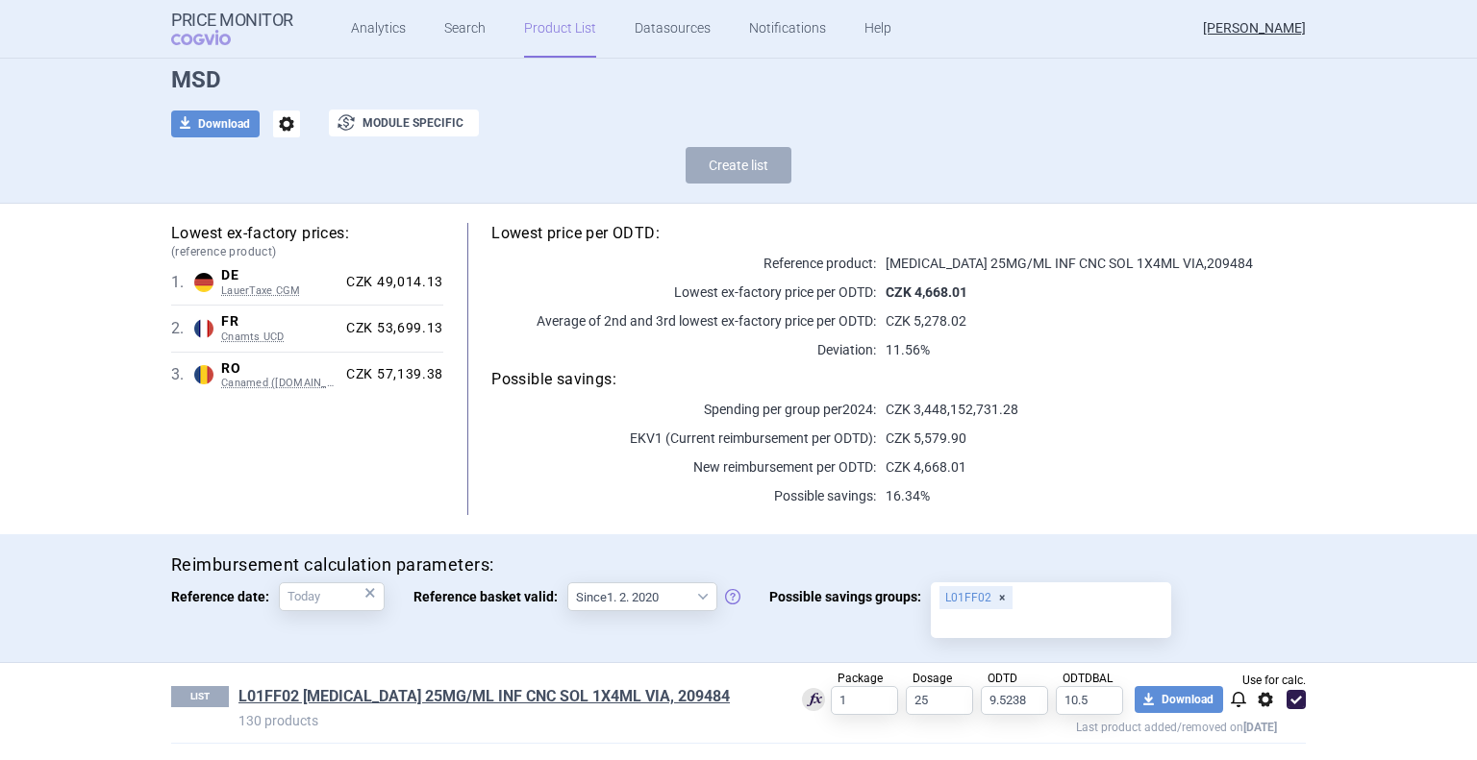
click at [58, 584] on div "Reimbursement calculation parameters: Reference date: × Reference basket valid:…" at bounding box center [738, 600] width 1477 height 130
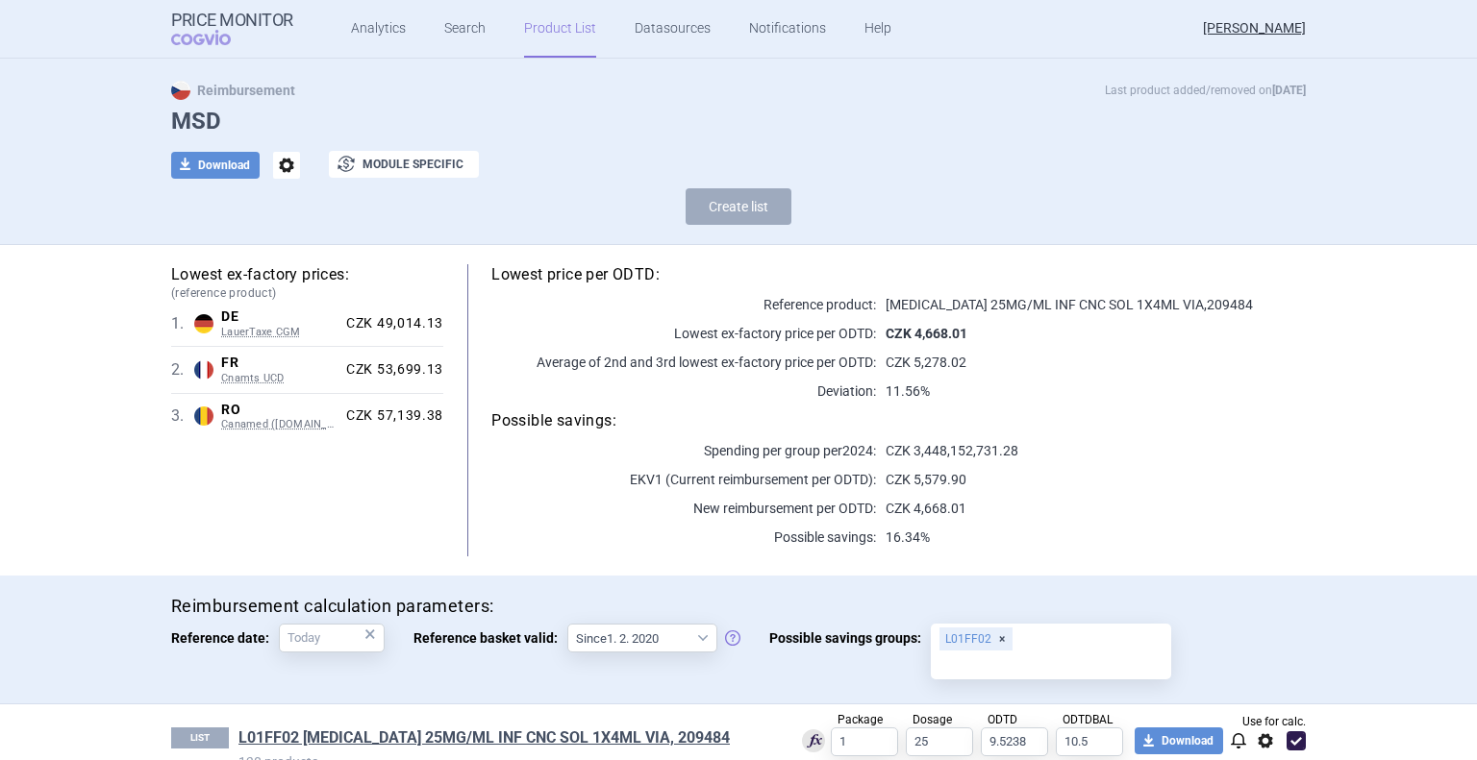
scroll to position [0, 0]
